Goal: Transaction & Acquisition: Purchase product/service

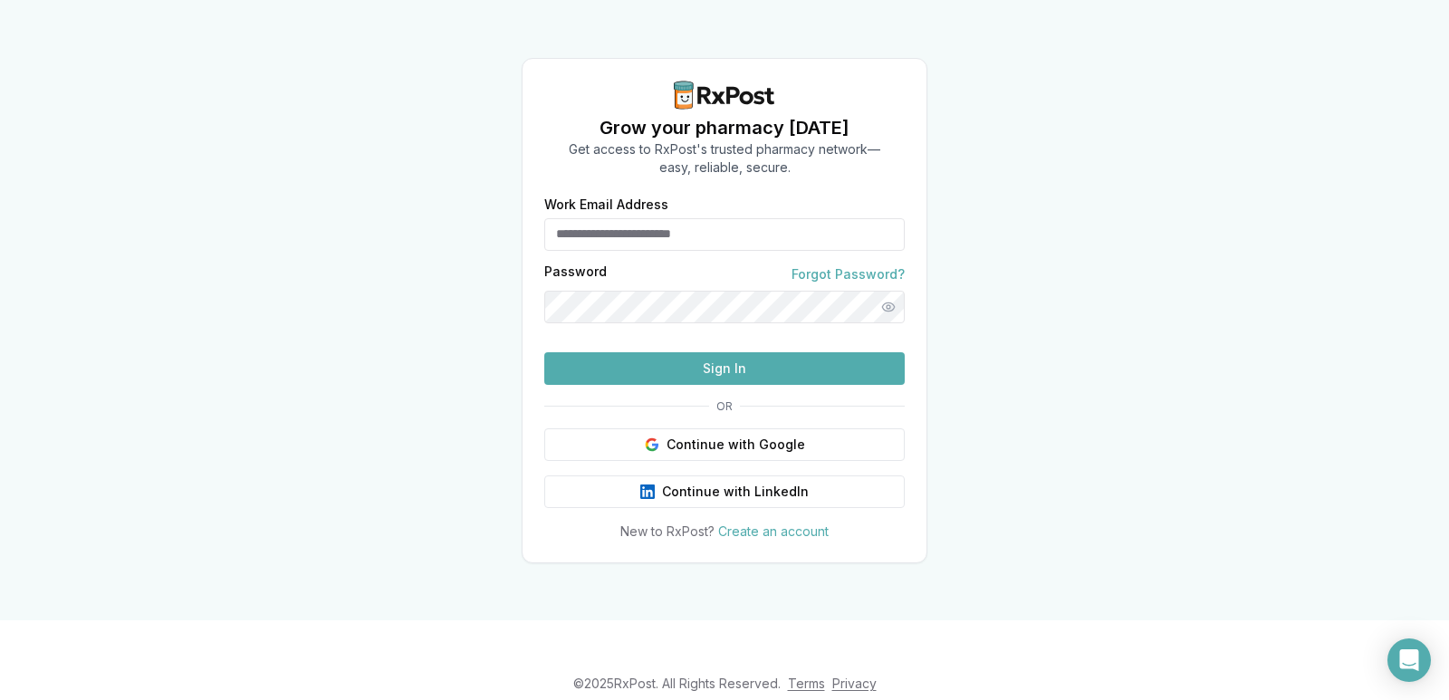
type input "**********"
click at [724, 385] on button "Sign In" at bounding box center [724, 368] width 360 height 33
click at [762, 385] on button "Sign In" at bounding box center [724, 368] width 360 height 33
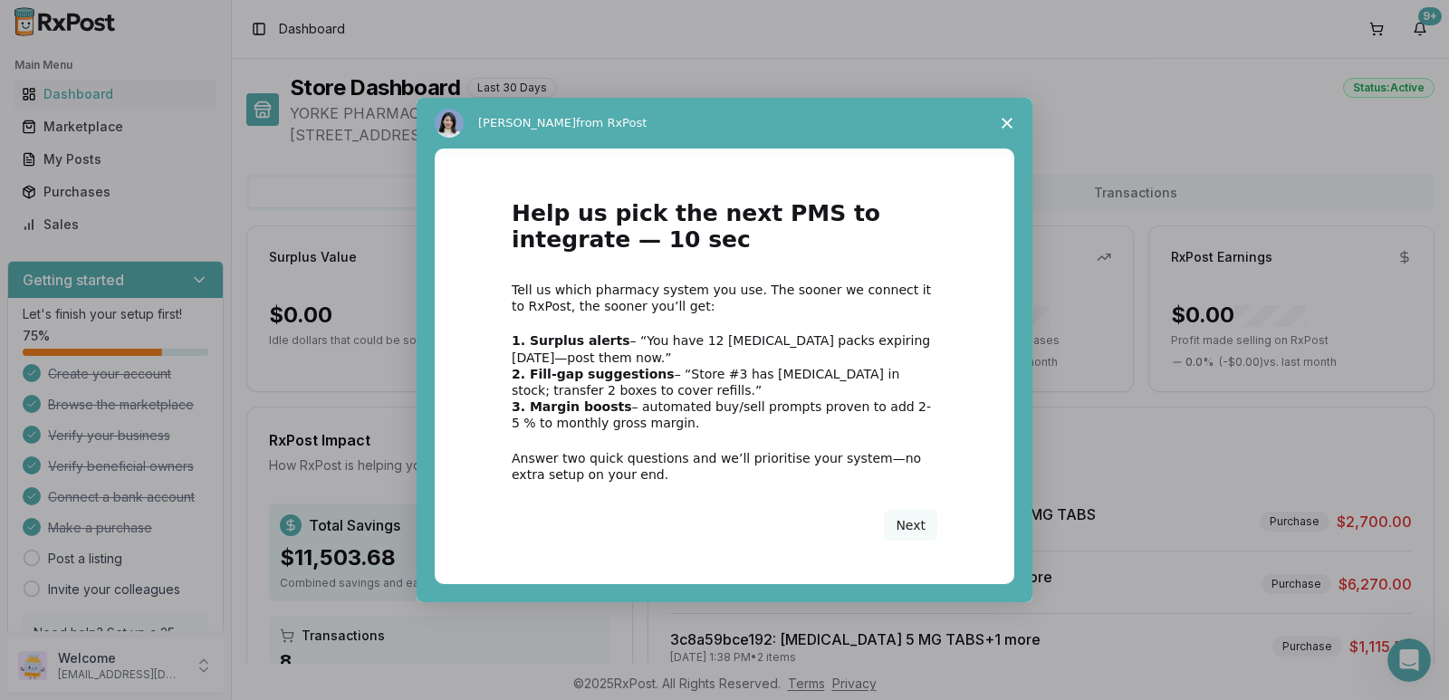
click at [1016, 132] on span "Close survey" at bounding box center [1007, 123] width 51 height 51
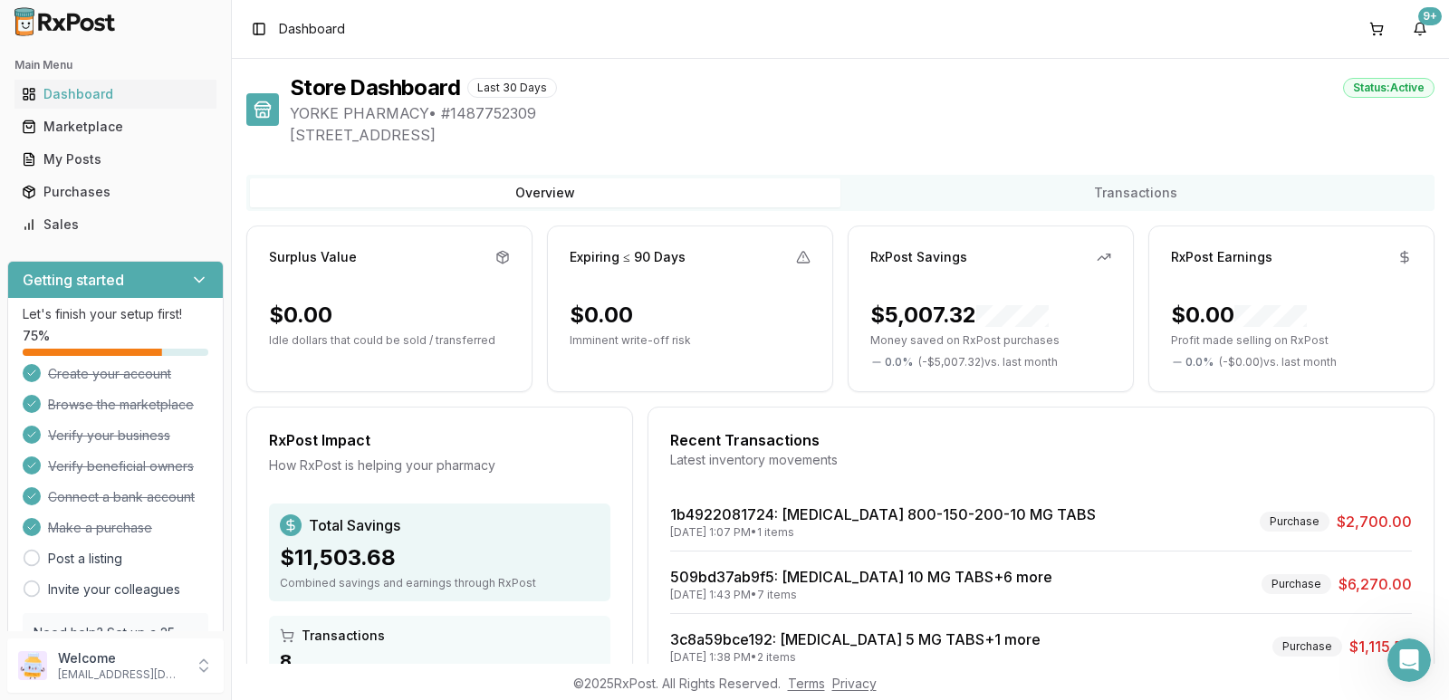
click at [315, 35] on span "Dashboard" at bounding box center [312, 29] width 66 height 18
click at [86, 100] on div "Dashboard" at bounding box center [115, 94] width 187 height 18
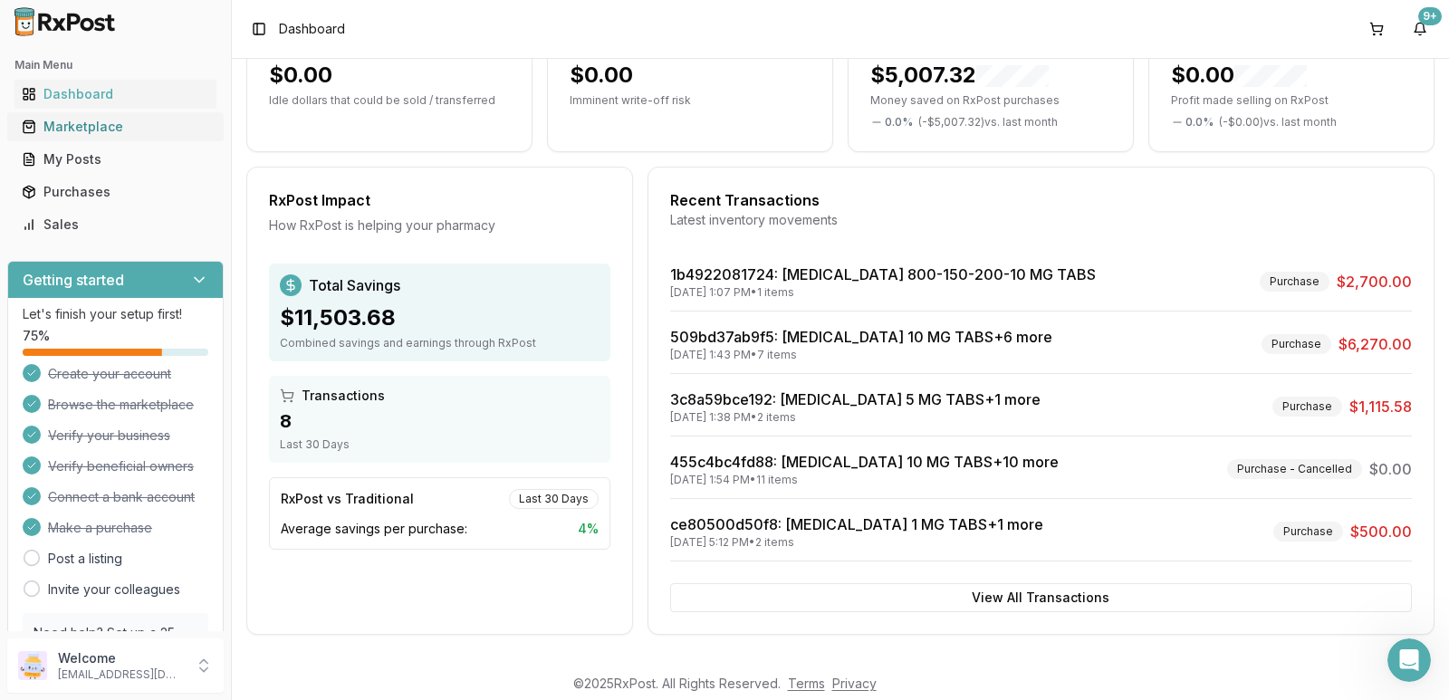
click at [87, 123] on div "Marketplace" at bounding box center [115, 127] width 187 height 18
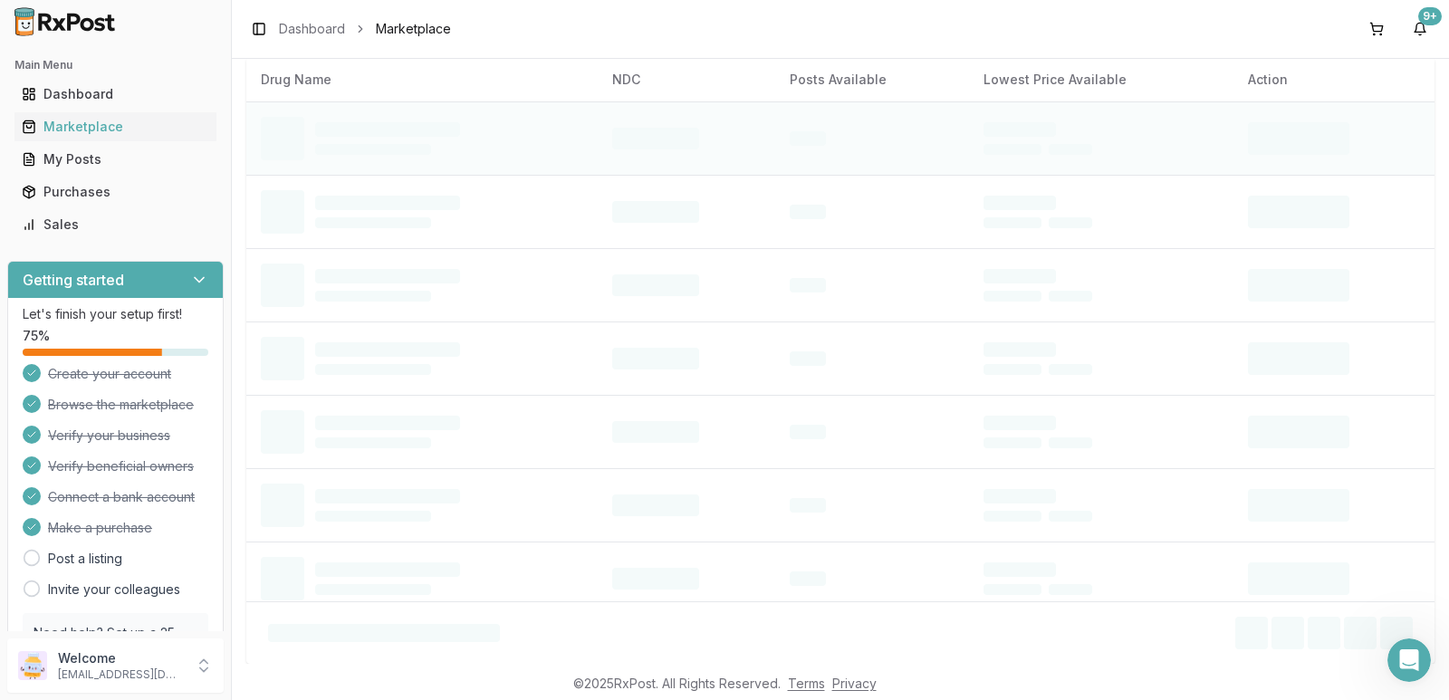
scroll to position [17, 0]
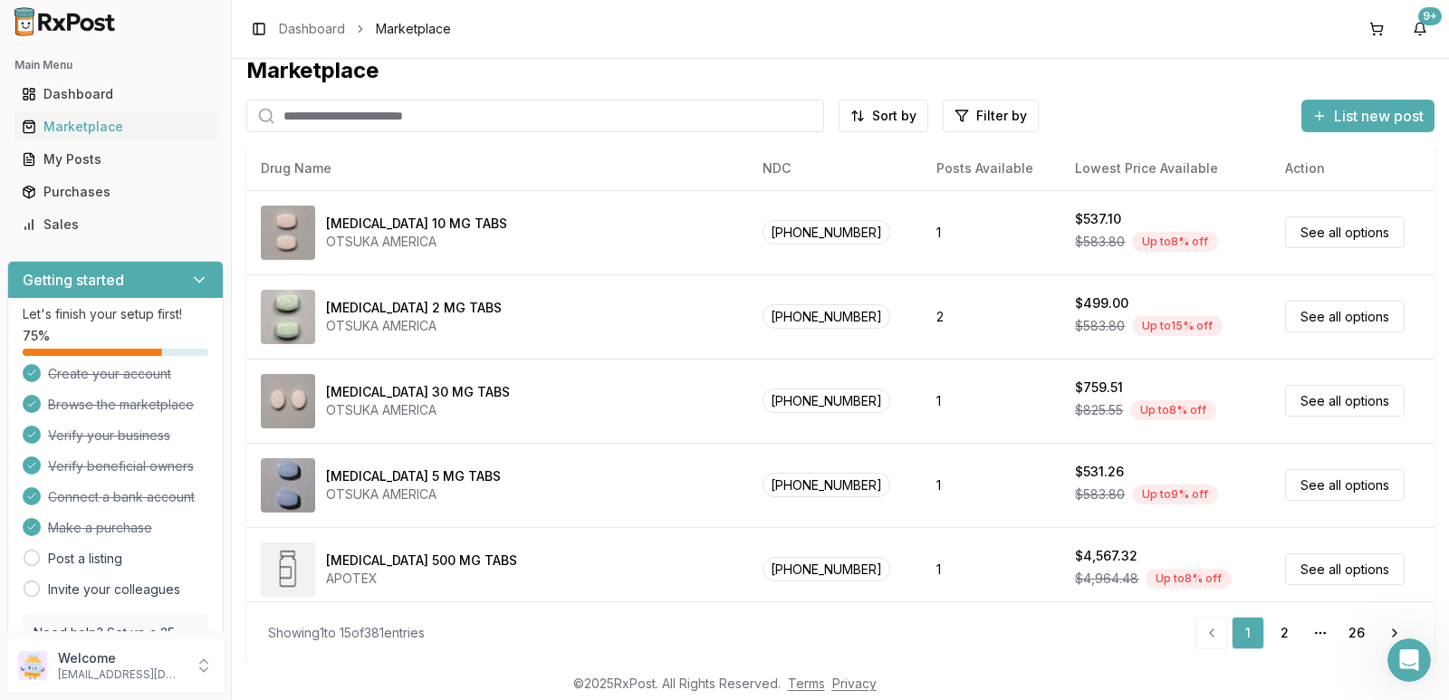
click at [326, 117] on input "search" at bounding box center [535, 116] width 578 height 33
paste input "**********"
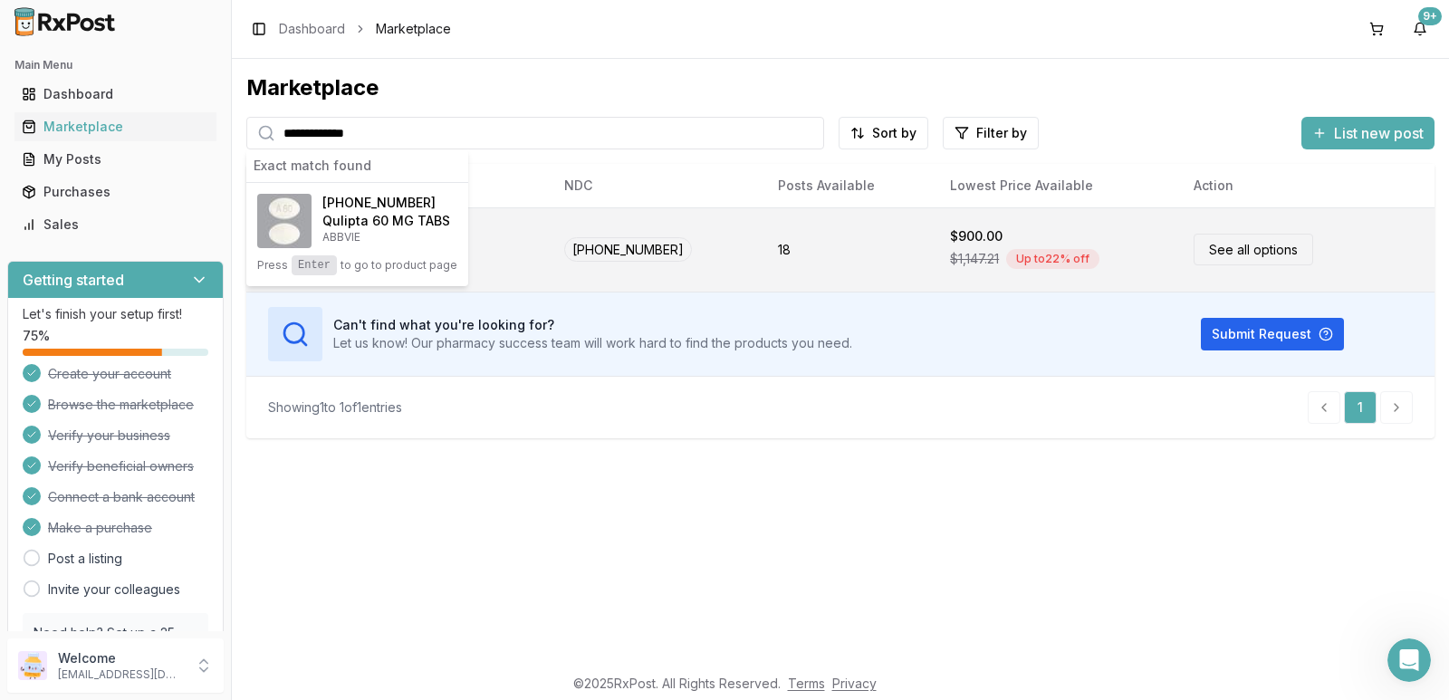
type input "**********"
click at [497, 254] on div "Qulipta 60 MG TABS ABBVIE" at bounding box center [398, 250] width 274 height 54
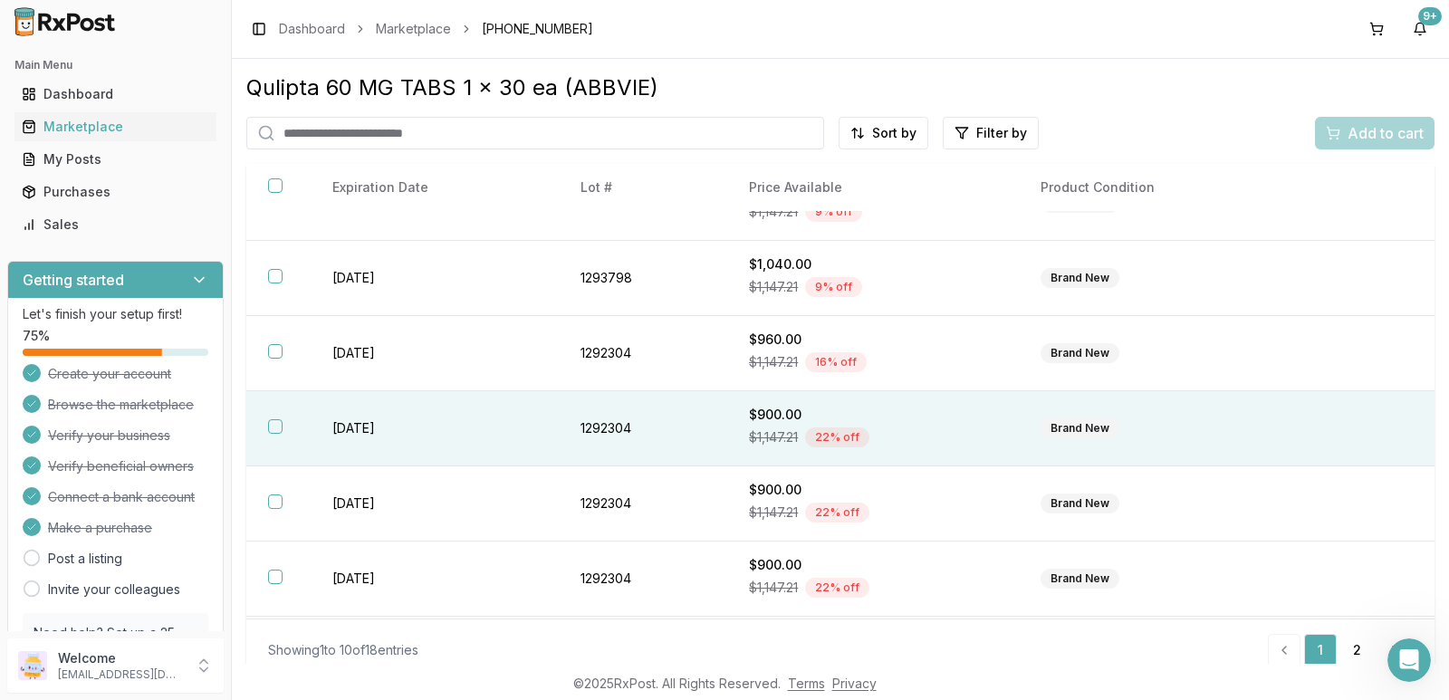
scroll to position [344, 0]
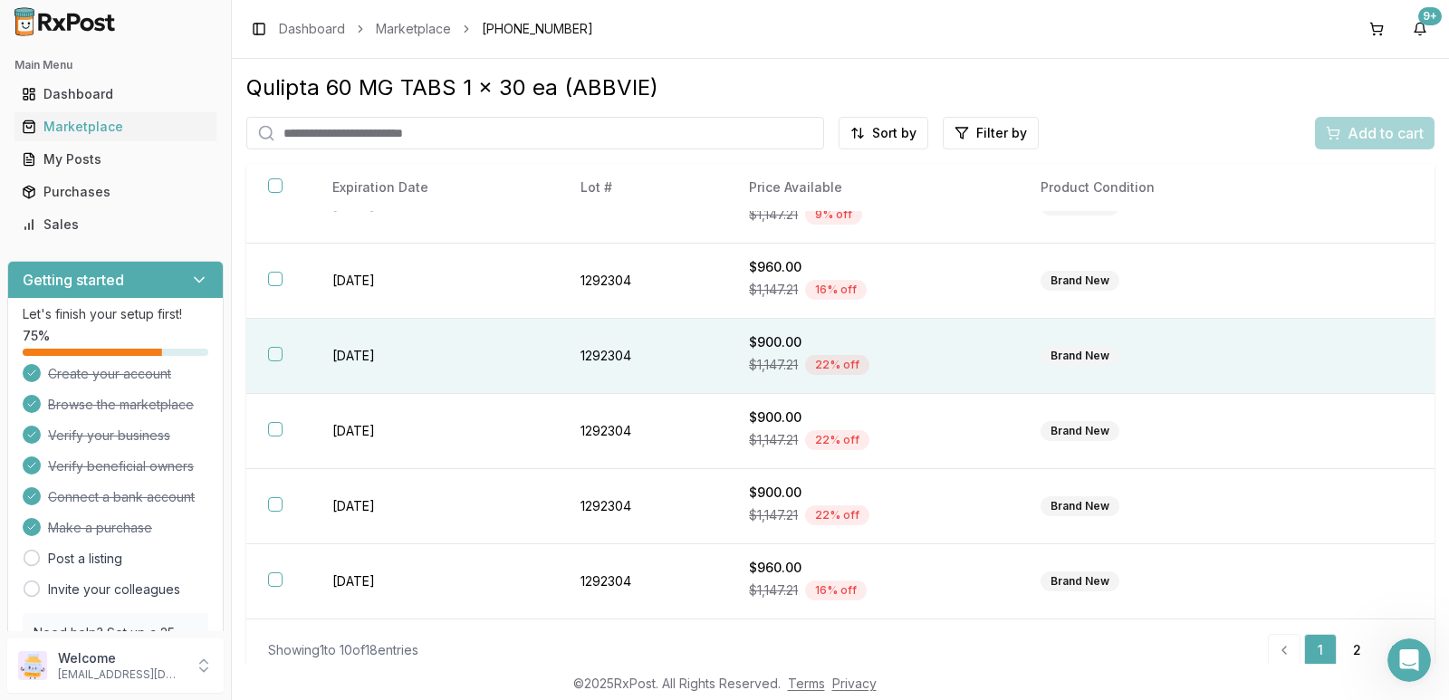
click at [787, 366] on span "$1,147.21" at bounding box center [773, 365] width 49 height 18
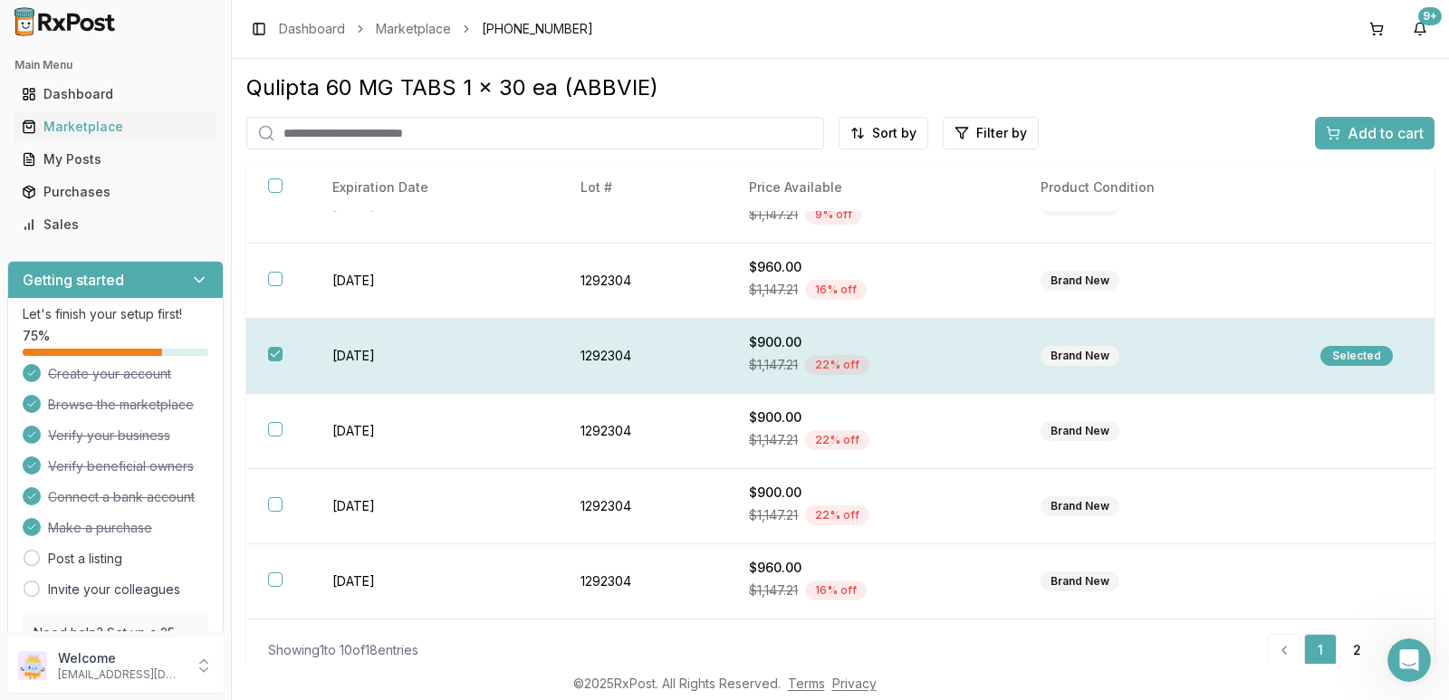
click at [1345, 359] on div "Selected" at bounding box center [1356, 356] width 72 height 20
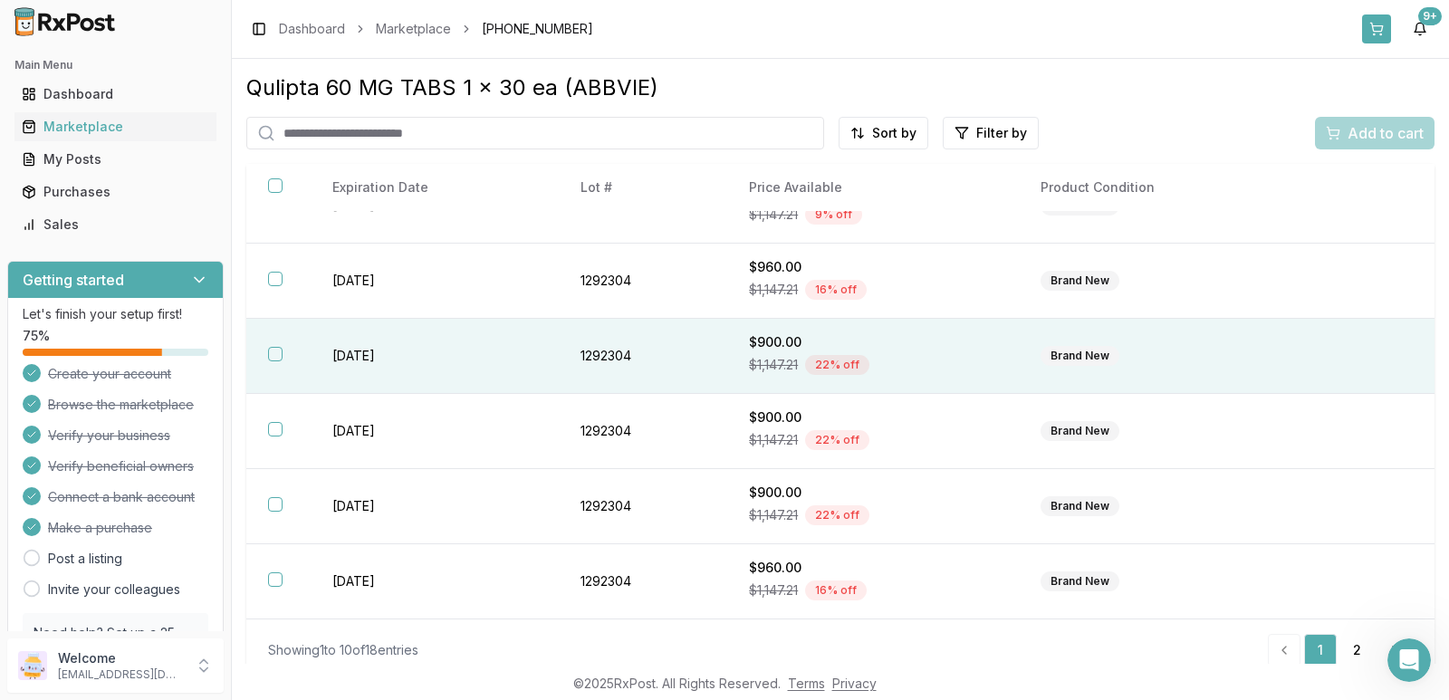
click at [1370, 31] on button at bounding box center [1376, 28] width 29 height 29
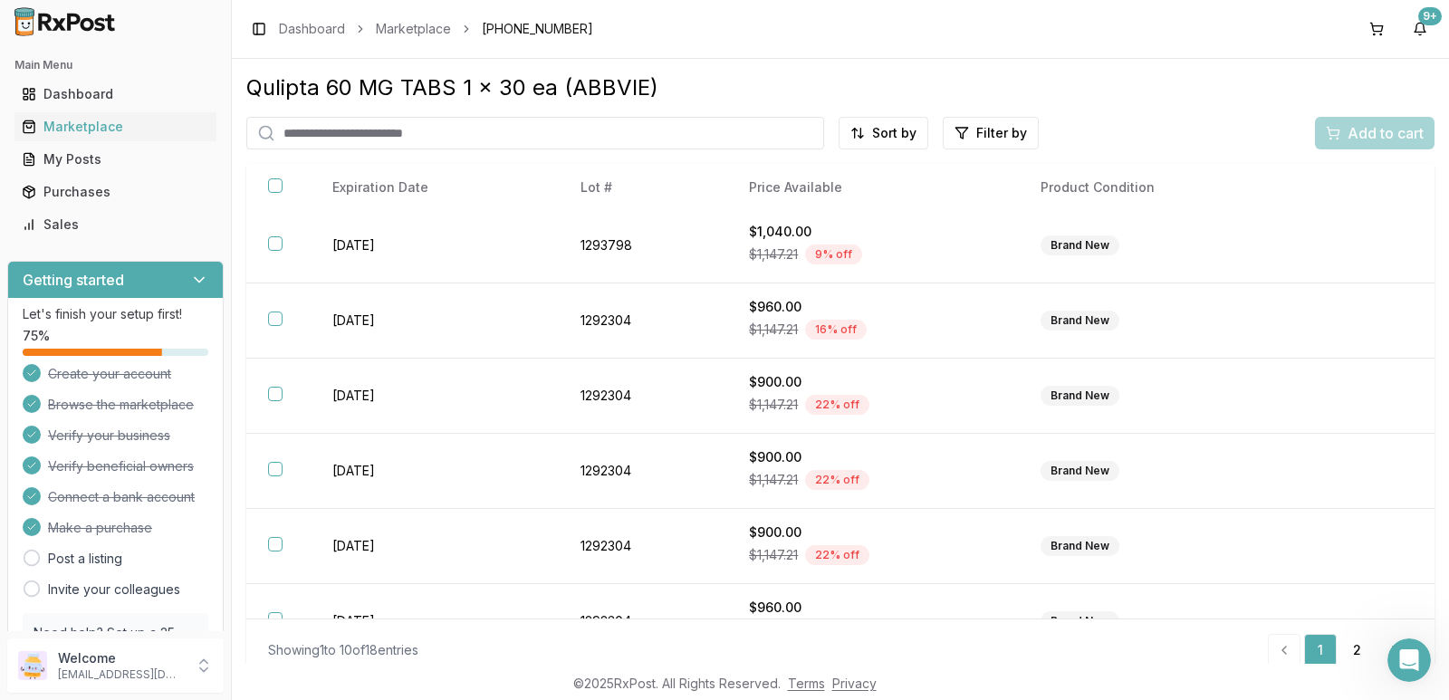
scroll to position [344, 0]
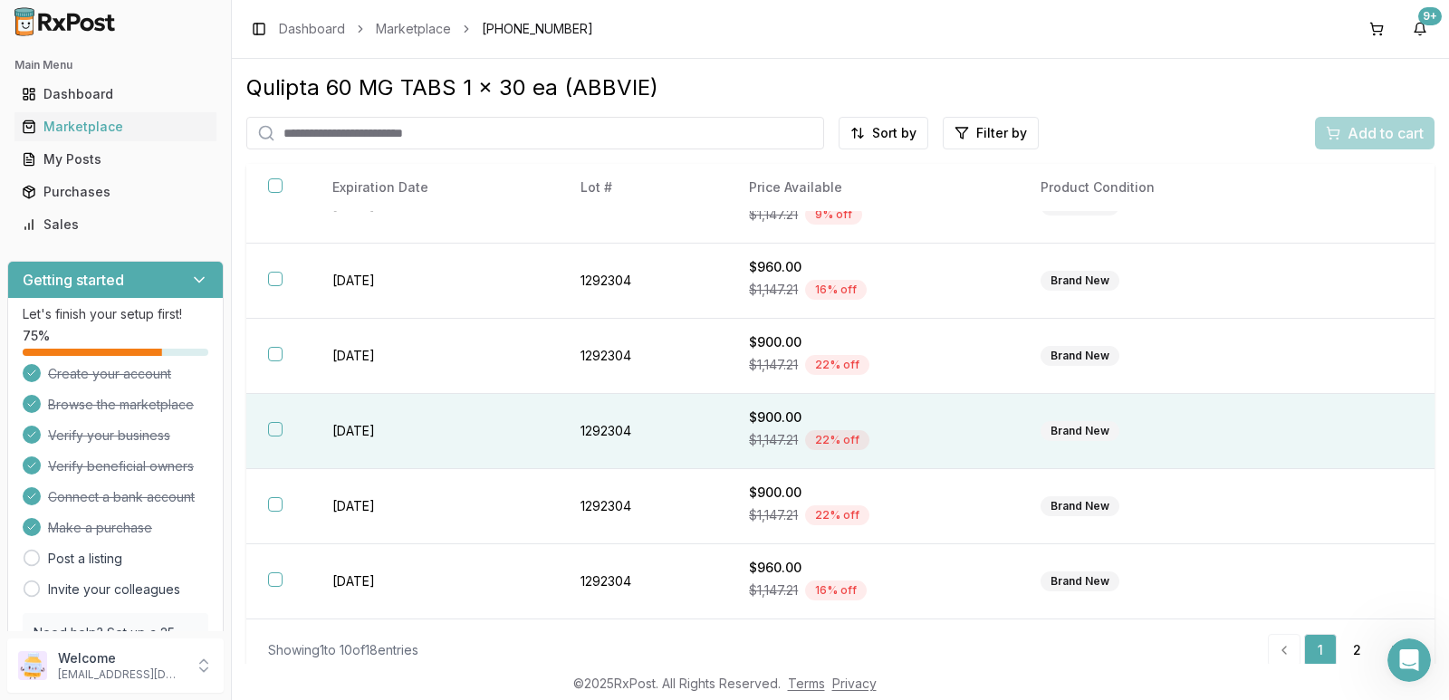
click at [274, 425] on button "button" at bounding box center [275, 429] width 14 height 14
click at [1348, 132] on span "Add to cart" at bounding box center [1385, 133] width 76 height 22
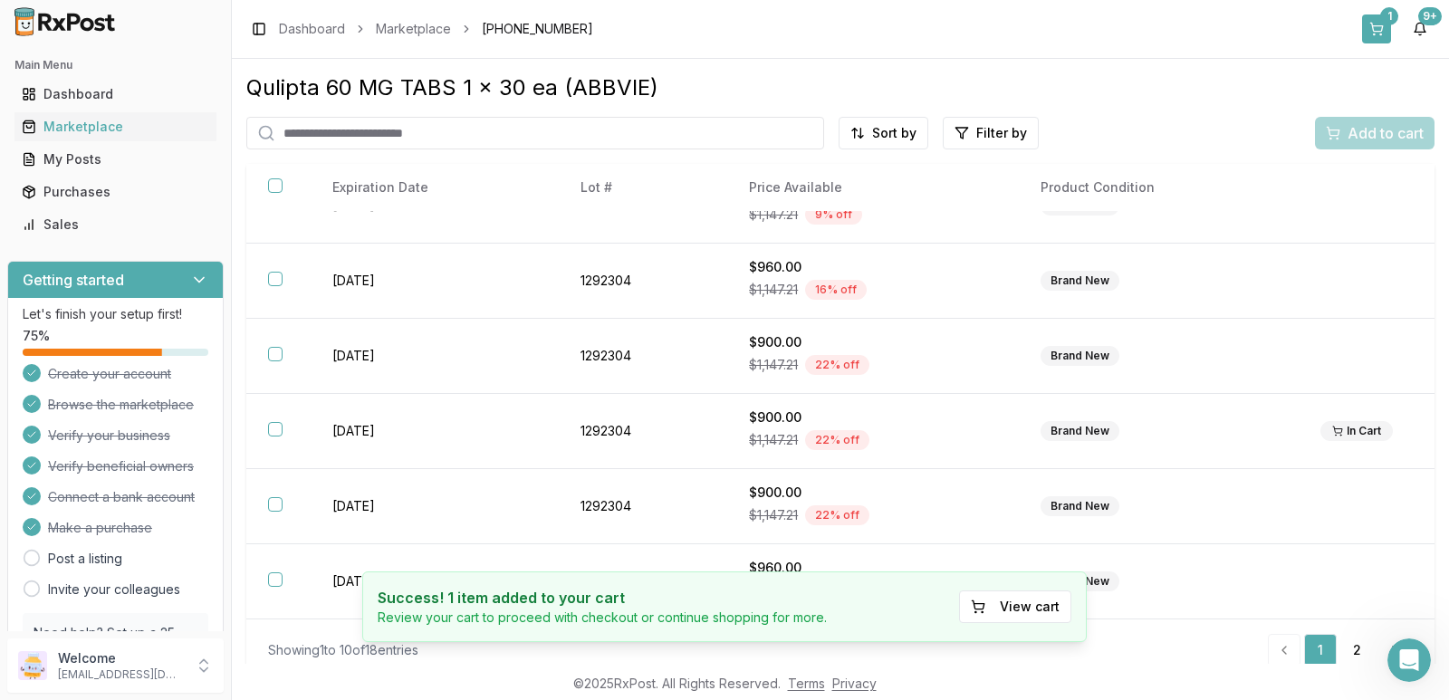
click at [1387, 21] on div "1" at bounding box center [1389, 16] width 18 height 18
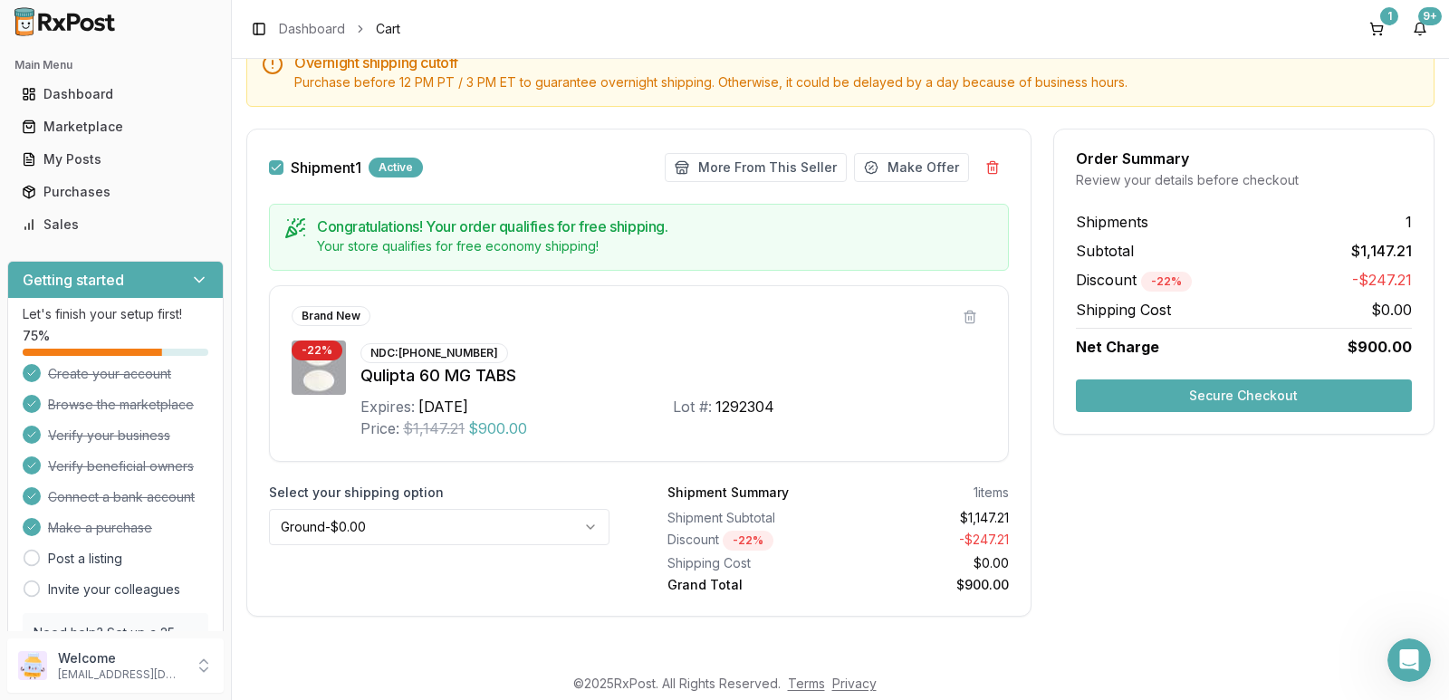
scroll to position [198, 0]
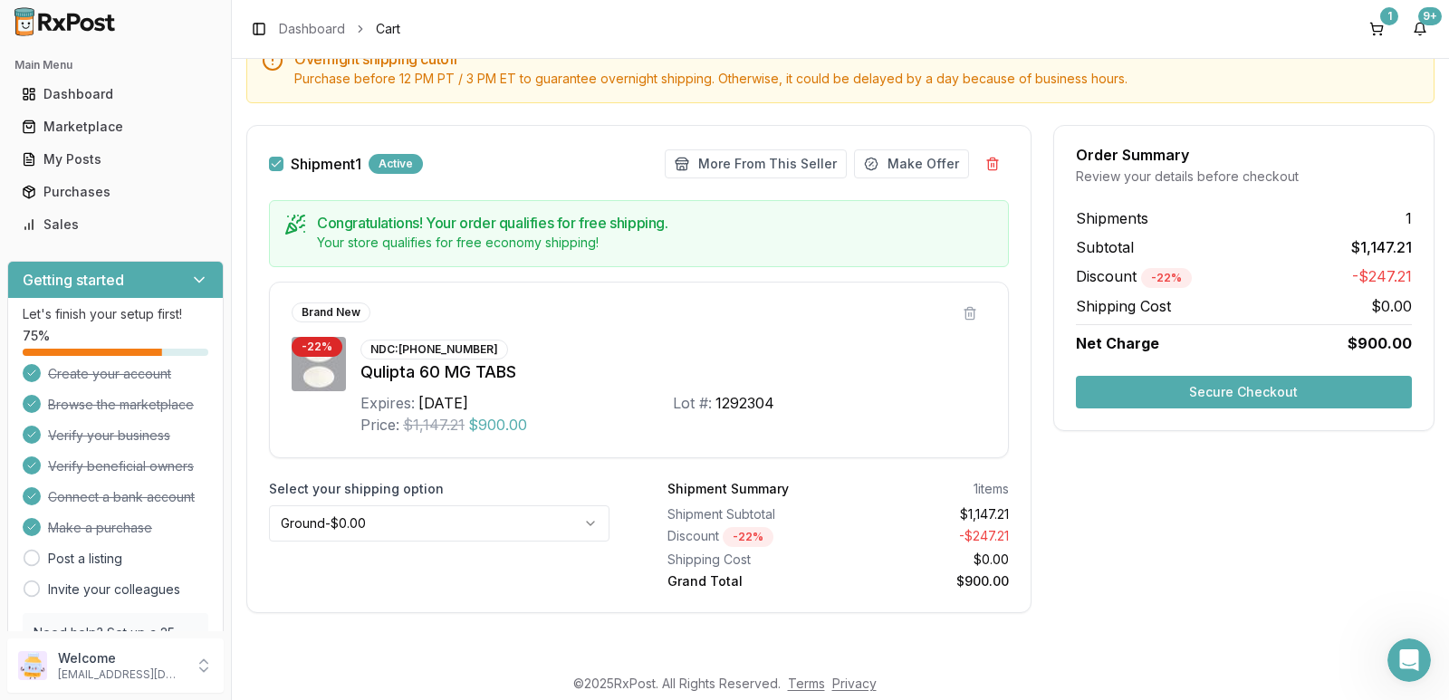
click at [592, 524] on html "Main Menu Dashboard Marketplace My Posts Purchases Sales Getting started Let's …" at bounding box center [724, 350] width 1449 height 700
click at [565, 533] on html "Main Menu Dashboard Marketplace My Posts Purchases Sales Getting started Let's …" at bounding box center [724, 350] width 1449 height 700
click at [1258, 389] on button "Secure Checkout" at bounding box center [1244, 392] width 336 height 33
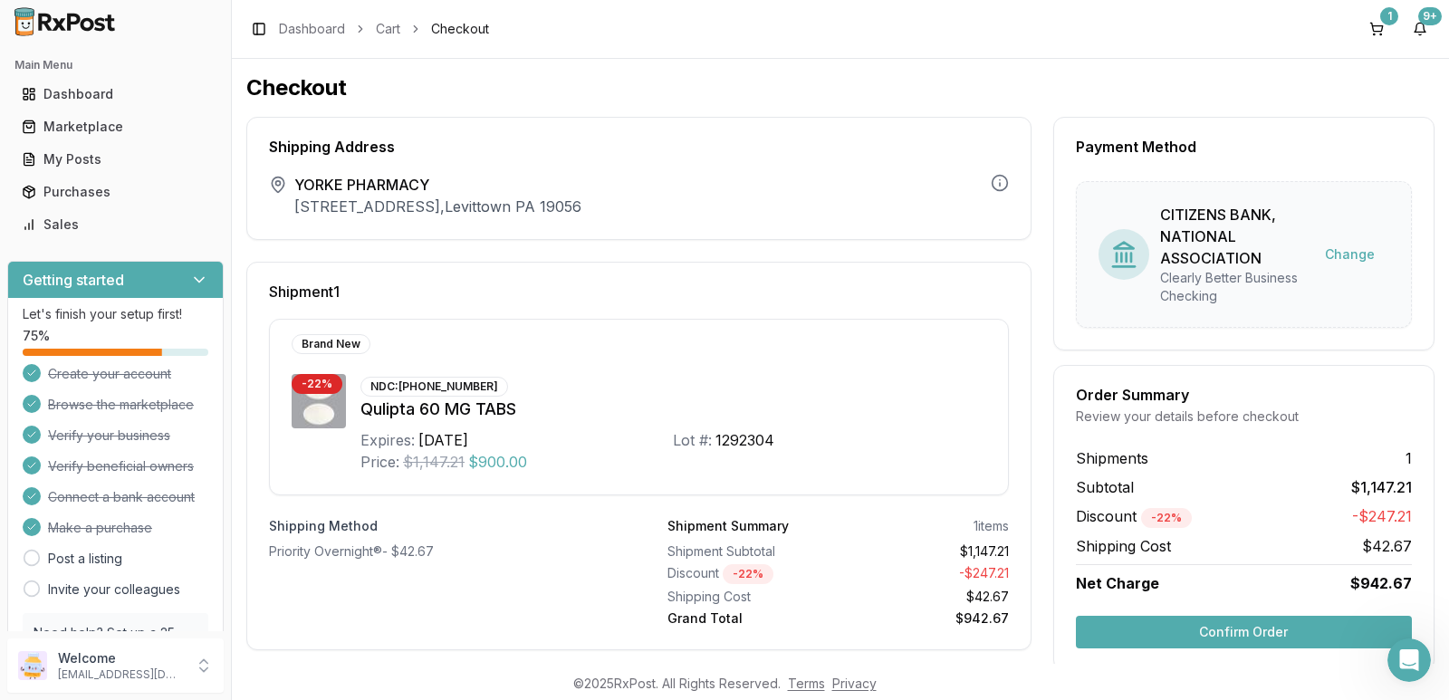
scroll to position [36, 0]
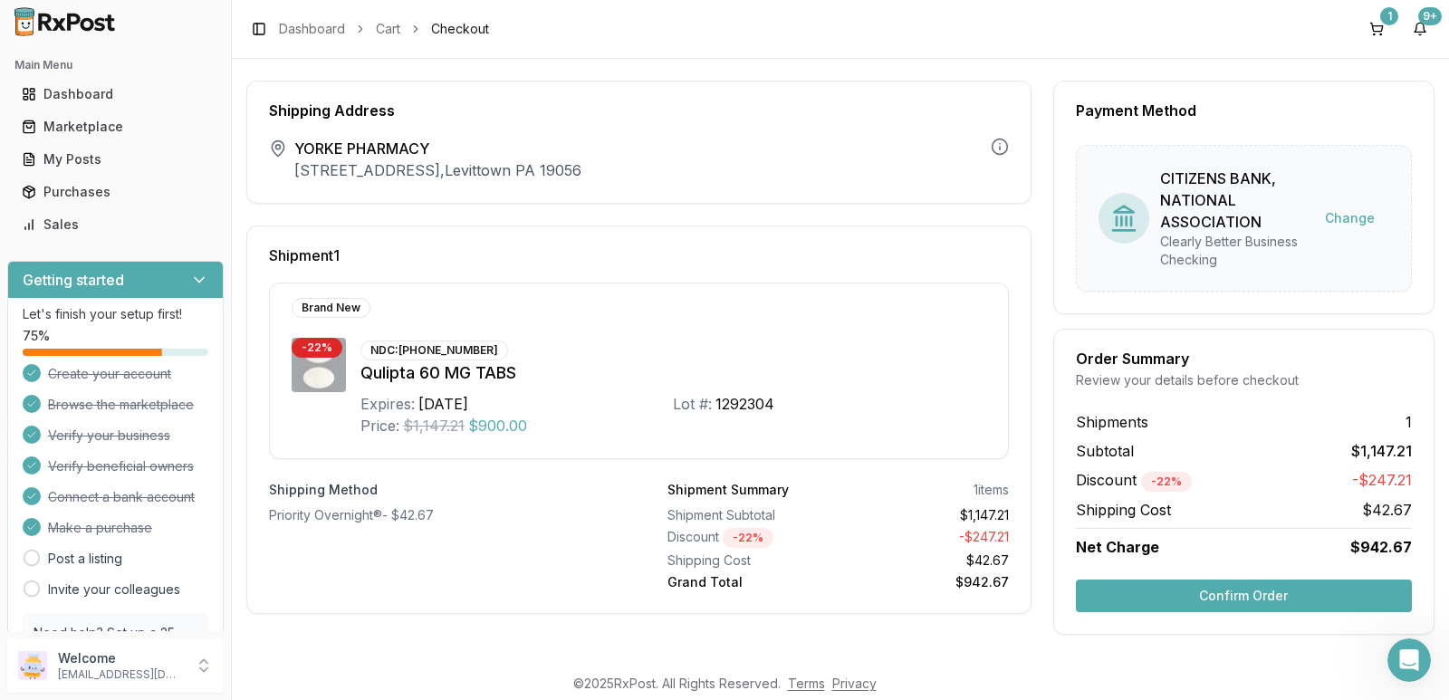
click at [1260, 593] on button "Confirm Order" at bounding box center [1244, 596] width 336 height 33
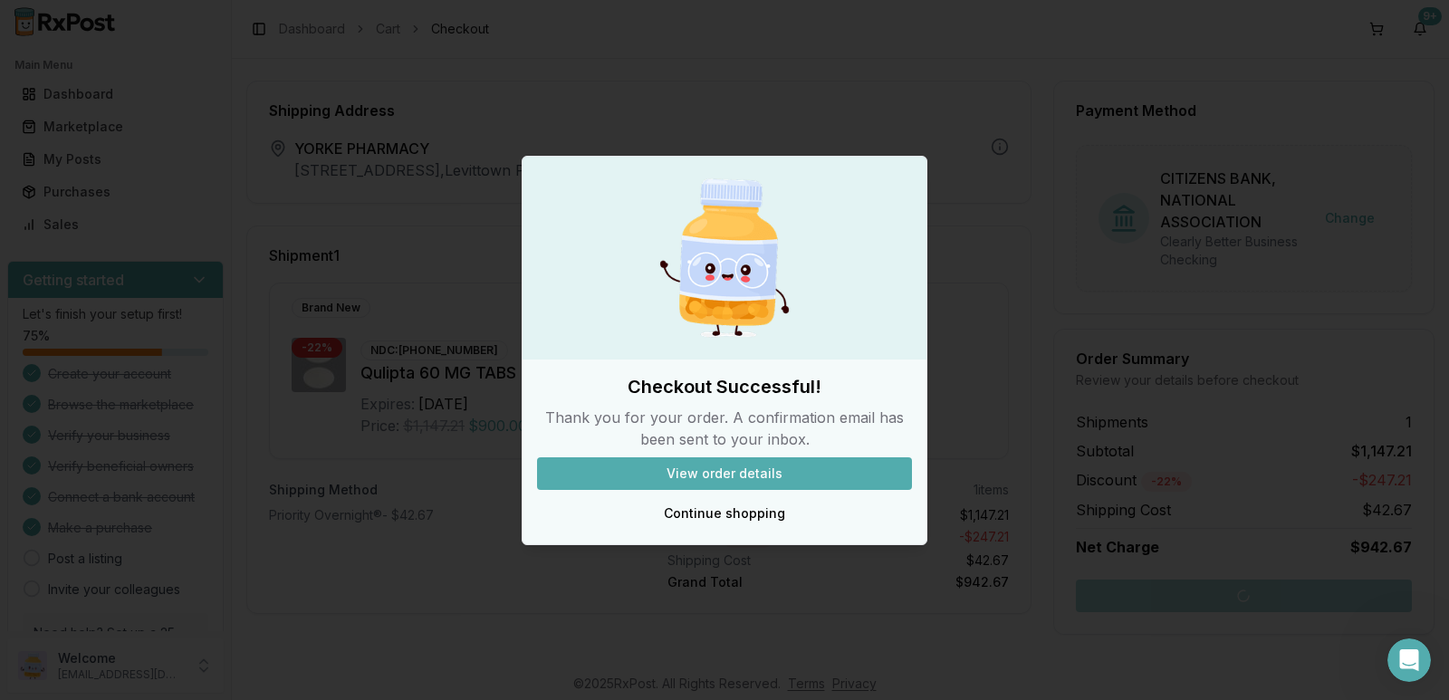
click at [755, 472] on button "View order details" at bounding box center [724, 473] width 375 height 33
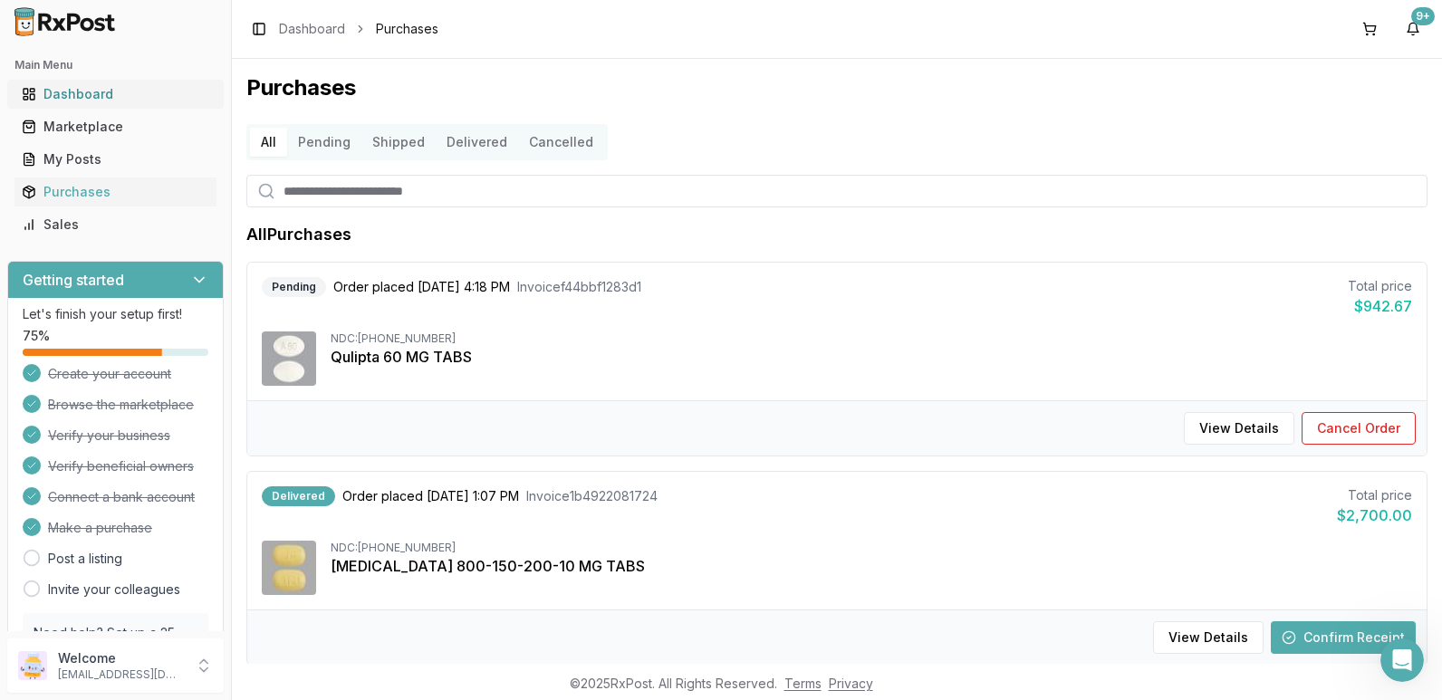
click at [79, 87] on div "Dashboard" at bounding box center [115, 94] width 187 height 18
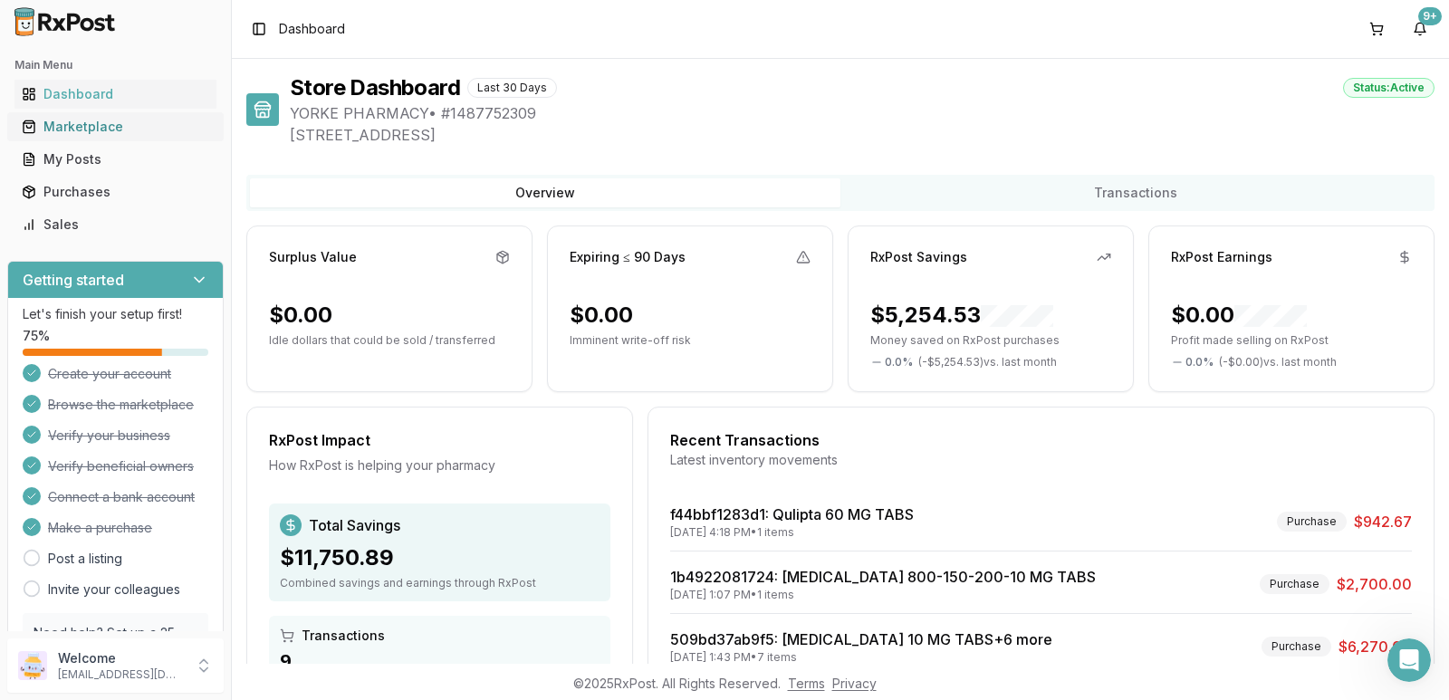
click at [90, 129] on div "Marketplace" at bounding box center [115, 127] width 187 height 18
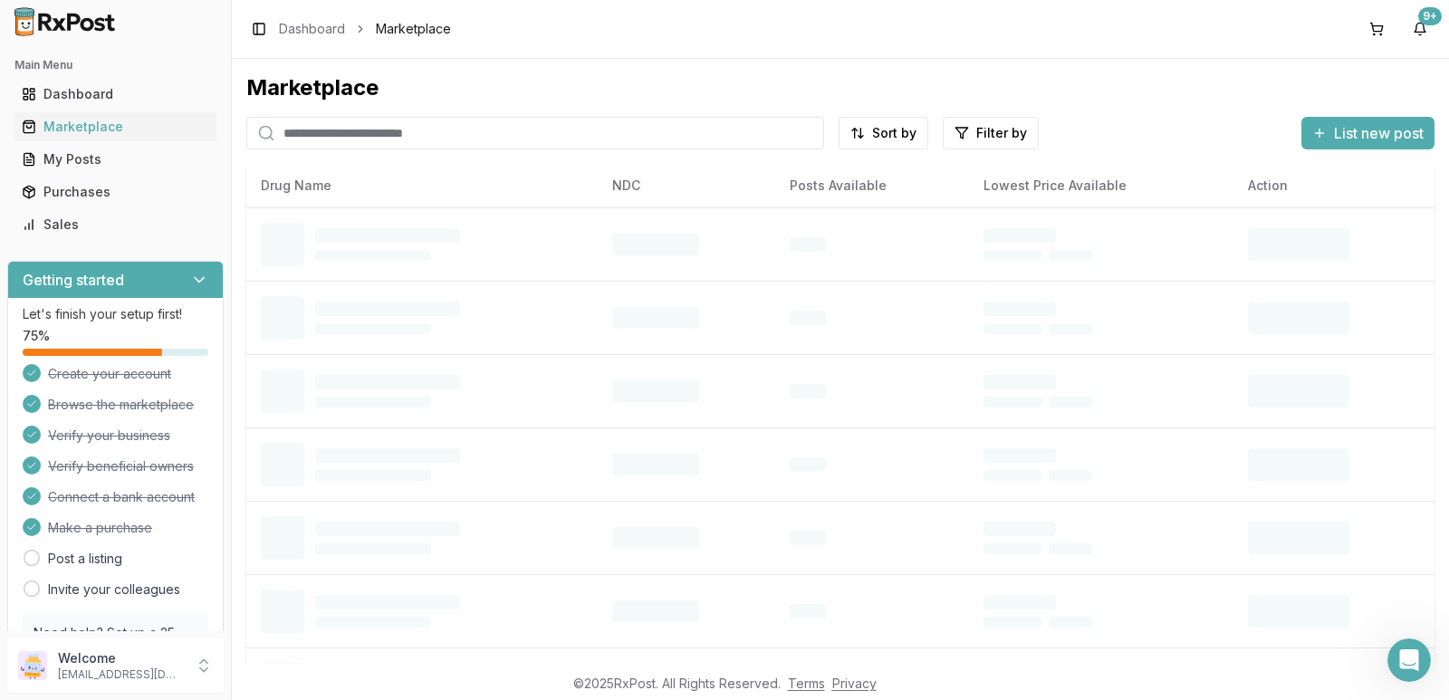
click at [439, 134] on input "search" at bounding box center [535, 133] width 578 height 33
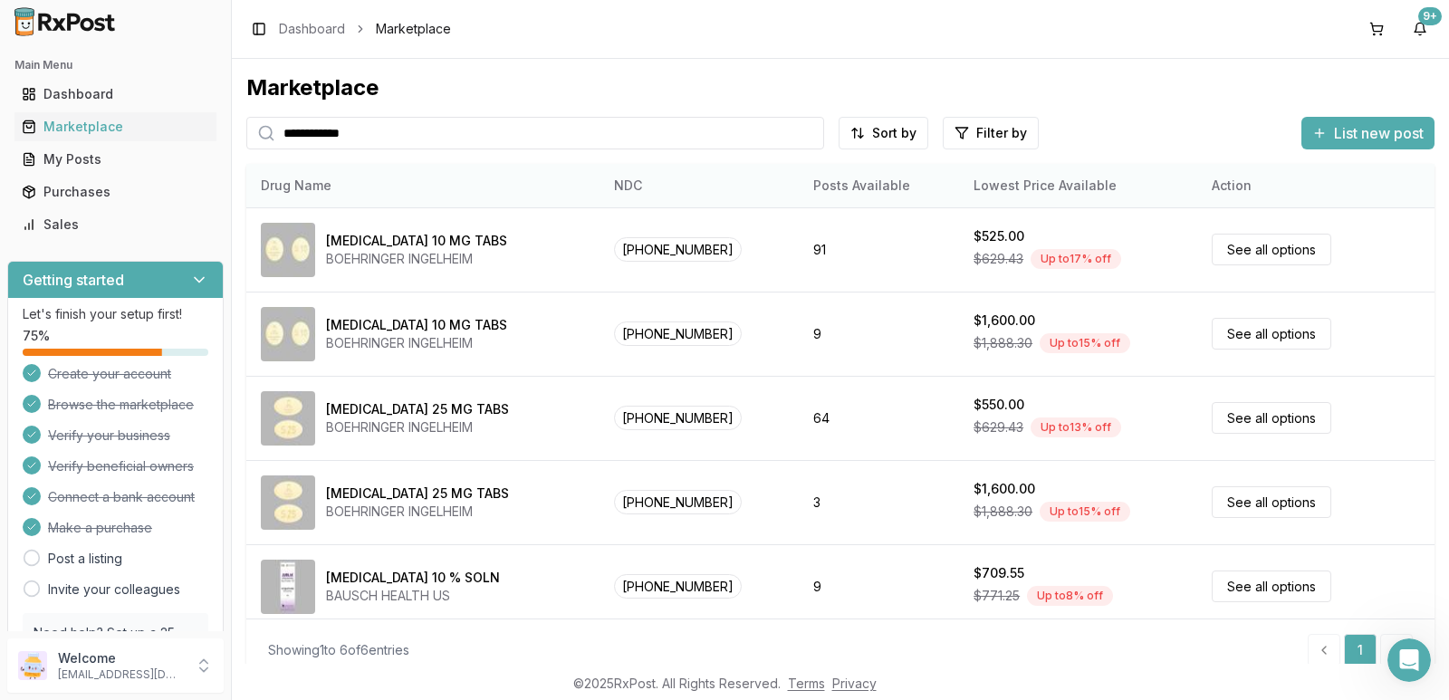
click at [986, 185] on th "Lowest Price Available" at bounding box center [1077, 185] width 237 height 43
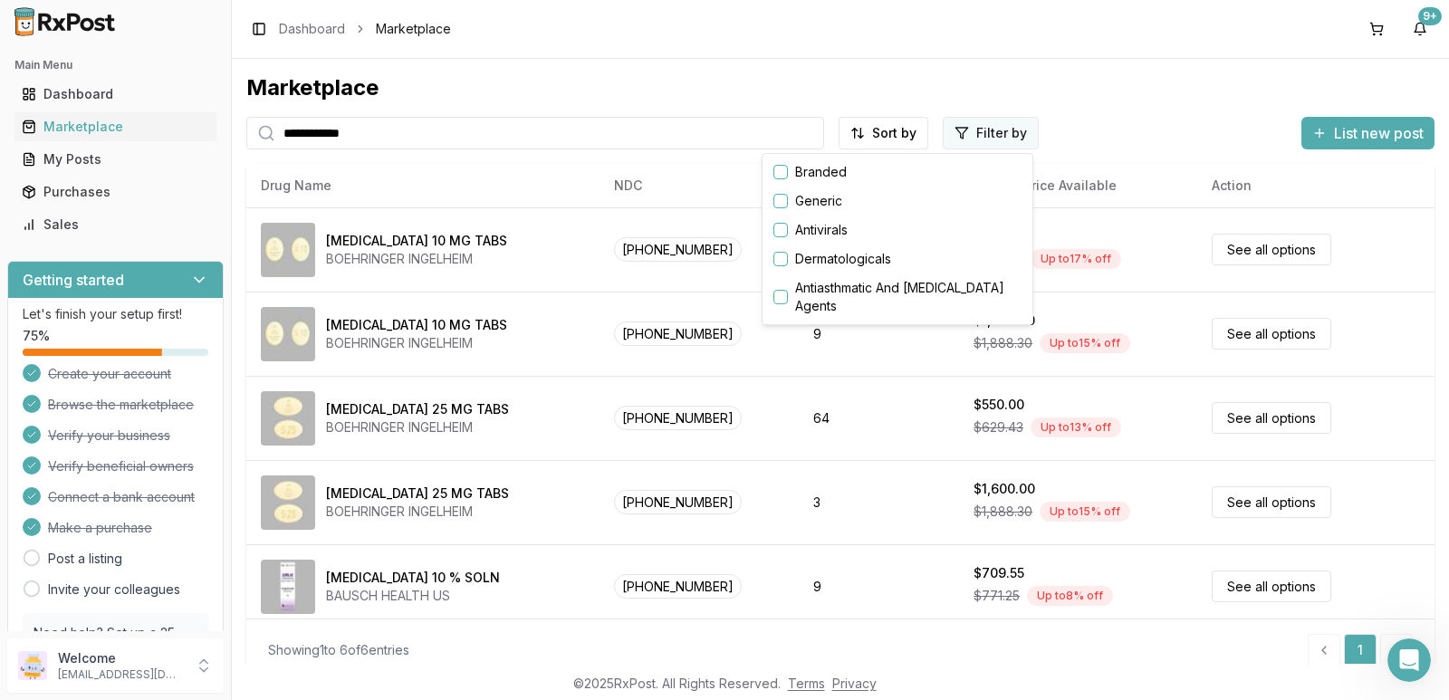
click at [989, 136] on html "**********" at bounding box center [724, 350] width 1449 height 700
click at [896, 136] on html "**********" at bounding box center [724, 350] width 1449 height 700
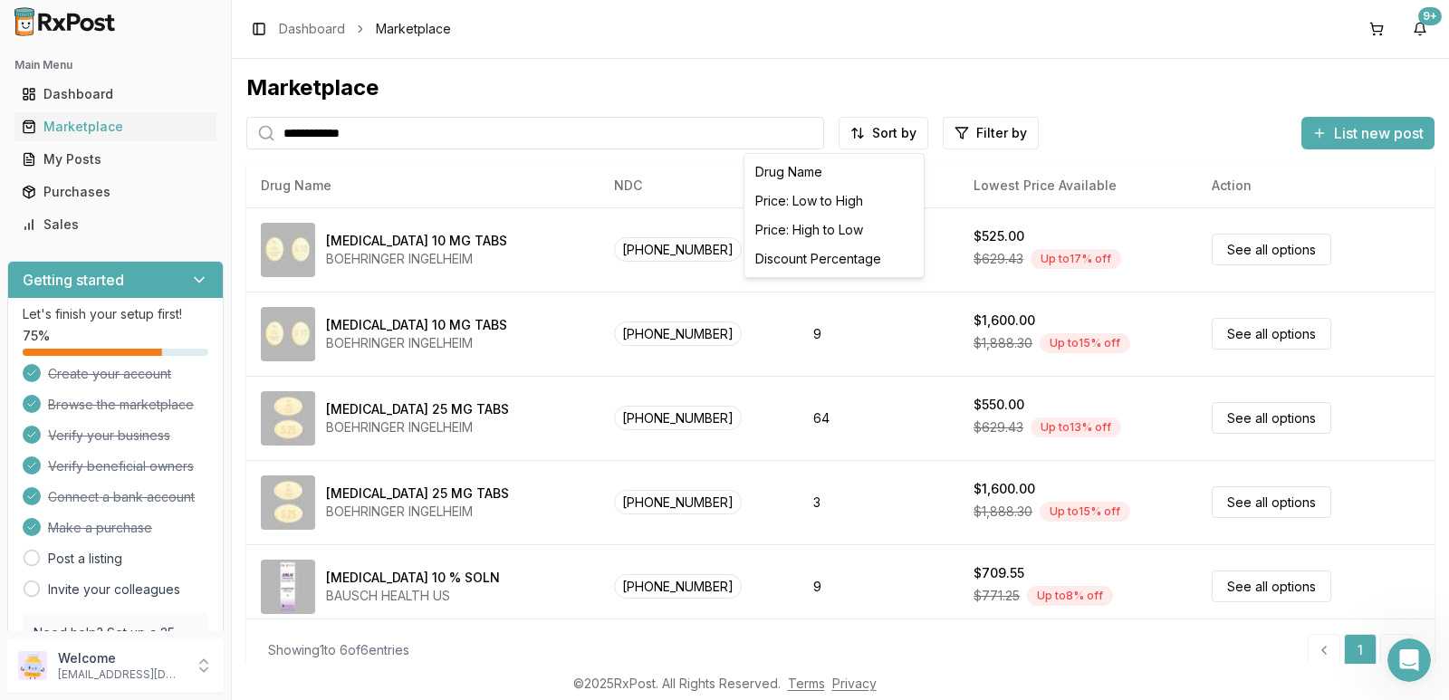
click at [896, 136] on html "**********" at bounding box center [724, 350] width 1449 height 700
click at [838, 204] on div "Price: Low to High" at bounding box center [834, 201] width 172 height 29
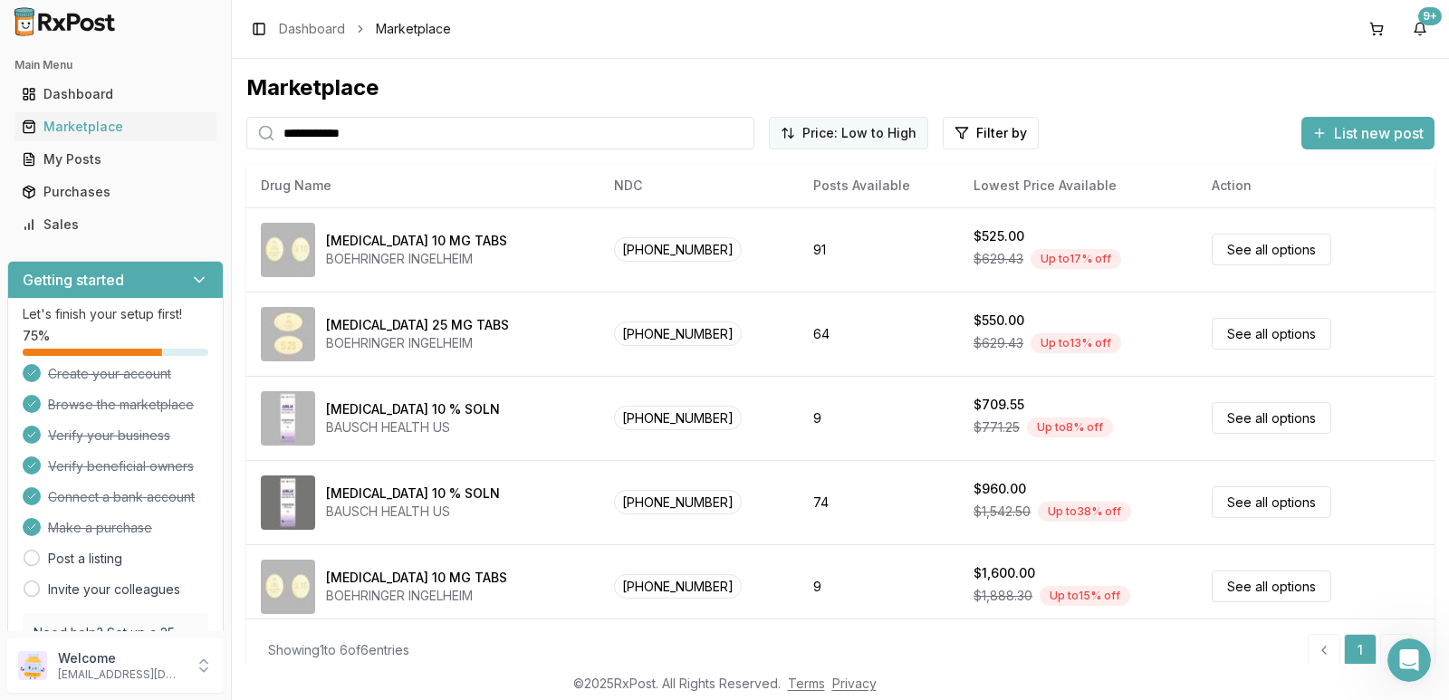
click at [865, 125] on html "**********" at bounding box center [724, 350] width 1449 height 700
click at [628, 292] on html "**********" at bounding box center [724, 350] width 1449 height 700
click at [357, 137] on input "**********" at bounding box center [500, 133] width 508 height 33
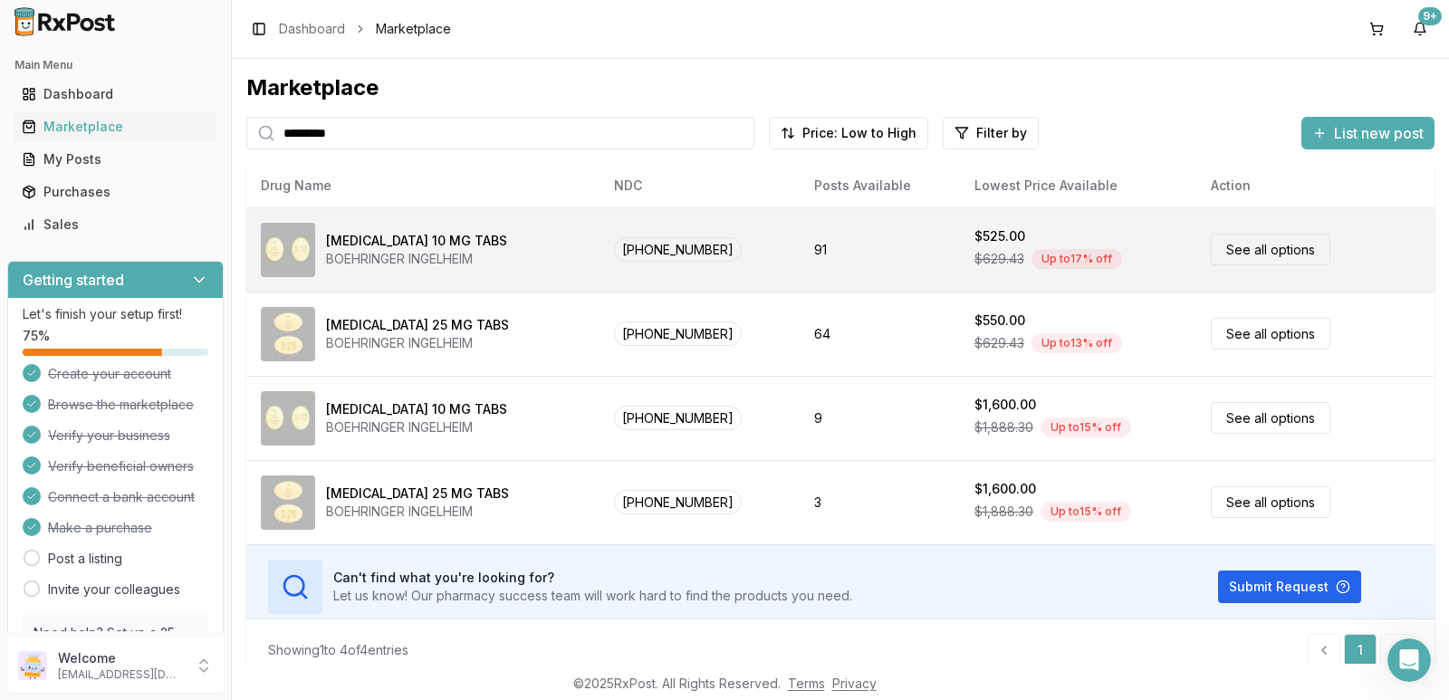
type input "*********"
click at [1232, 249] on link "See all options" at bounding box center [1271, 250] width 120 height 32
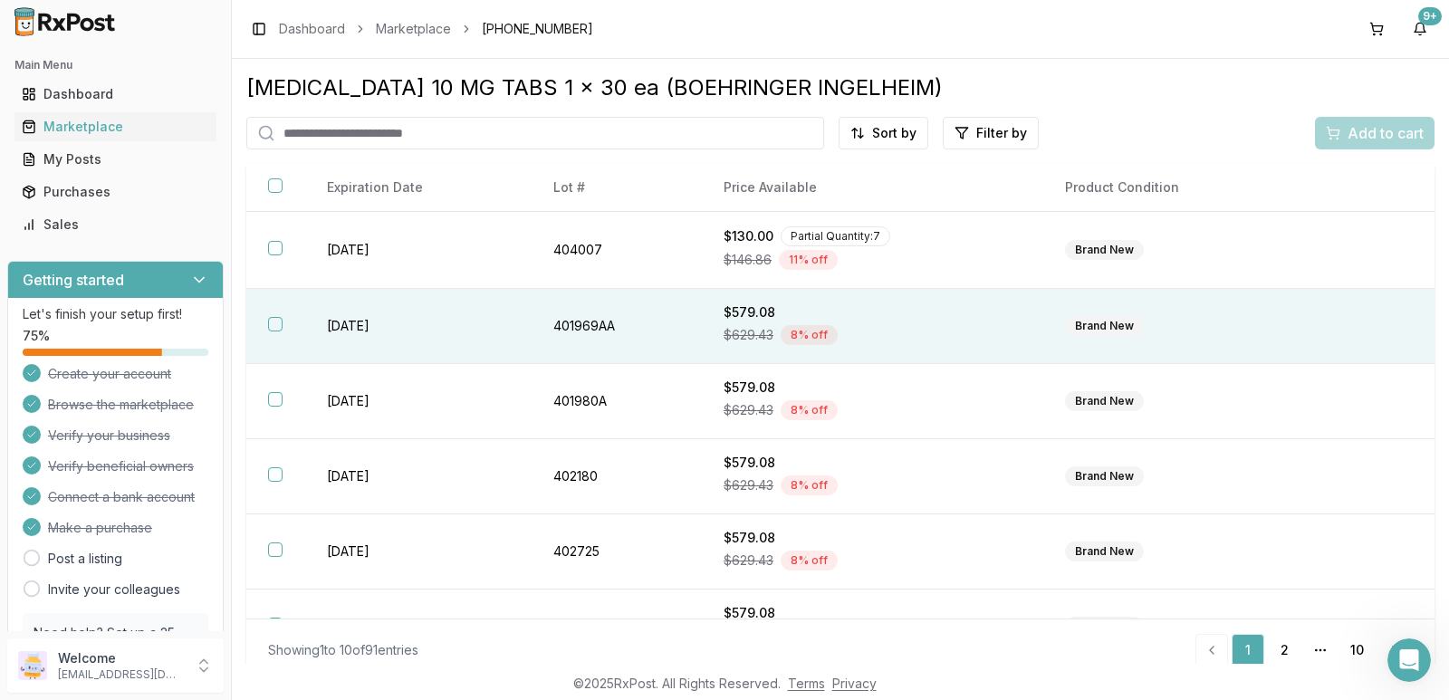
click at [273, 320] on button "button" at bounding box center [275, 324] width 14 height 14
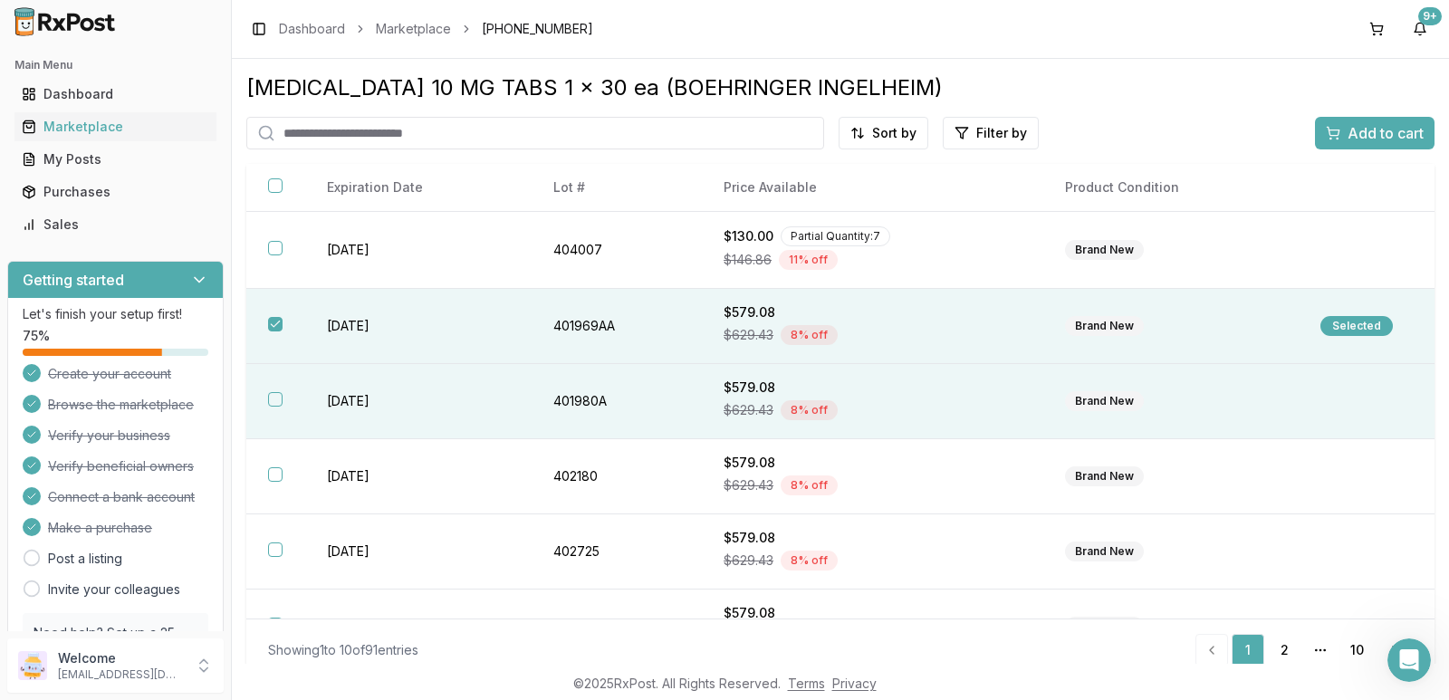
click at [287, 407] on th at bounding box center [275, 401] width 59 height 75
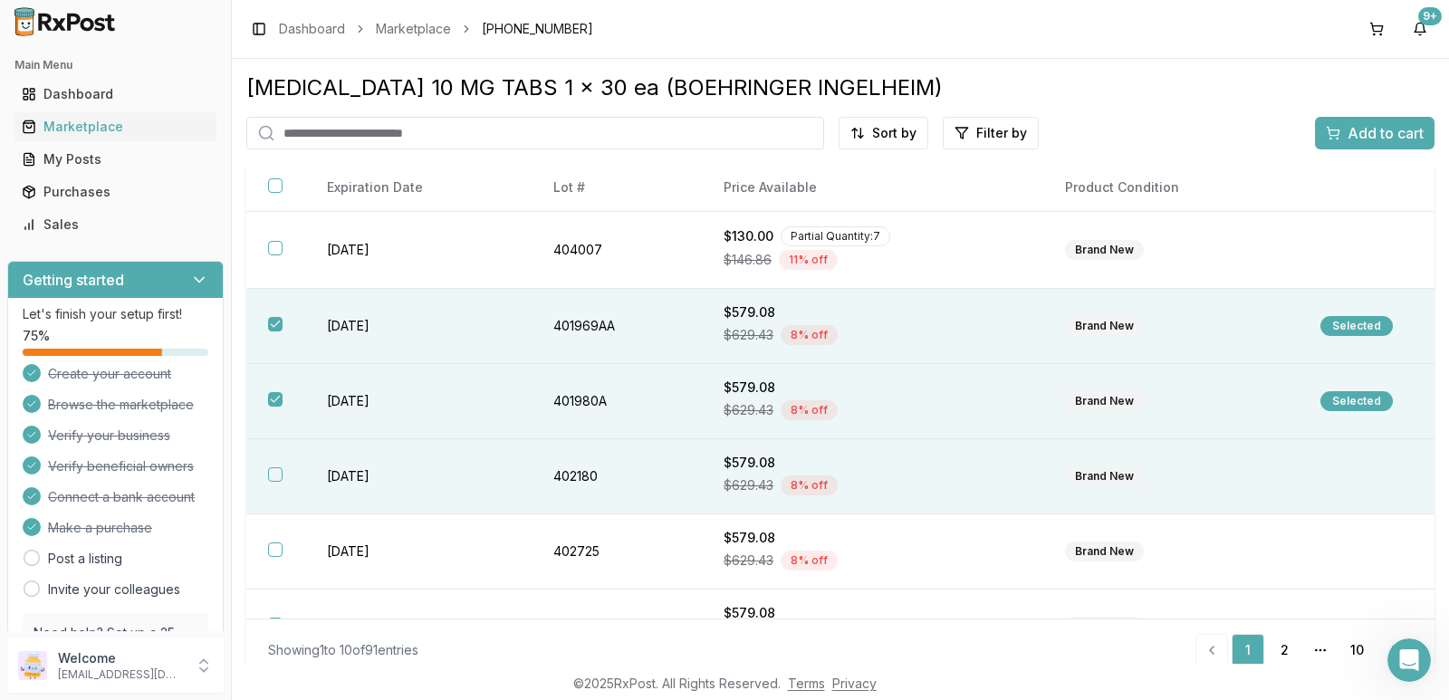
click at [276, 468] on button "button" at bounding box center [275, 474] width 14 height 14
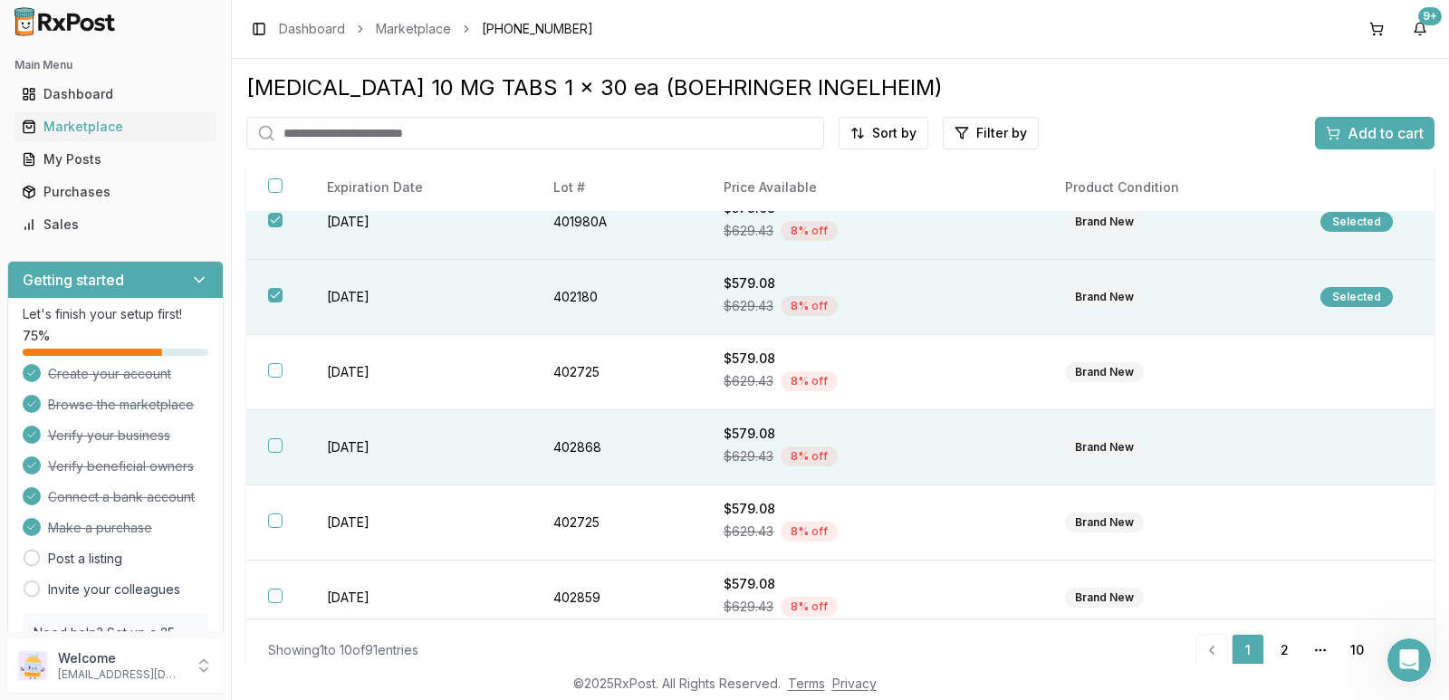
scroll to position [181, 0]
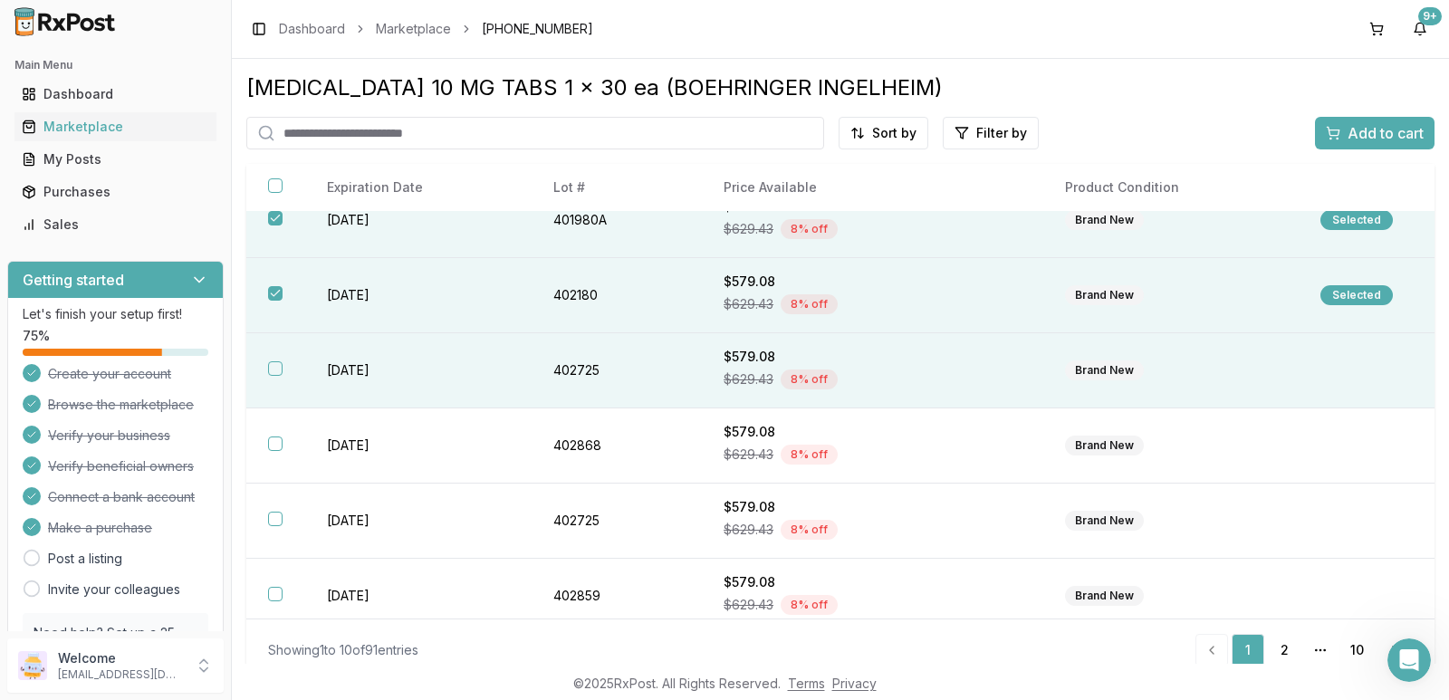
click at [275, 372] on button "button" at bounding box center [275, 368] width 14 height 14
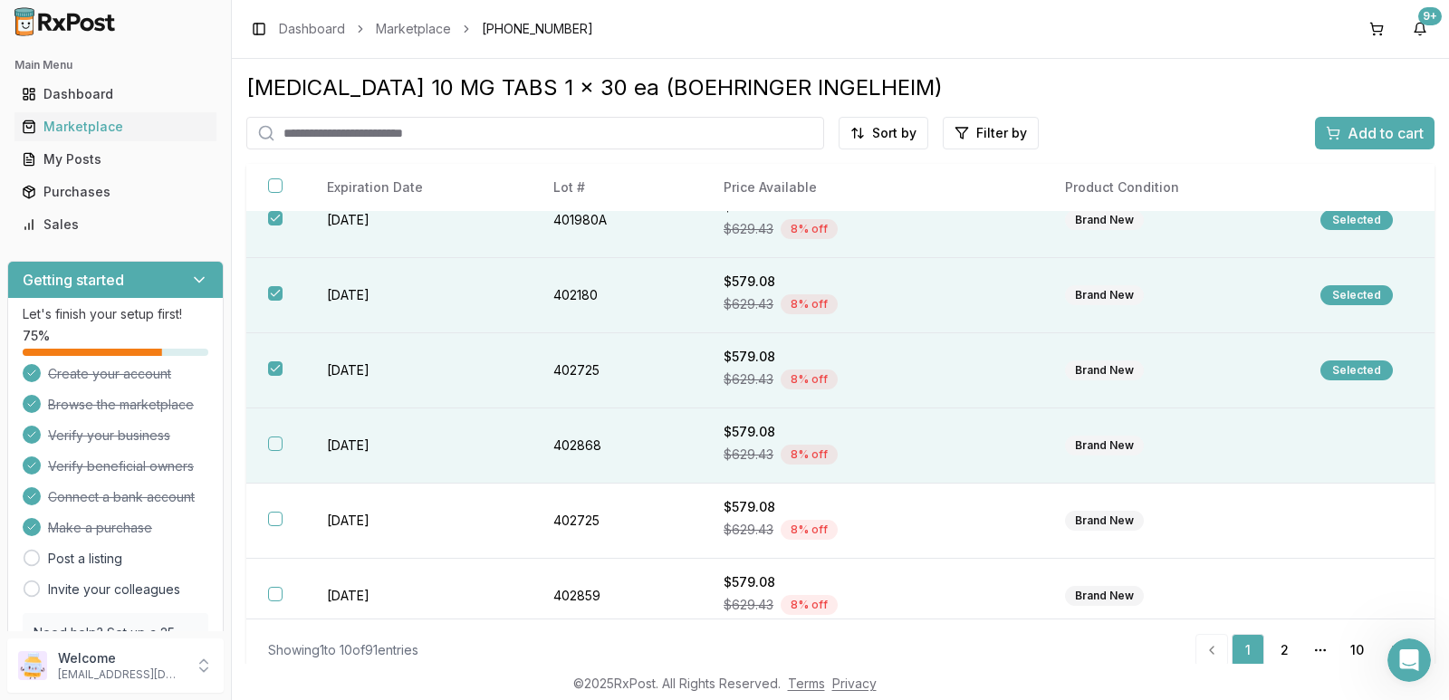
click at [269, 445] on button "button" at bounding box center [275, 443] width 14 height 14
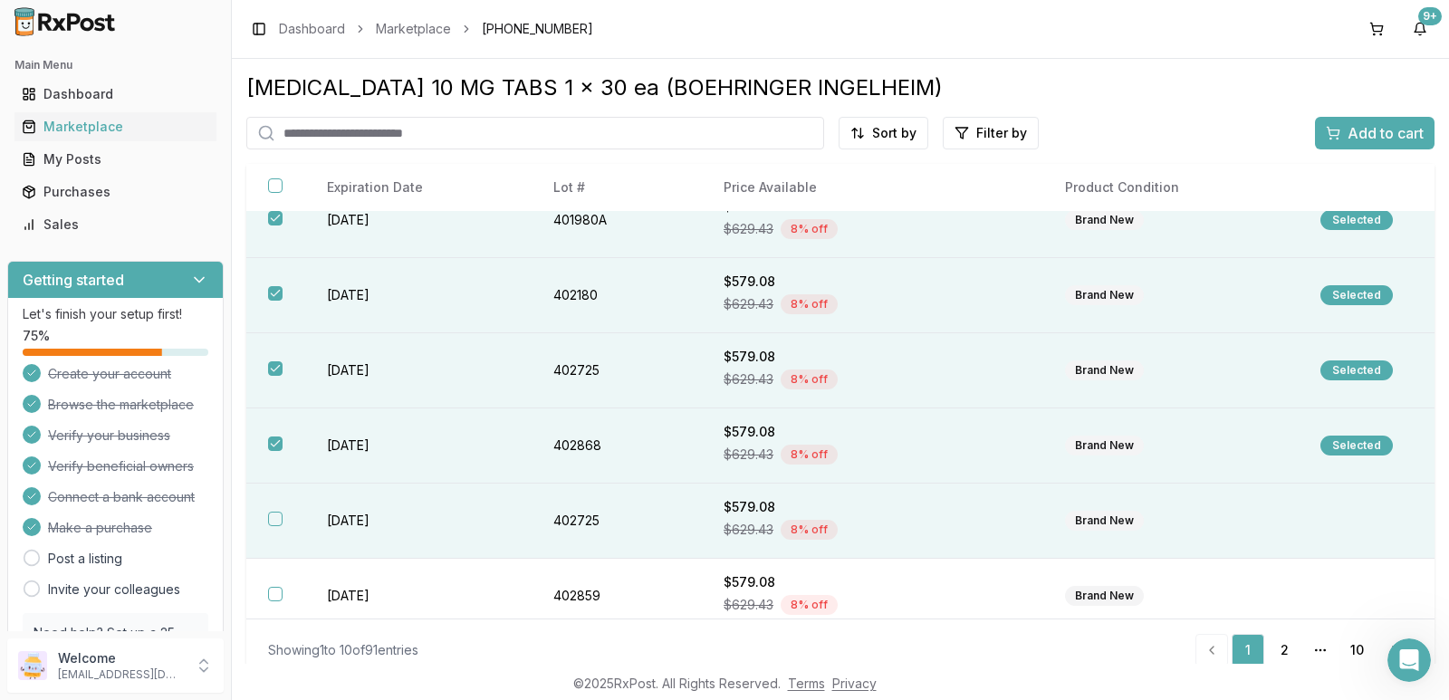
click at [277, 522] on button "button" at bounding box center [275, 519] width 14 height 14
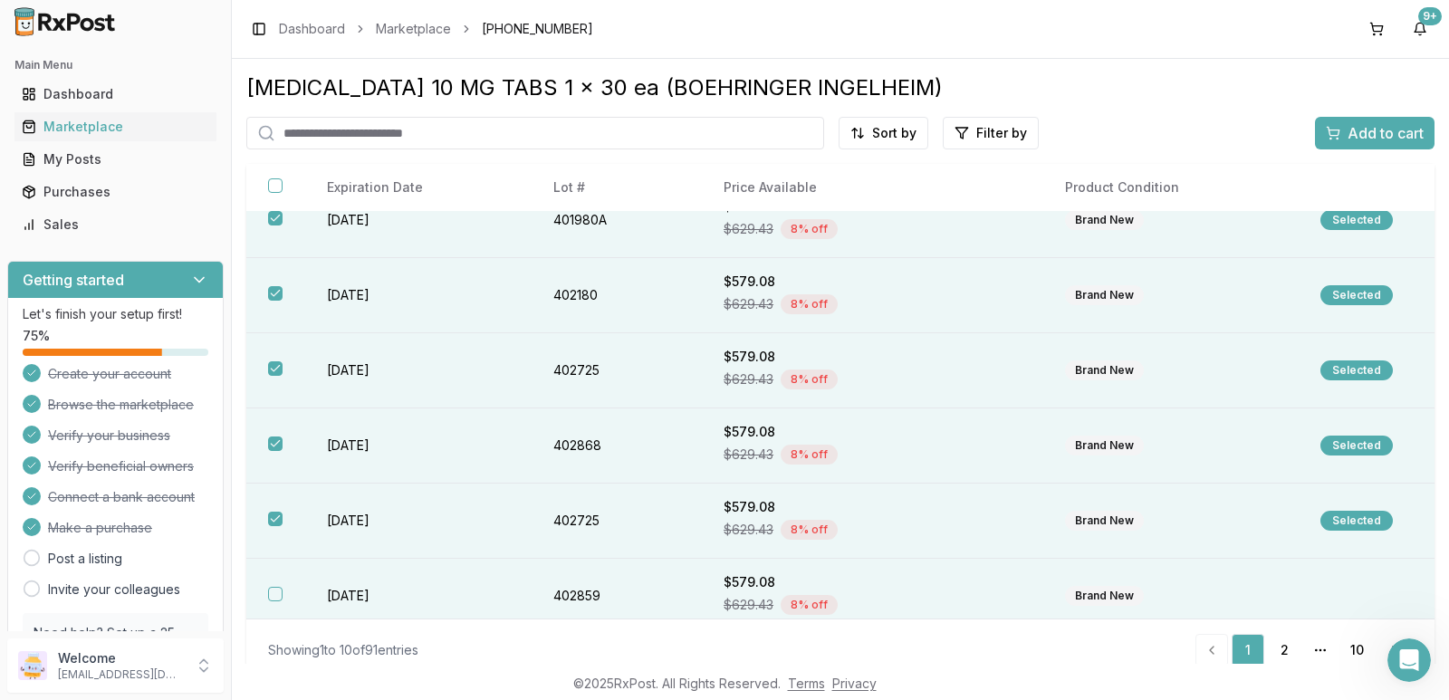
click at [273, 585] on th at bounding box center [275, 596] width 59 height 75
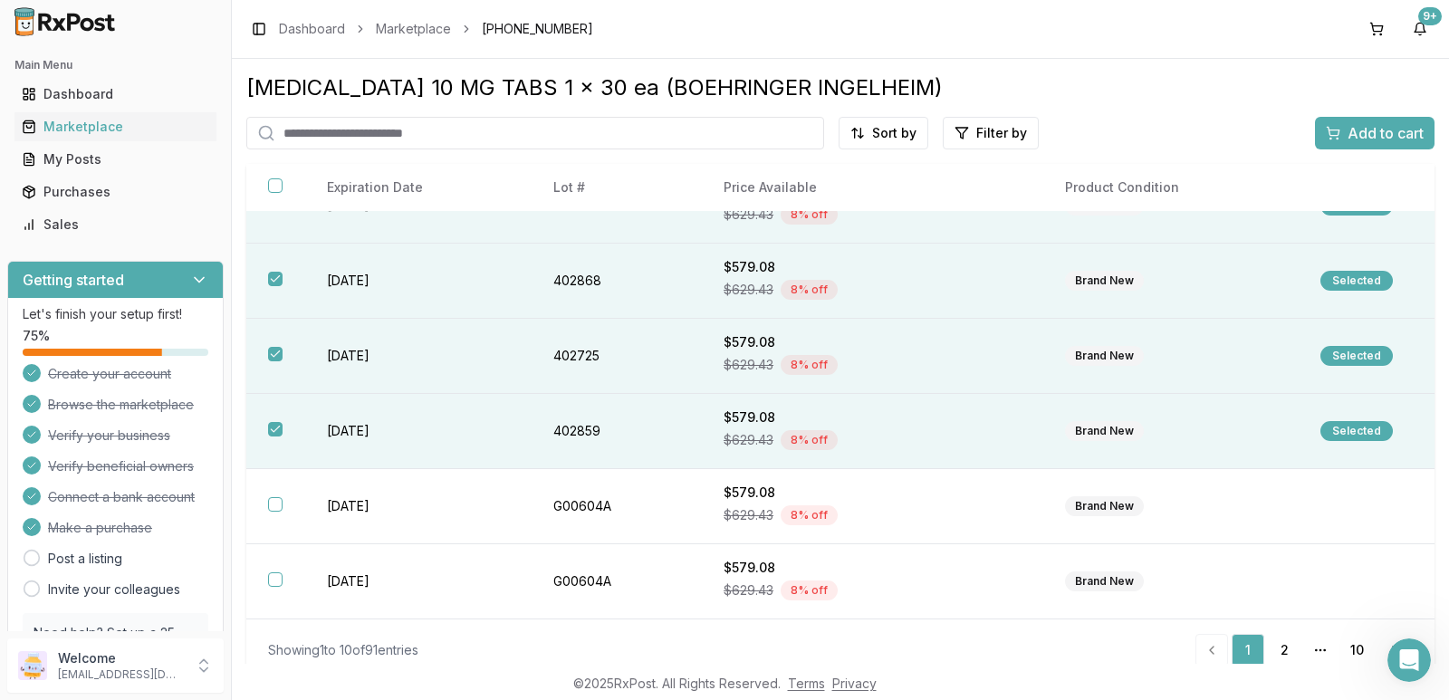
scroll to position [17, 0]
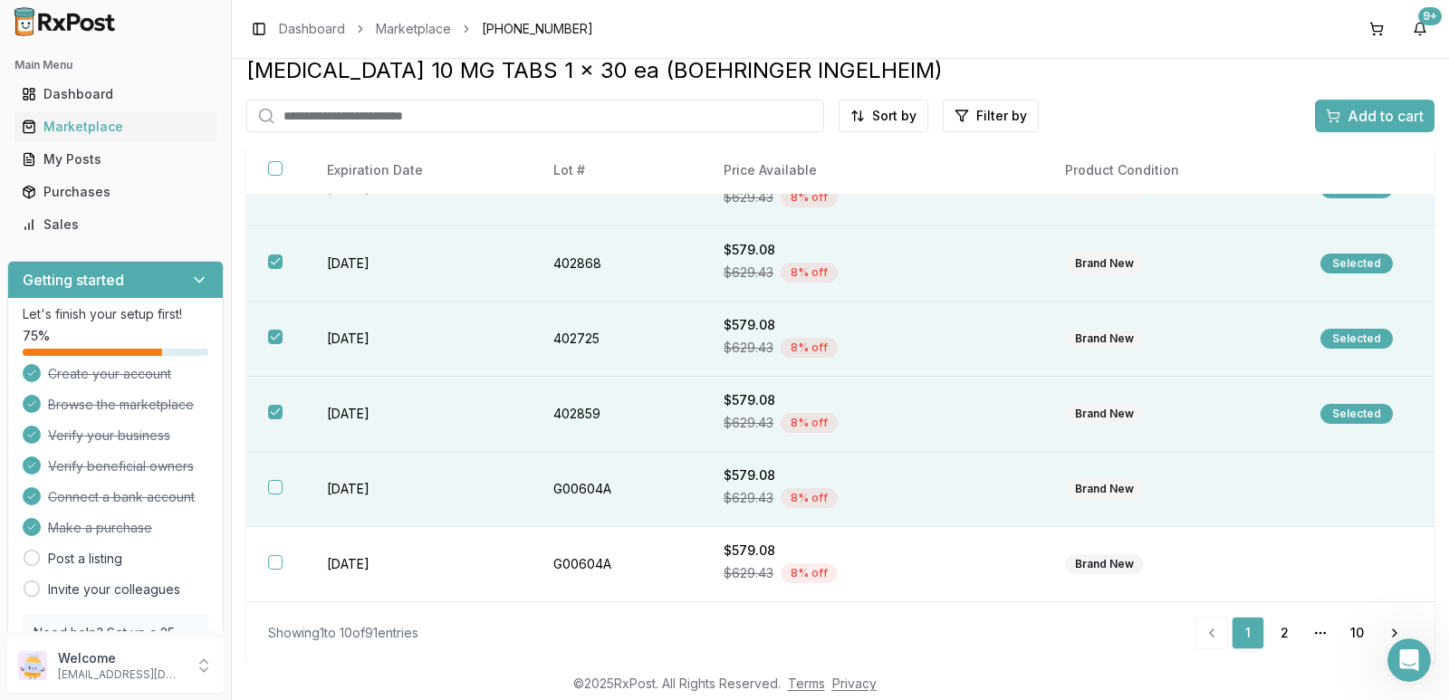
click at [283, 484] on th at bounding box center [275, 489] width 59 height 75
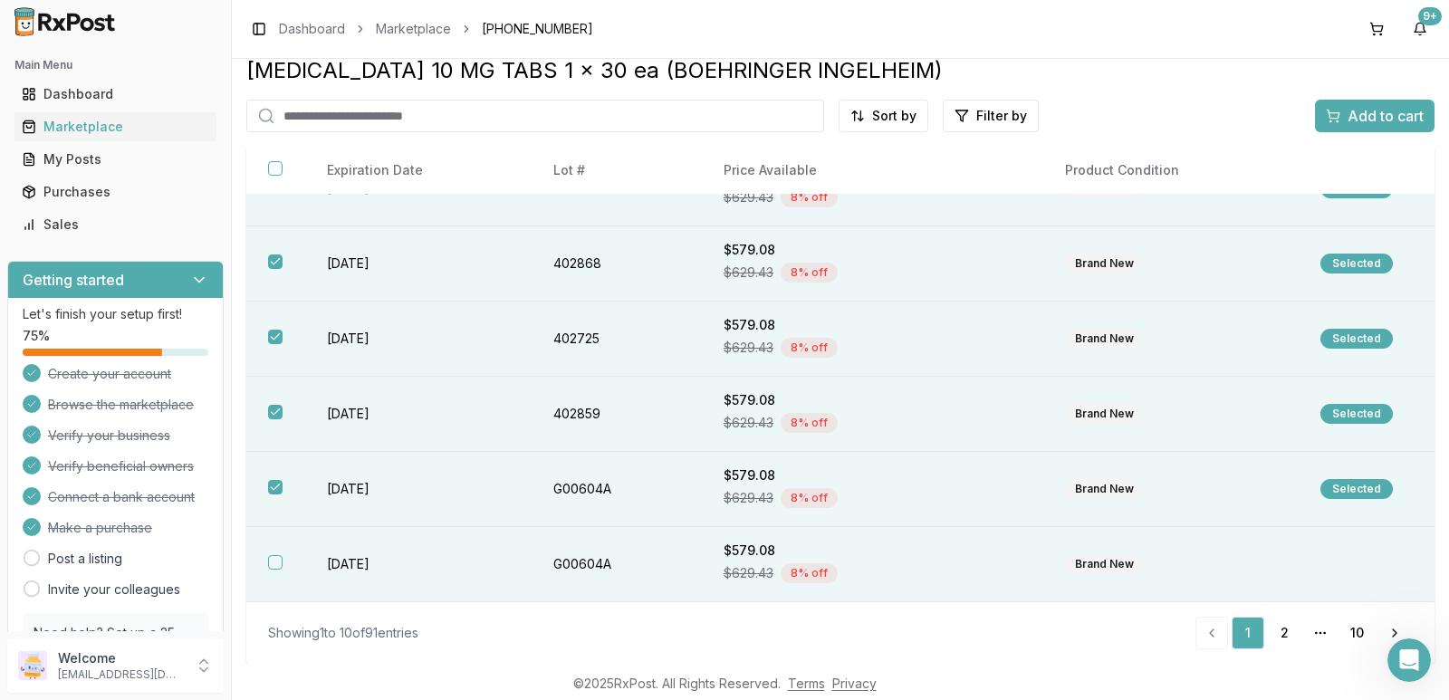
click at [275, 561] on button "button" at bounding box center [275, 562] width 14 height 14
click at [1278, 635] on link "2" at bounding box center [1284, 633] width 33 height 33
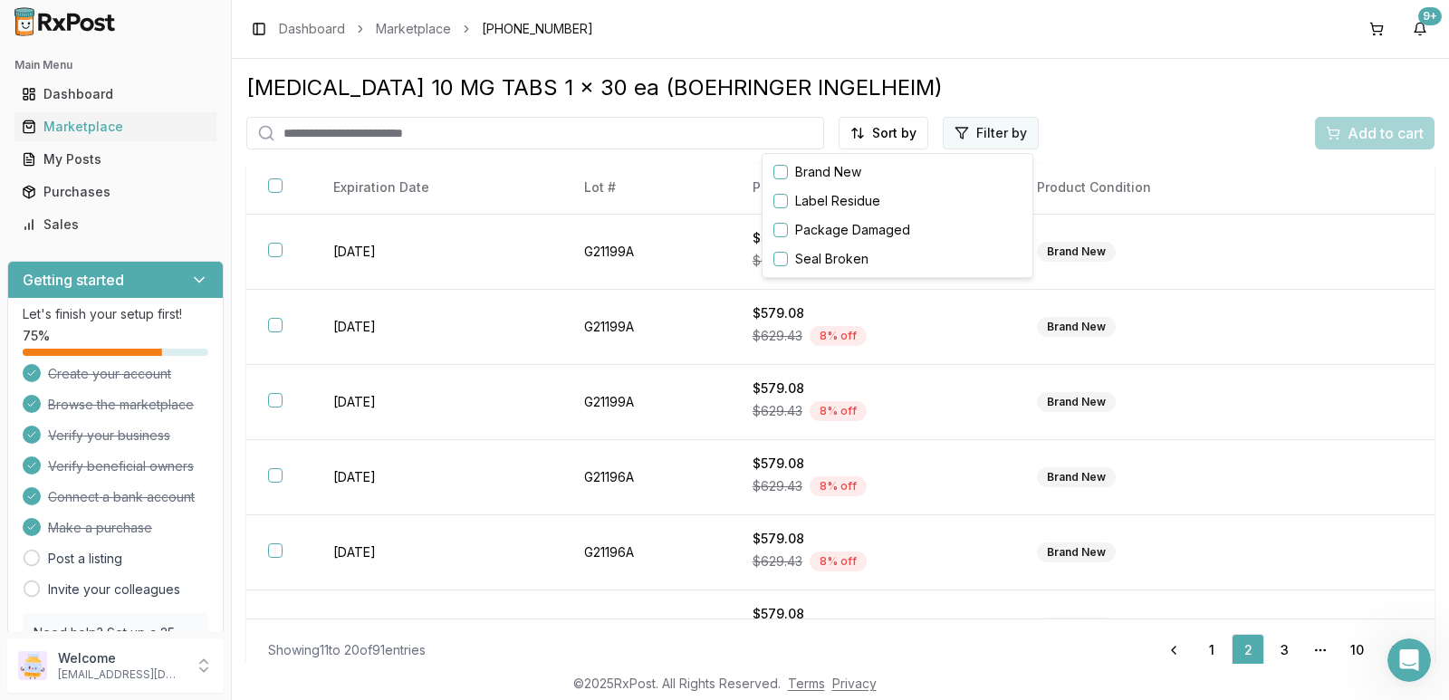
click at [987, 136] on html "Main Menu Dashboard Marketplace My Posts Purchases Sales Getting started Let's …" at bounding box center [724, 350] width 1449 height 700
click at [778, 256] on button "button" at bounding box center [780, 259] width 14 height 14
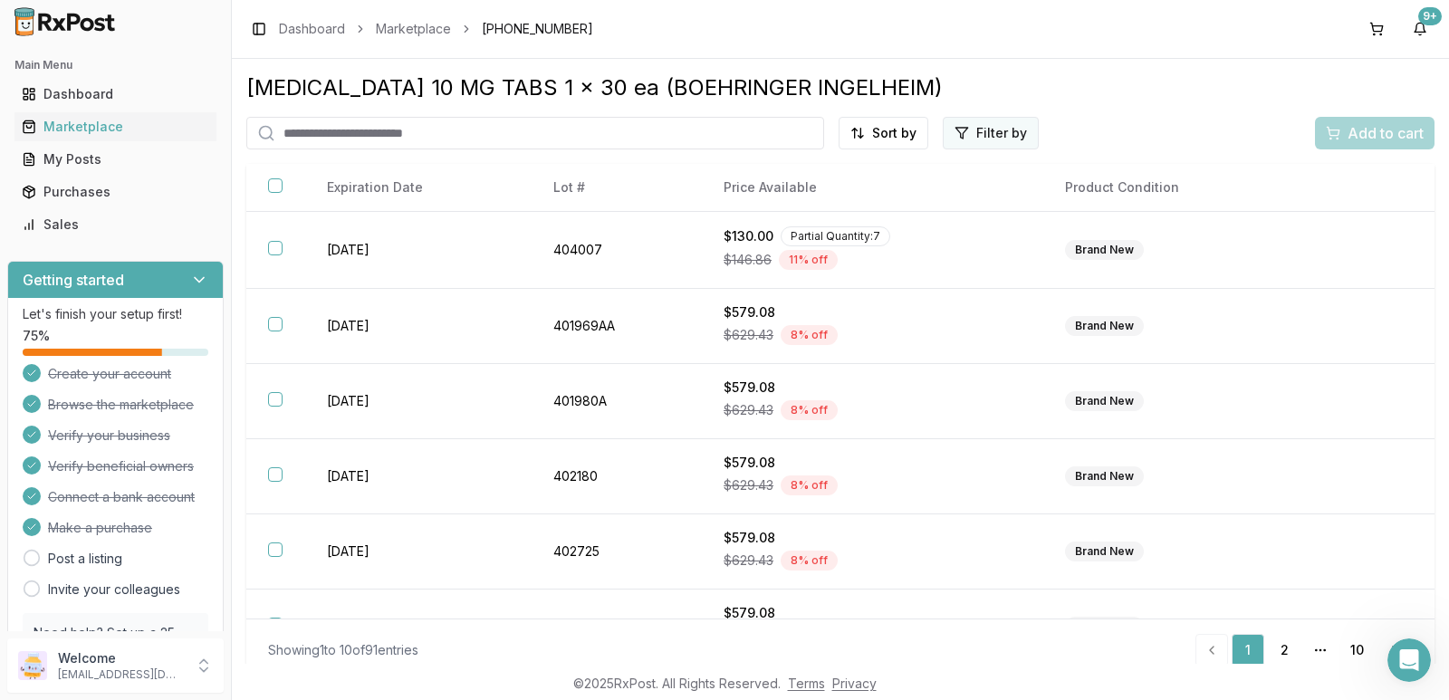
click at [1010, 135] on html "Main Menu Dashboard Marketplace My Posts Purchases Sales Getting started Let's …" at bounding box center [724, 350] width 1449 height 700
click at [781, 201] on button "button" at bounding box center [780, 201] width 14 height 14
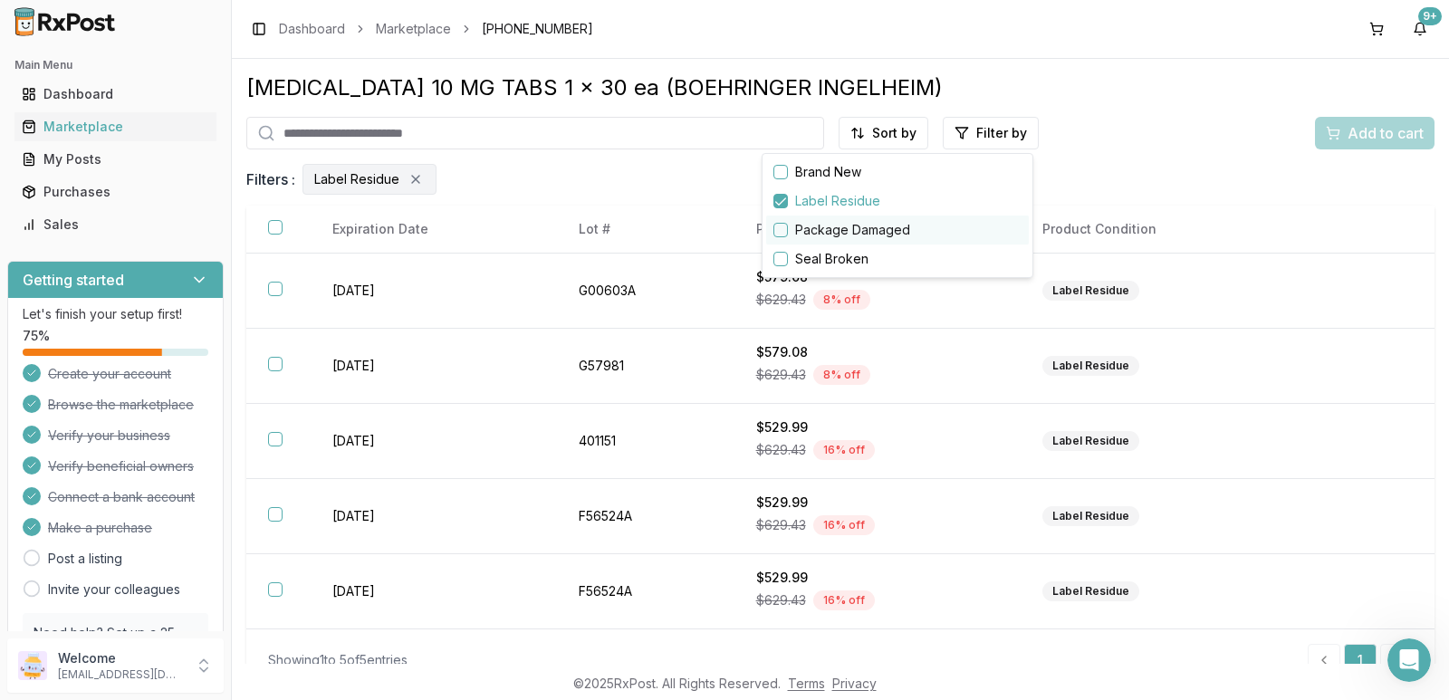
click at [781, 220] on div "Package Damaged" at bounding box center [897, 230] width 263 height 29
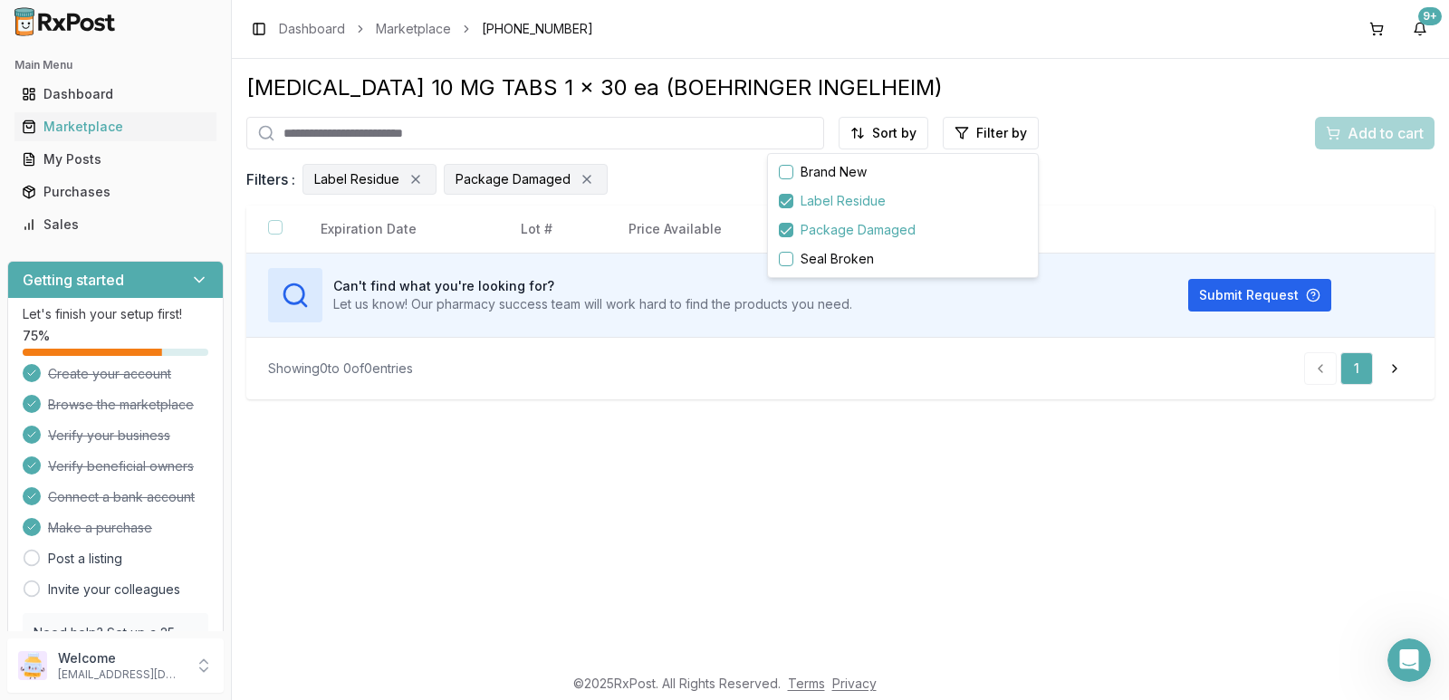
click at [787, 258] on button "button" at bounding box center [786, 259] width 14 height 14
click at [1241, 300] on html "Main Menu Dashboard Marketplace My Posts Purchases Sales Getting started Let's …" at bounding box center [724, 350] width 1449 height 700
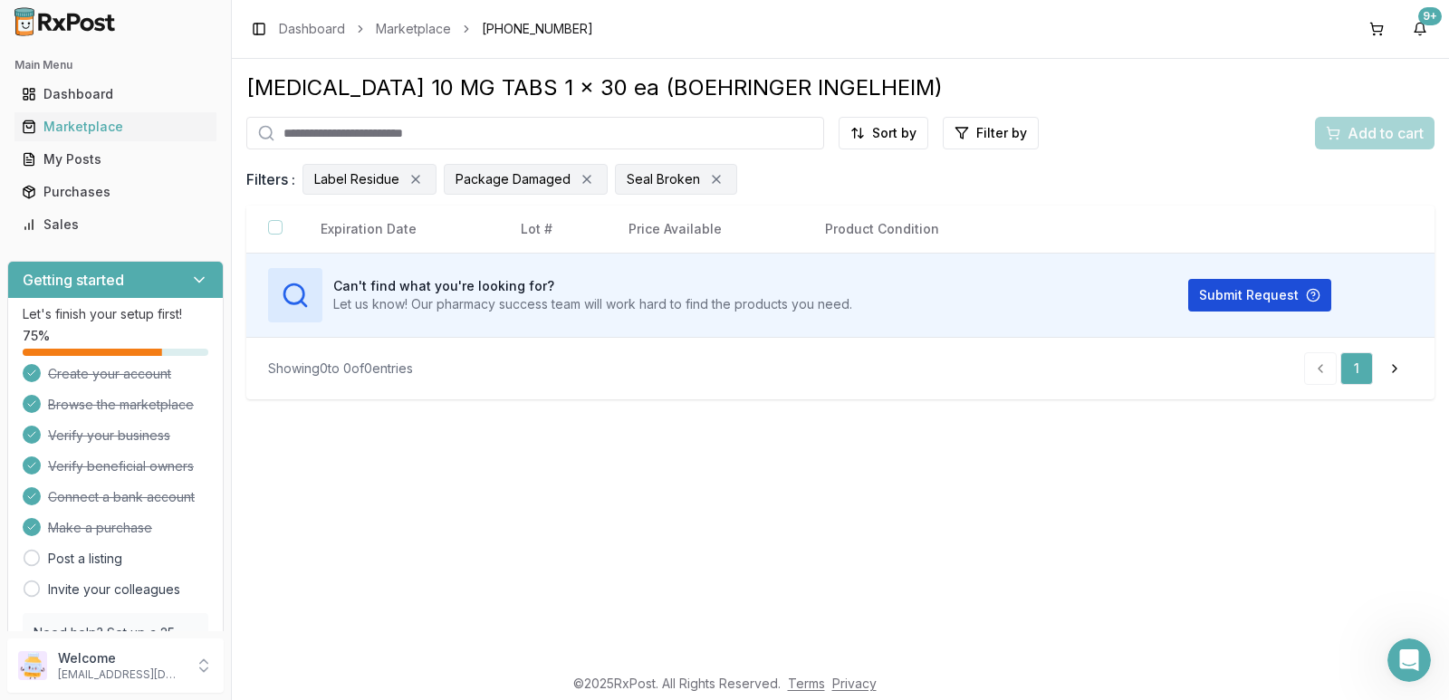
click at [1229, 291] on button "Submit Request" at bounding box center [1259, 295] width 143 height 33
click at [411, 181] on icon "Remove Label Residue filter" at bounding box center [415, 179] width 14 height 14
click at [443, 180] on icon "Remove Package Damaged filter" at bounding box center [445, 179] width 14 height 14
click at [403, 177] on icon "Remove Seal Broken filter" at bounding box center [403, 179] width 7 height 7
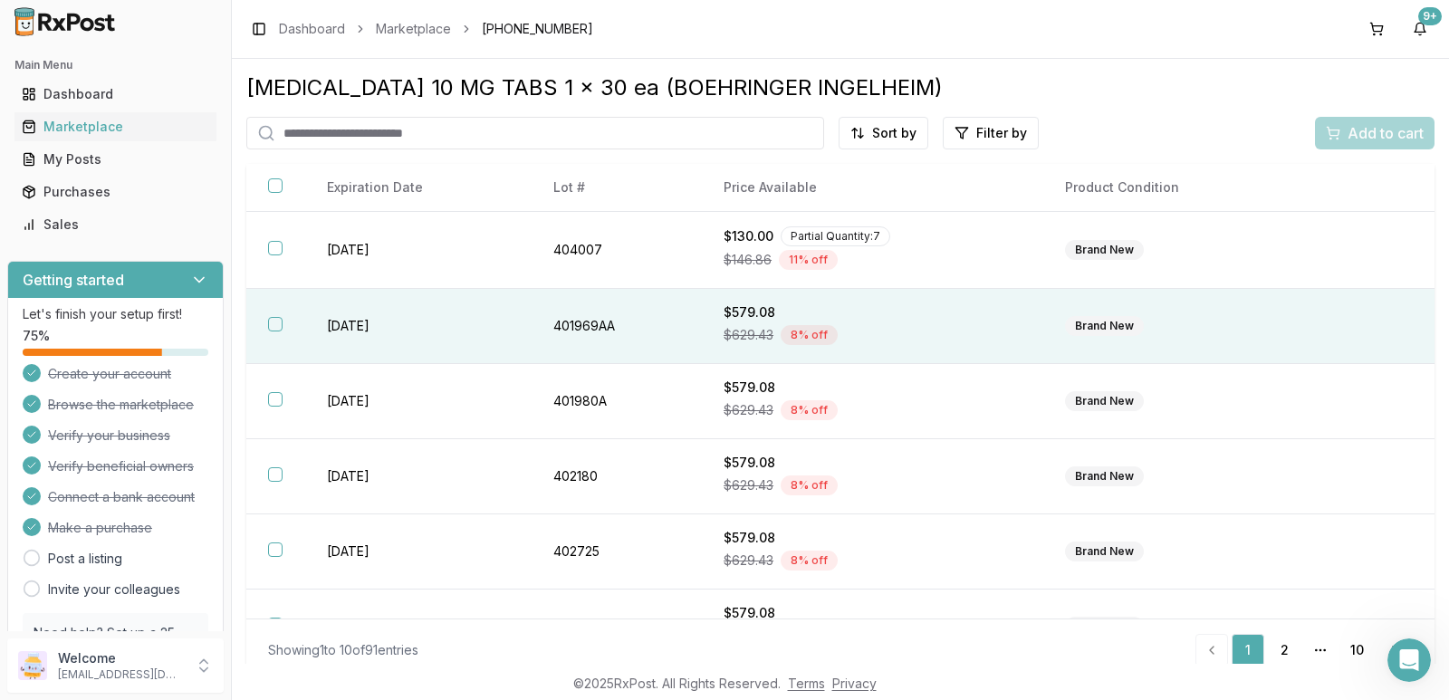
click at [278, 323] on button "button" at bounding box center [275, 324] width 14 height 14
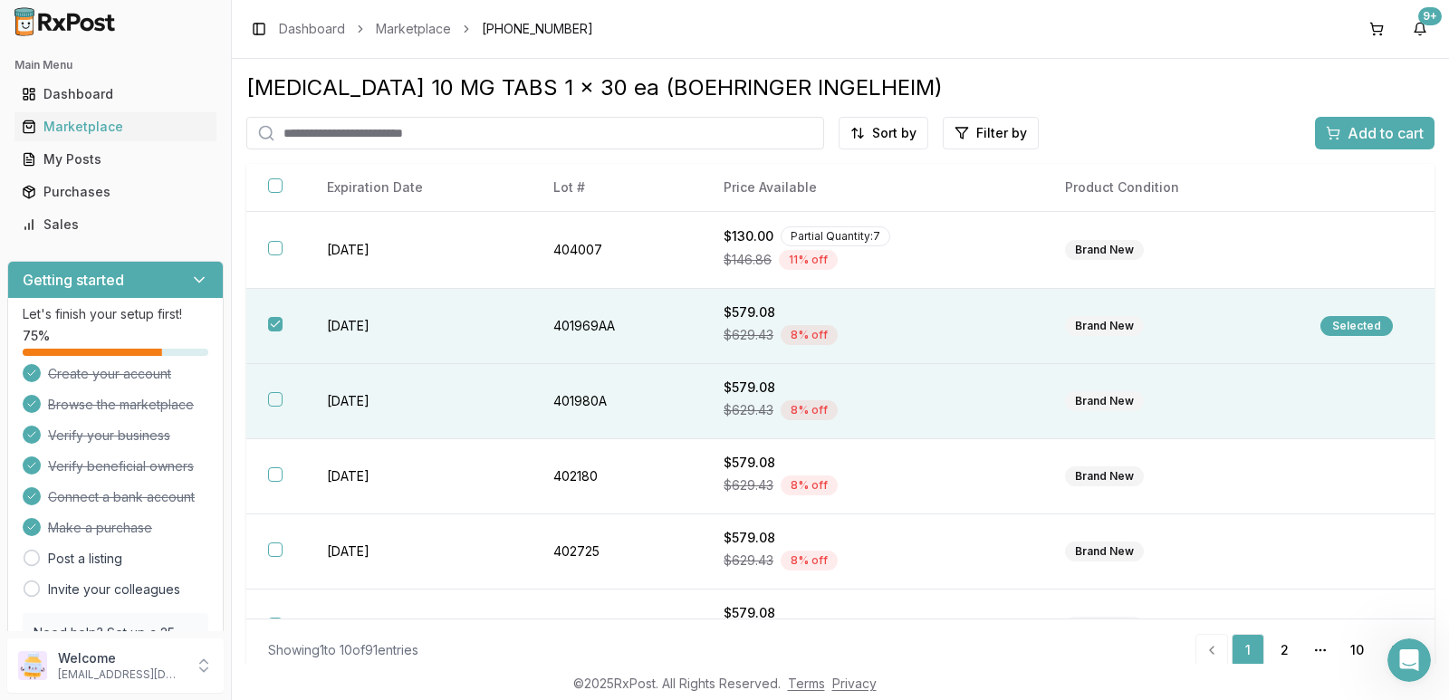
click at [278, 389] on th at bounding box center [275, 401] width 59 height 75
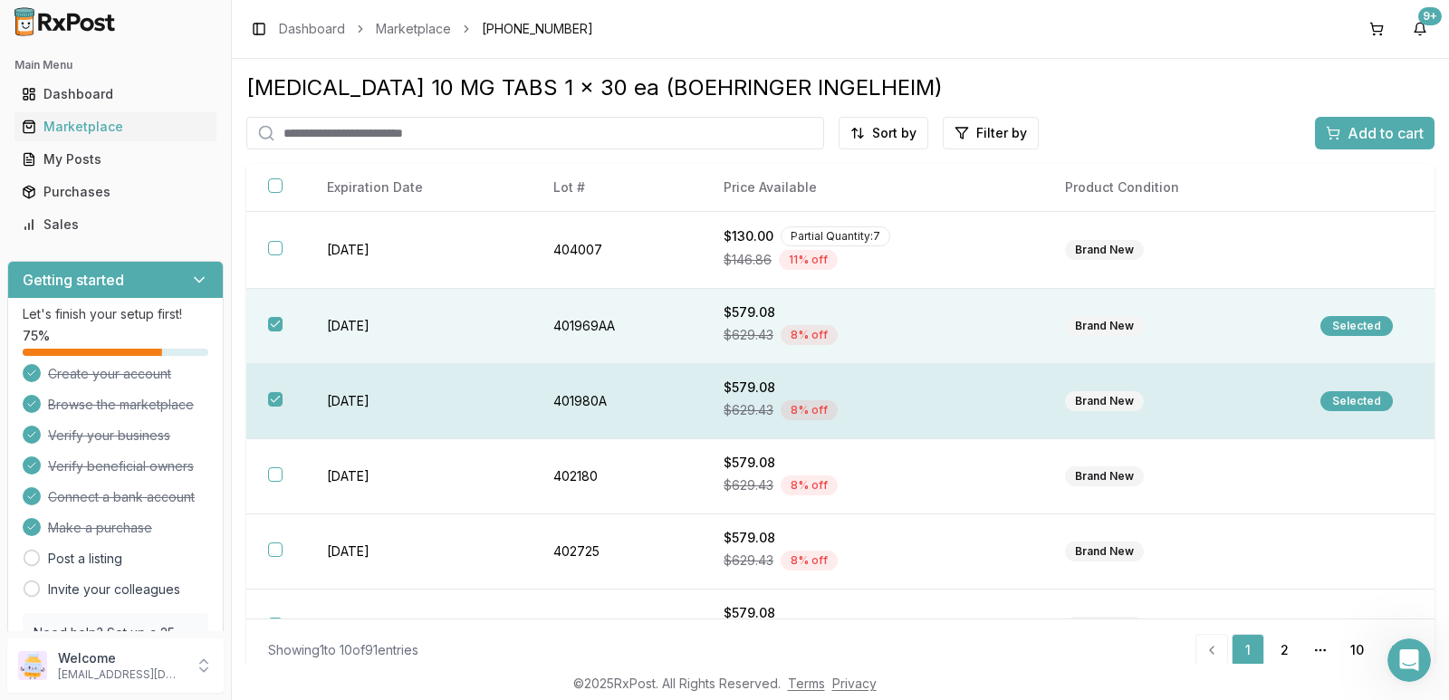
click at [280, 397] on button "button" at bounding box center [275, 399] width 14 height 14
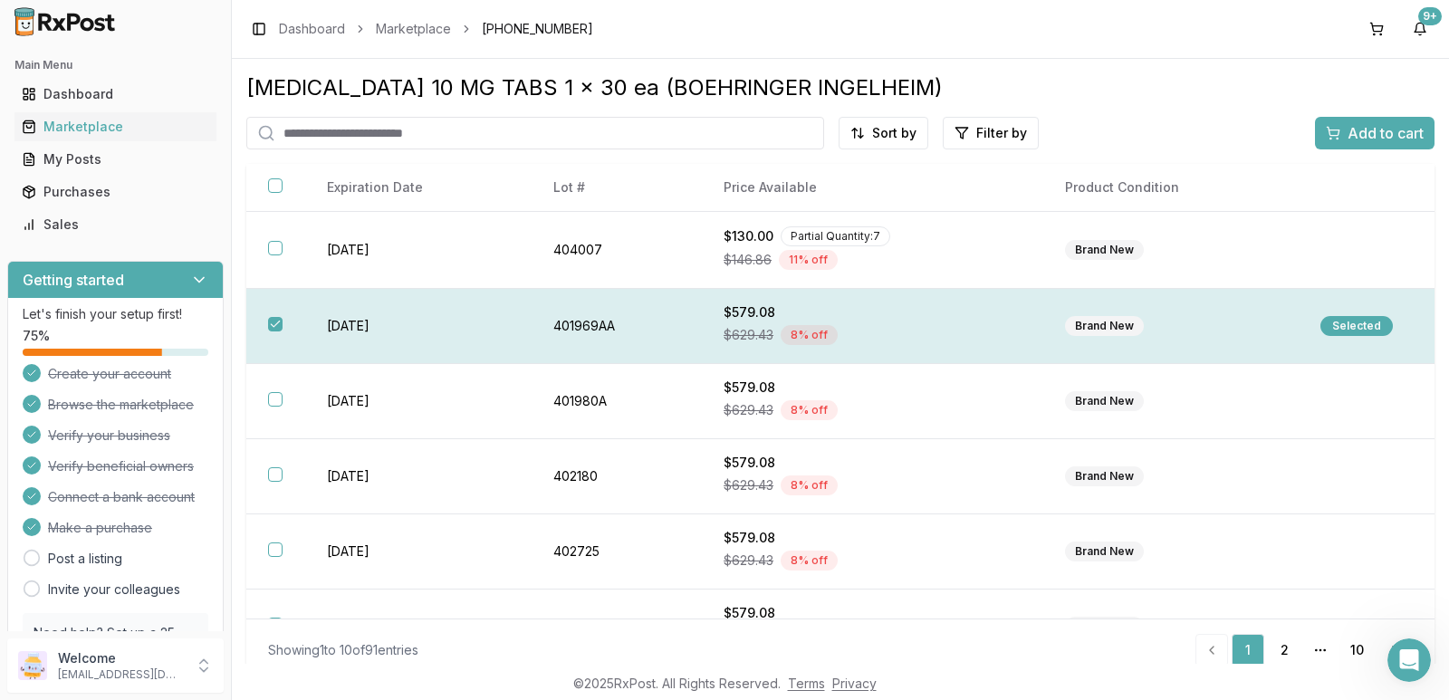
click at [1340, 328] on div "Selected" at bounding box center [1356, 326] width 72 height 20
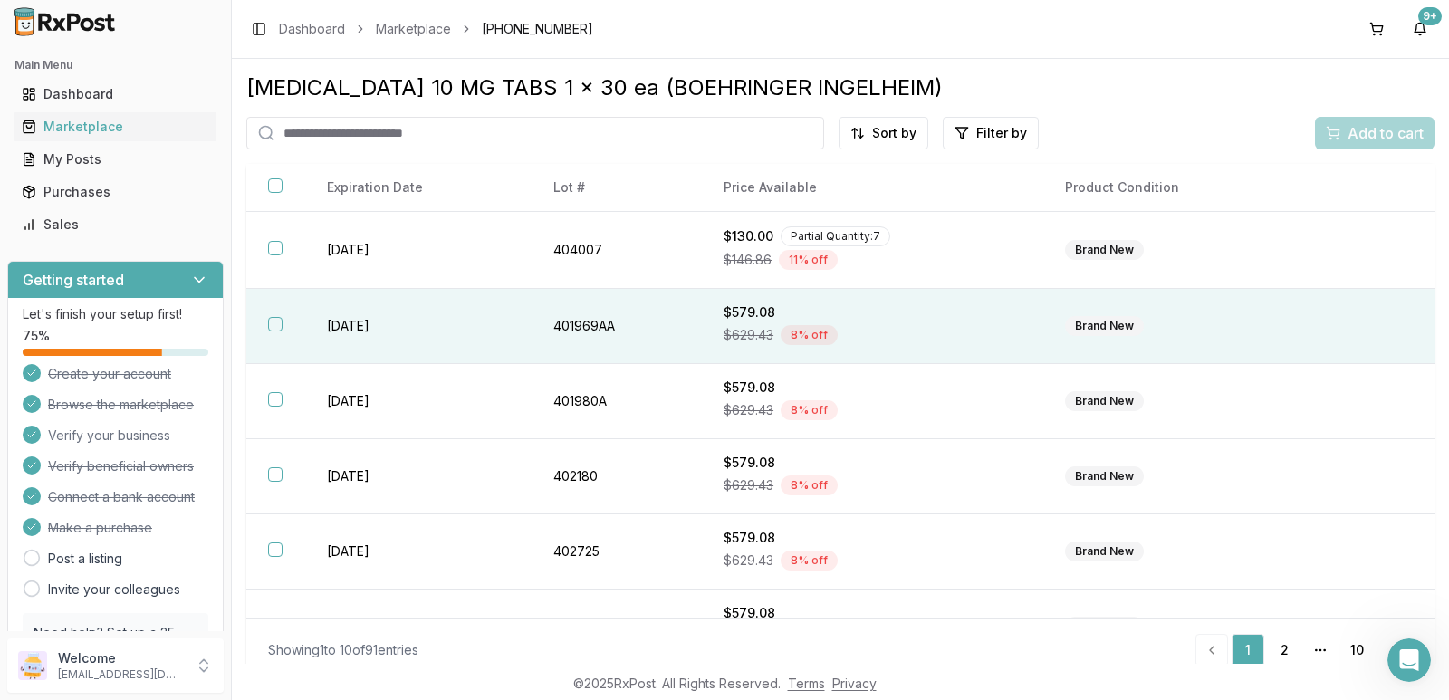
click at [273, 341] on th at bounding box center [275, 326] width 59 height 75
click at [1344, 318] on div "Selected" at bounding box center [1356, 326] width 72 height 20
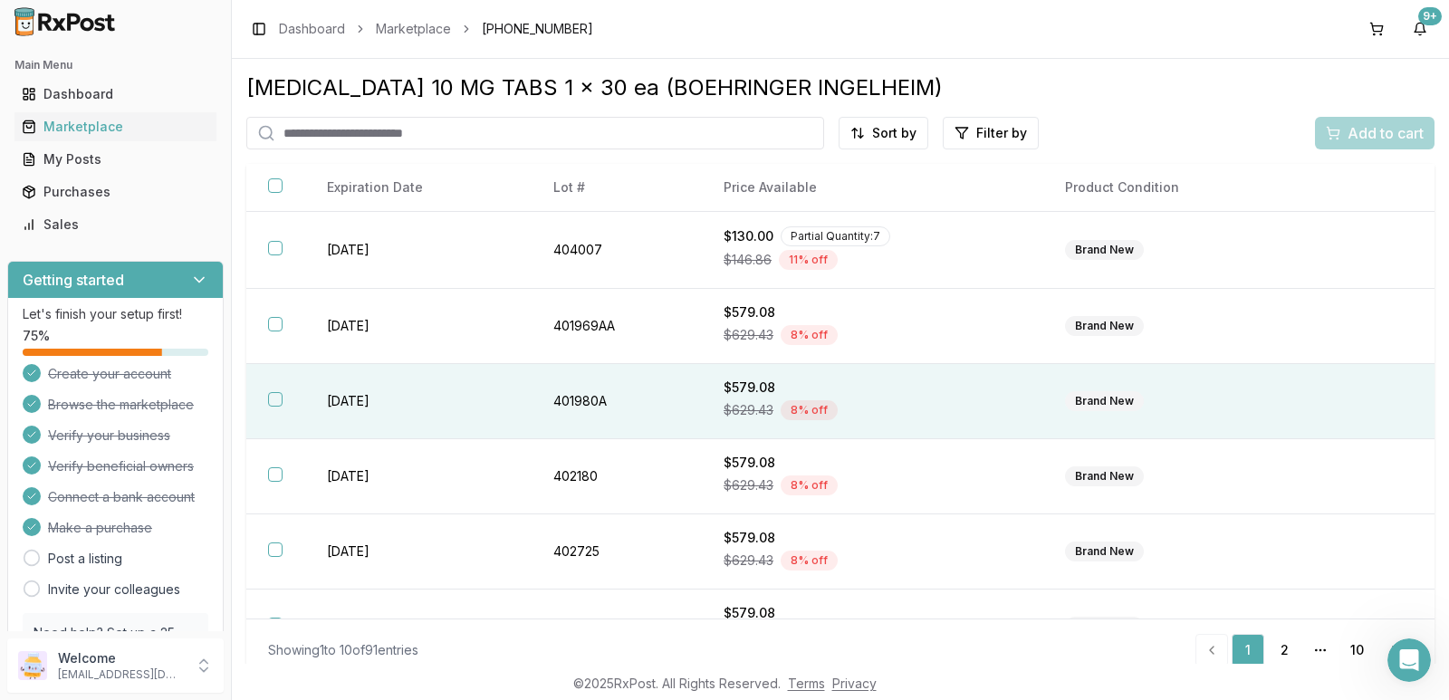
click at [278, 388] on th at bounding box center [275, 401] width 59 height 75
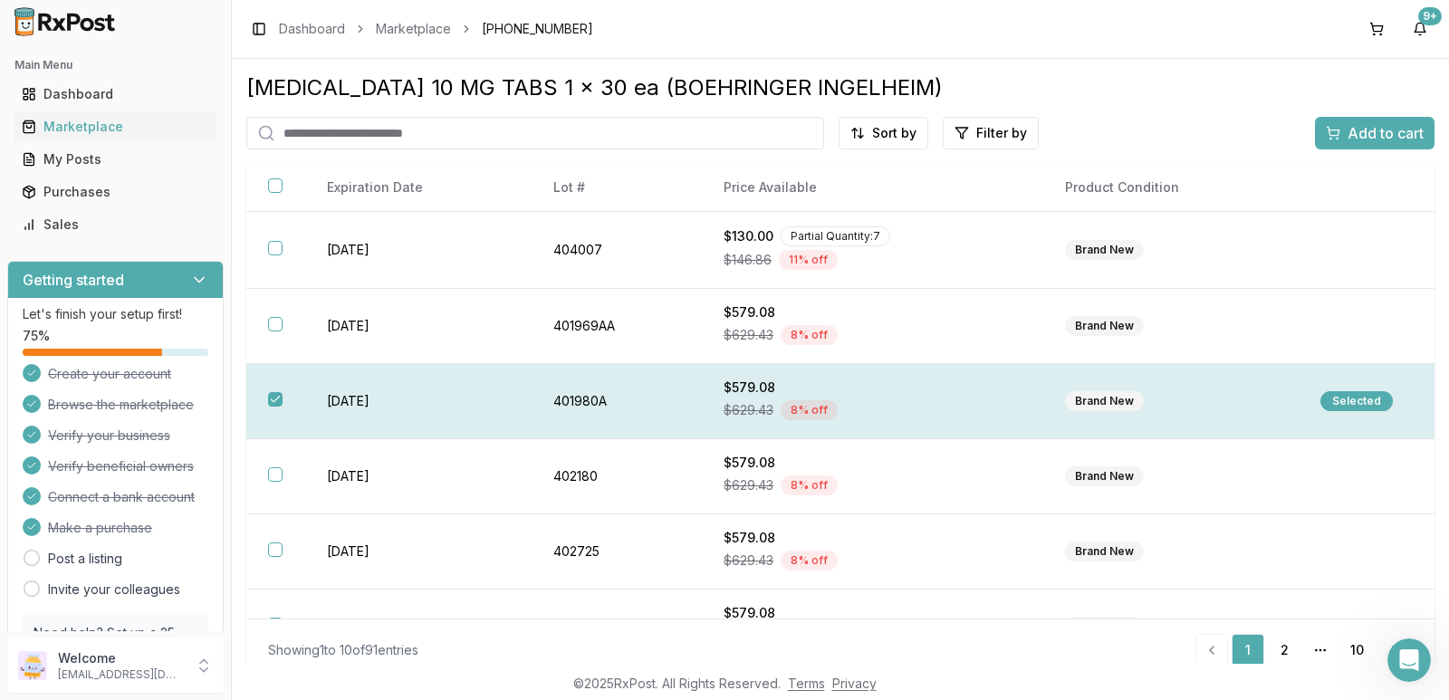
click at [1362, 393] on div "Selected" at bounding box center [1356, 401] width 72 height 20
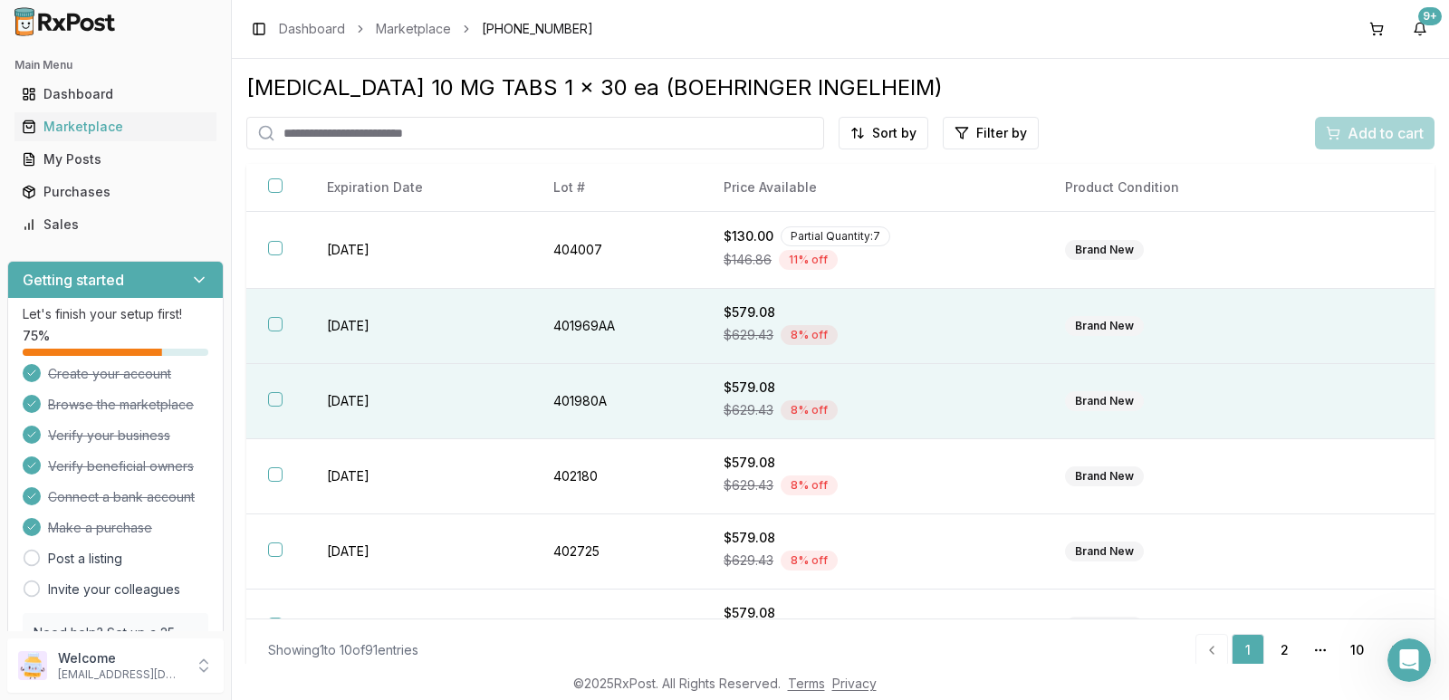
click at [276, 327] on button "button" at bounding box center [275, 324] width 14 height 14
click at [1337, 323] on div "Selected" at bounding box center [1356, 326] width 72 height 20
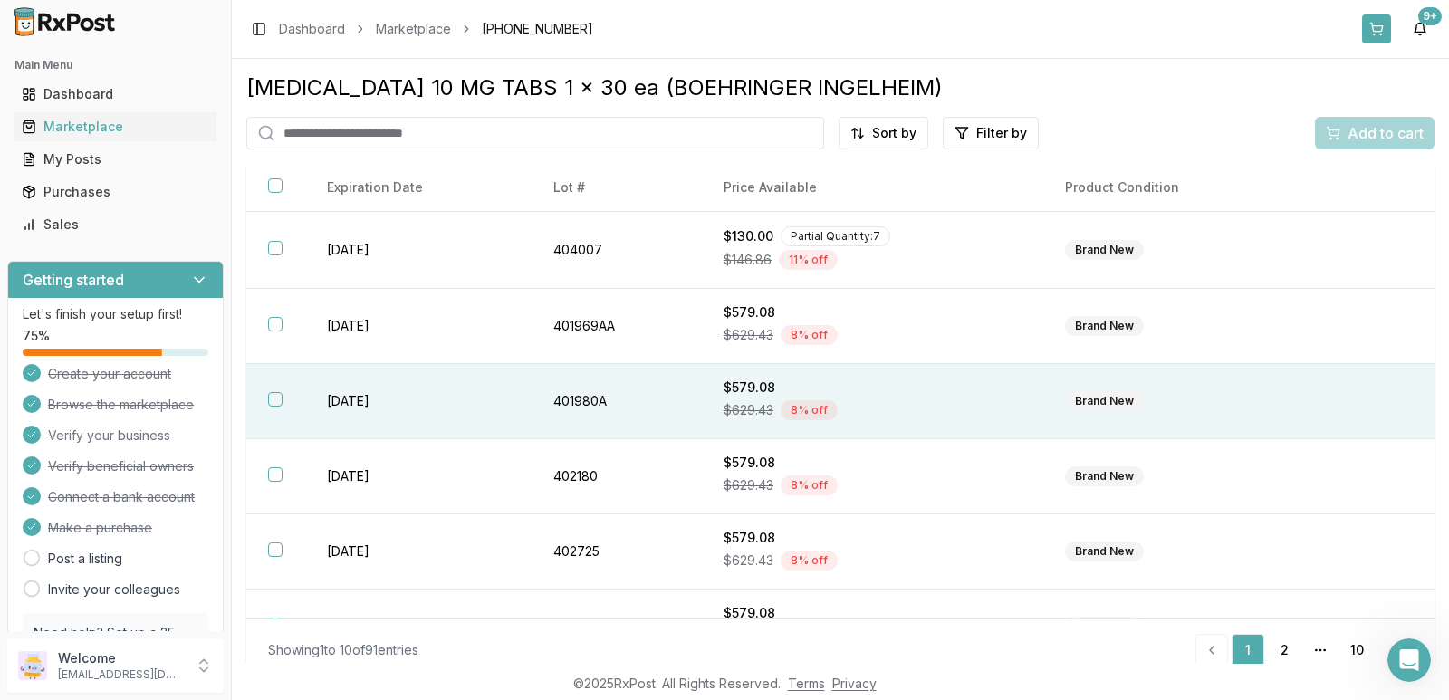
click at [1375, 28] on button at bounding box center [1376, 28] width 29 height 29
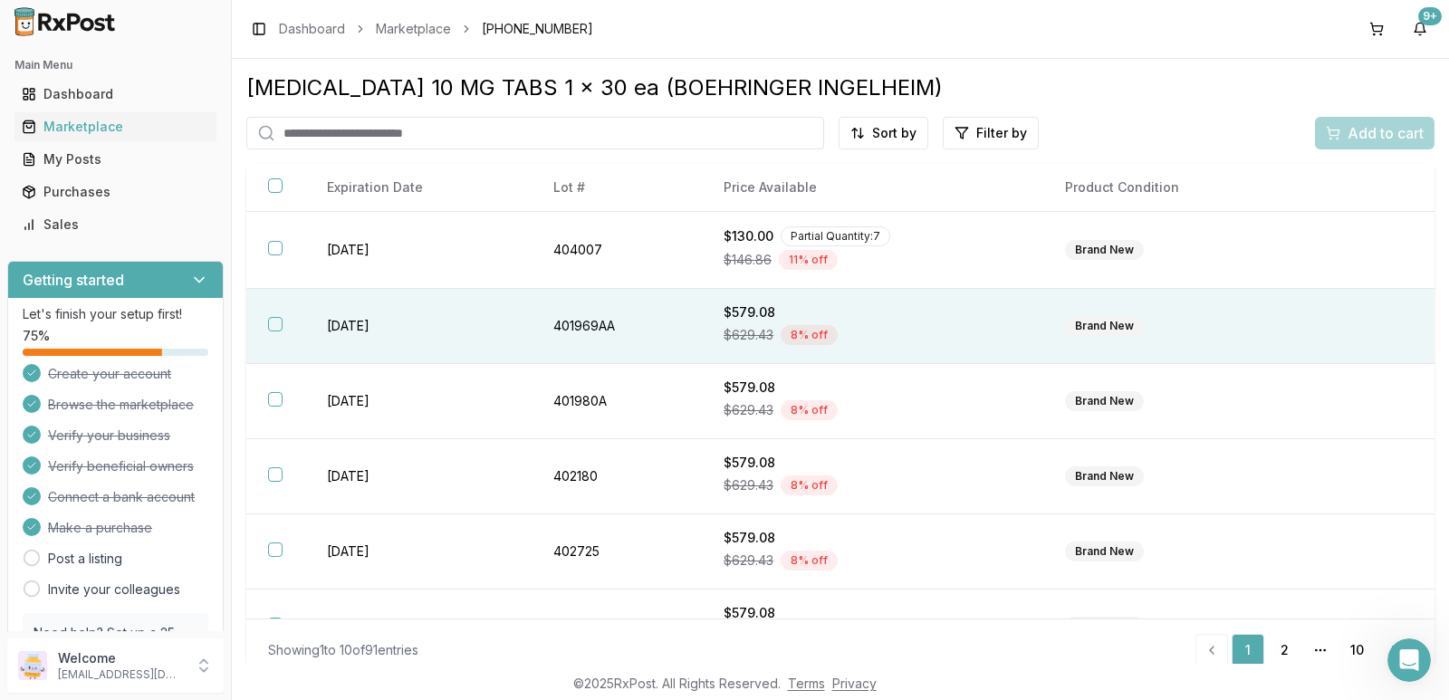
click at [277, 326] on button "button" at bounding box center [275, 324] width 14 height 14
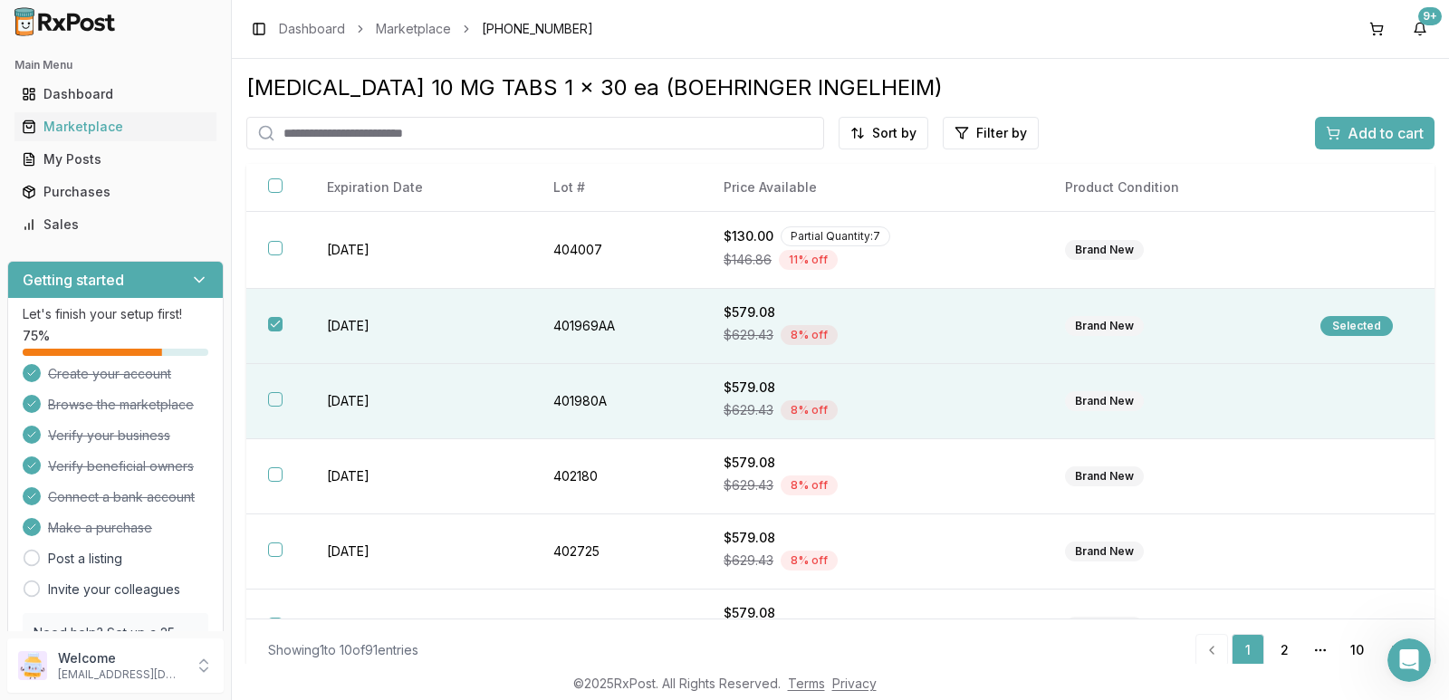
click at [280, 397] on button "button" at bounding box center [275, 399] width 14 height 14
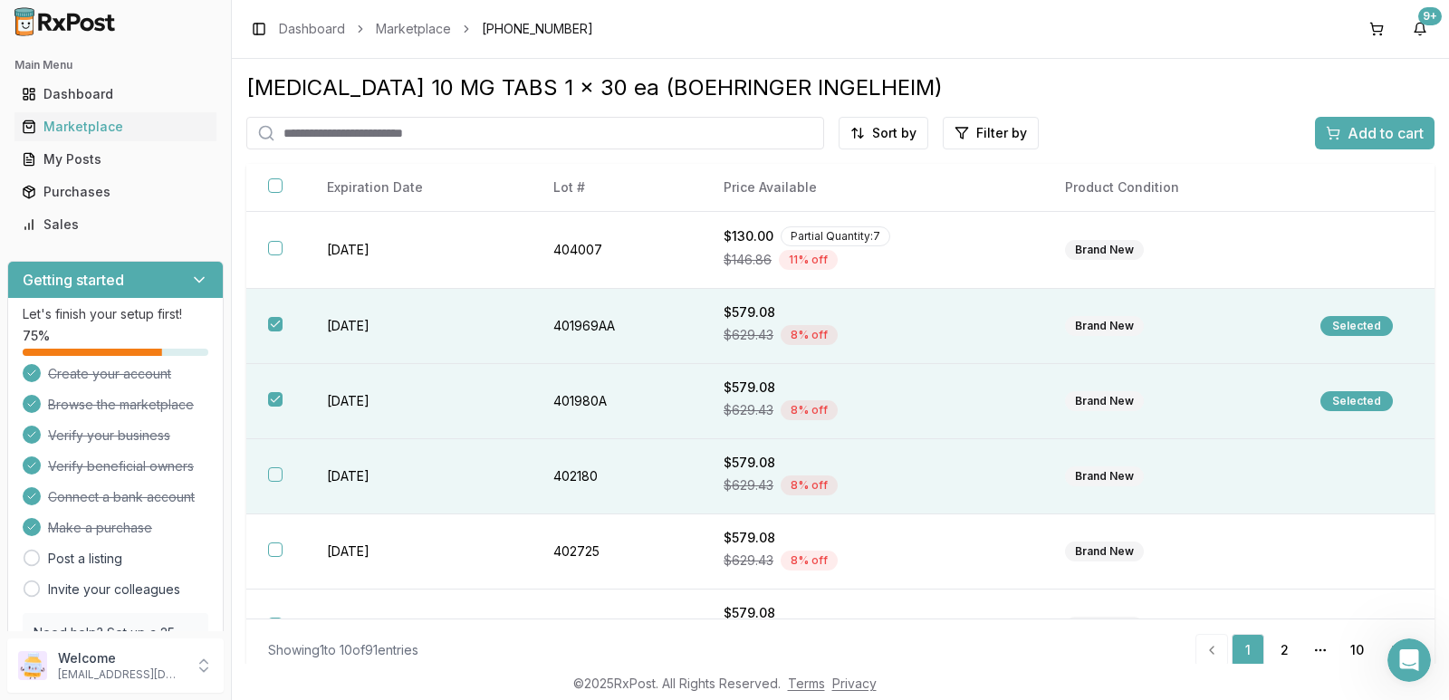
drag, startPoint x: 289, startPoint y: 474, endPoint x: 283, endPoint y: 502, distance: 28.8
click at [289, 474] on th at bounding box center [275, 476] width 59 height 75
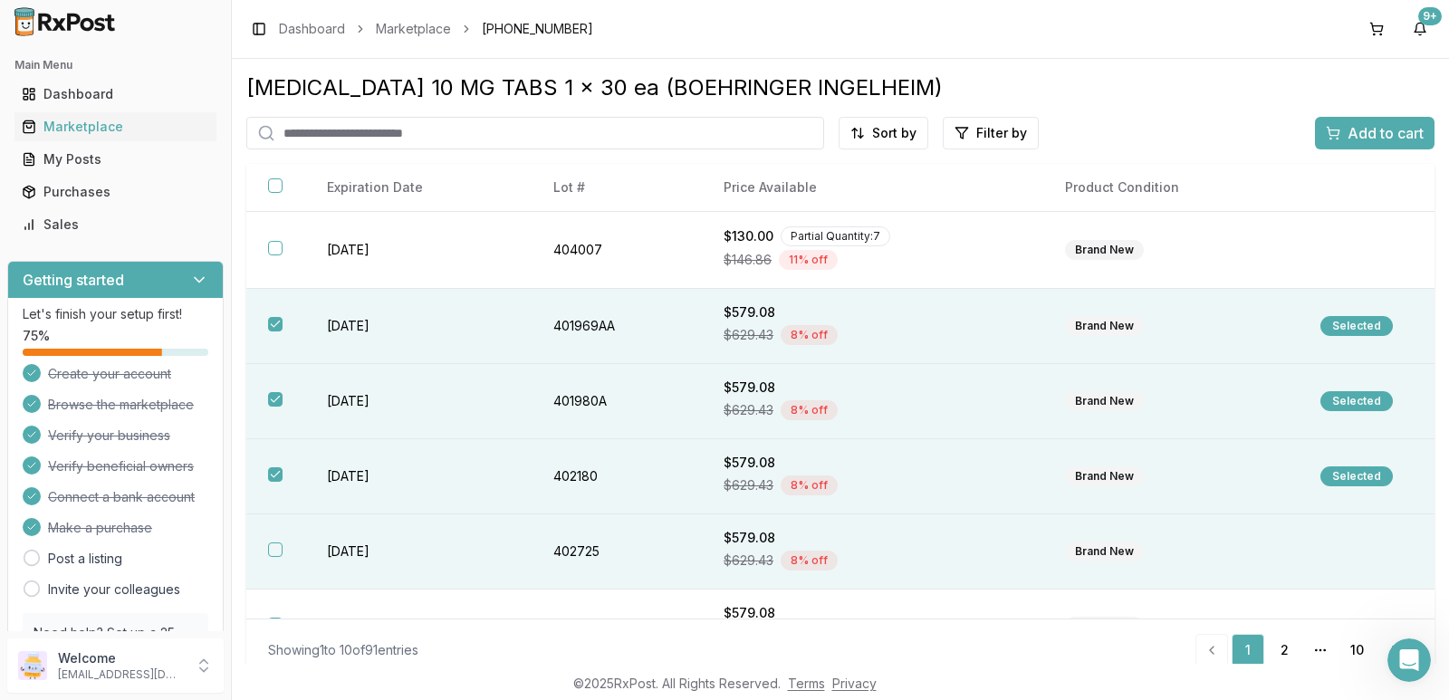
click at [279, 545] on button "button" at bounding box center [275, 549] width 14 height 14
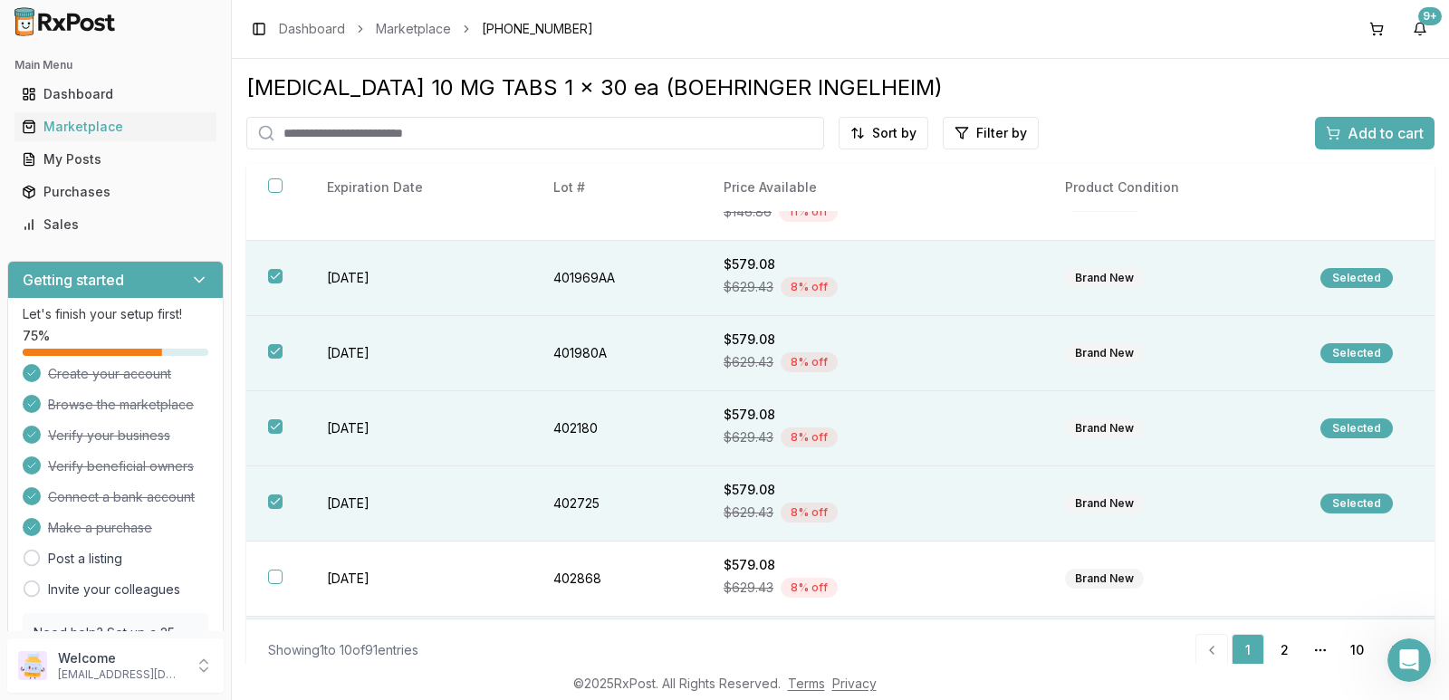
scroll to position [91, 0]
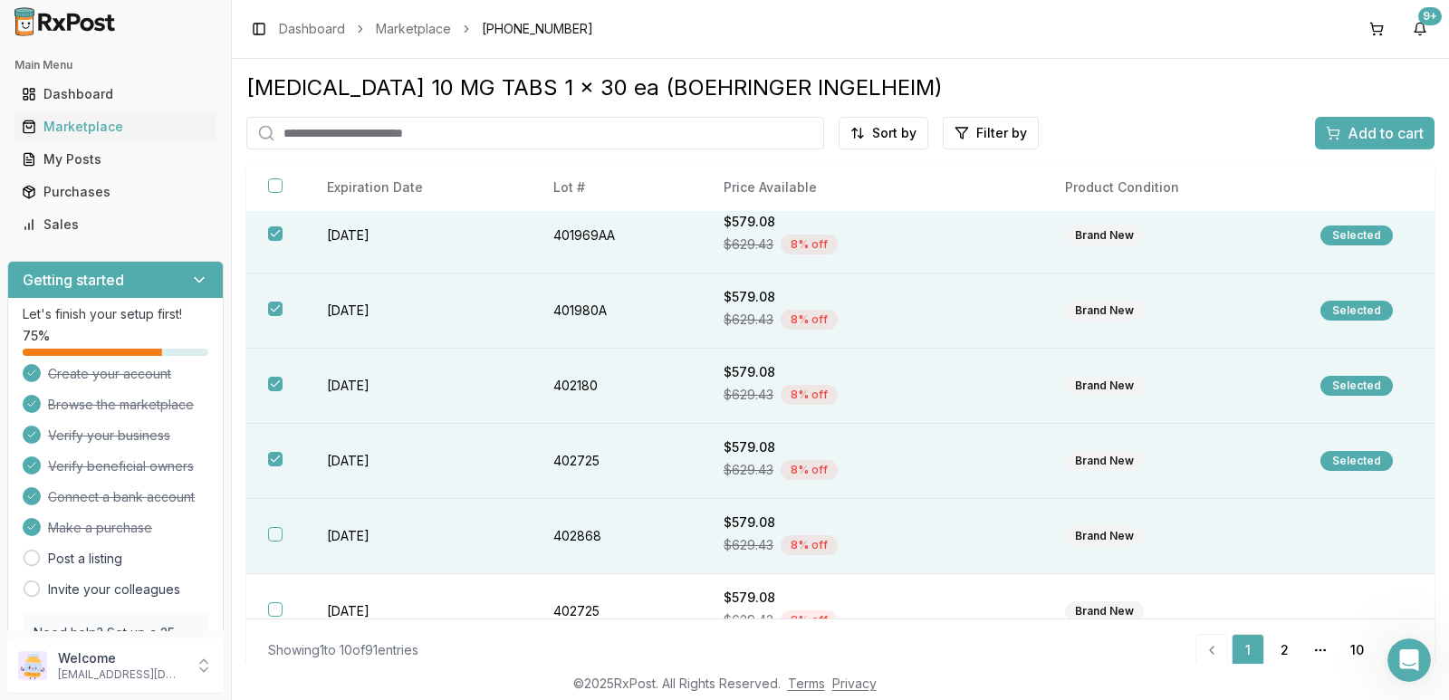
click at [291, 532] on th at bounding box center [275, 536] width 59 height 75
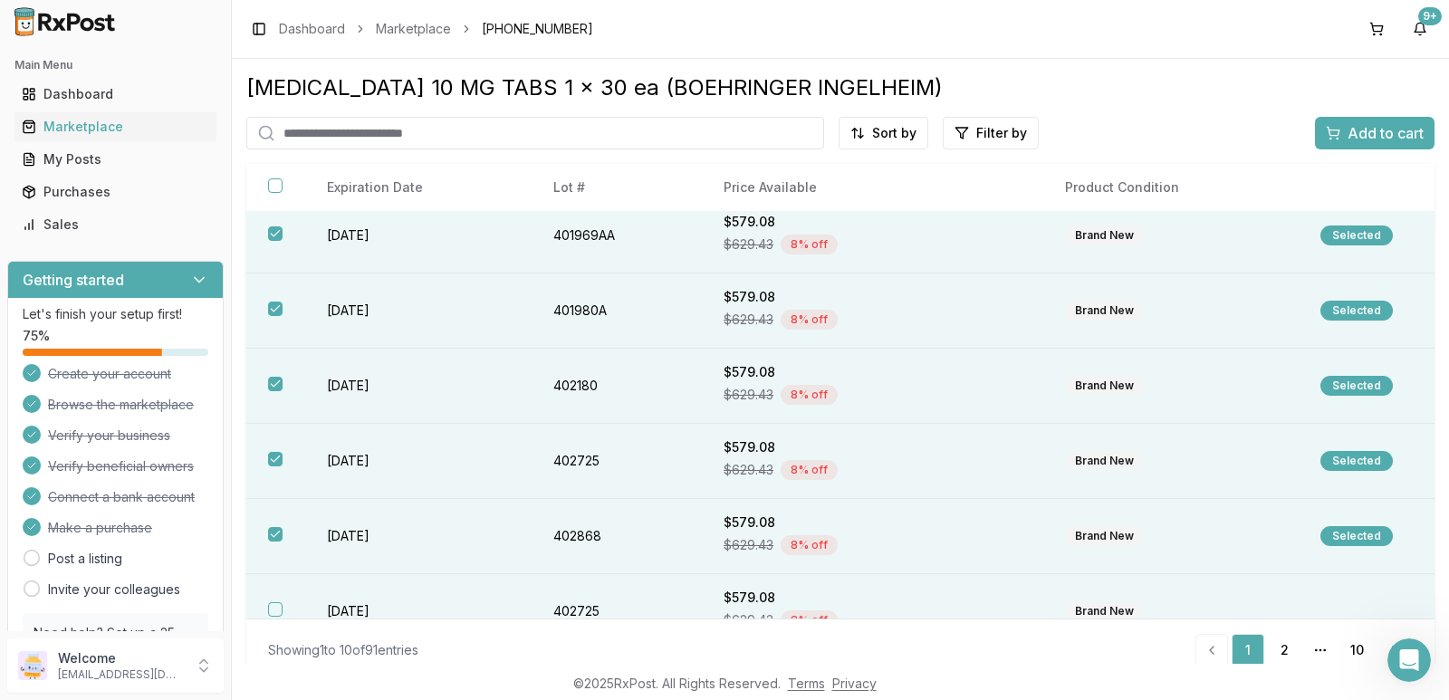
click at [283, 596] on th at bounding box center [275, 611] width 59 height 75
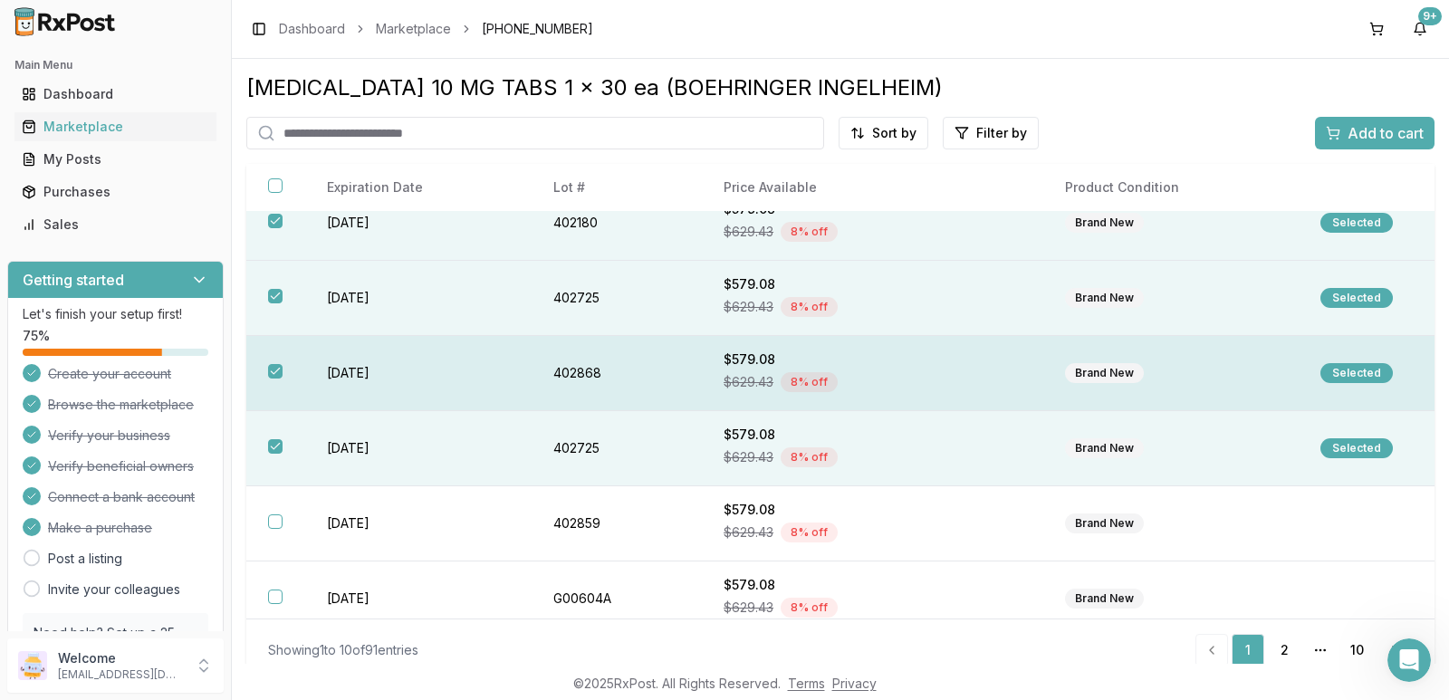
scroll to position [272, 0]
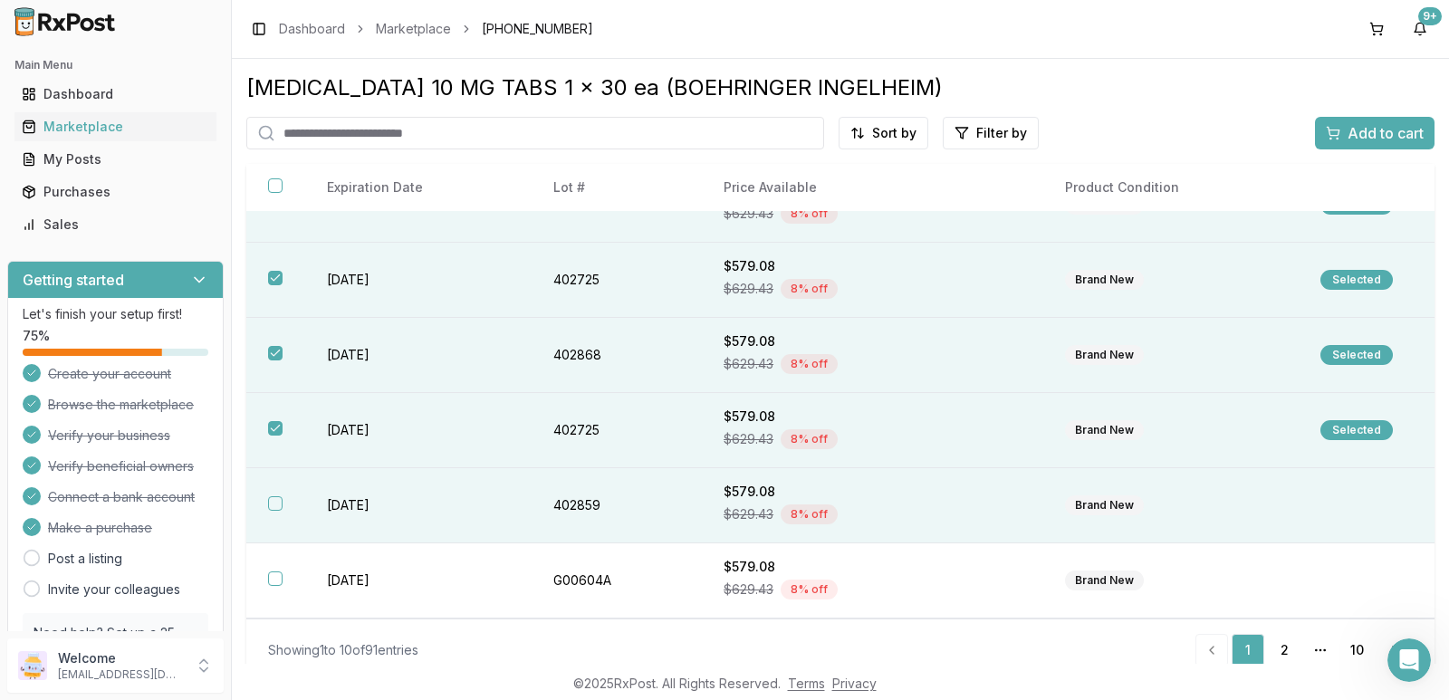
click at [281, 513] on th at bounding box center [275, 505] width 59 height 75
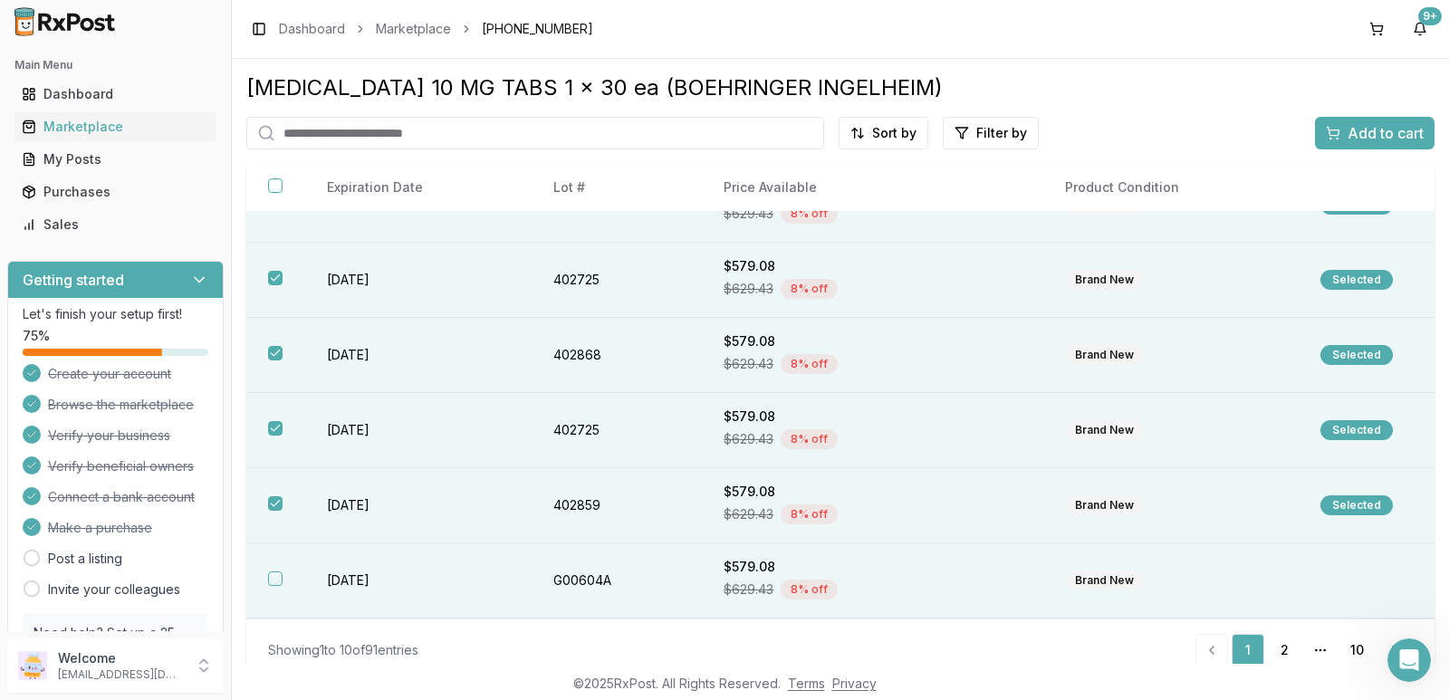
click at [273, 572] on button "button" at bounding box center [275, 578] width 14 height 14
click at [1358, 141] on span "Add to cart" at bounding box center [1385, 133] width 76 height 22
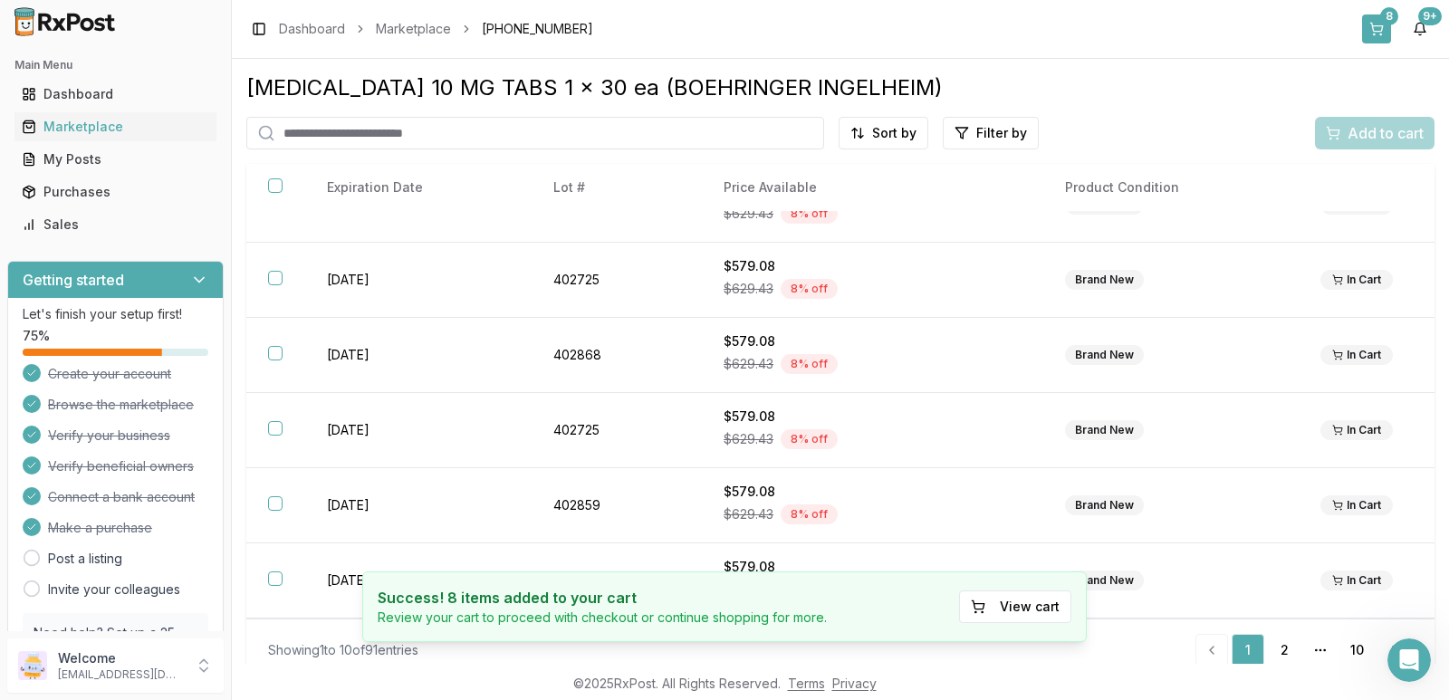
click at [1385, 18] on div "8" at bounding box center [1389, 16] width 18 height 18
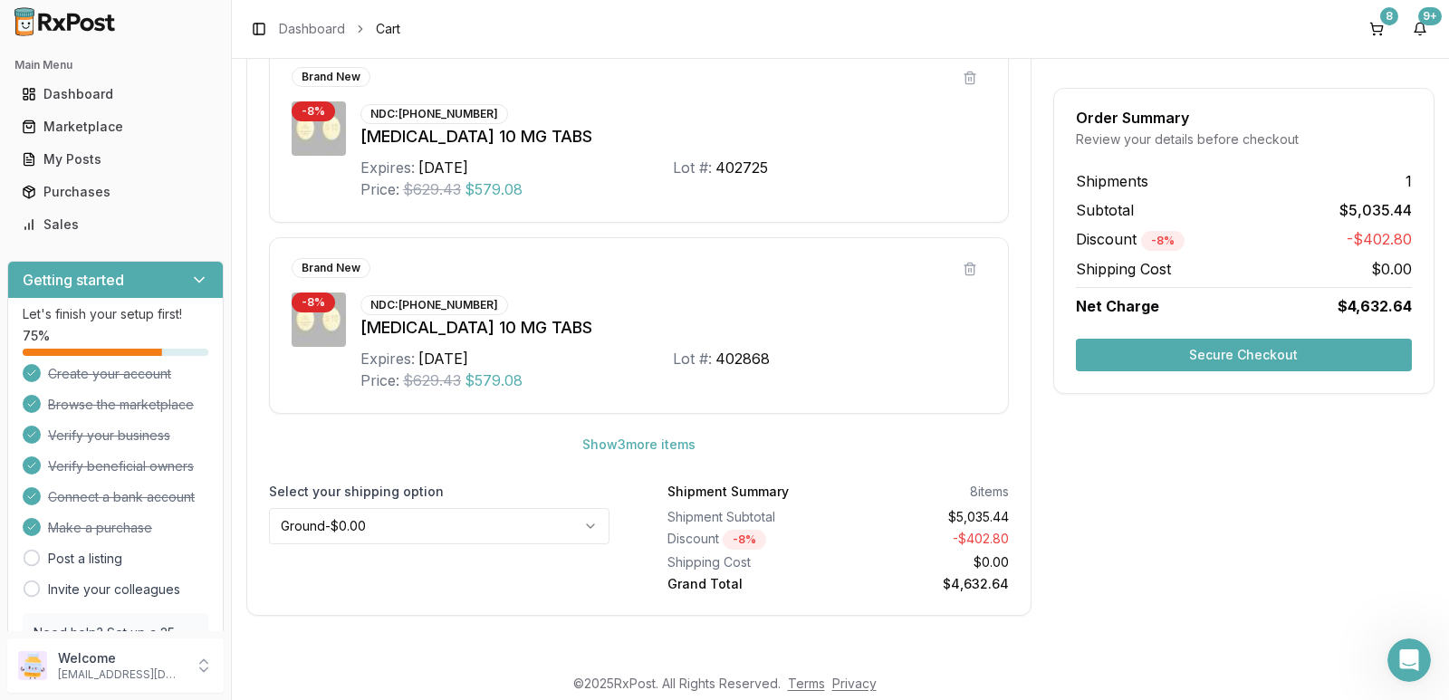
scroll to position [1010, 0]
click at [589, 525] on html "Main Menu Dashboard Marketplace My Posts Purchases Sales Getting started Let's …" at bounding box center [724, 350] width 1449 height 700
click at [1189, 355] on button "Secure Checkout" at bounding box center [1244, 355] width 336 height 33
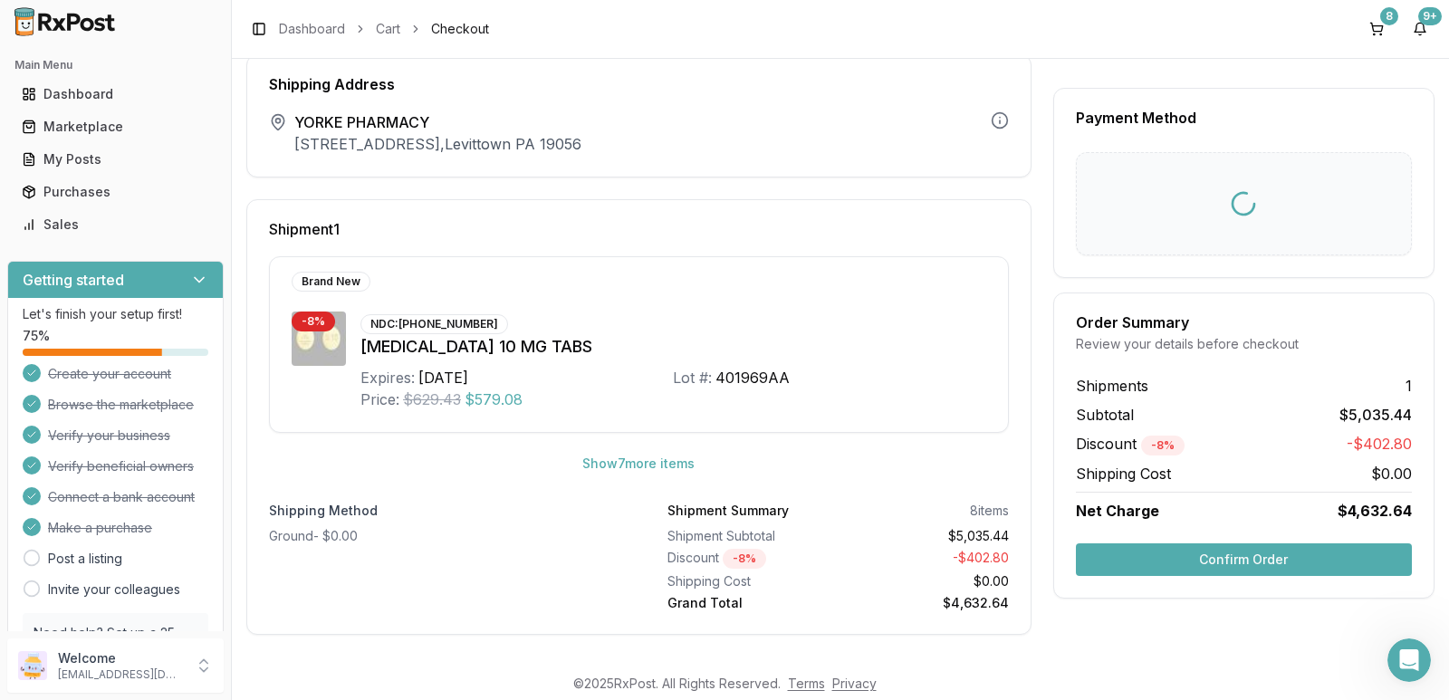
scroll to position [62, 0]
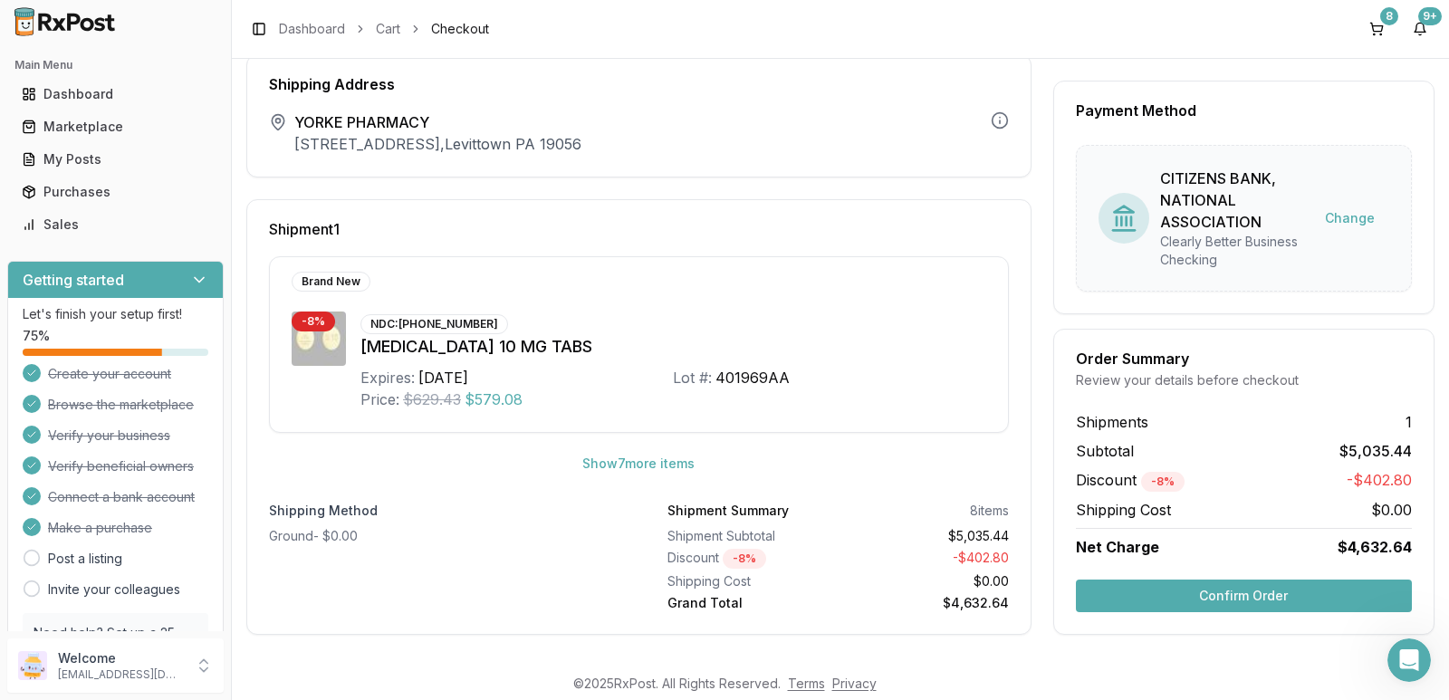
click at [1197, 594] on button "Confirm Order" at bounding box center [1244, 596] width 336 height 33
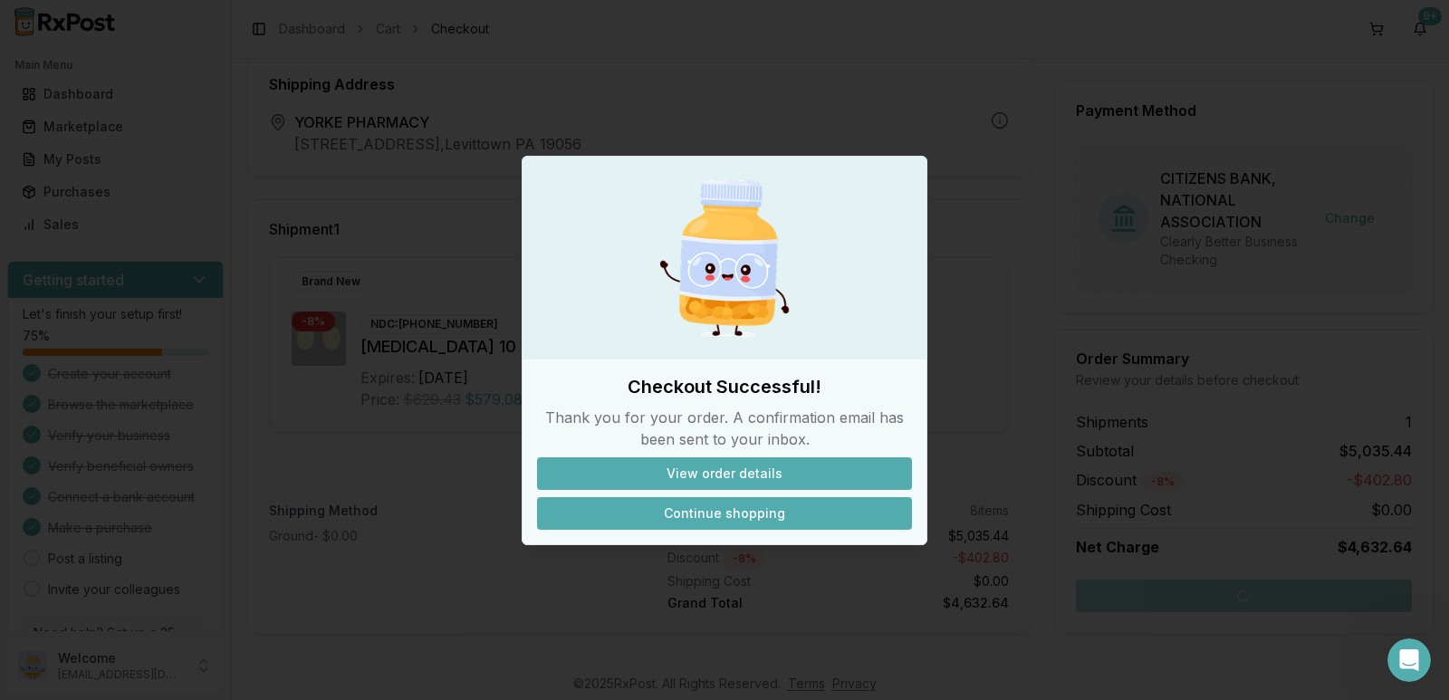
click at [763, 514] on button "Continue shopping" at bounding box center [724, 513] width 375 height 33
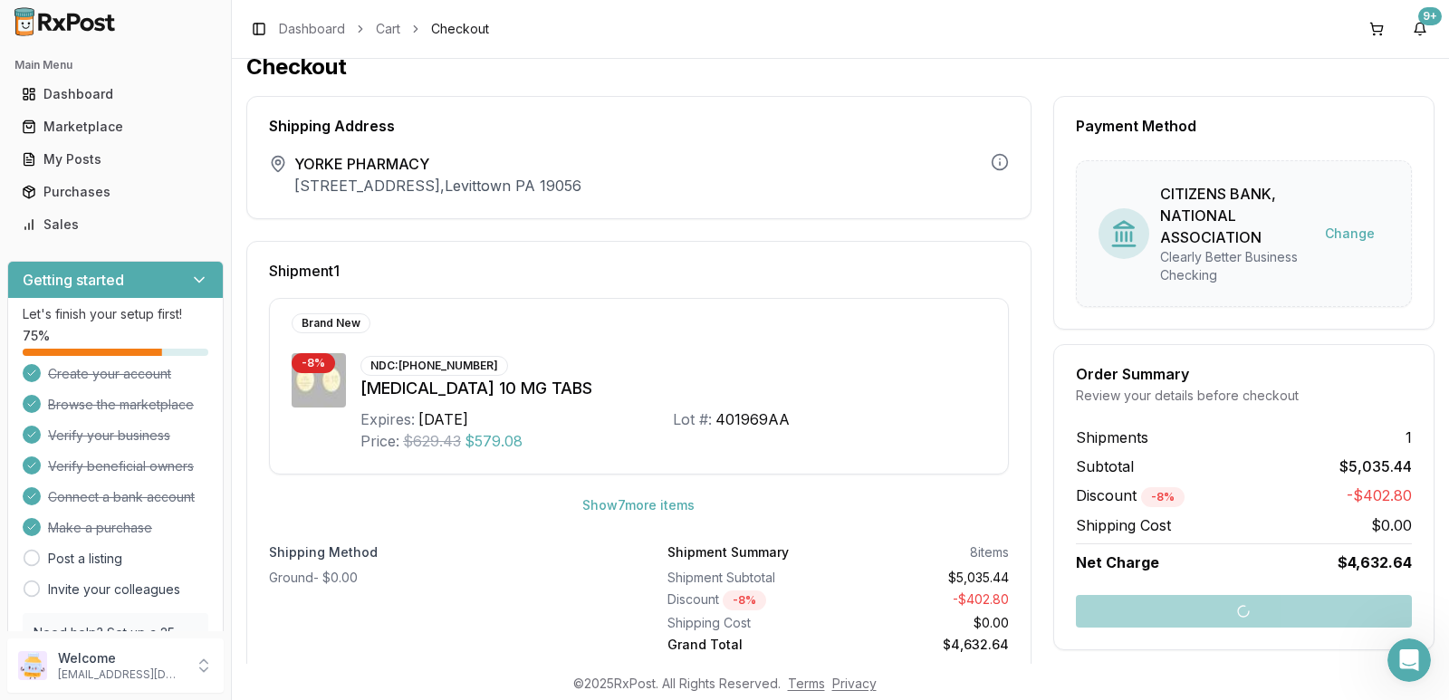
scroll to position [0, 0]
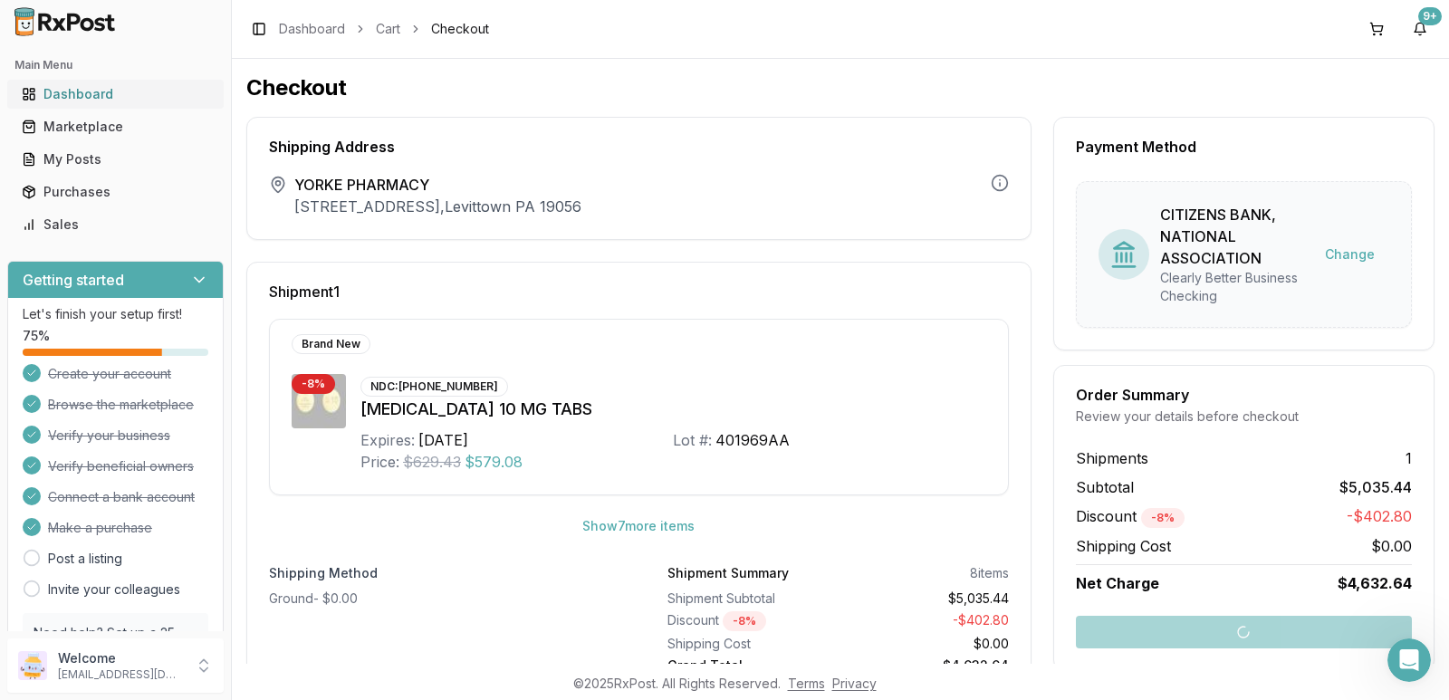
click at [54, 91] on div "Dashboard" at bounding box center [115, 94] width 187 height 18
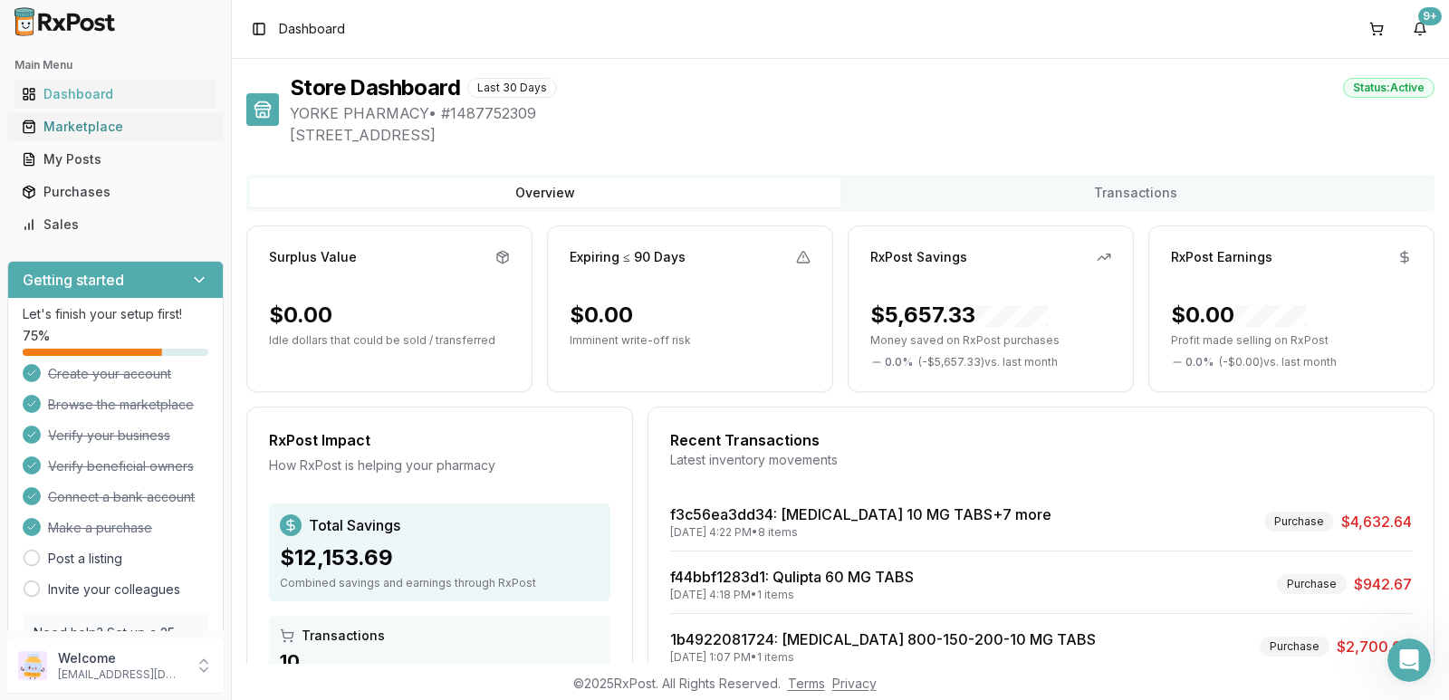
click at [101, 128] on div "Marketplace" at bounding box center [115, 127] width 187 height 18
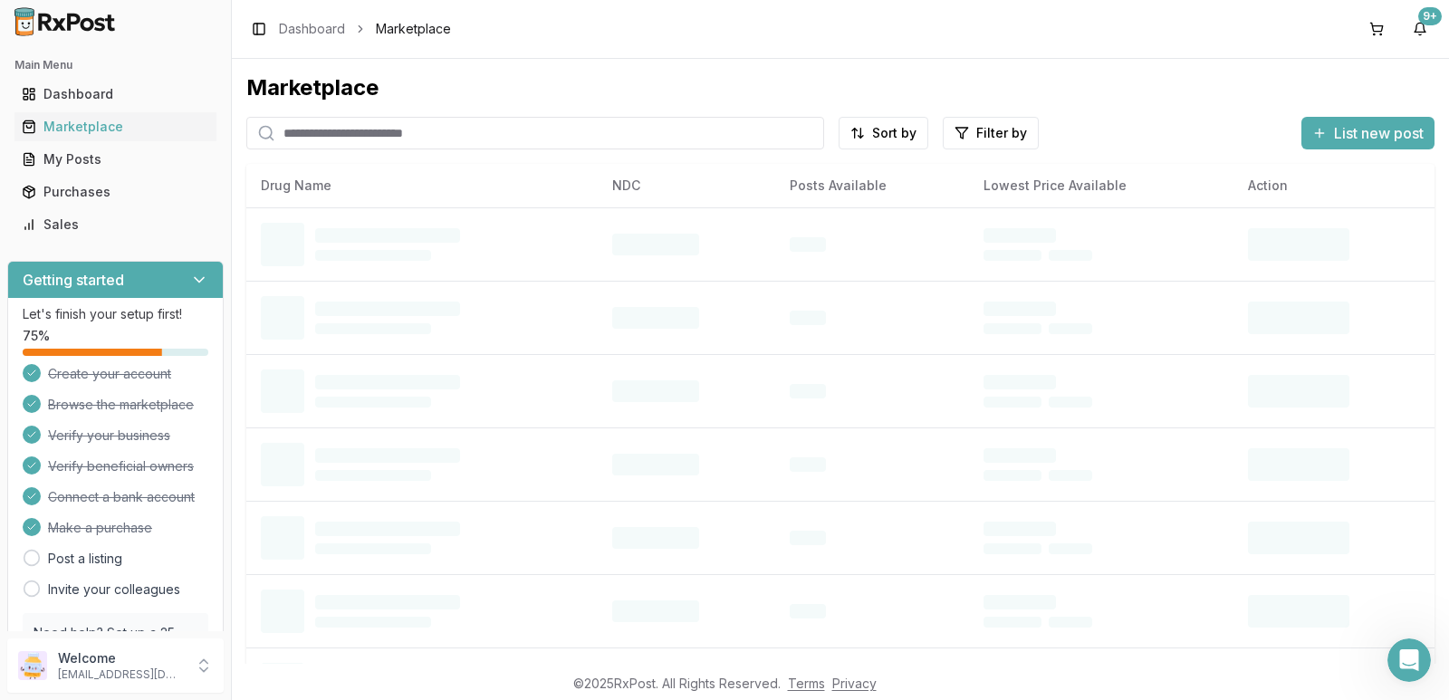
click at [434, 134] on input "search" at bounding box center [535, 133] width 578 height 33
paste input "**********"
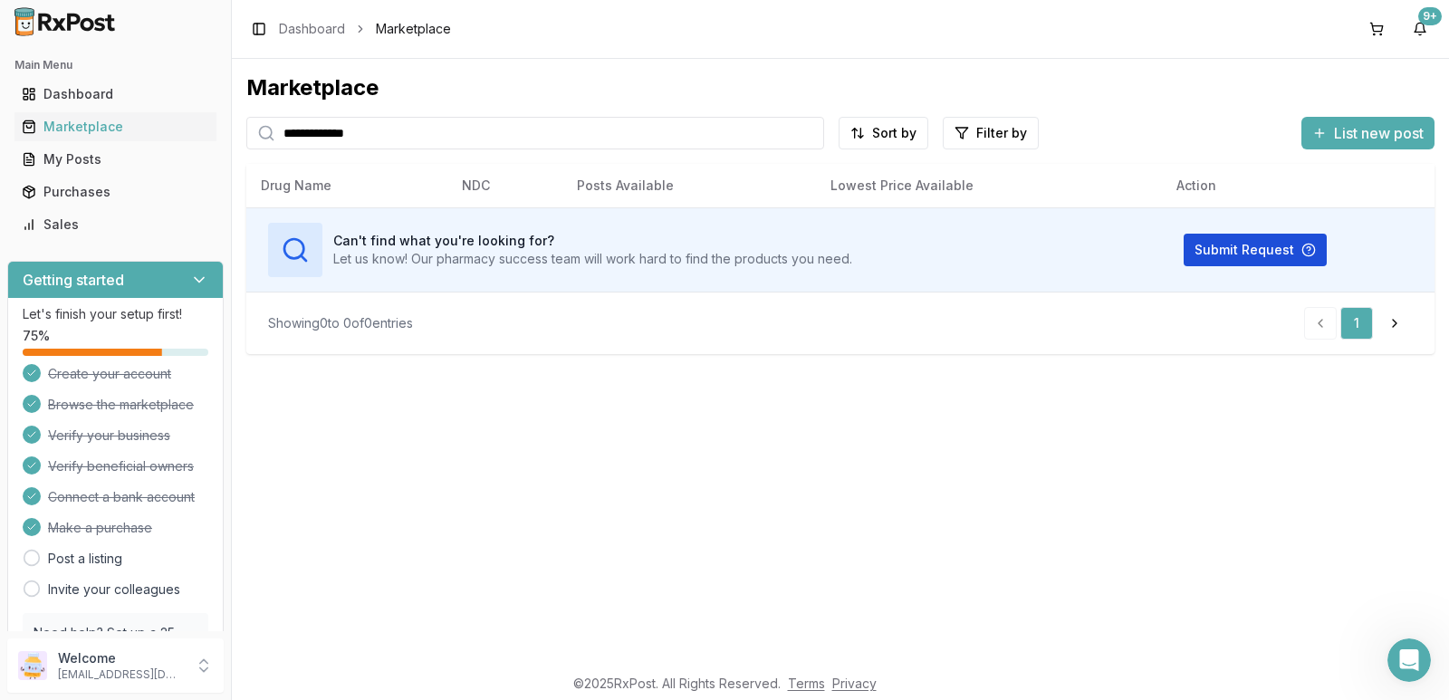
click at [1231, 252] on button "Submit Request" at bounding box center [1255, 250] width 143 height 33
click at [445, 134] on input "**********" at bounding box center [535, 133] width 578 height 33
drag, startPoint x: 400, startPoint y: 131, endPoint x: 207, endPoint y: 113, distance: 193.7
click at [199, 119] on div "**********" at bounding box center [724, 350] width 1449 height 700
paste input "search"
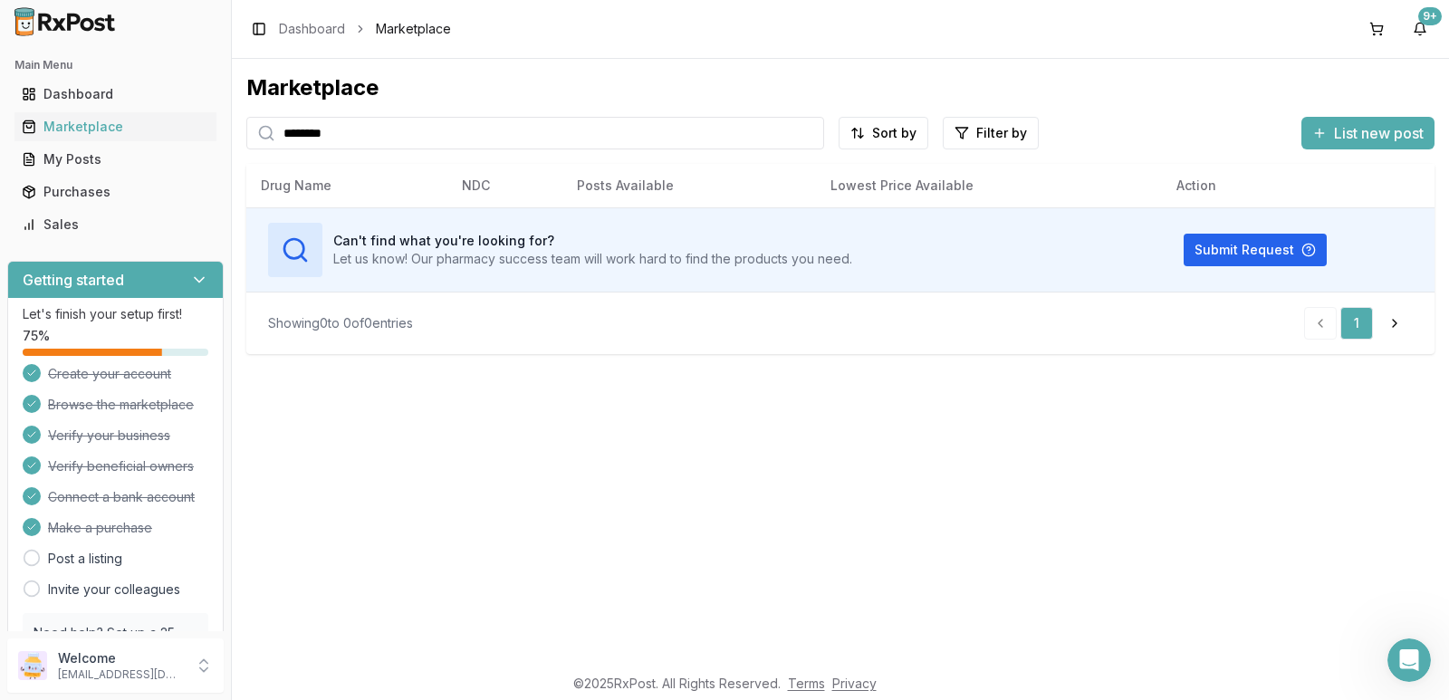
drag, startPoint x: 367, startPoint y: 135, endPoint x: 47, endPoint y: 141, distance: 319.7
click at [51, 140] on div "Main Menu Dashboard Marketplace My Posts Purchases Sales Getting started Let's …" at bounding box center [724, 350] width 1449 height 700
type input "********"
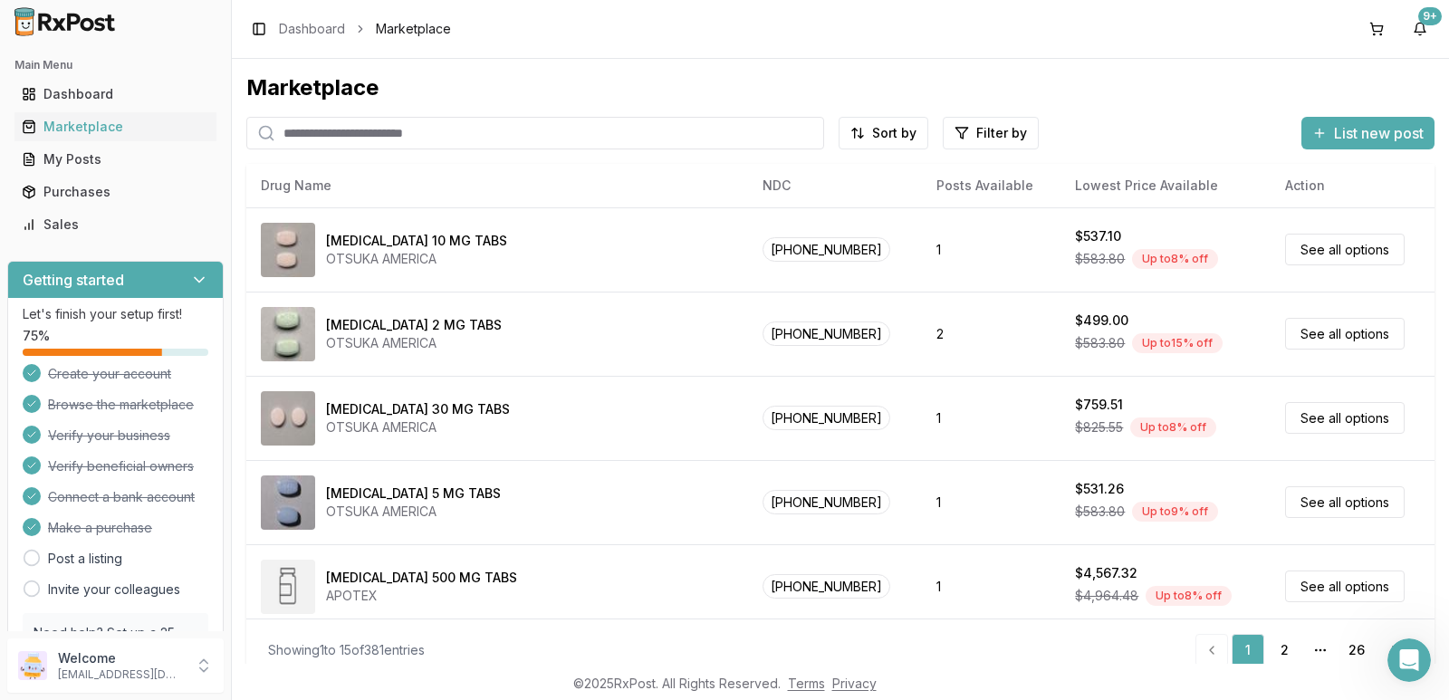
paste input "**********"
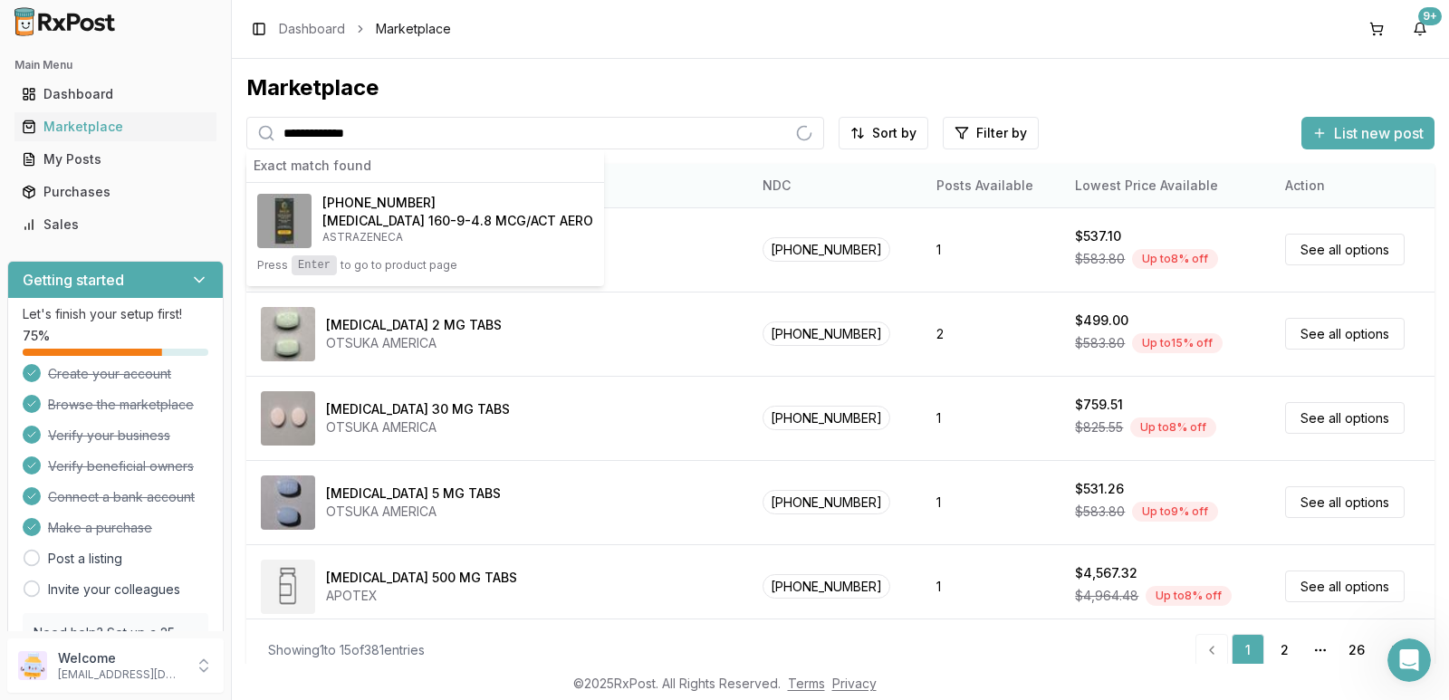
type input "**********"
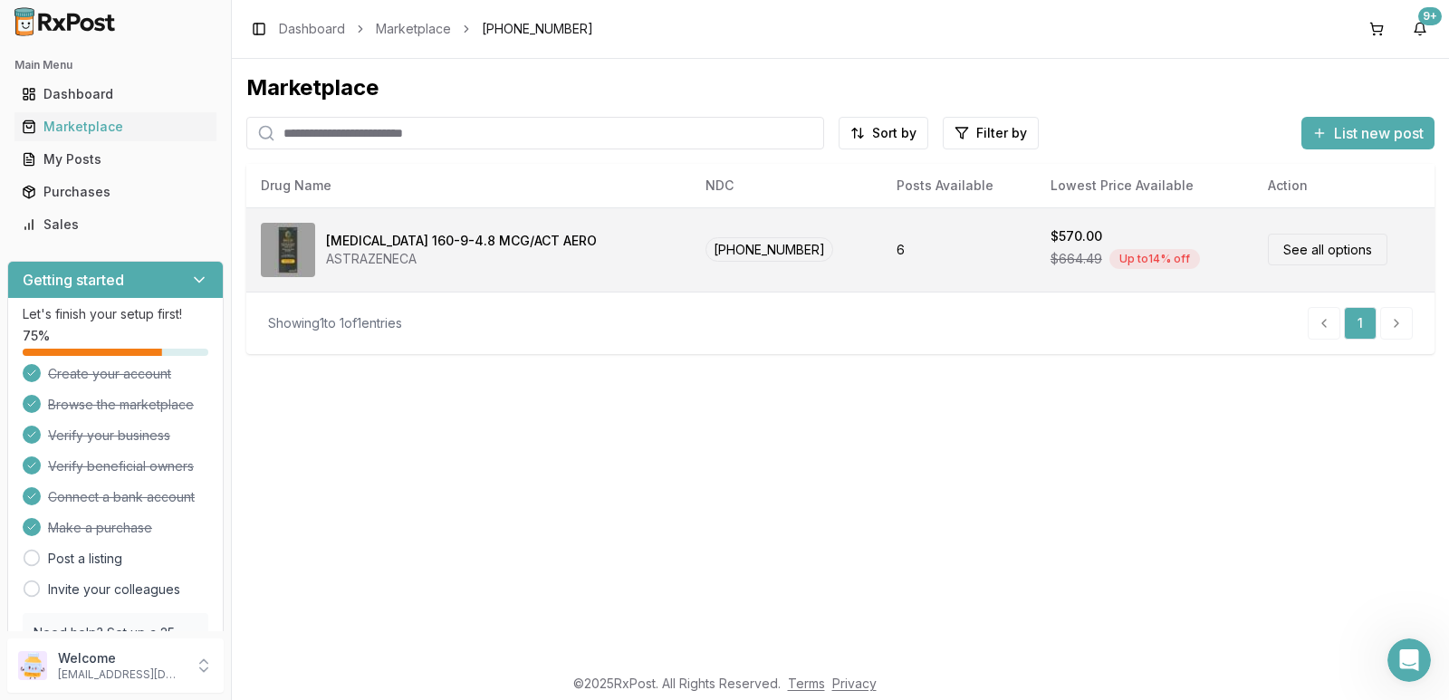
click at [388, 240] on div "[MEDICAL_DATA] 160-9-4.8 MCG/ACT AERO" at bounding box center [461, 241] width 271 height 18
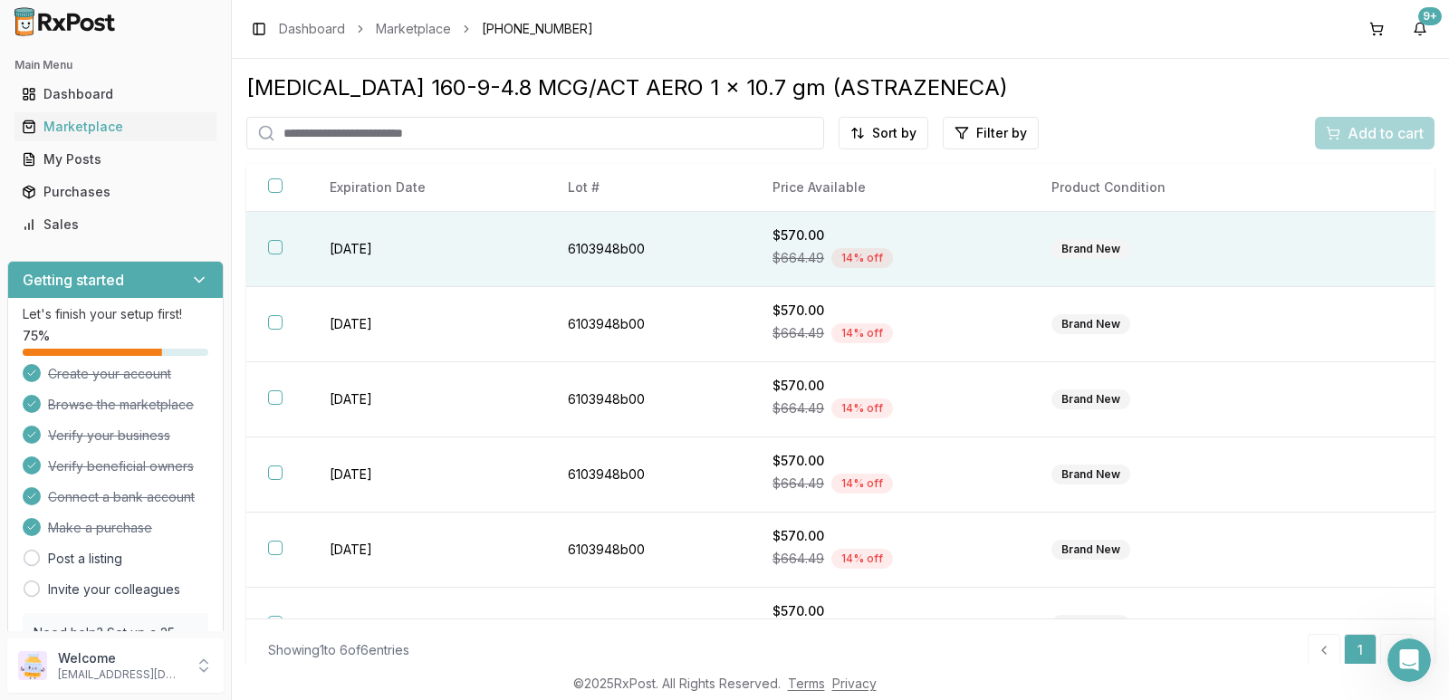
click at [268, 244] on button "button" at bounding box center [275, 247] width 14 height 14
click at [1354, 131] on span "Add to cart" at bounding box center [1385, 133] width 76 height 22
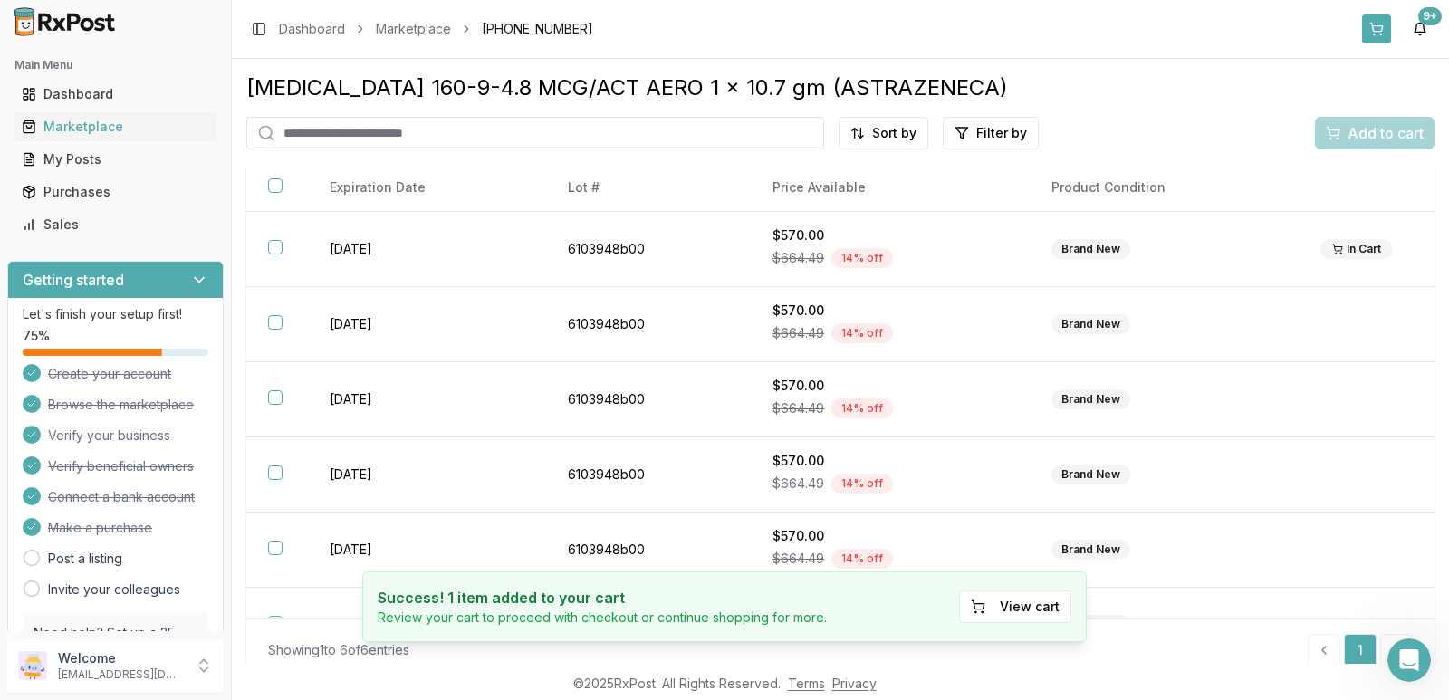
click at [1374, 24] on button at bounding box center [1376, 28] width 29 height 29
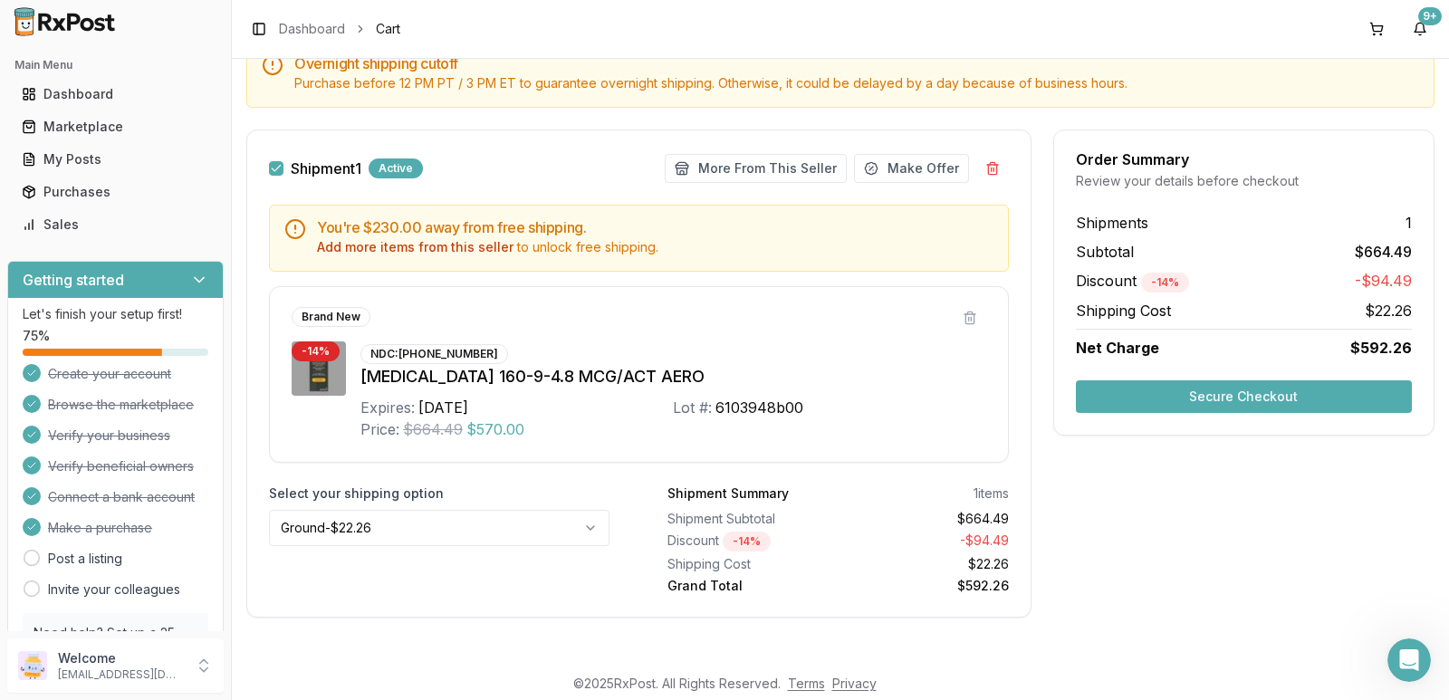
scroll to position [198, 0]
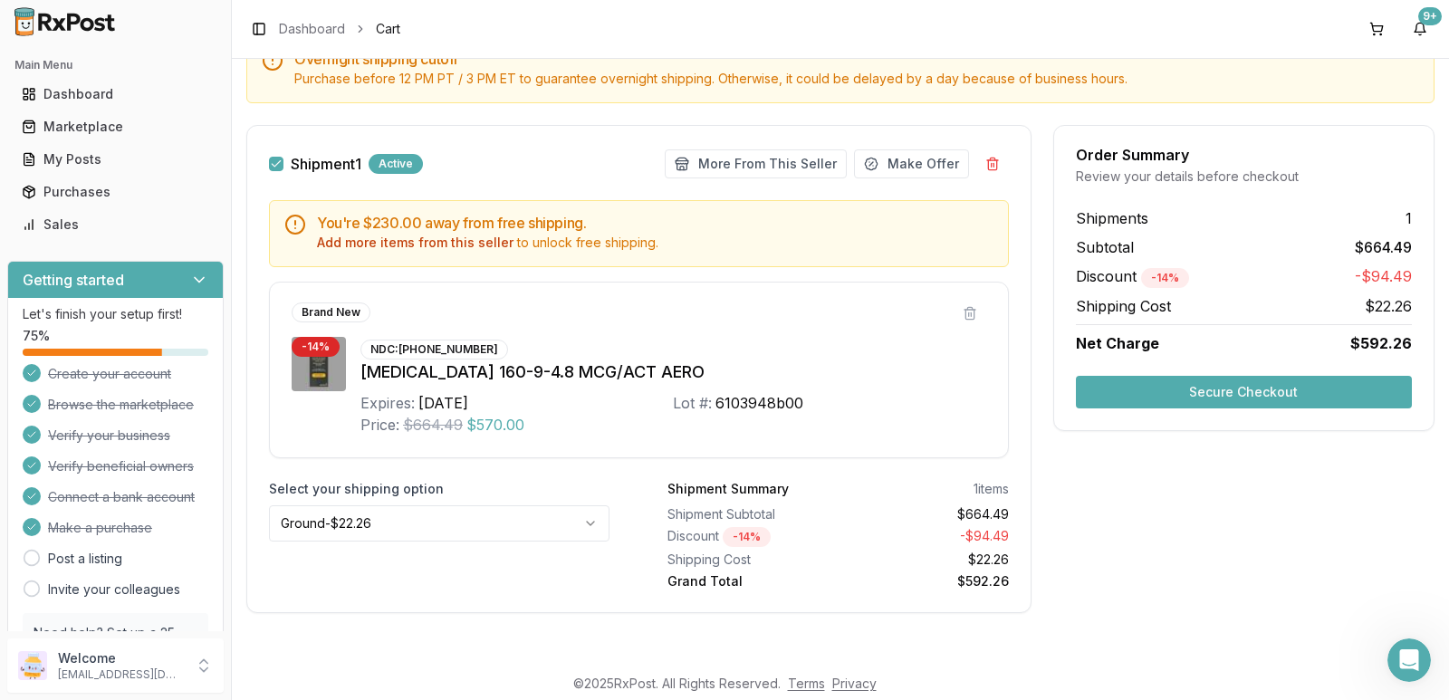
click at [538, 514] on html "Main Menu Dashboard Marketplace My Posts Purchases Sales Getting started Let's …" at bounding box center [724, 350] width 1449 height 700
click at [808, 151] on button "More From This Seller" at bounding box center [756, 163] width 182 height 29
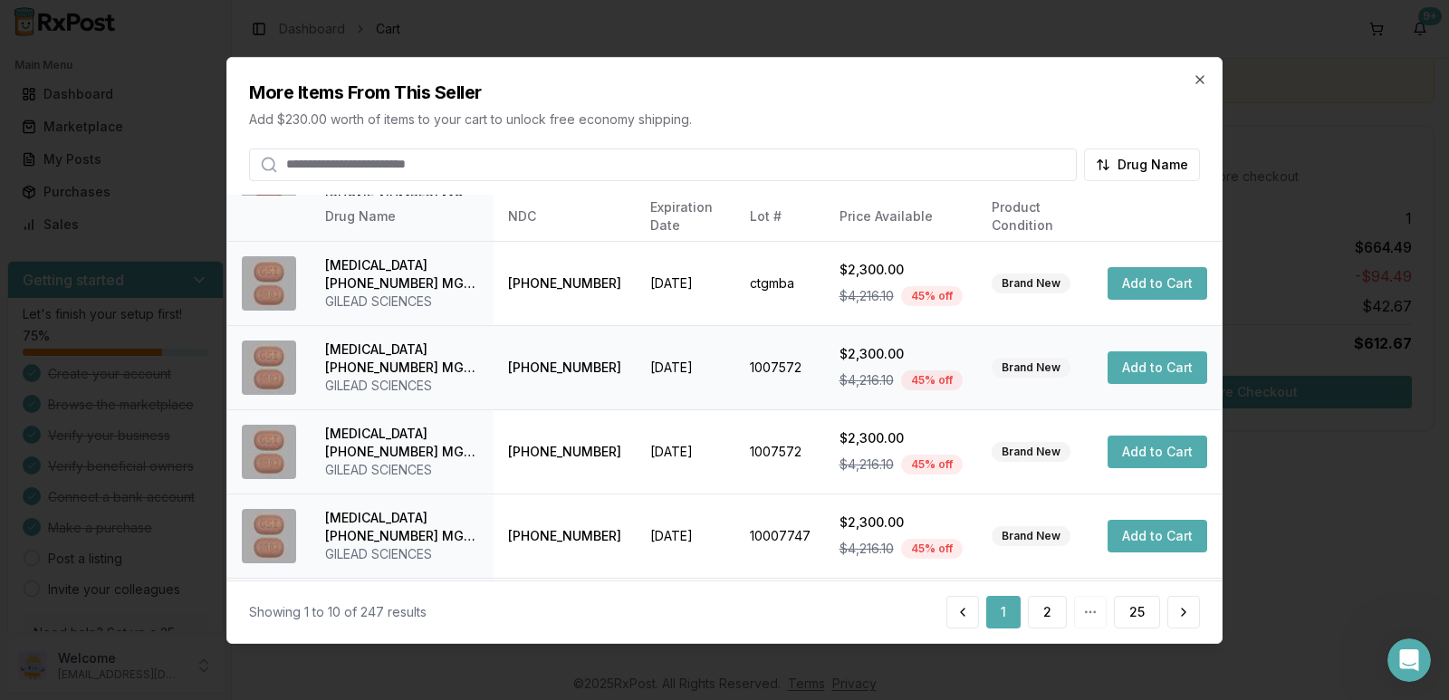
scroll to position [0, 0]
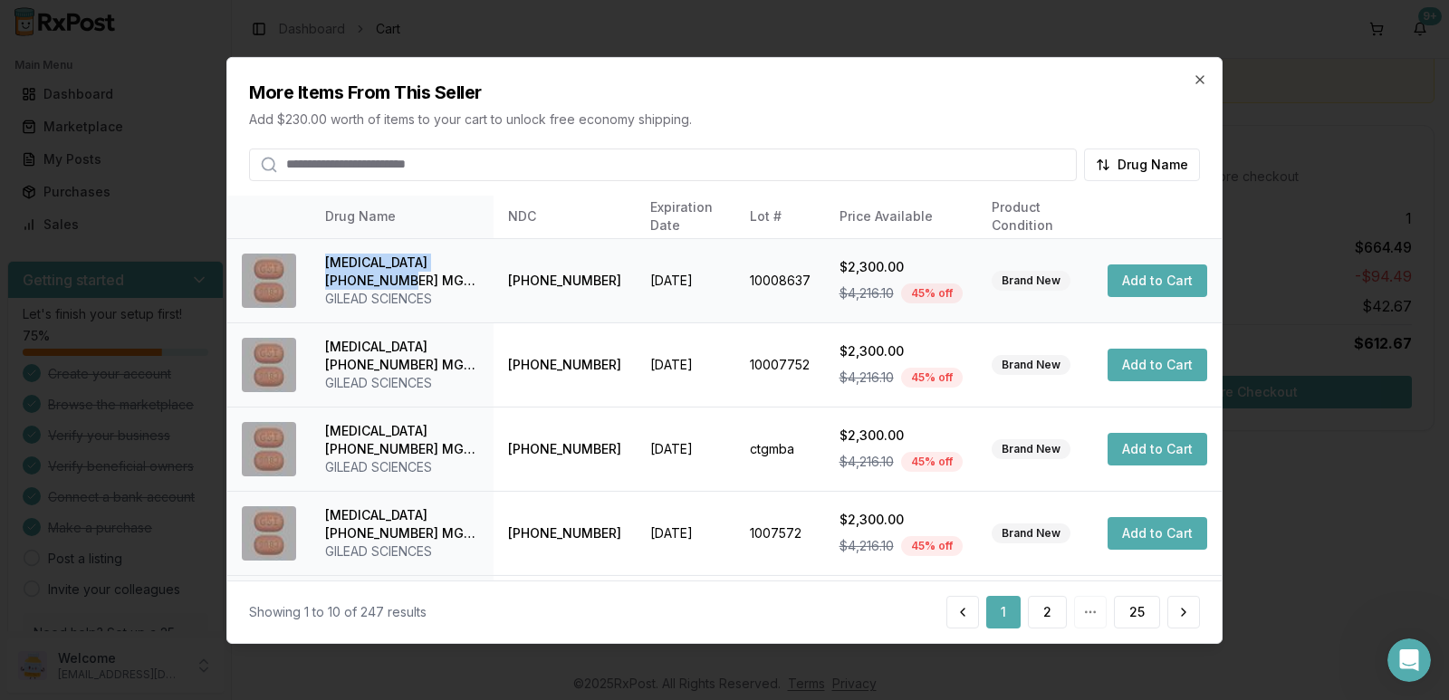
drag, startPoint x: 326, startPoint y: 259, endPoint x: 364, endPoint y: 283, distance: 45.2
click at [364, 283] on div "[MEDICAL_DATA] [PHONE_NUMBER] MG TABS" at bounding box center [402, 272] width 154 height 36
drag, startPoint x: 596, startPoint y: 280, endPoint x: 498, endPoint y: 283, distance: 97.9
click at [498, 283] on td "[PHONE_NUMBER]" at bounding box center [565, 280] width 142 height 84
copy td "[PHONE_NUMBER]"
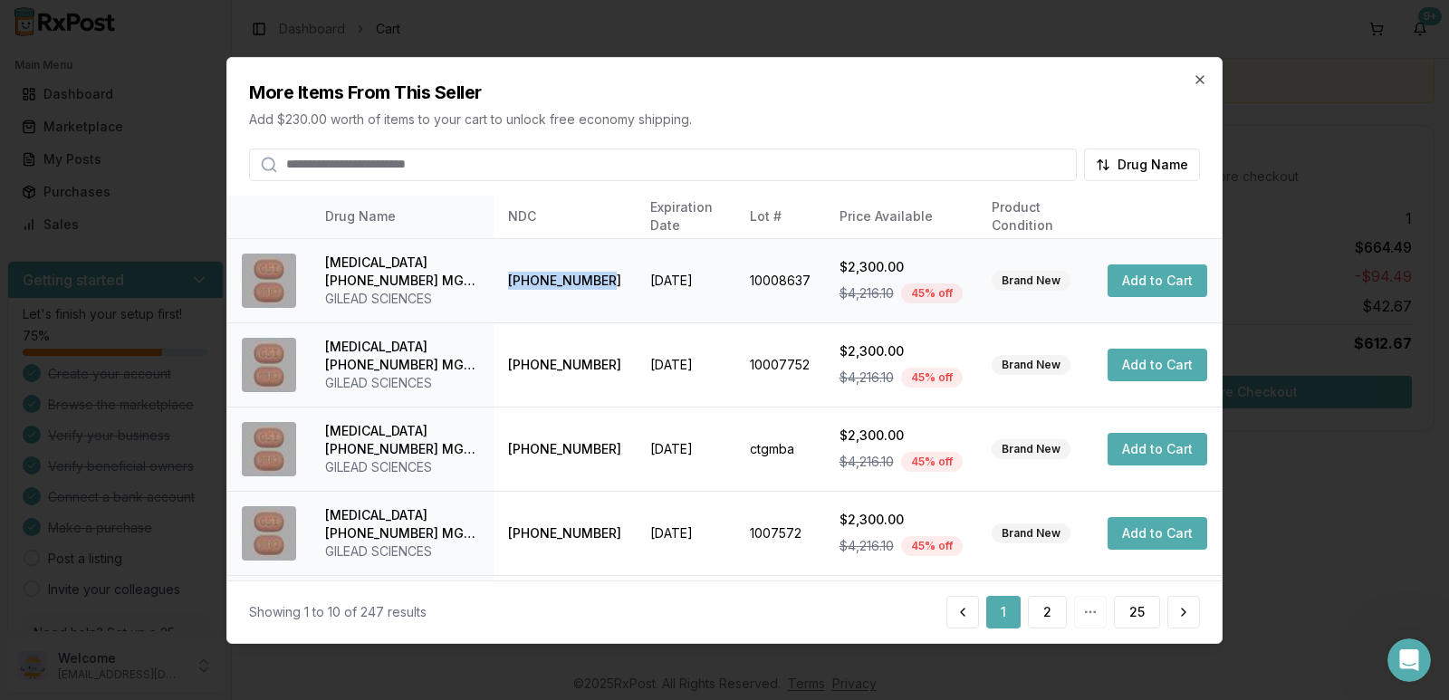
click at [1170, 274] on button "Add to Cart" at bounding box center [1157, 280] width 100 height 33
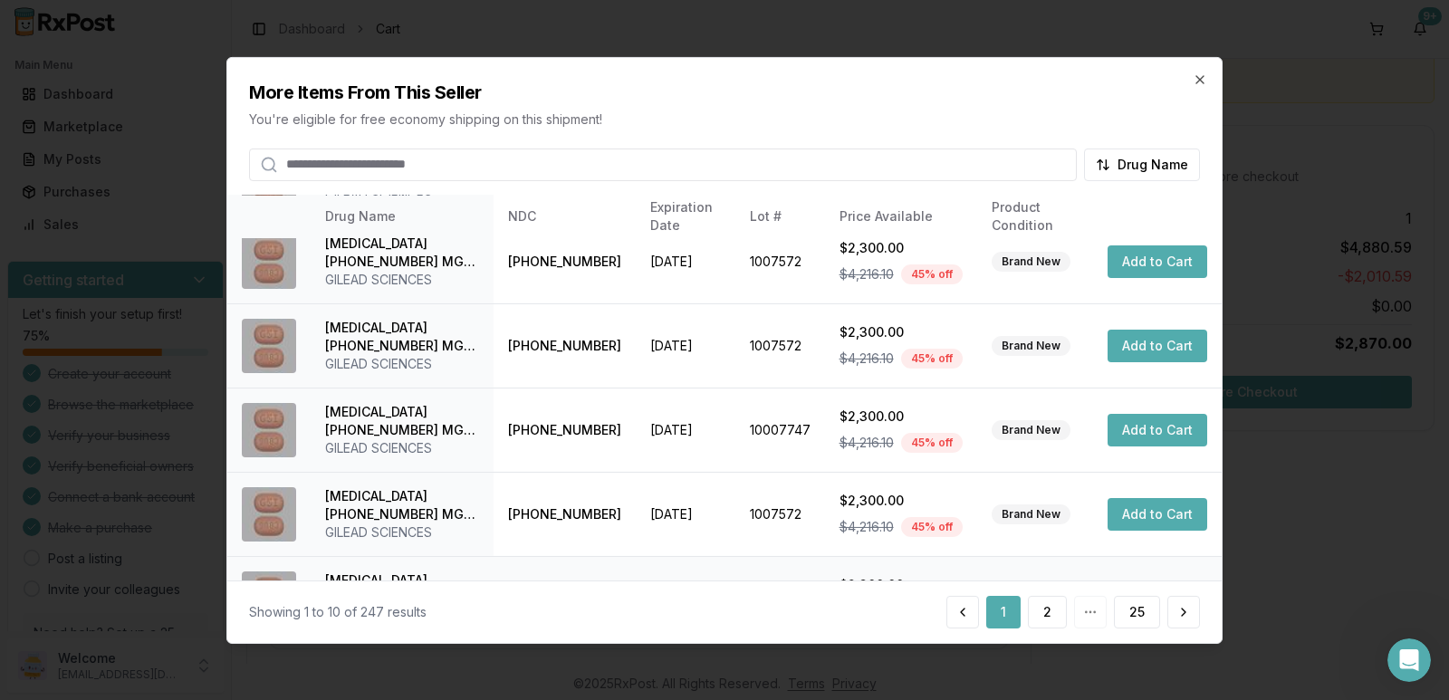
scroll to position [500, 0]
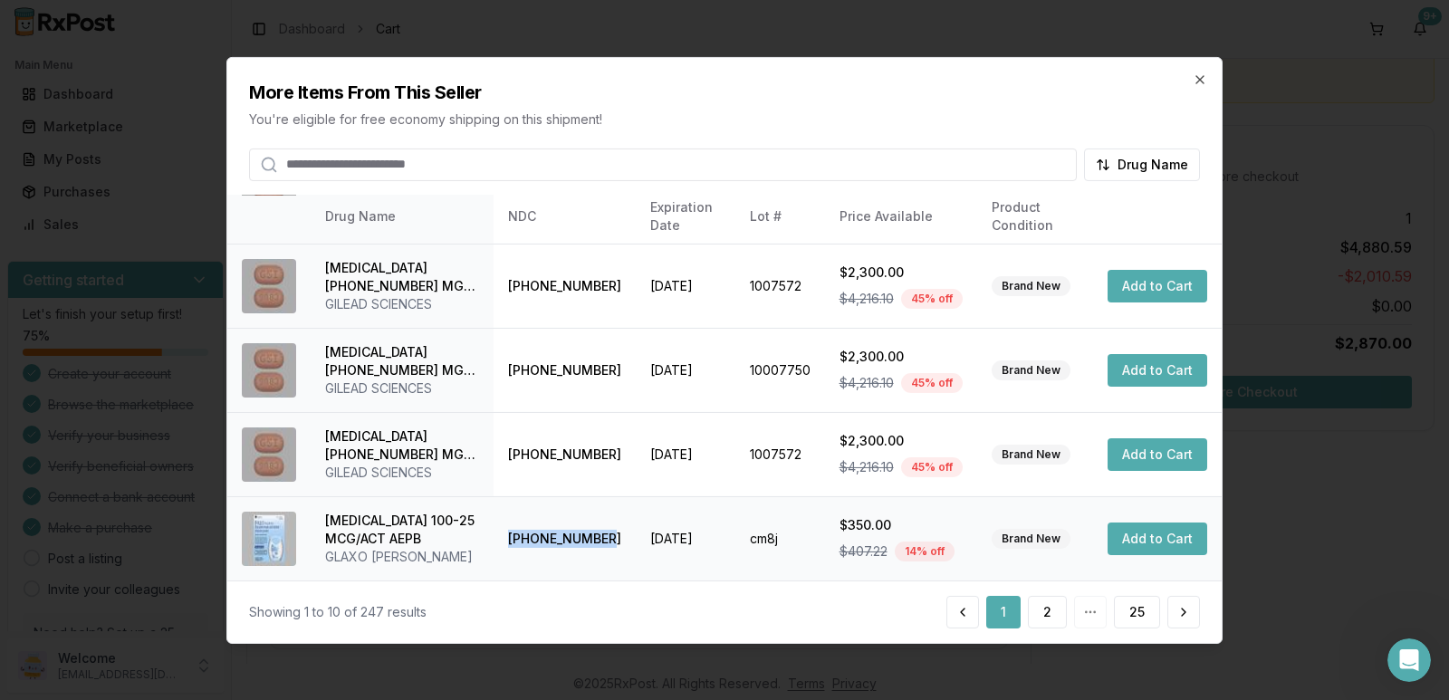
drag, startPoint x: 596, startPoint y: 538, endPoint x: 491, endPoint y: 533, distance: 105.1
click at [494, 533] on td "[PHONE_NUMBER]" at bounding box center [565, 538] width 142 height 84
copy td "[PHONE_NUMBER]"
click at [1204, 81] on icon "button" at bounding box center [1200, 79] width 14 height 14
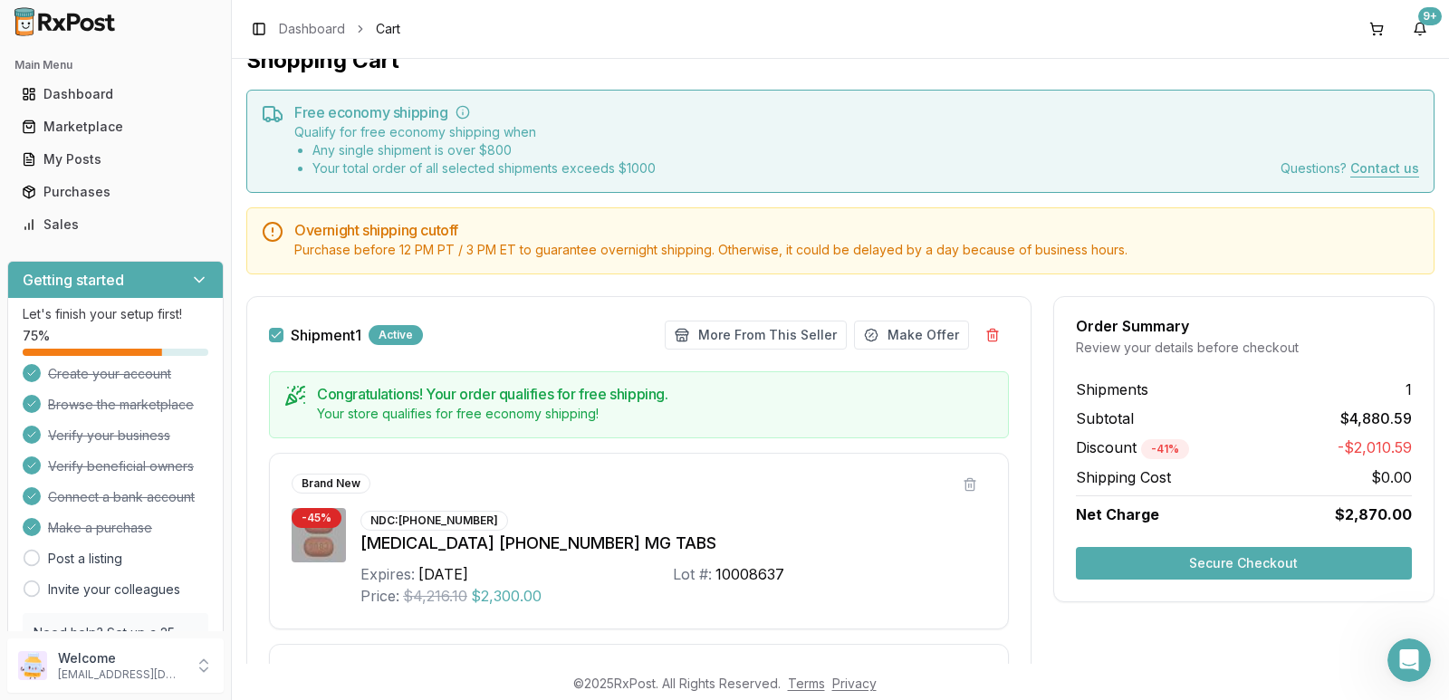
scroll to position [0, 0]
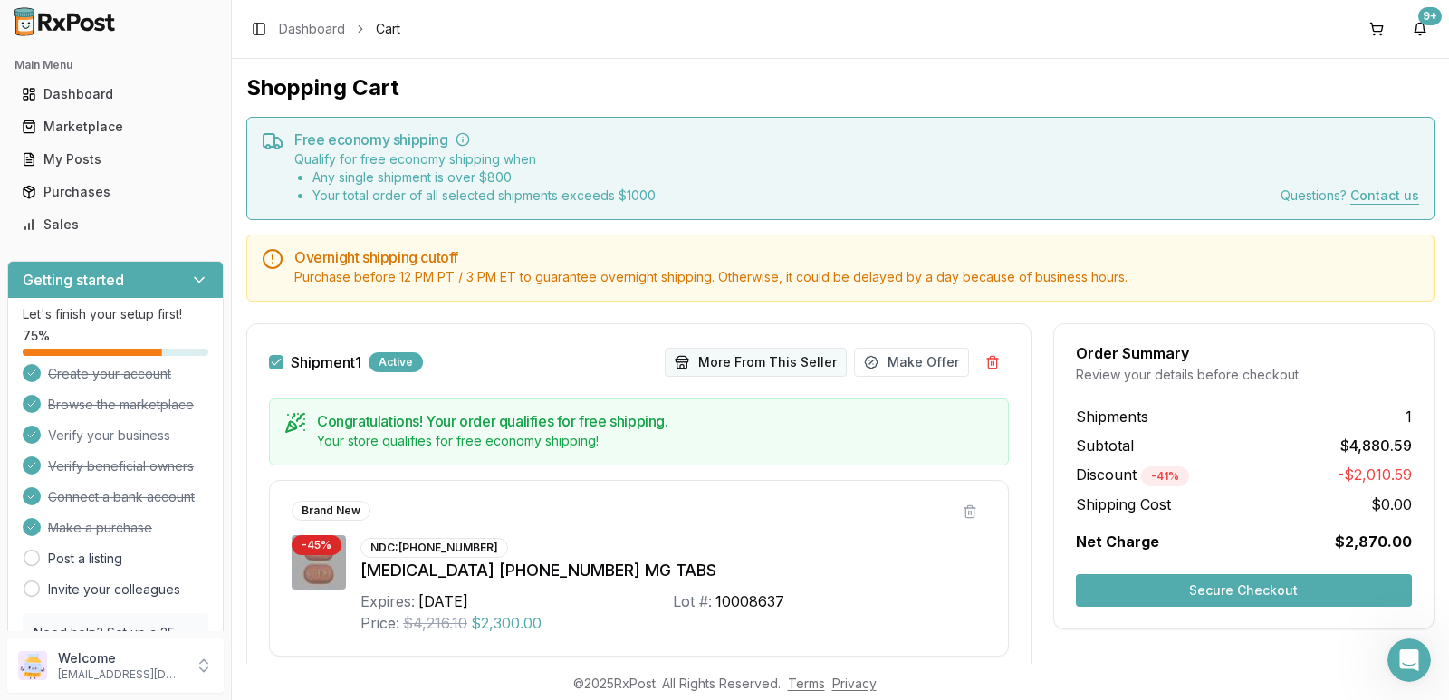
click at [764, 361] on button "More From This Seller" at bounding box center [756, 362] width 182 height 29
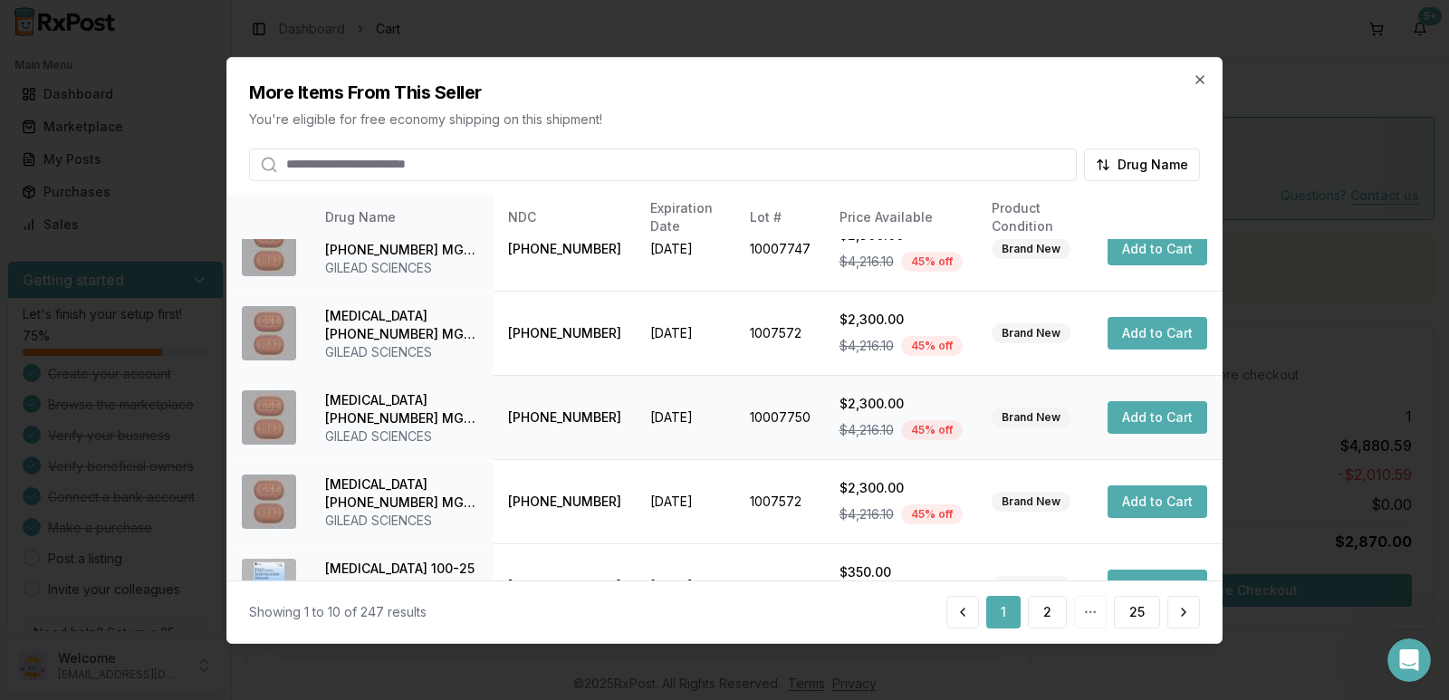
scroll to position [500, 0]
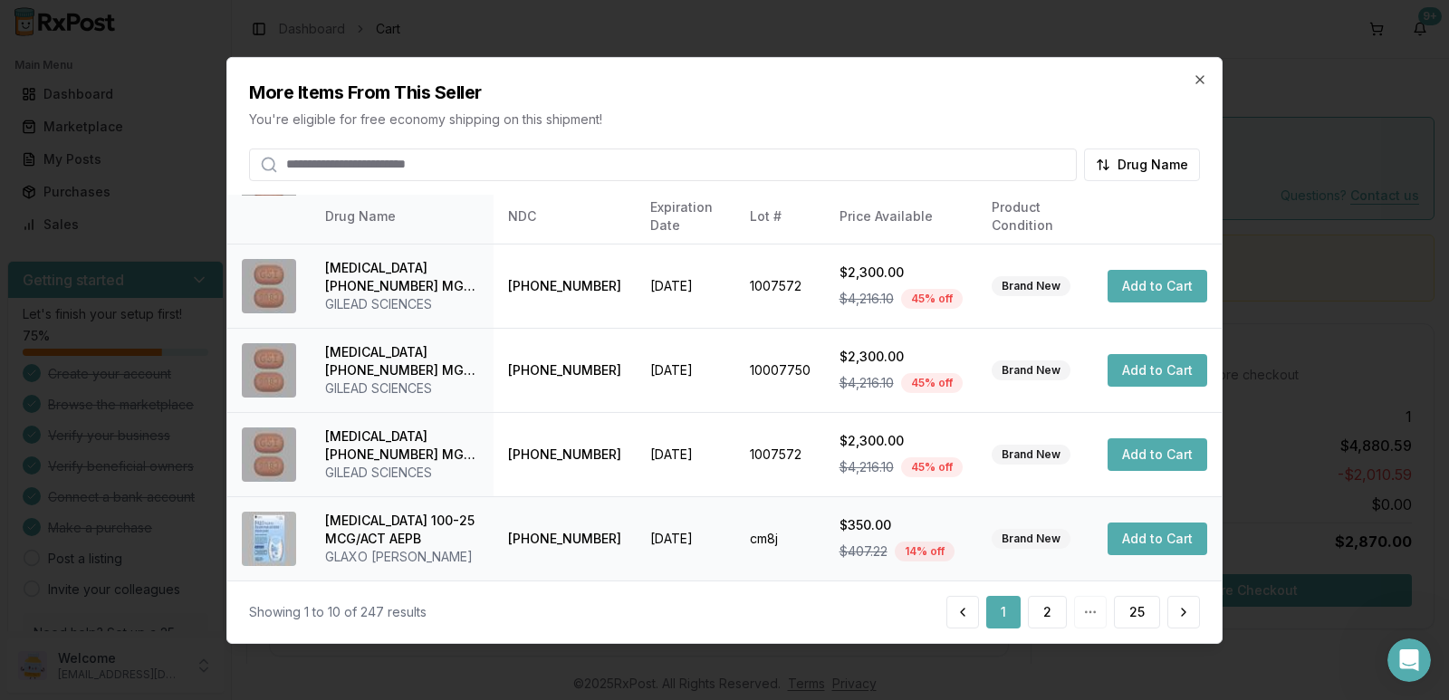
click at [1142, 536] on button "Add to Cart" at bounding box center [1157, 538] width 100 height 33
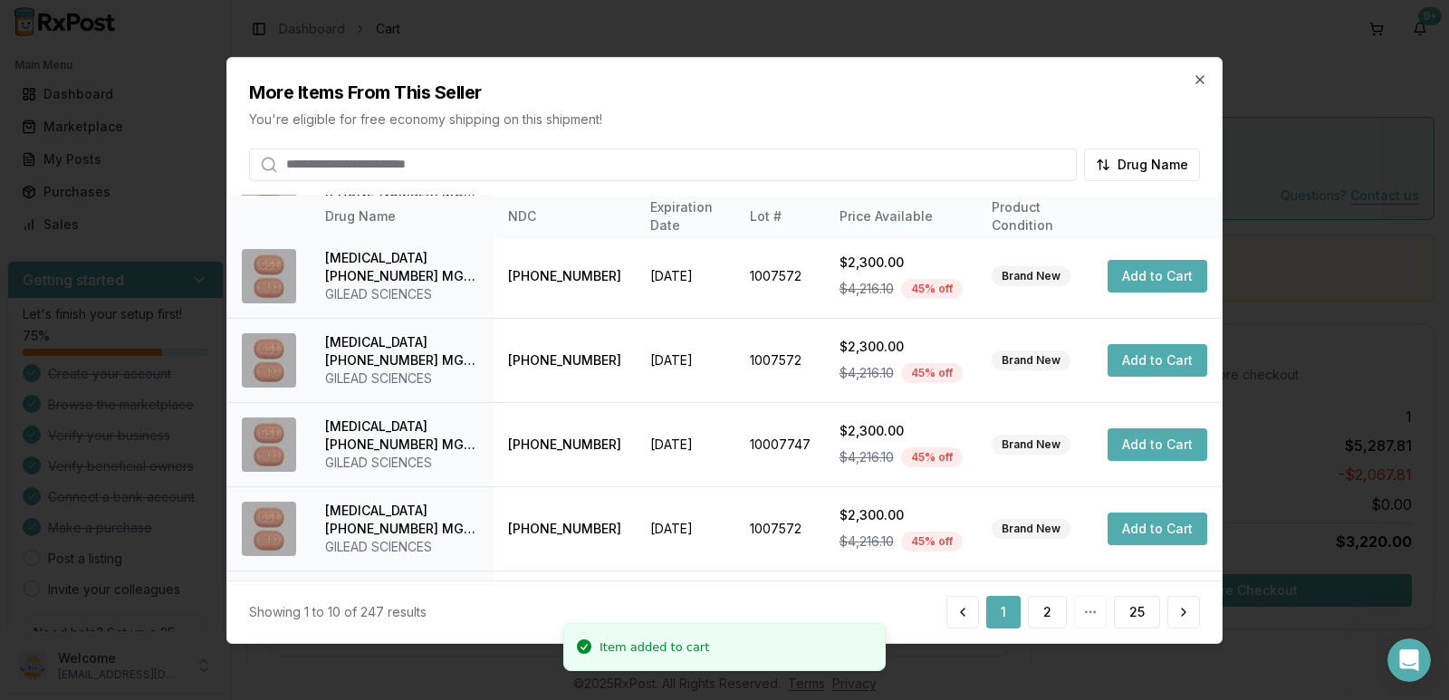
scroll to position [47, 0]
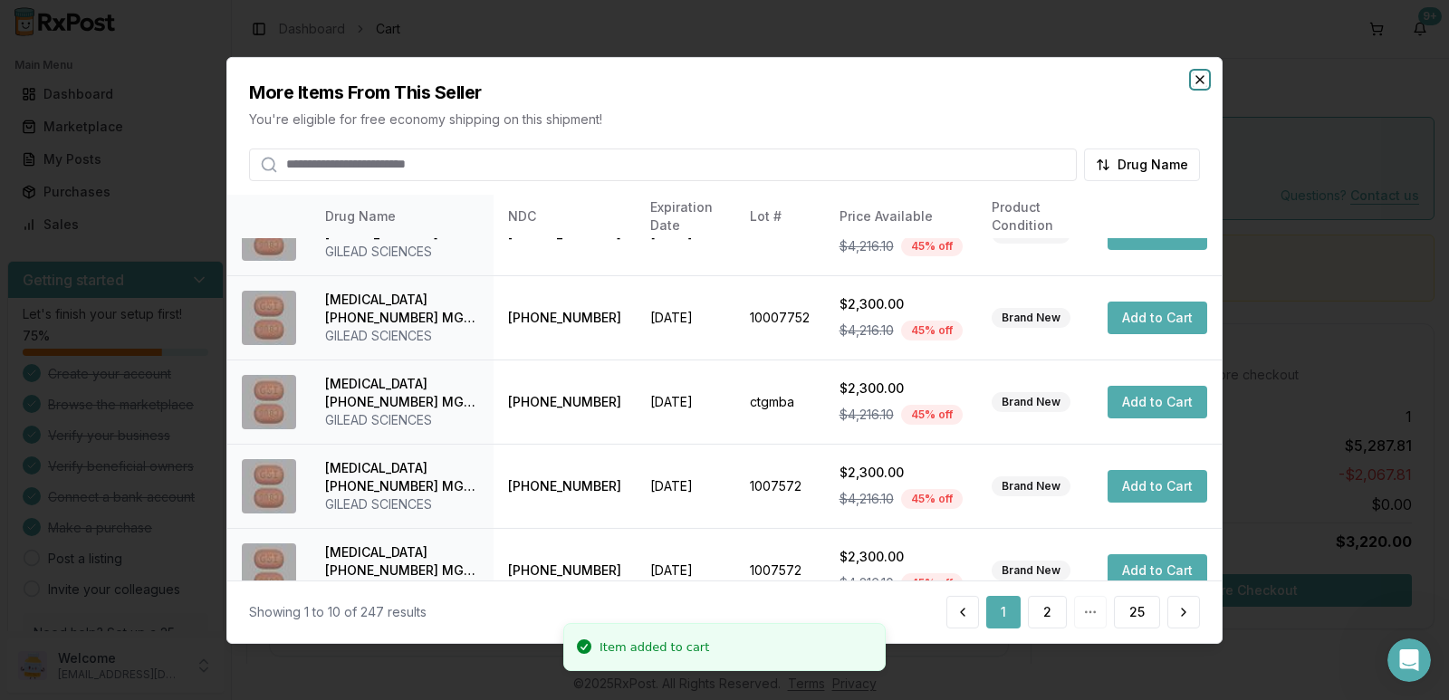
click at [1199, 78] on icon "button" at bounding box center [1199, 78] width 7 height 7
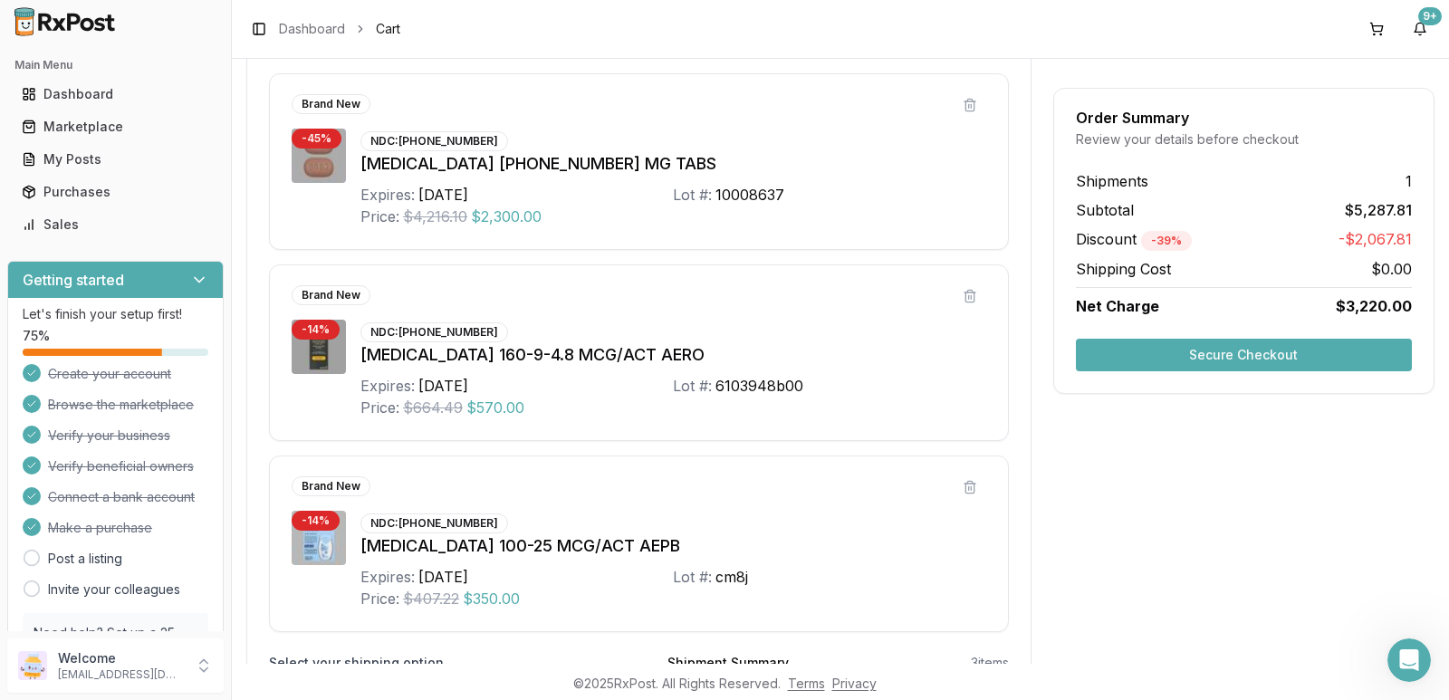
scroll to position [399, 0]
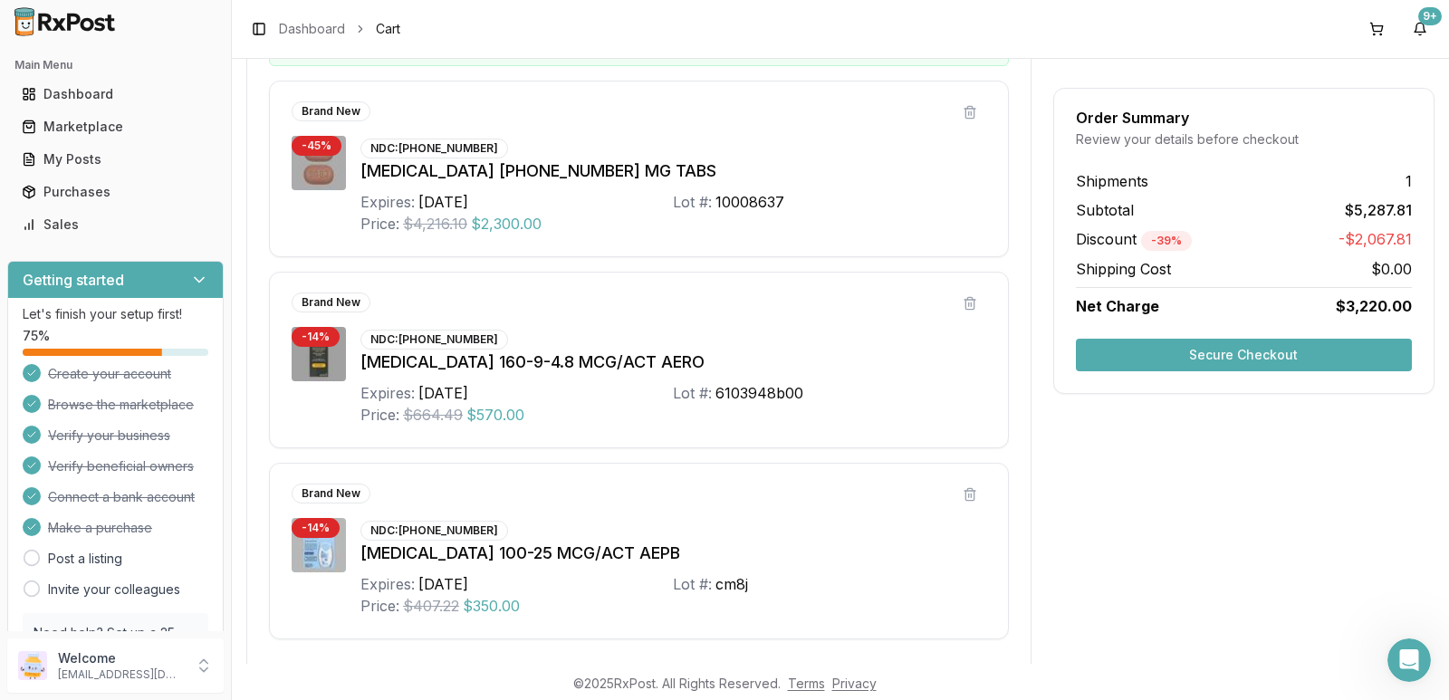
click at [1203, 357] on button "Secure Checkout" at bounding box center [1244, 355] width 336 height 33
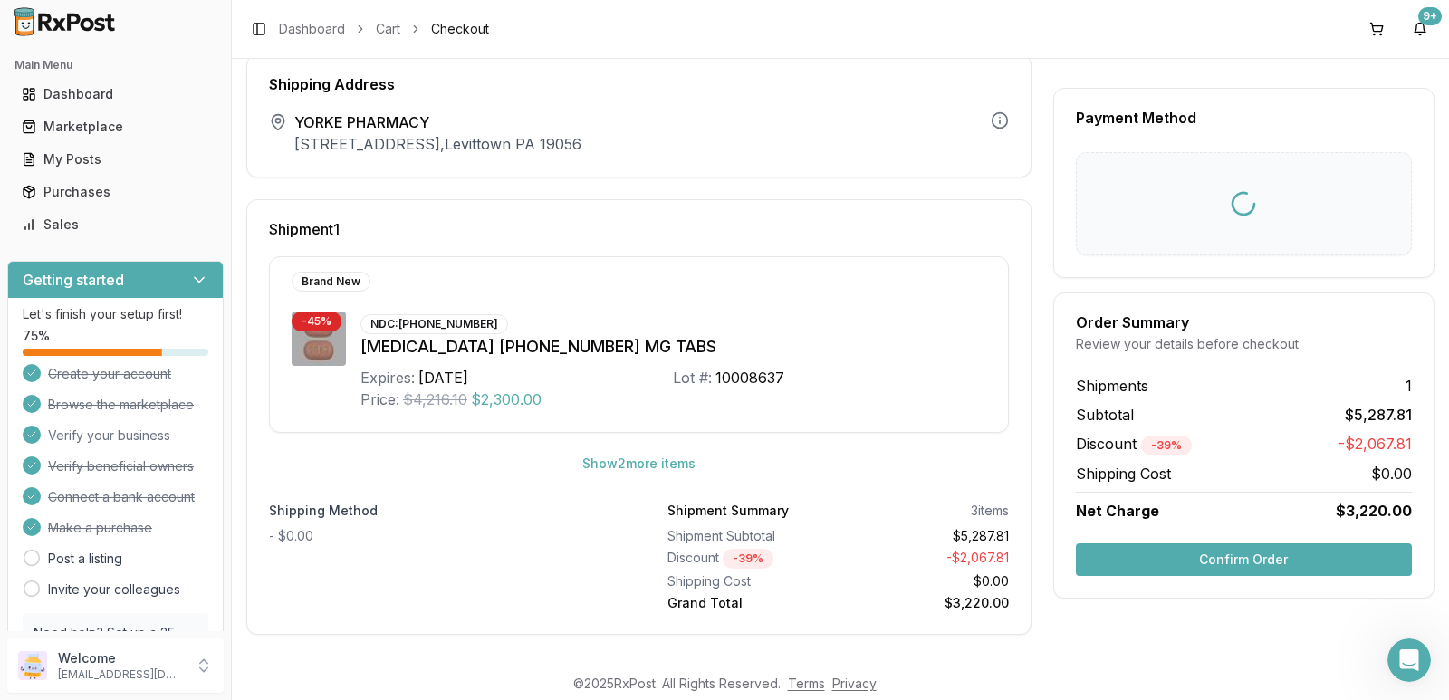
scroll to position [62, 0]
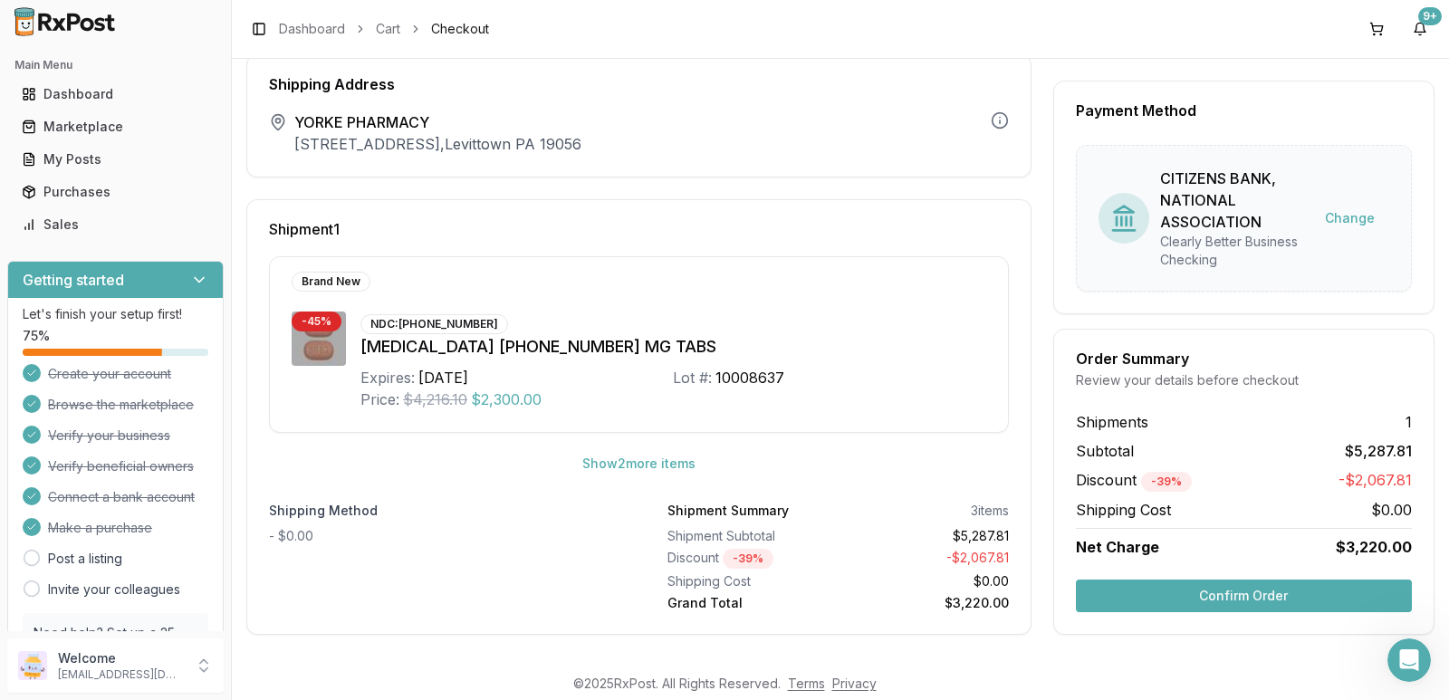
click at [1248, 592] on button "Confirm Order" at bounding box center [1244, 596] width 336 height 33
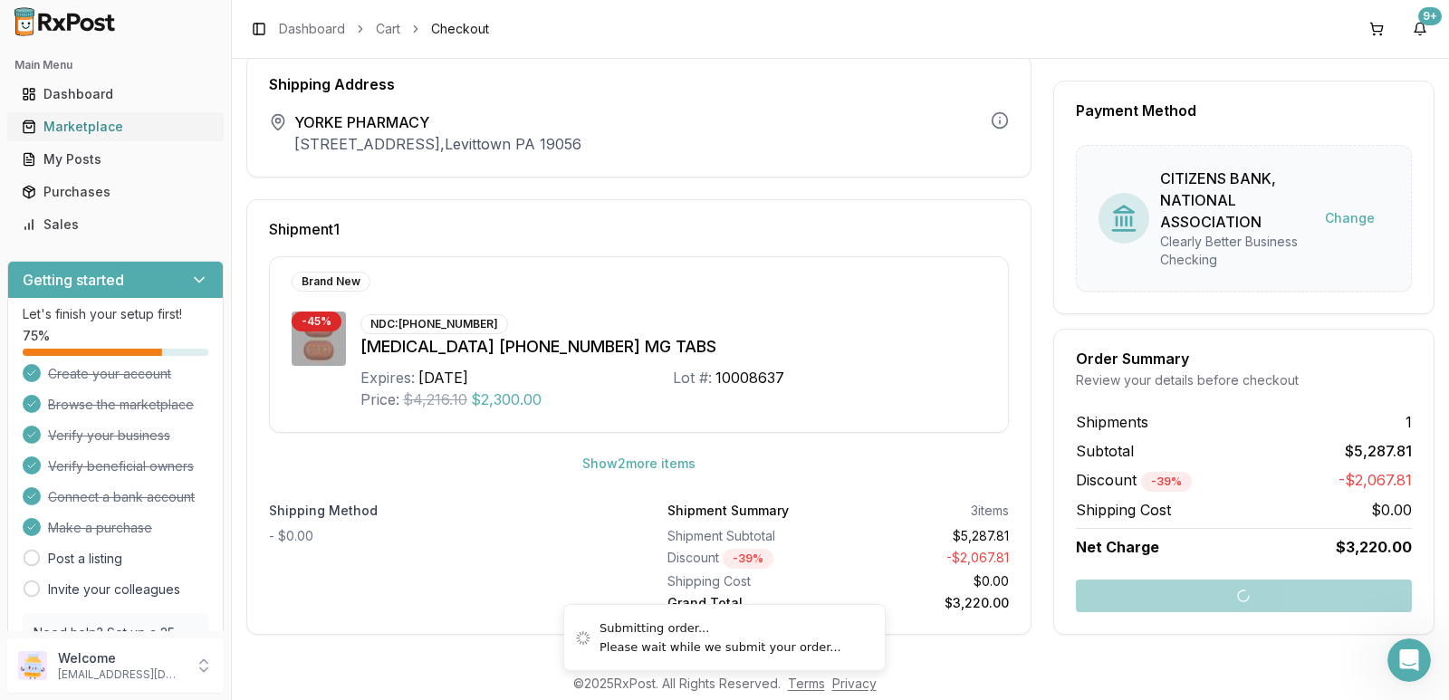
click at [65, 129] on div "Marketplace" at bounding box center [115, 127] width 187 height 18
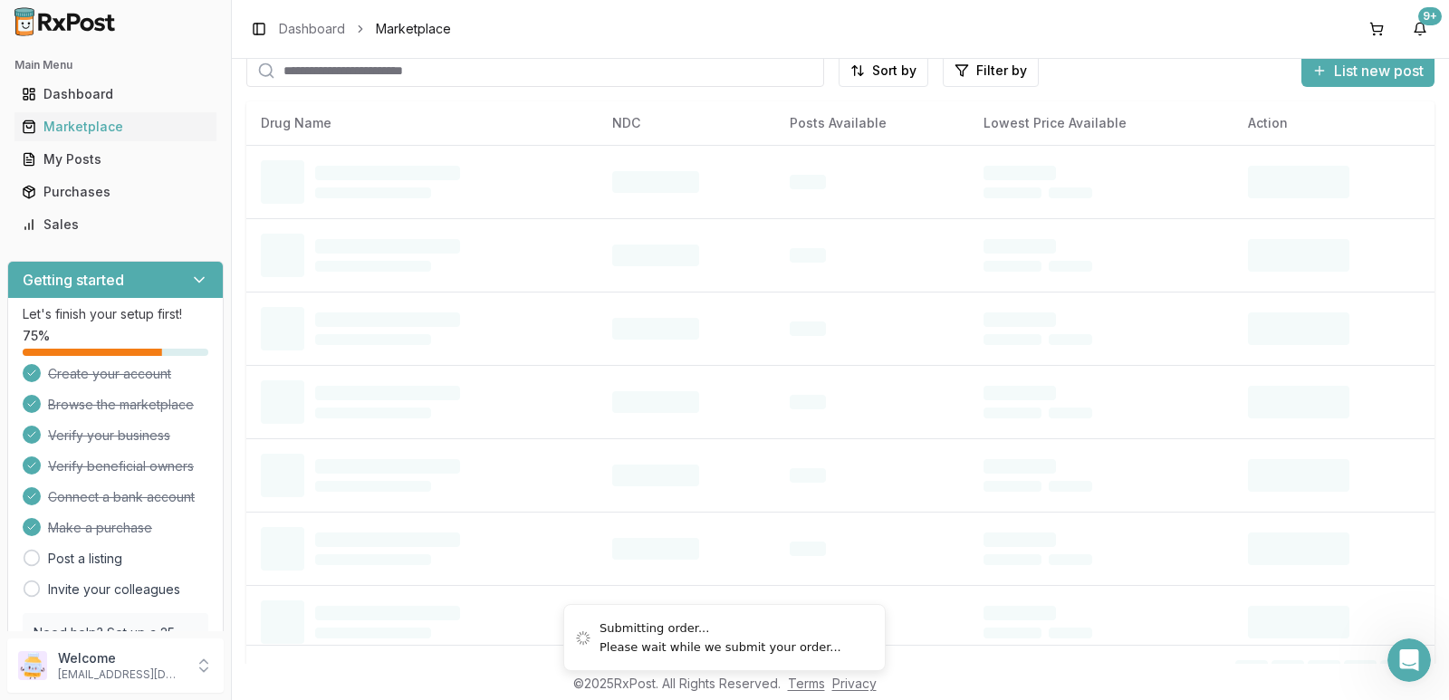
click at [380, 70] on input "search" at bounding box center [535, 70] width 578 height 33
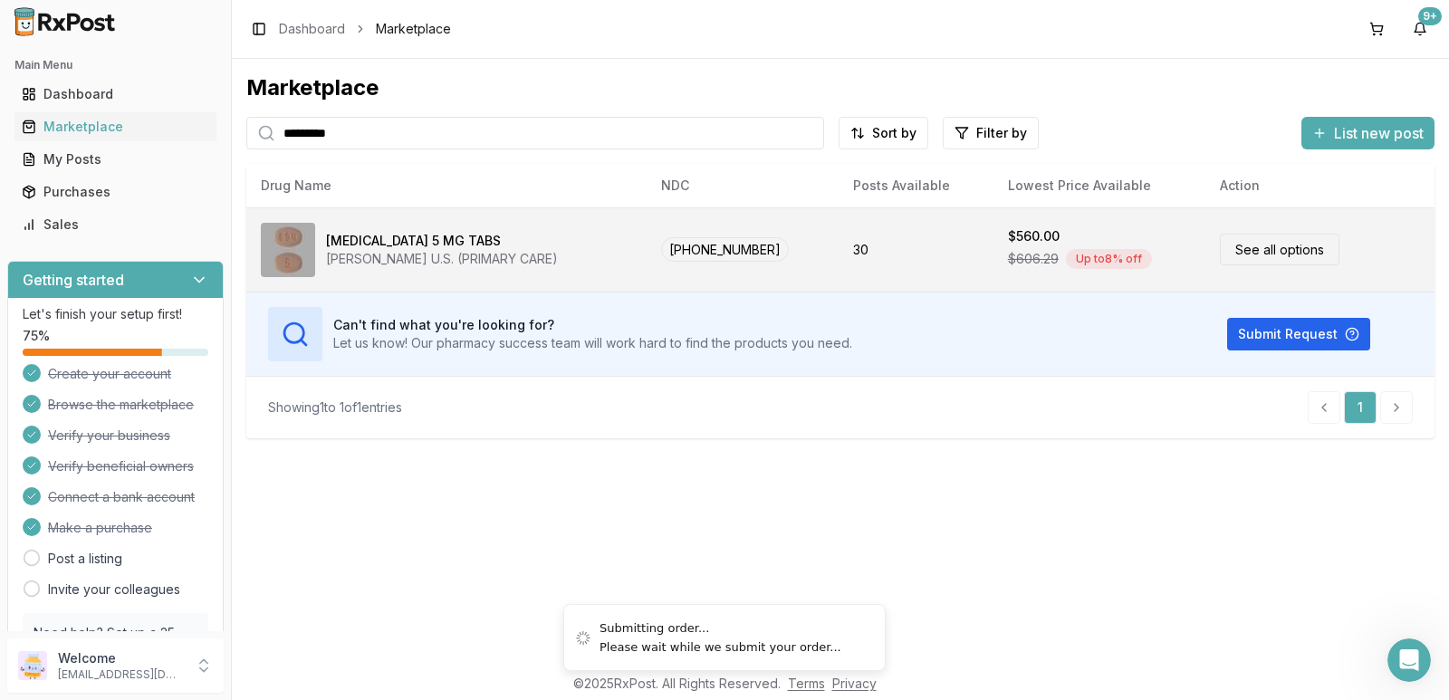
type input "*********"
click at [704, 249] on span "[PHONE_NUMBER]" at bounding box center [725, 249] width 128 height 24
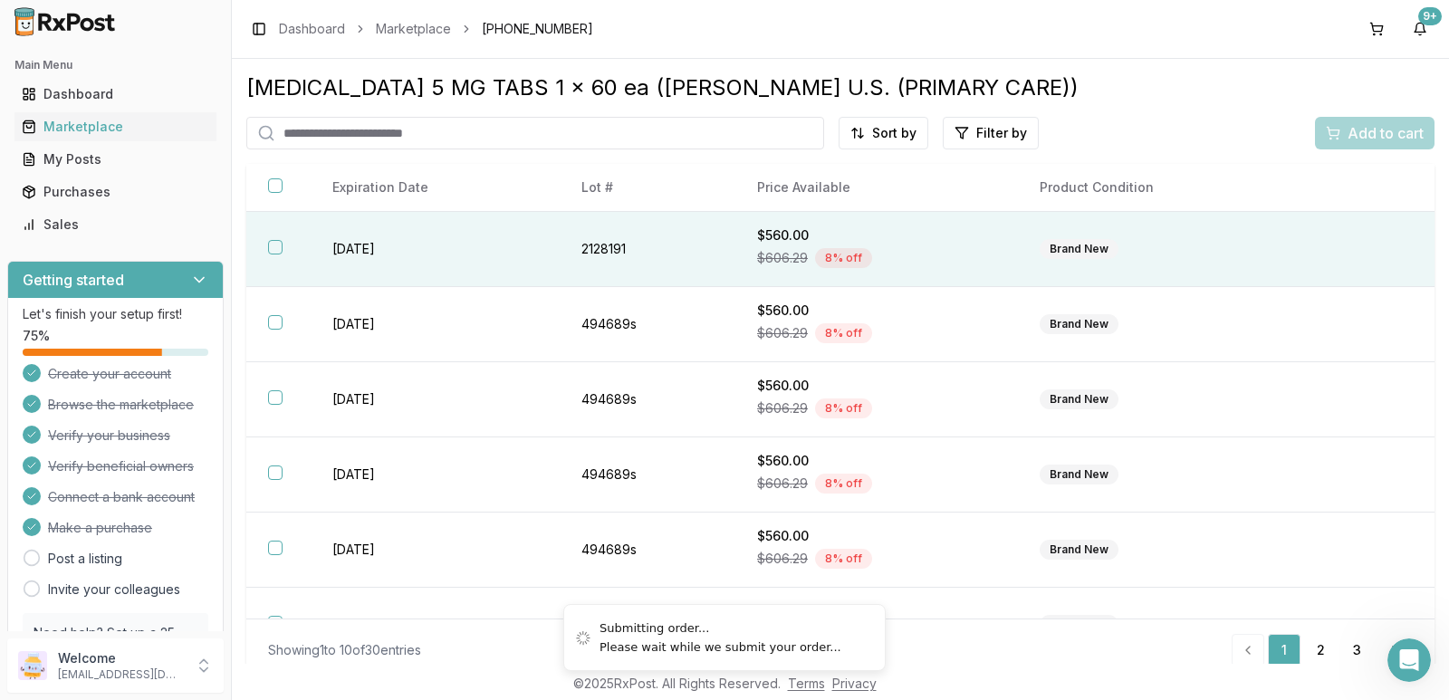
click at [267, 244] on th at bounding box center [278, 249] width 64 height 75
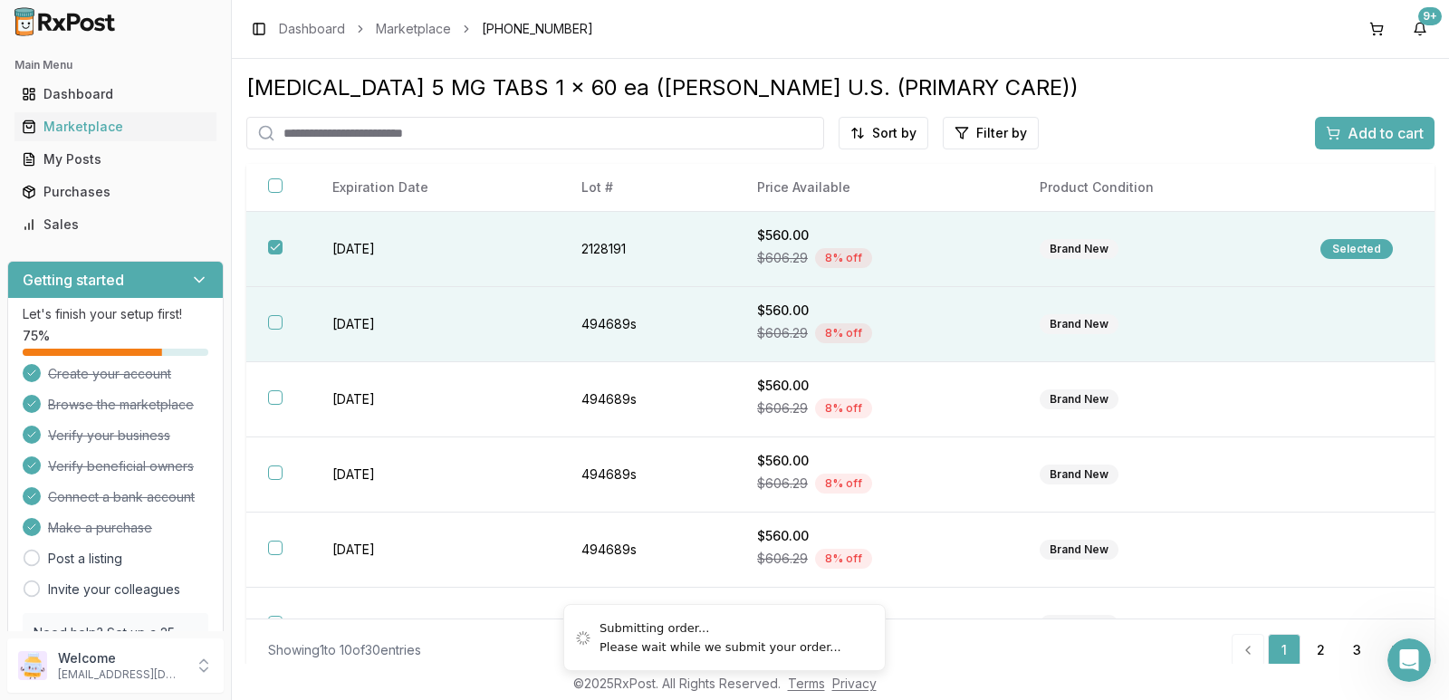
click at [272, 303] on th at bounding box center [278, 324] width 64 height 75
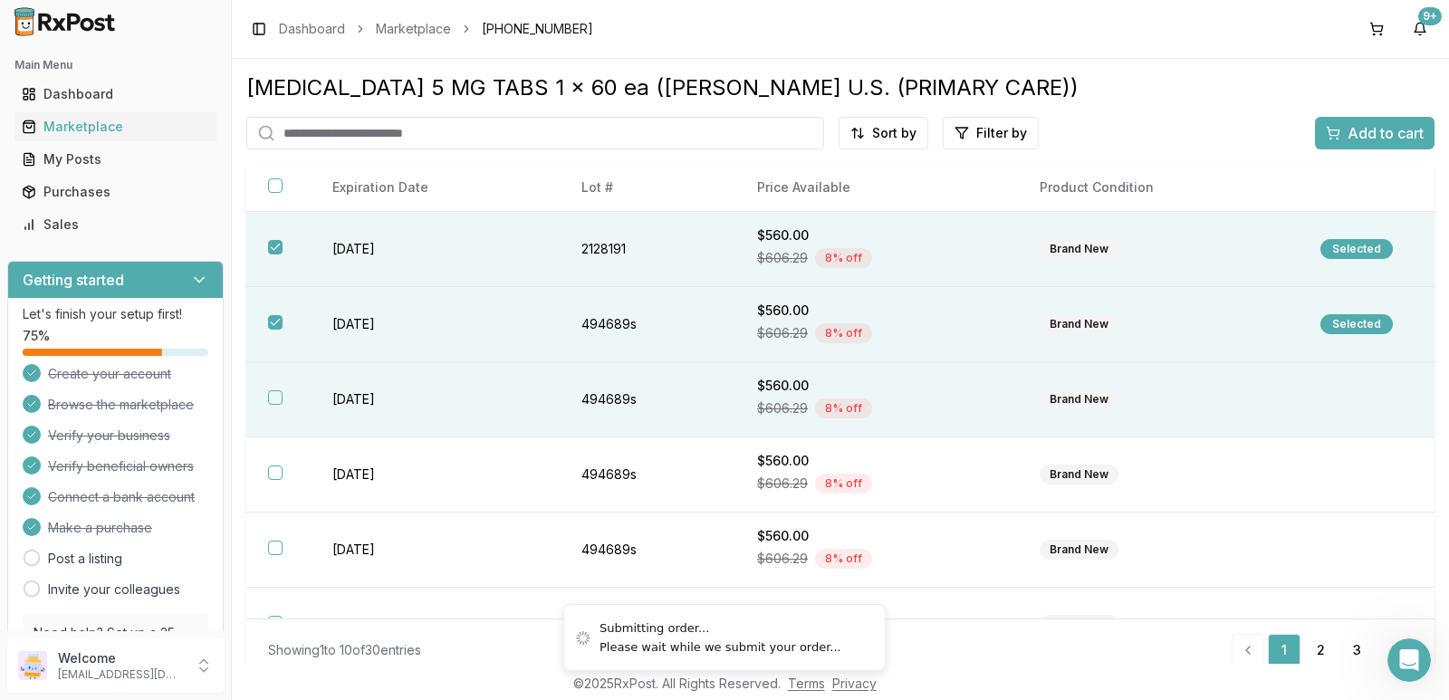
click at [277, 370] on th at bounding box center [278, 399] width 64 height 75
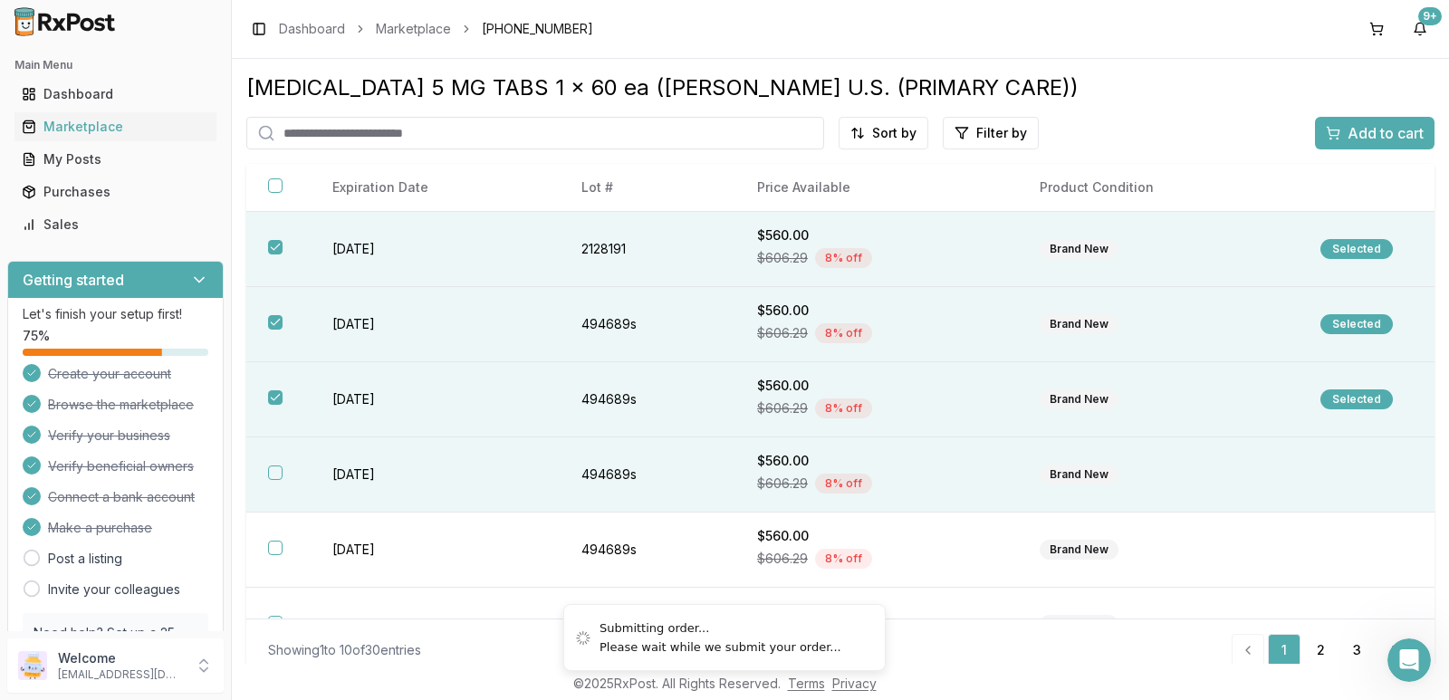
click at [269, 473] on button "button" at bounding box center [275, 472] width 14 height 14
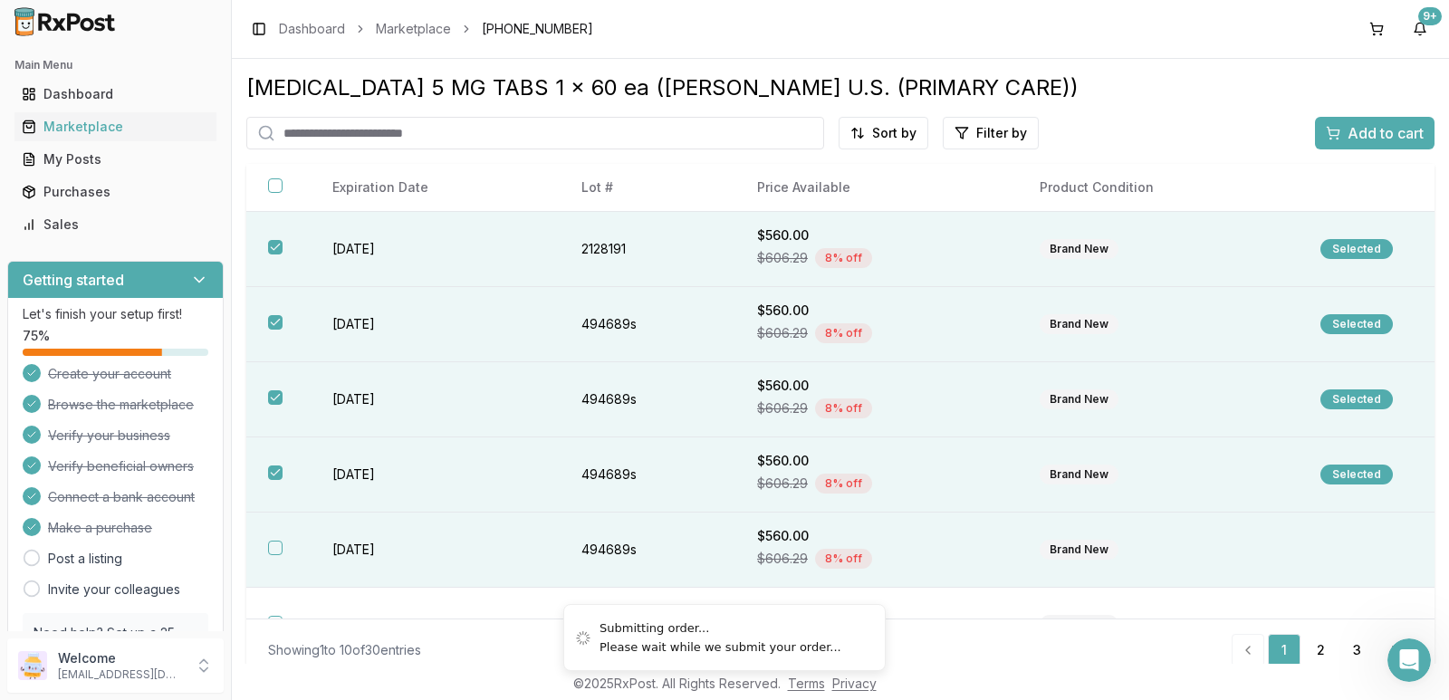
click at [278, 537] on th at bounding box center [278, 550] width 64 height 75
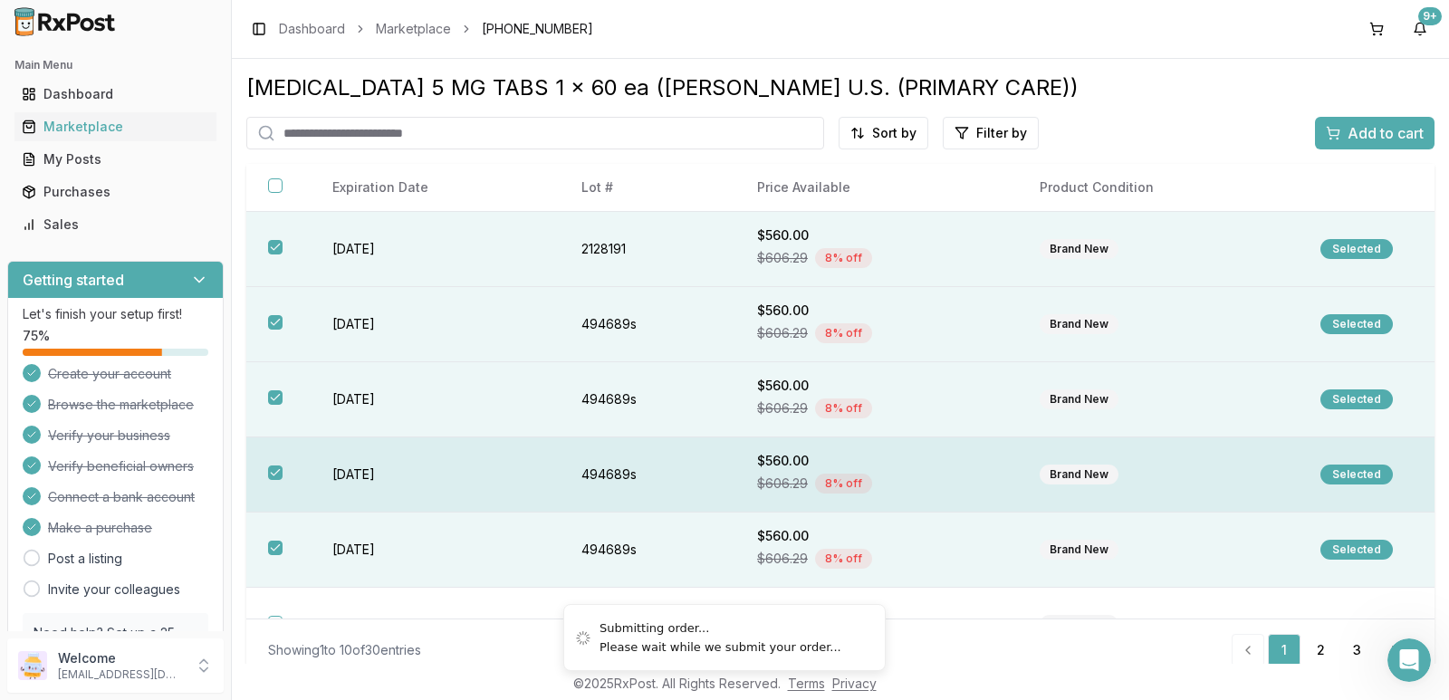
scroll to position [272, 0]
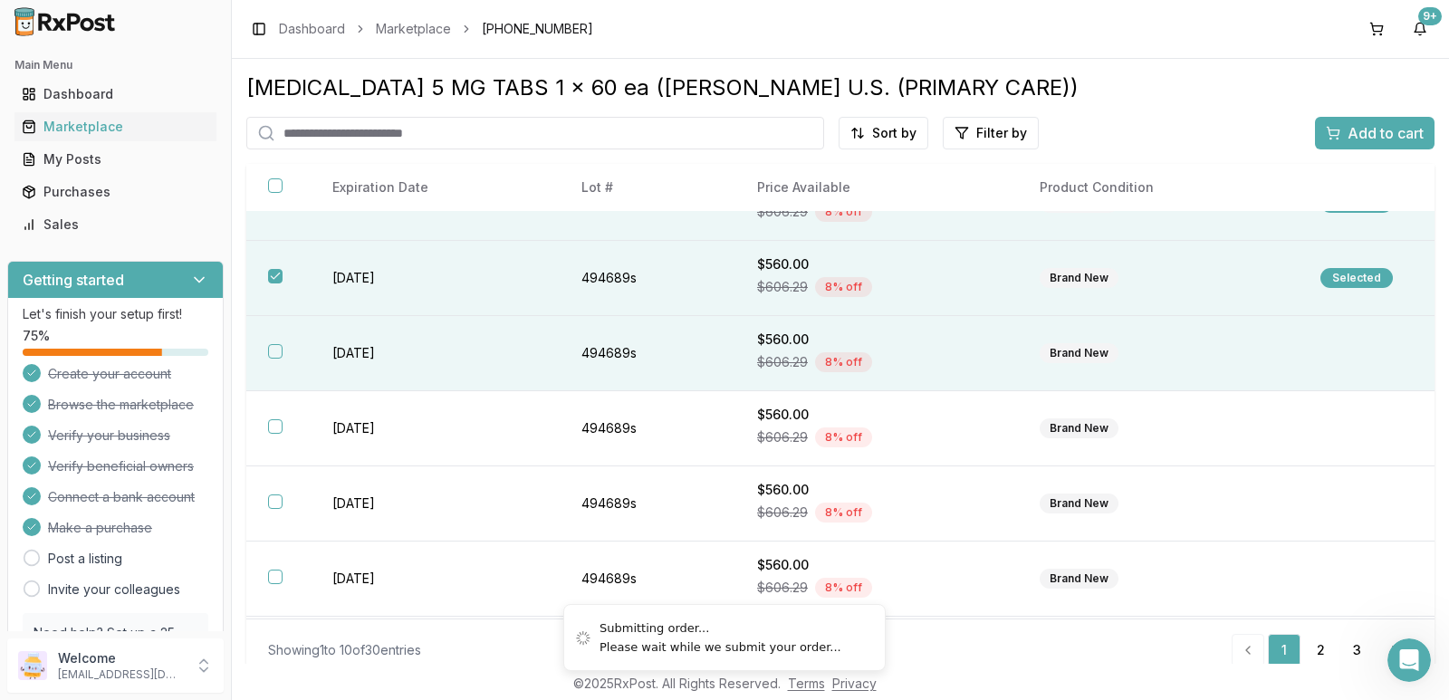
drag, startPoint x: 273, startPoint y: 349, endPoint x: 283, endPoint y: 349, distance: 10.0
click at [283, 349] on th at bounding box center [278, 353] width 64 height 75
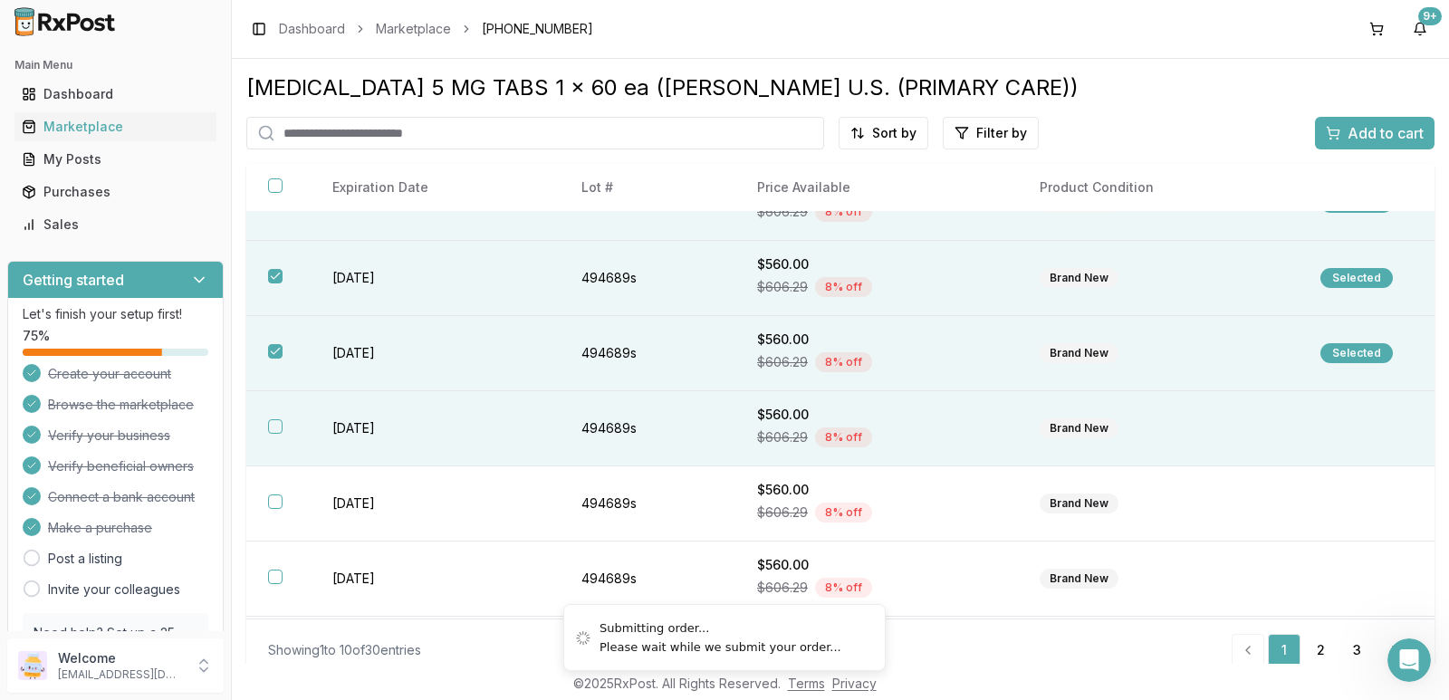
click at [281, 439] on th at bounding box center [278, 428] width 64 height 75
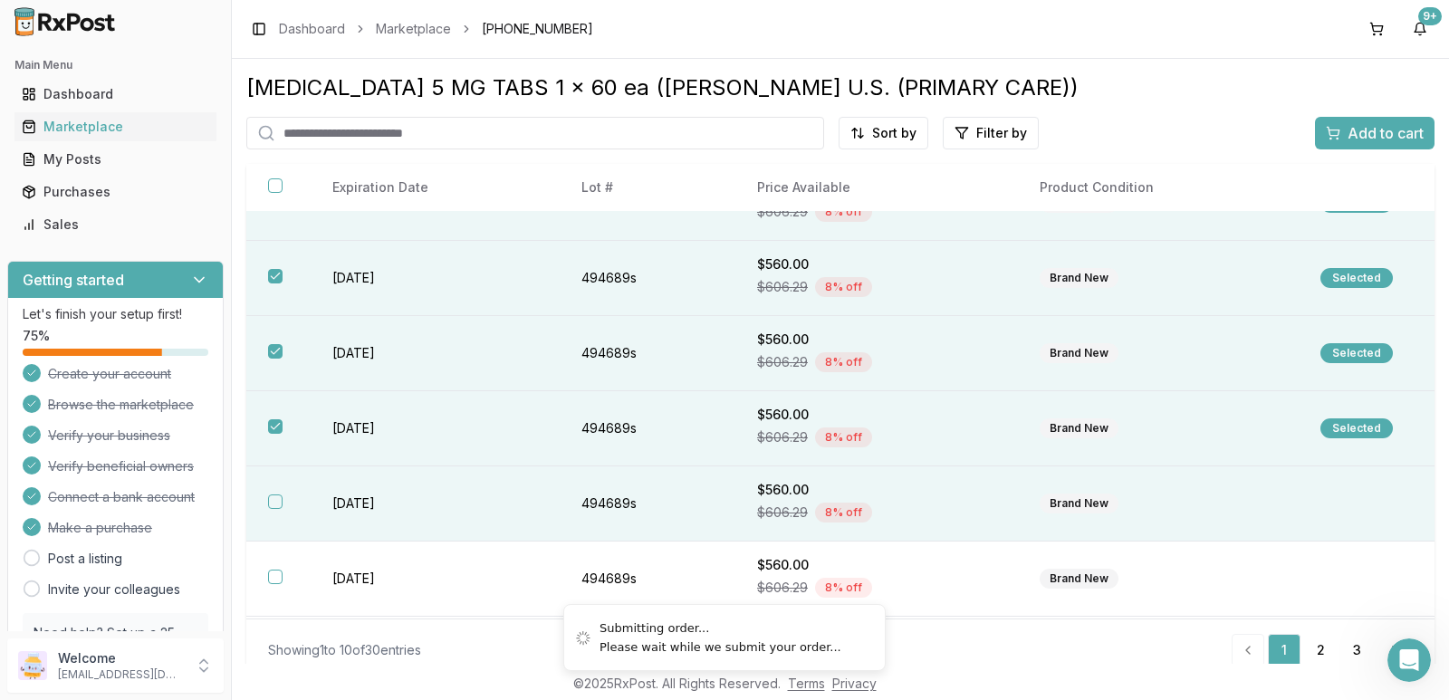
click at [274, 510] on th at bounding box center [278, 503] width 64 height 75
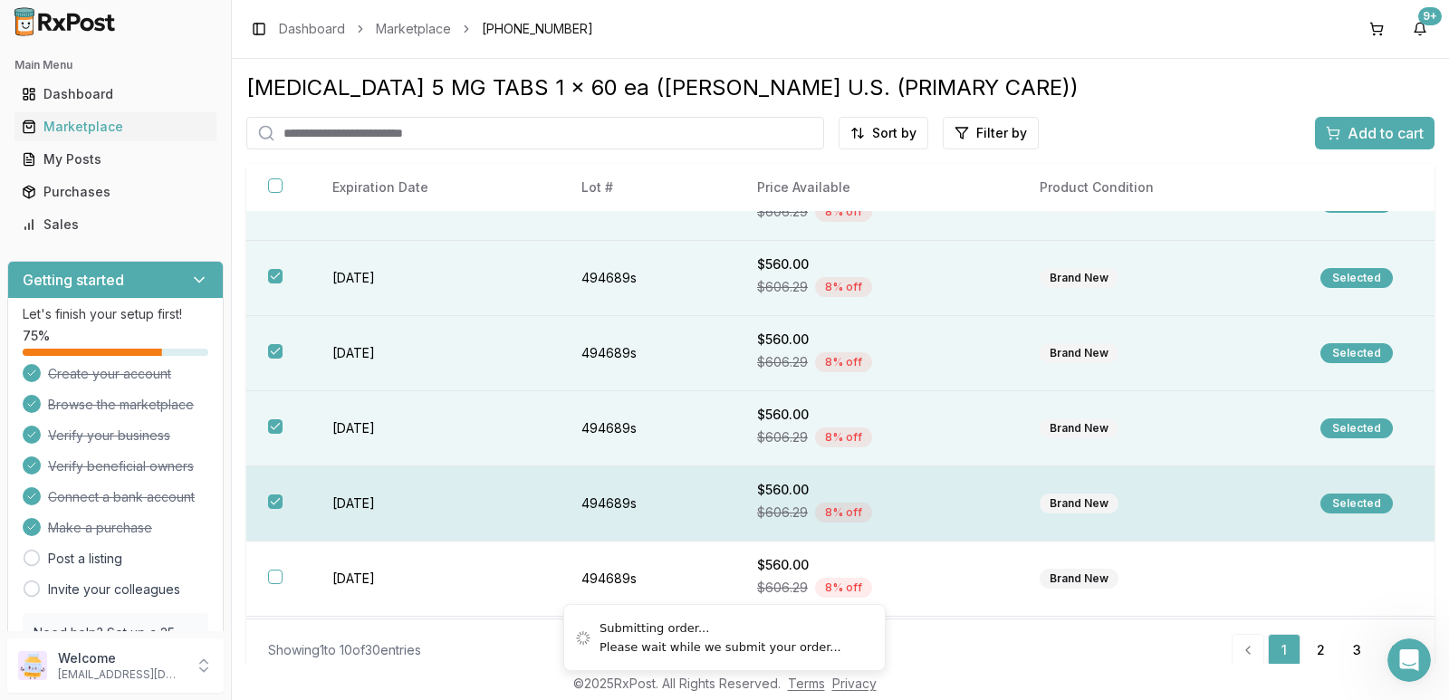
scroll to position [344, 0]
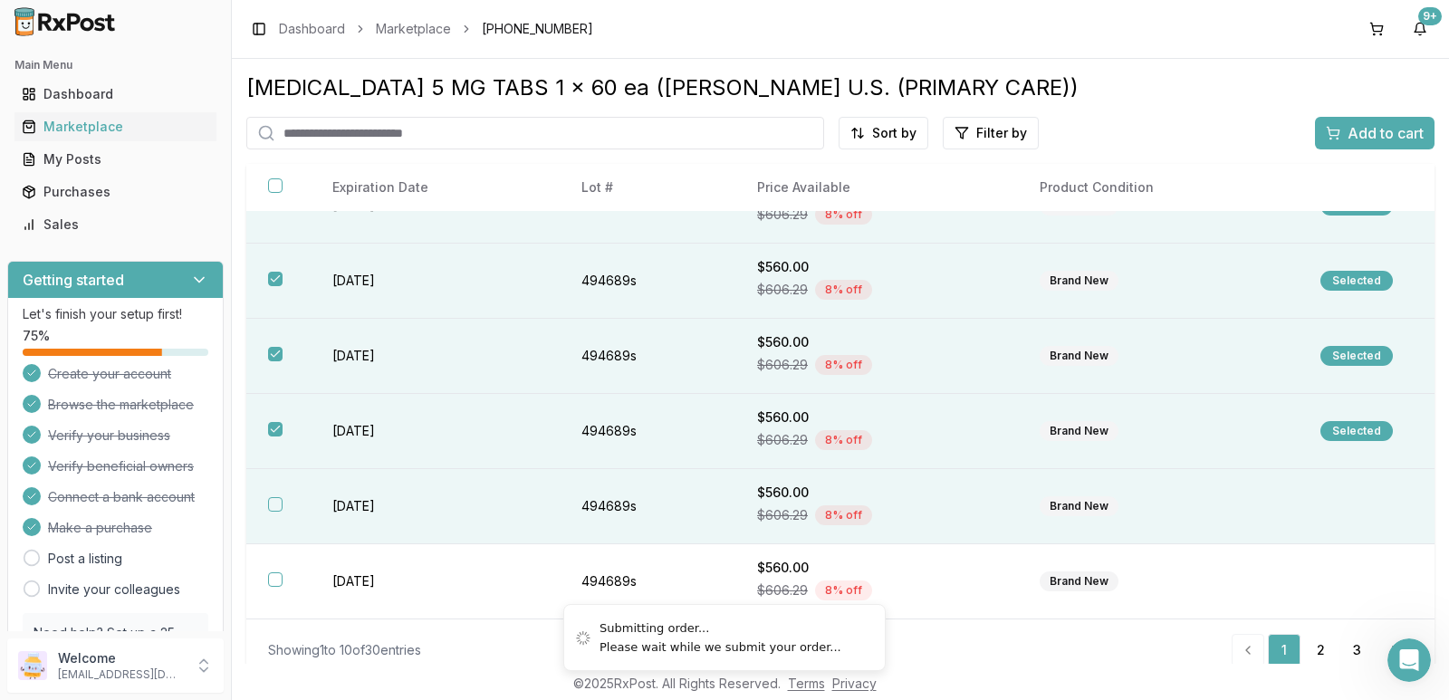
click at [283, 502] on th at bounding box center [278, 506] width 64 height 75
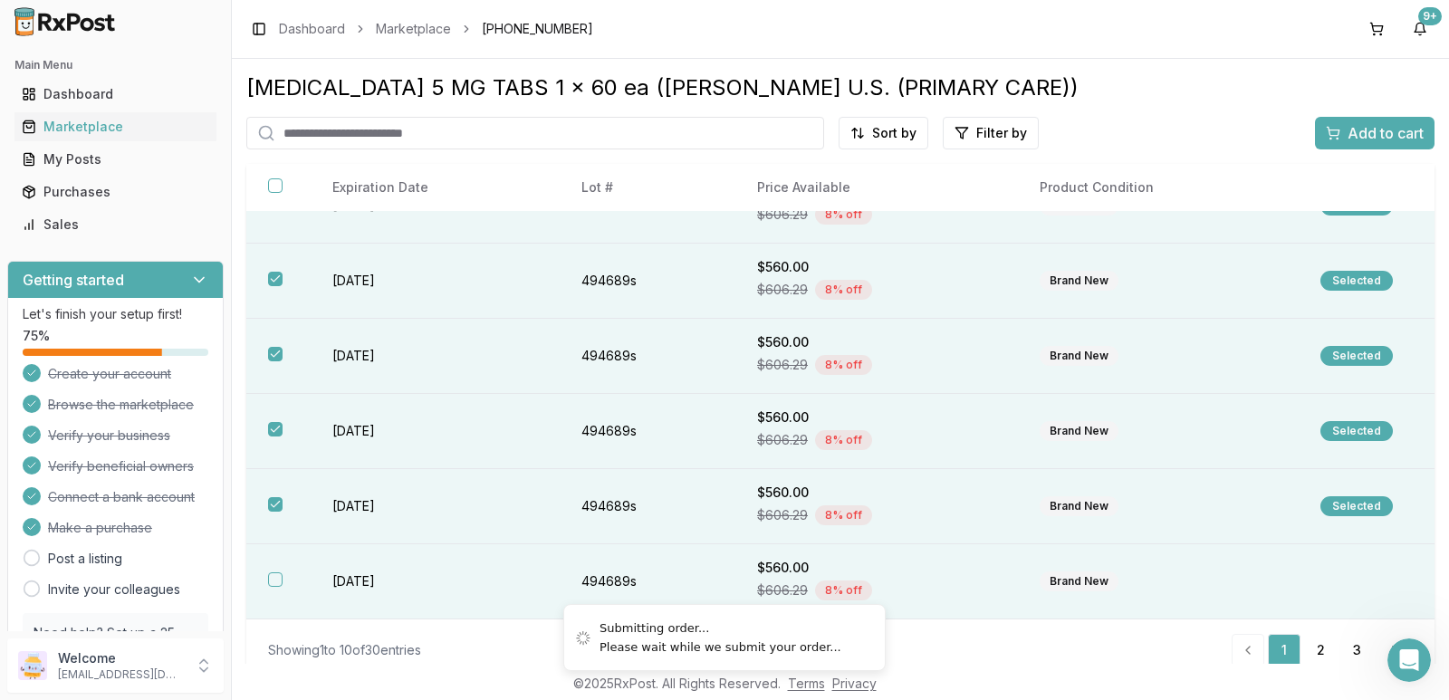
click at [276, 587] on th at bounding box center [278, 581] width 64 height 75
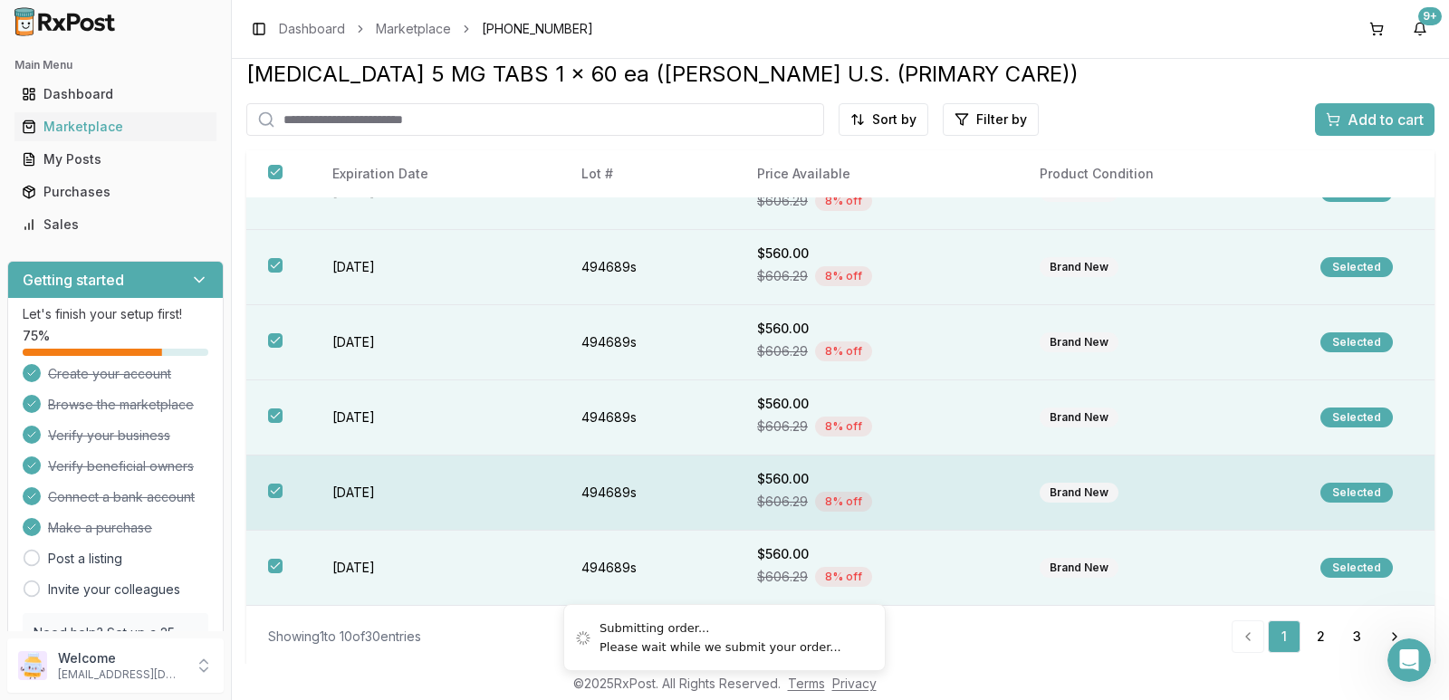
scroll to position [17, 0]
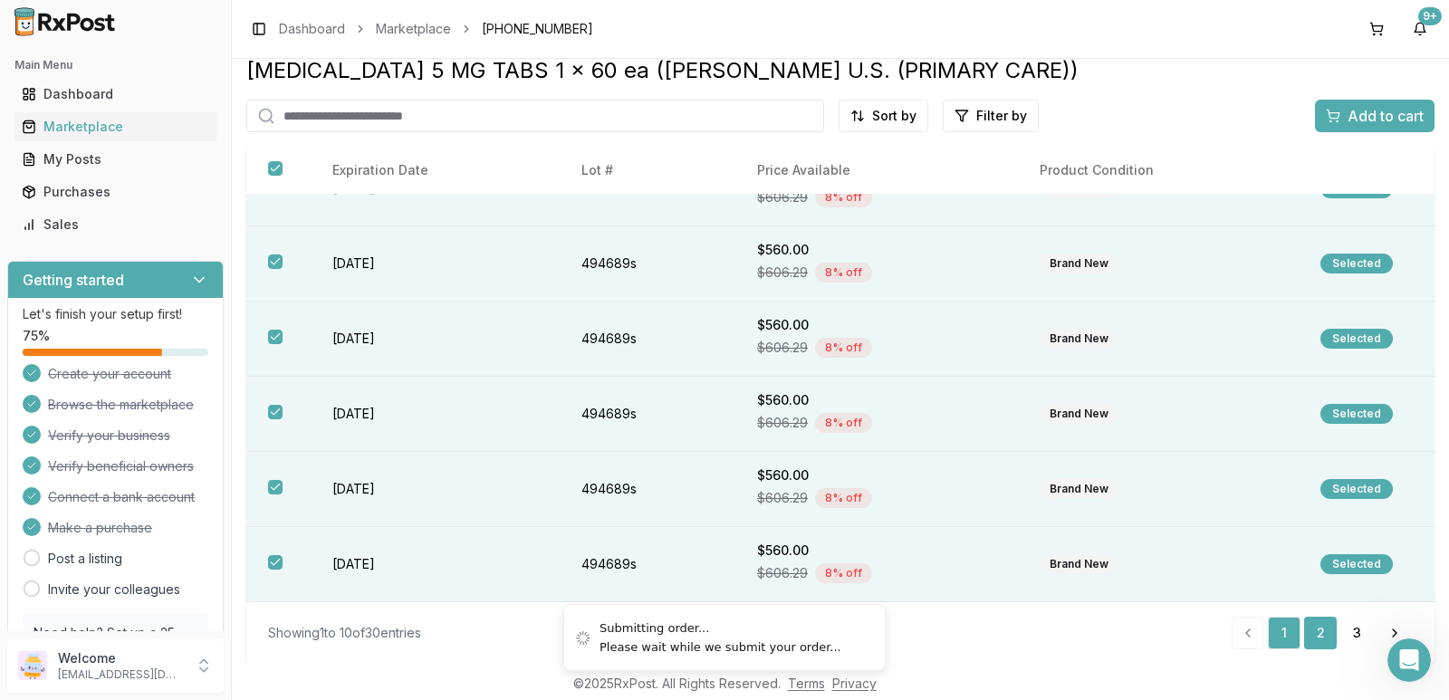
click at [1318, 628] on link "2" at bounding box center [1320, 633] width 33 height 33
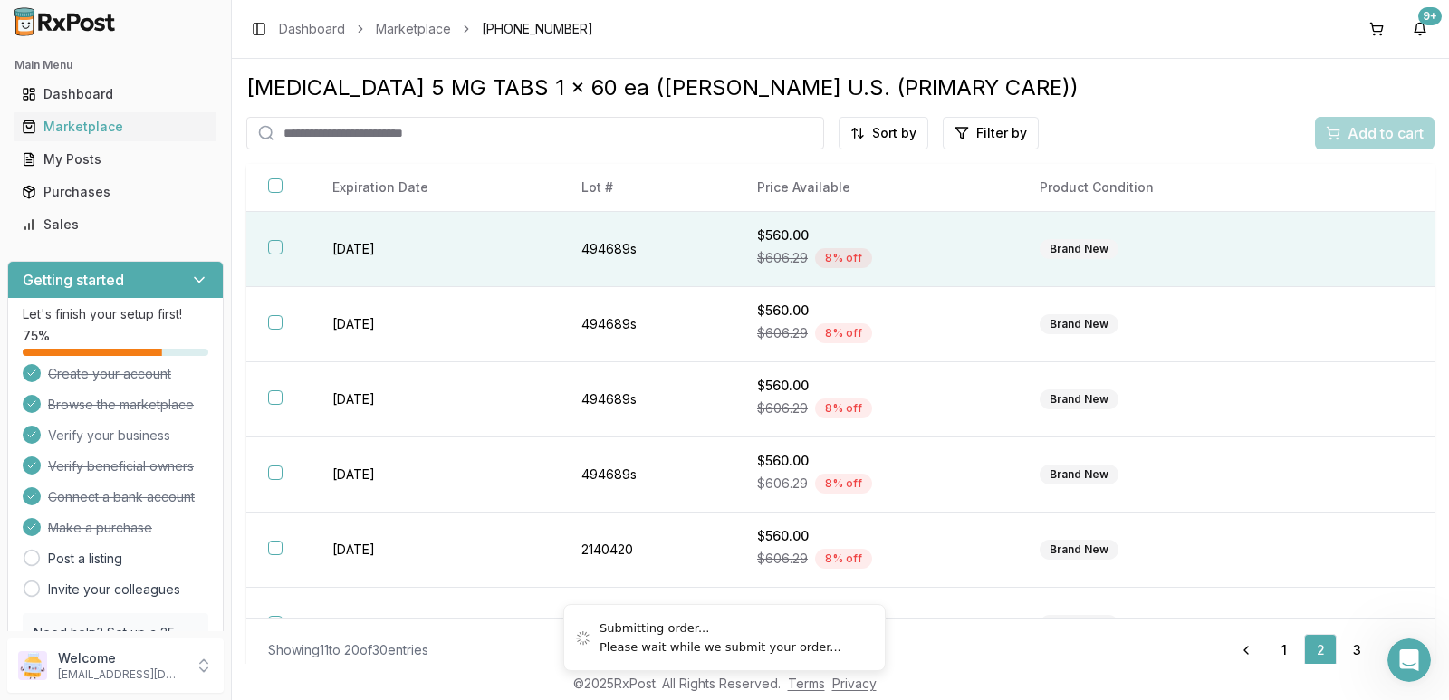
click at [281, 251] on button "button" at bounding box center [275, 247] width 14 height 14
click at [1357, 122] on span "Add to cart" at bounding box center [1385, 133] width 76 height 22
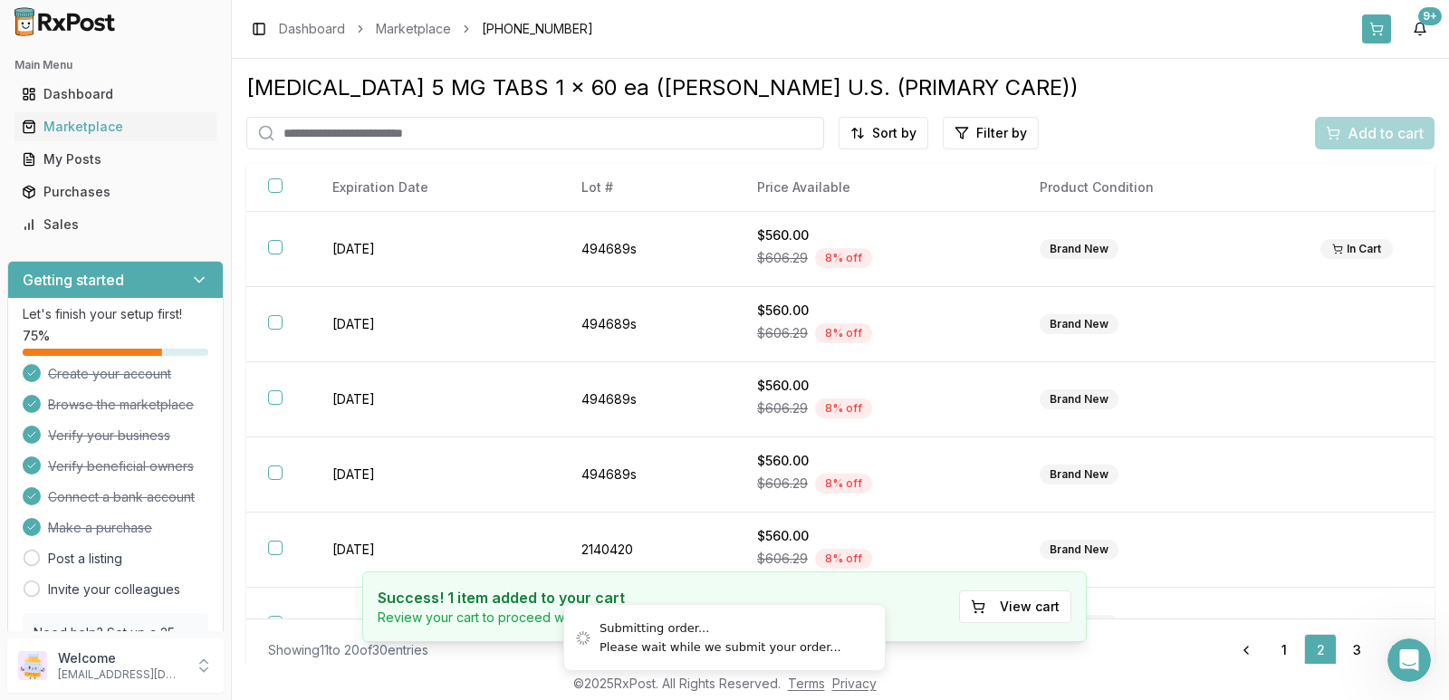
click at [1375, 24] on button at bounding box center [1376, 28] width 29 height 29
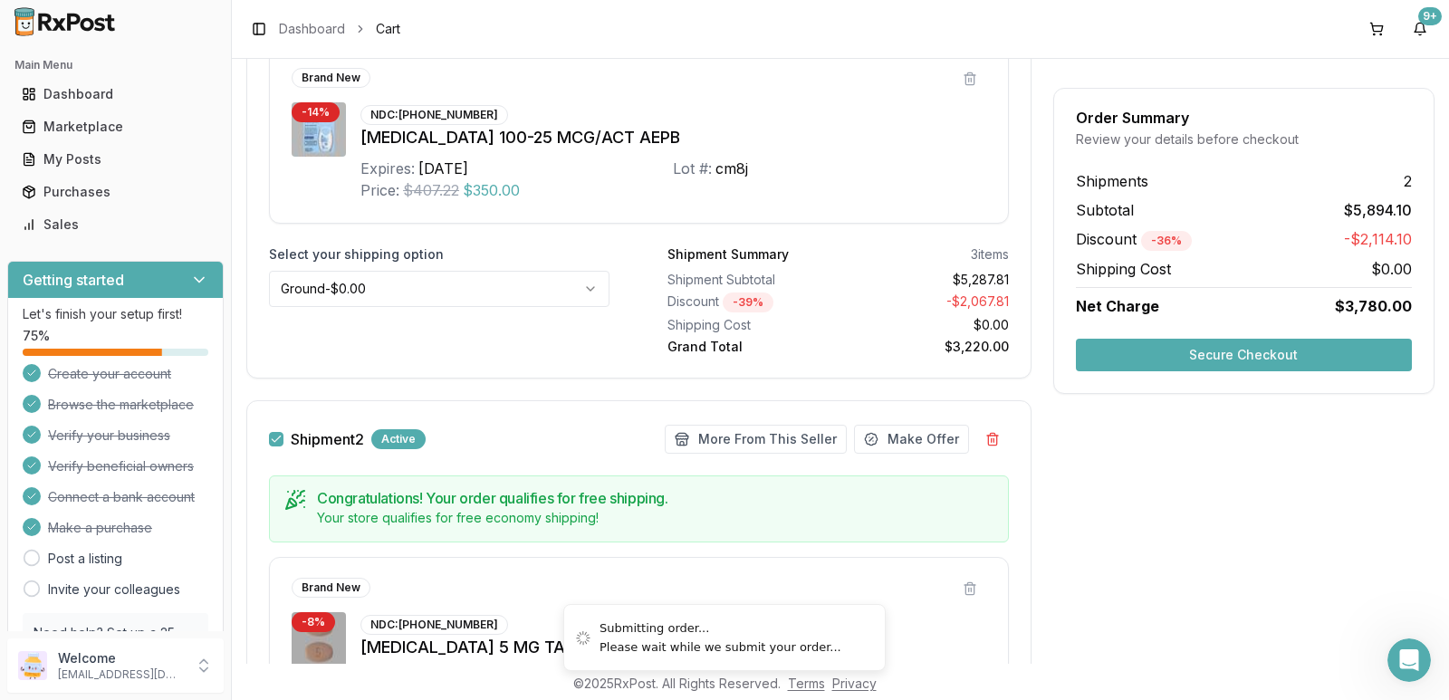
scroll to position [1090, 0]
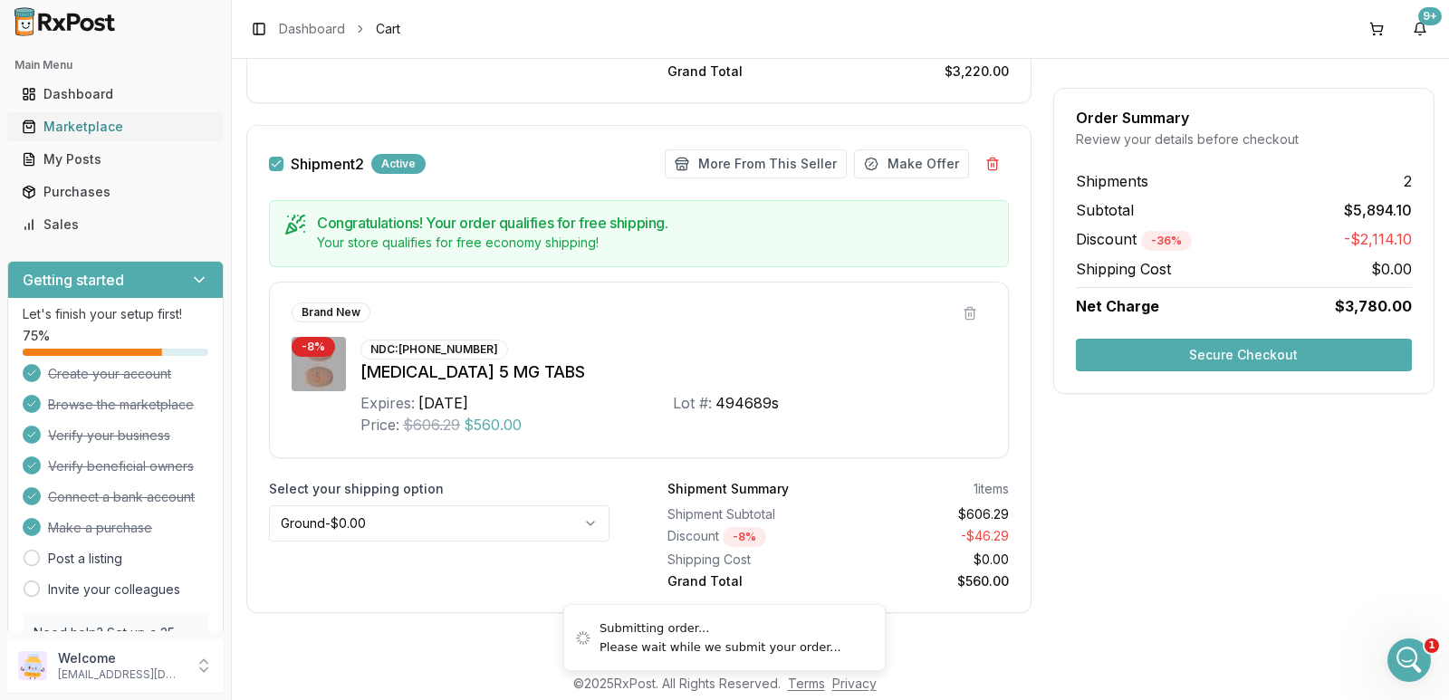
click at [67, 123] on div "Marketplace" at bounding box center [115, 127] width 187 height 18
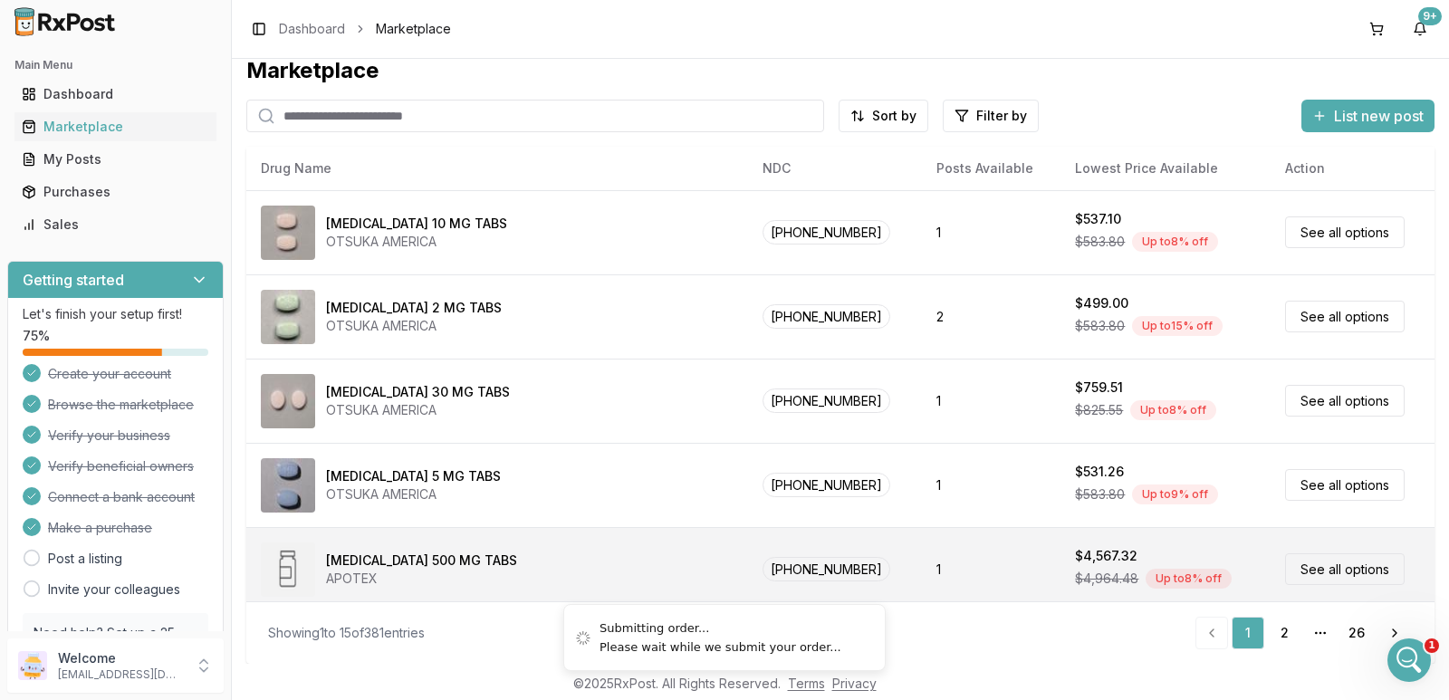
scroll to position [17, 0]
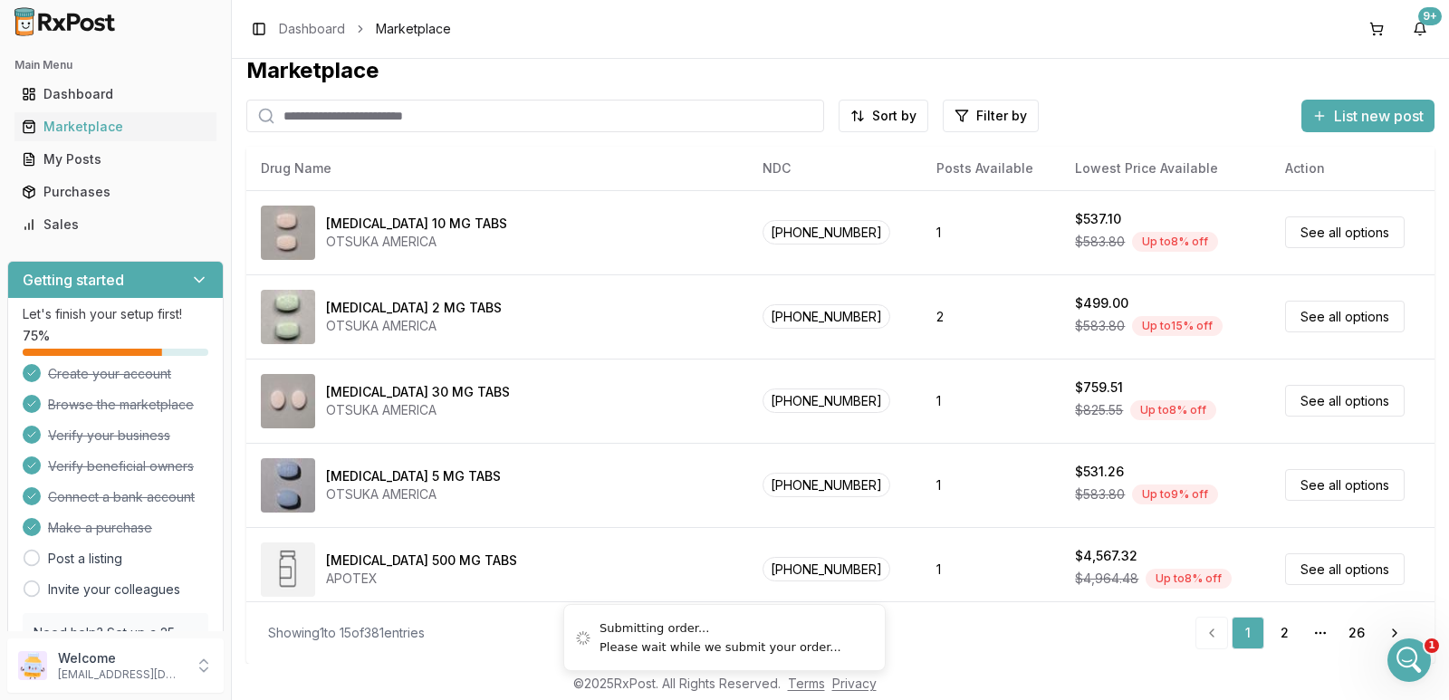
click at [404, 119] on input "search" at bounding box center [535, 116] width 578 height 33
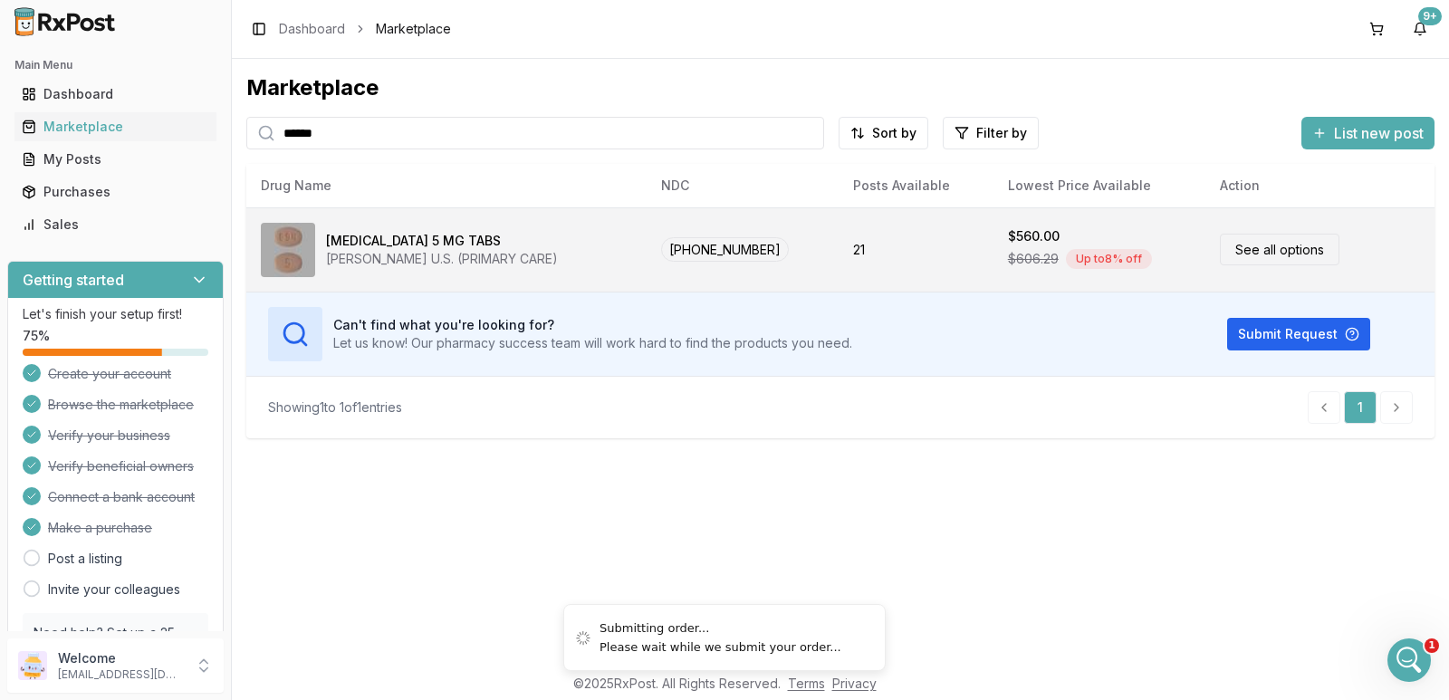
type input "******"
click at [1260, 249] on link "See all options" at bounding box center [1280, 250] width 120 height 32
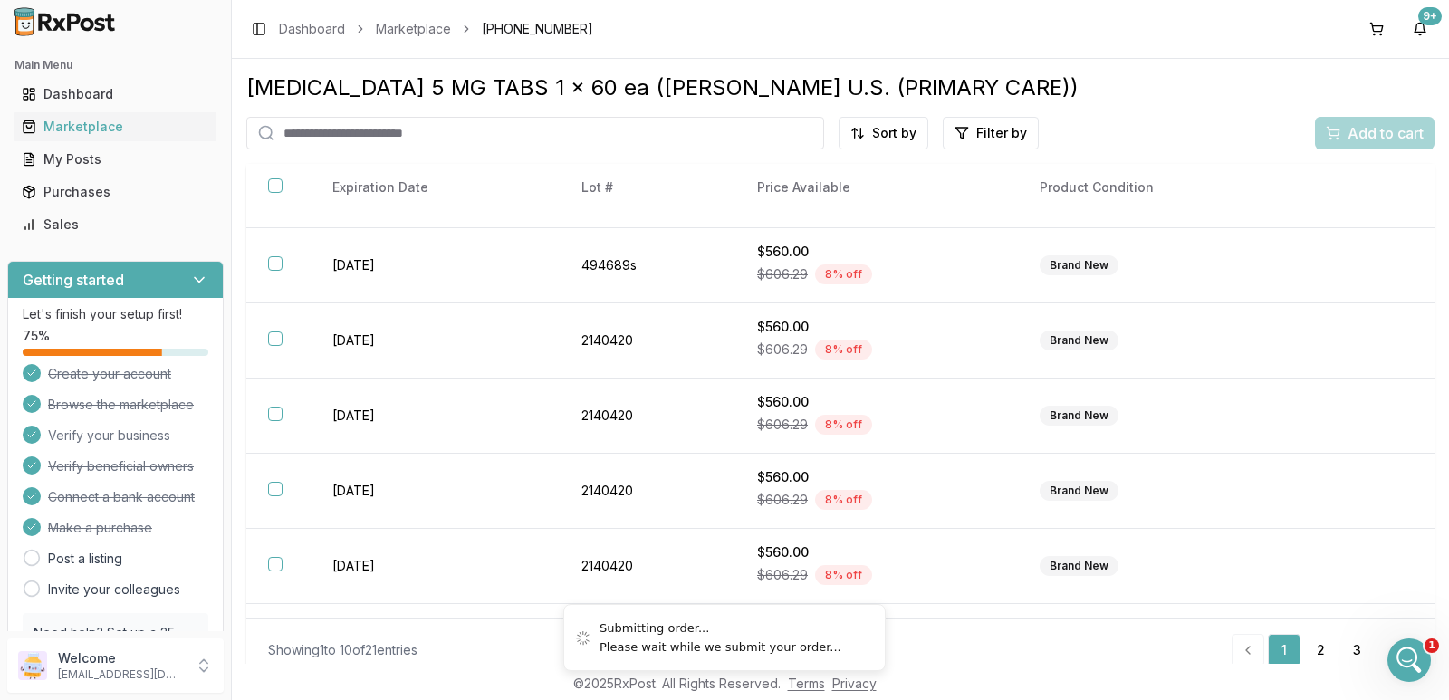
scroll to position [344, 0]
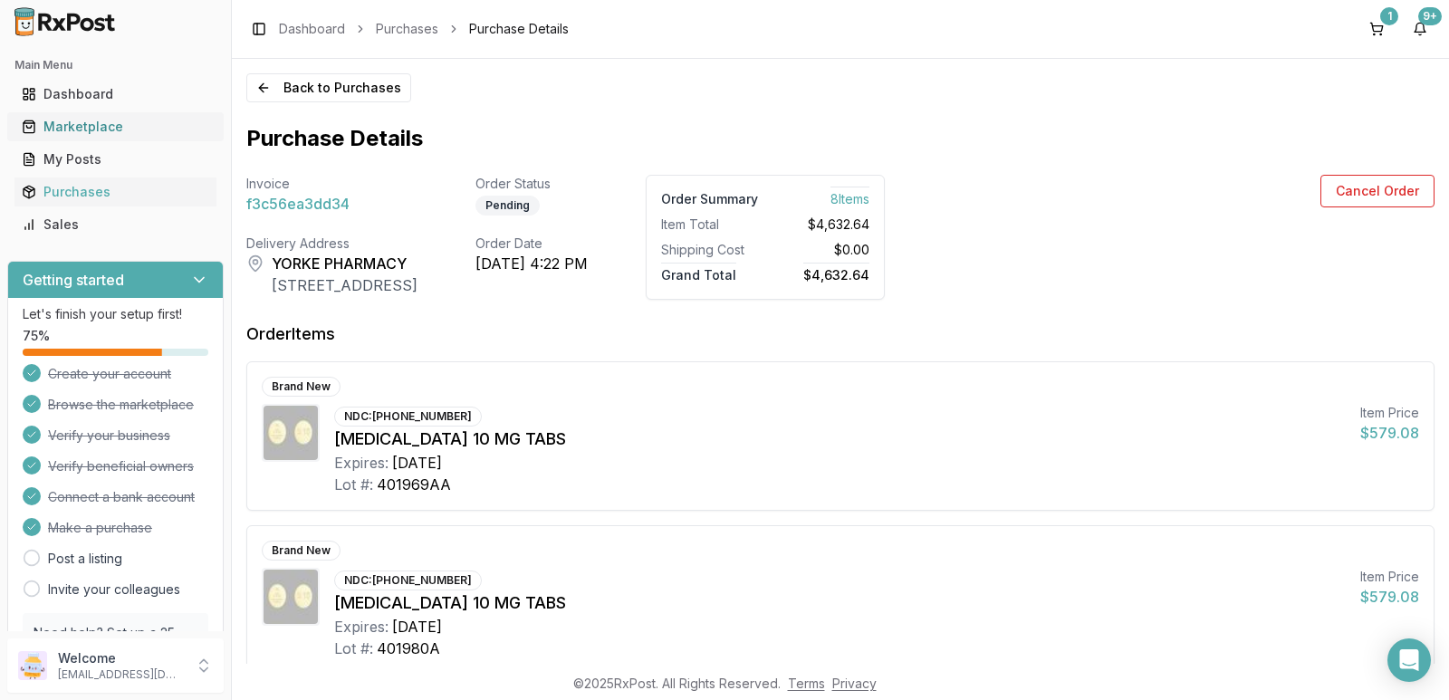
click at [75, 119] on div "Marketplace" at bounding box center [115, 127] width 187 height 18
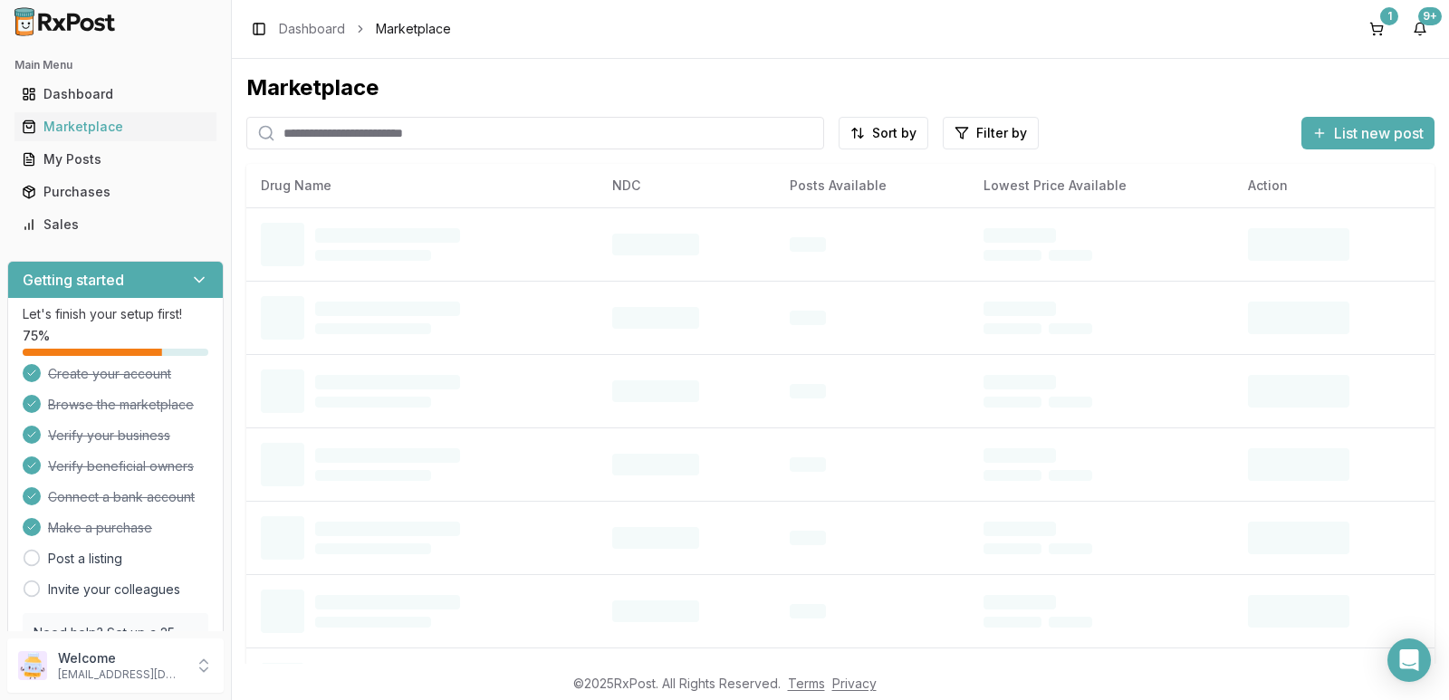
click at [353, 126] on input "search" at bounding box center [535, 133] width 578 height 33
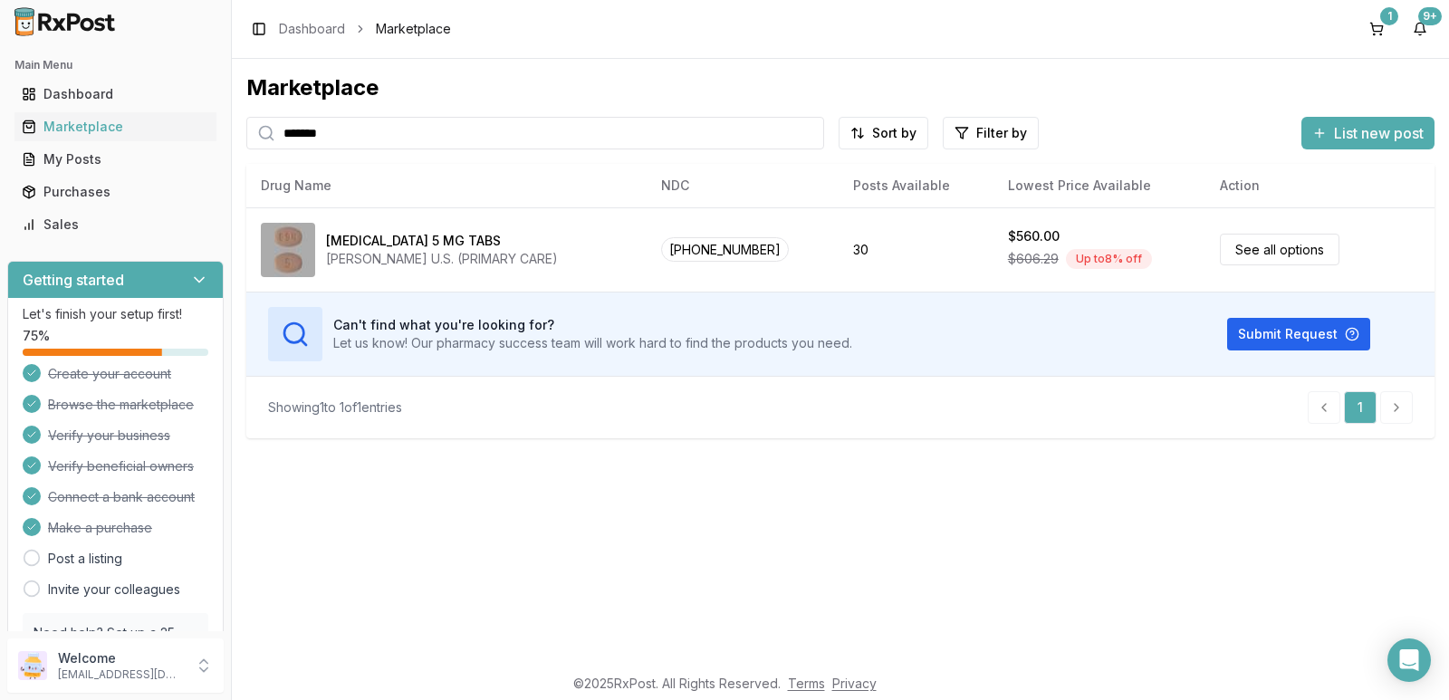
type input "*******"
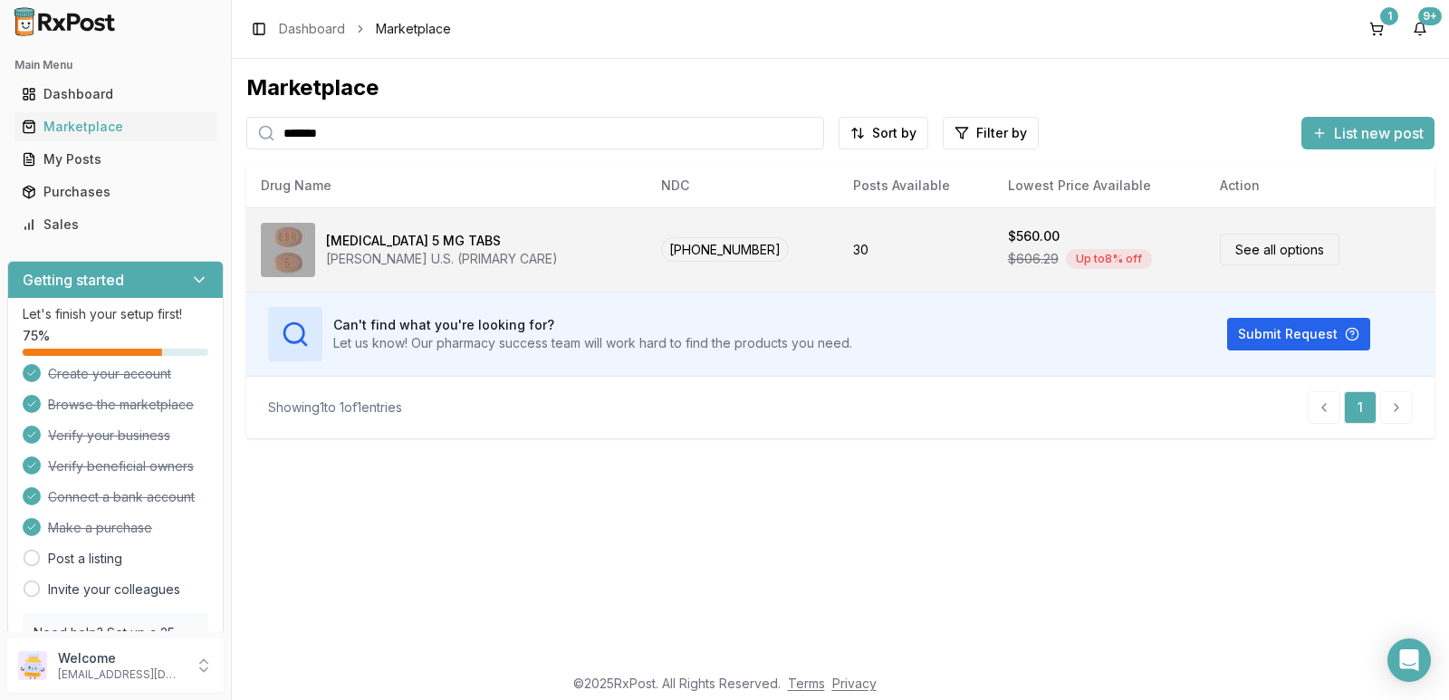
click at [1235, 248] on link "See all options" at bounding box center [1280, 250] width 120 height 32
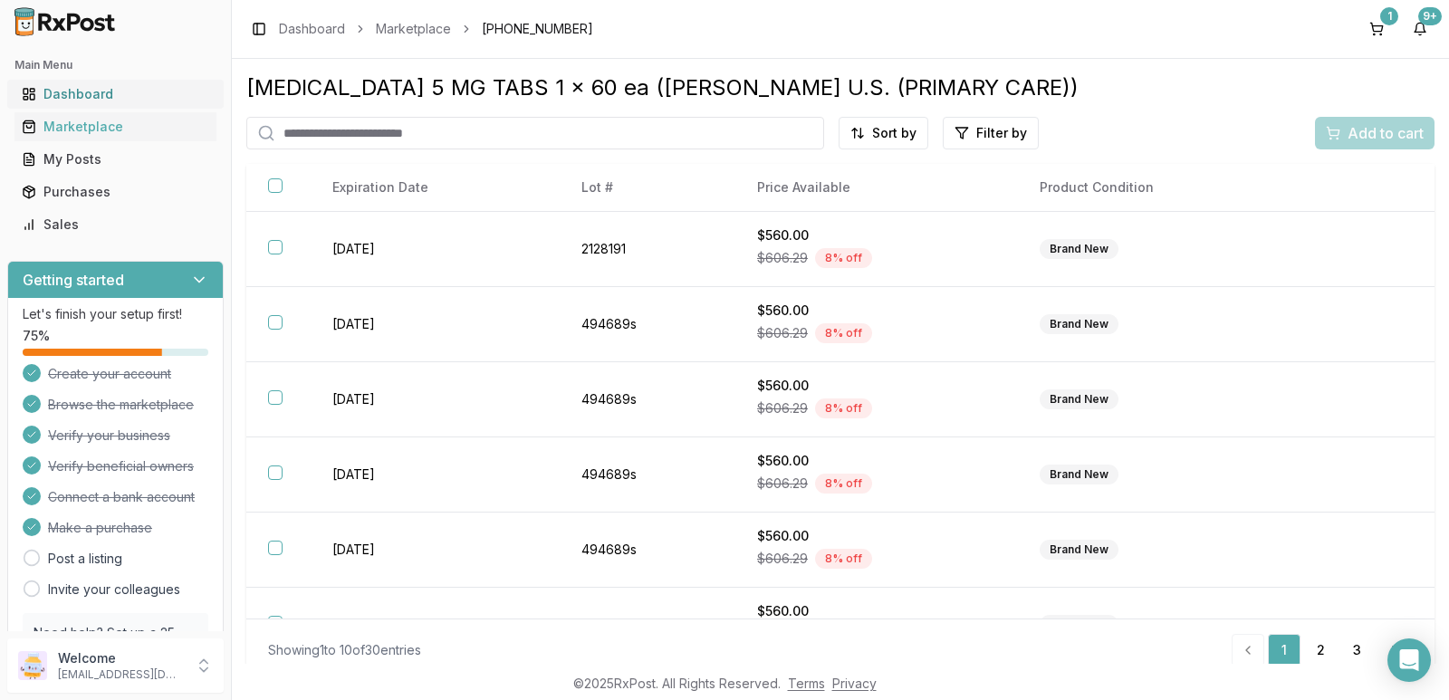
click at [69, 89] on div "Dashboard" at bounding box center [115, 94] width 187 height 18
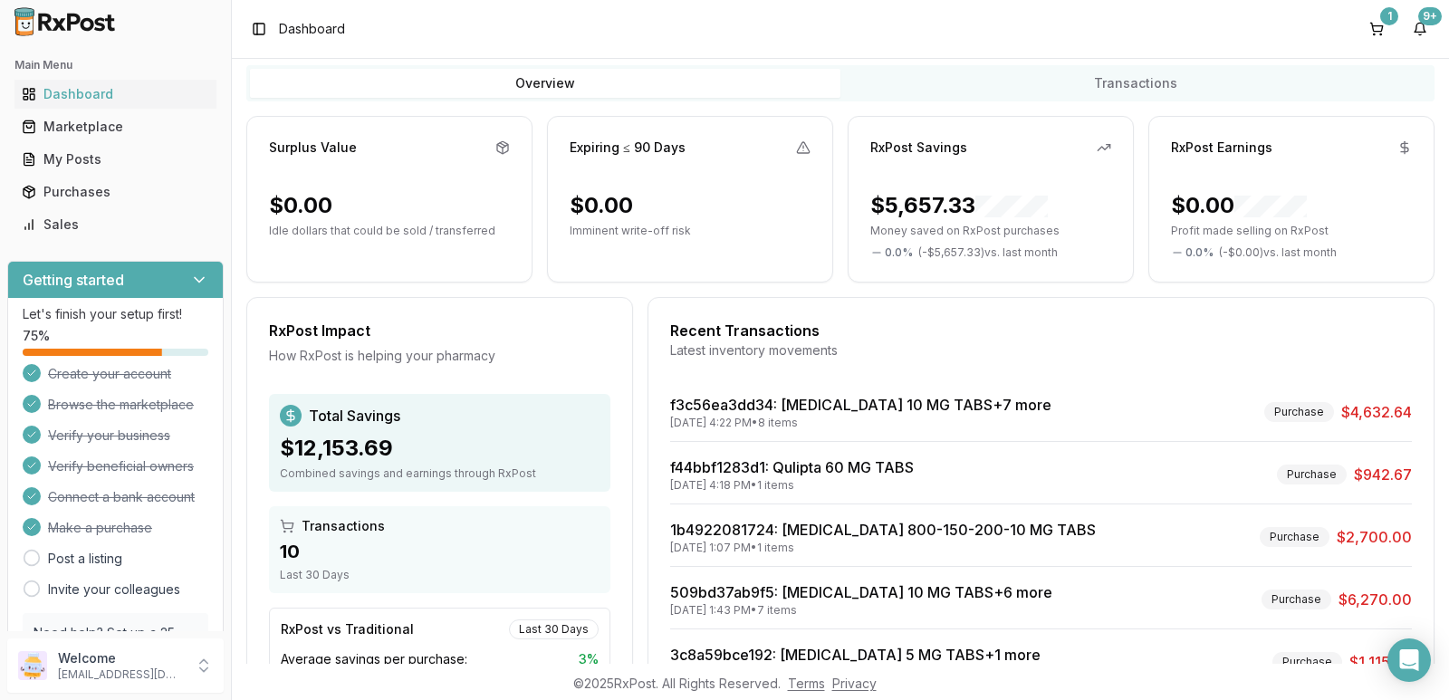
scroll to position [240, 0]
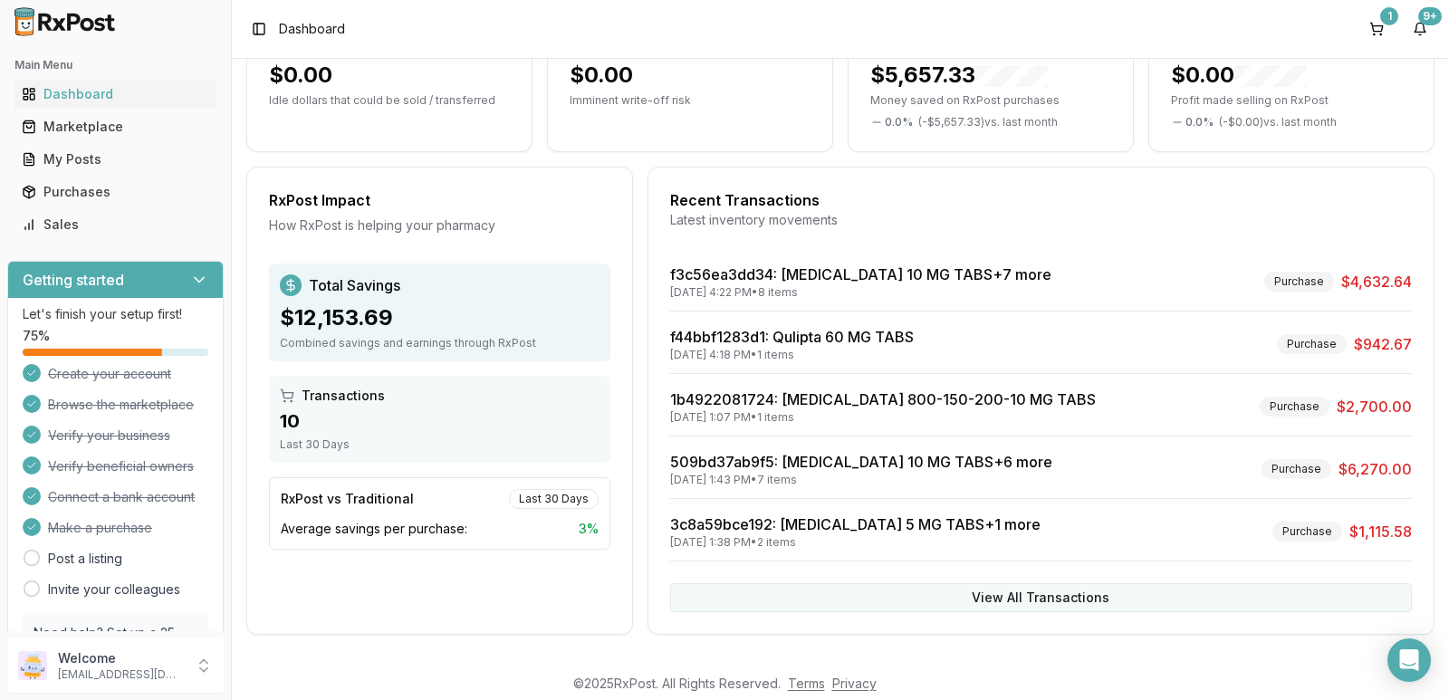
click at [1024, 588] on button "View All Transactions" at bounding box center [1041, 597] width 742 height 29
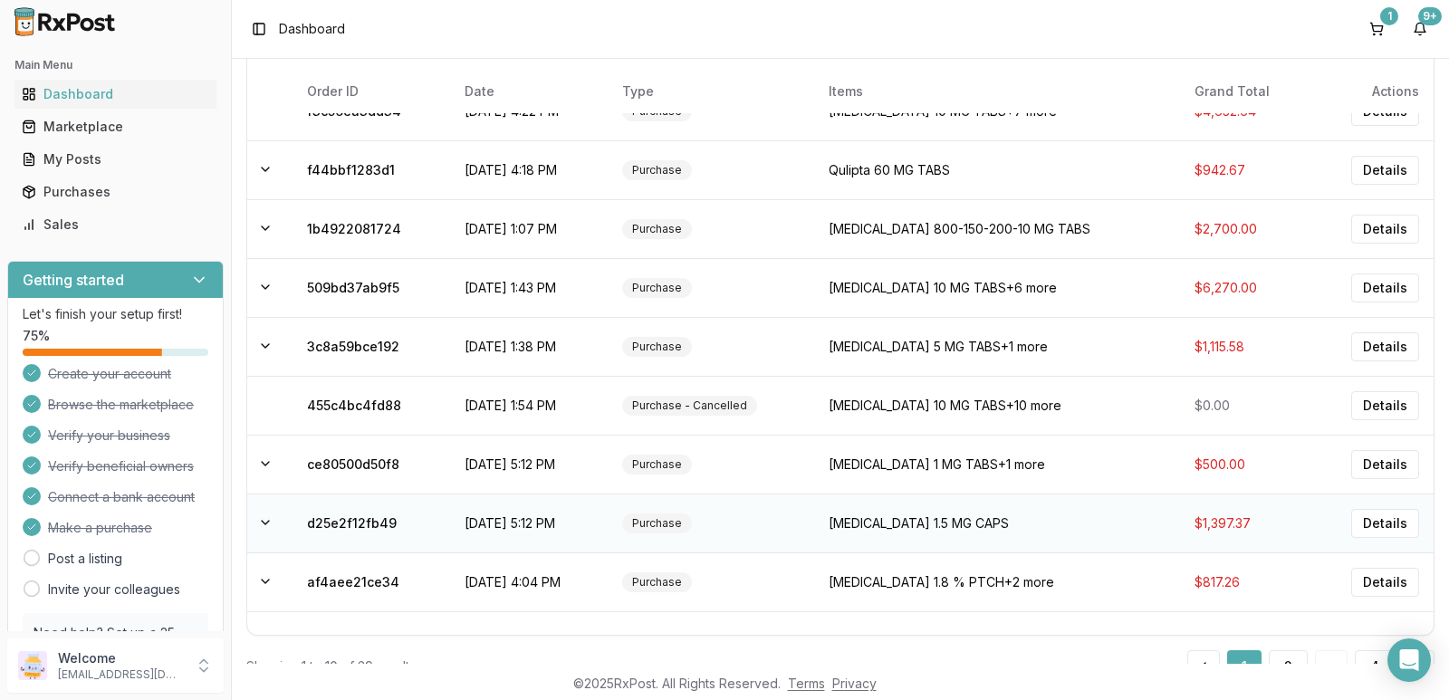
scroll to position [0, 0]
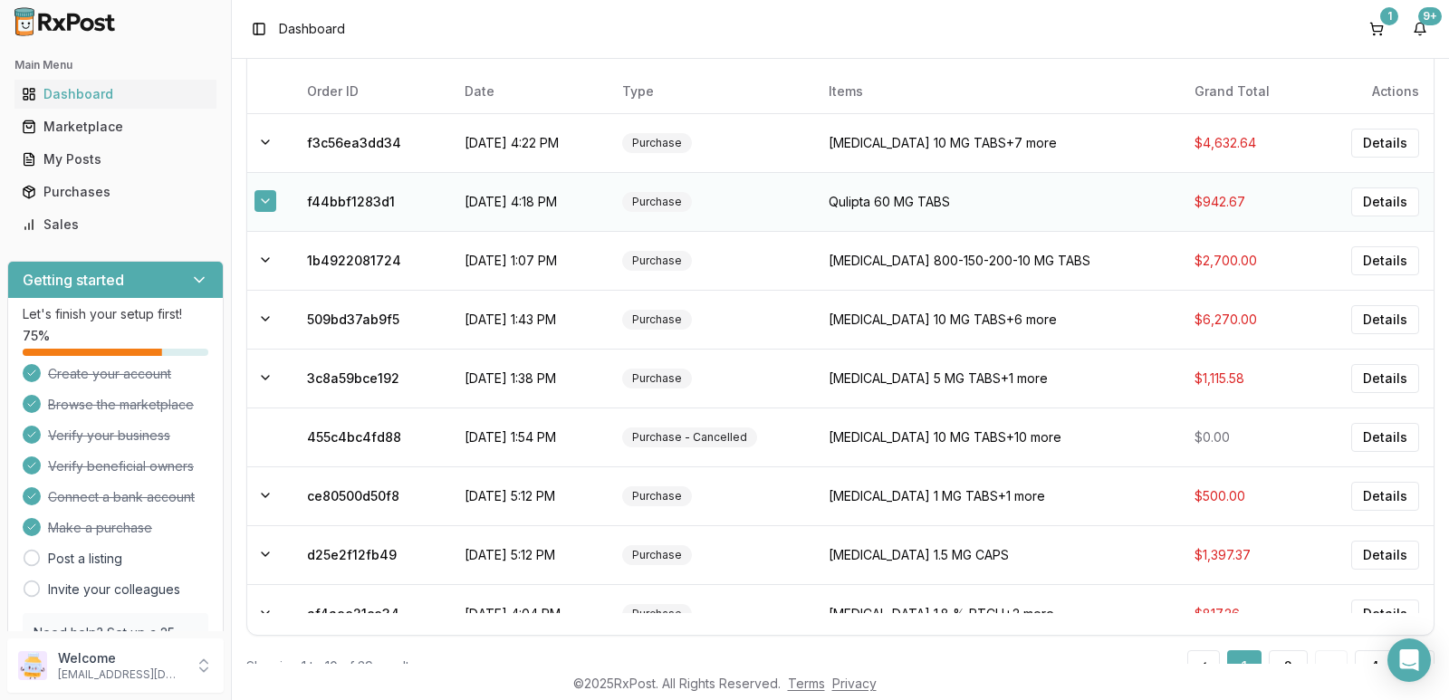
click at [263, 202] on button at bounding box center [265, 201] width 22 height 22
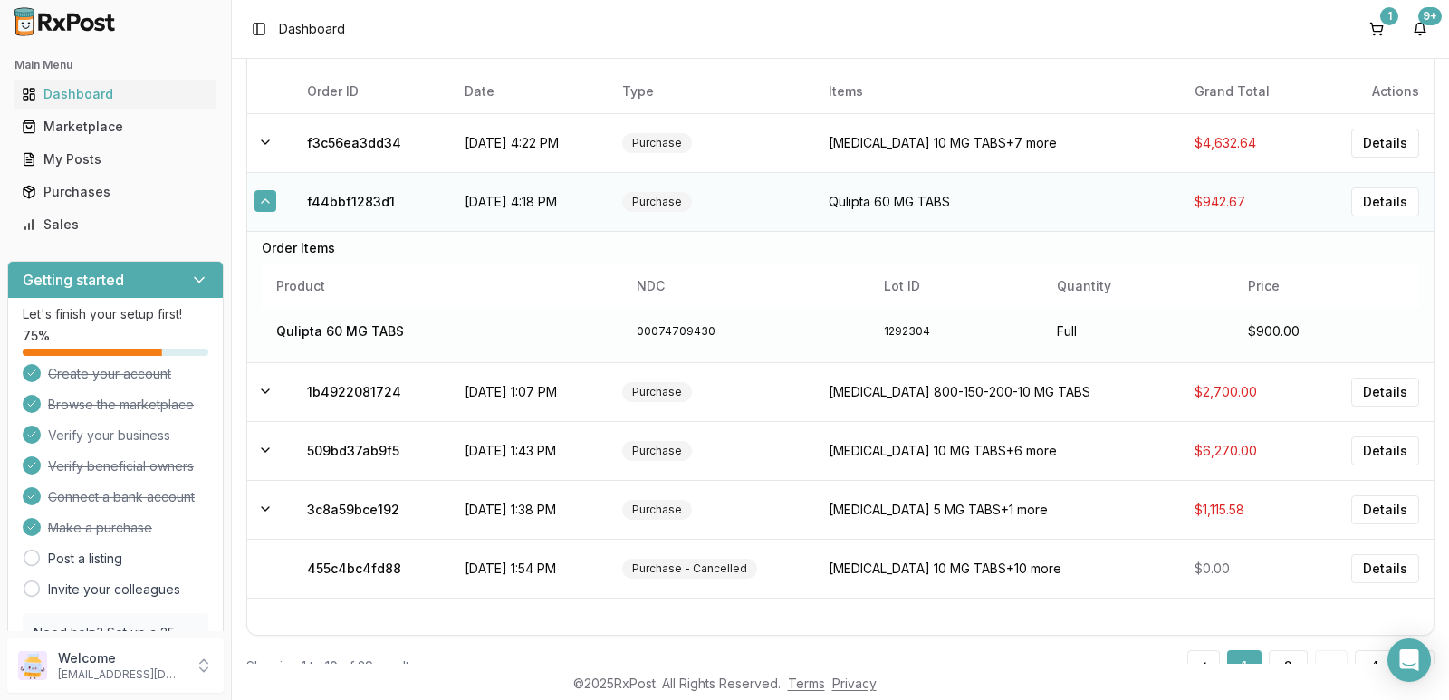
click at [263, 202] on button at bounding box center [265, 201] width 22 height 22
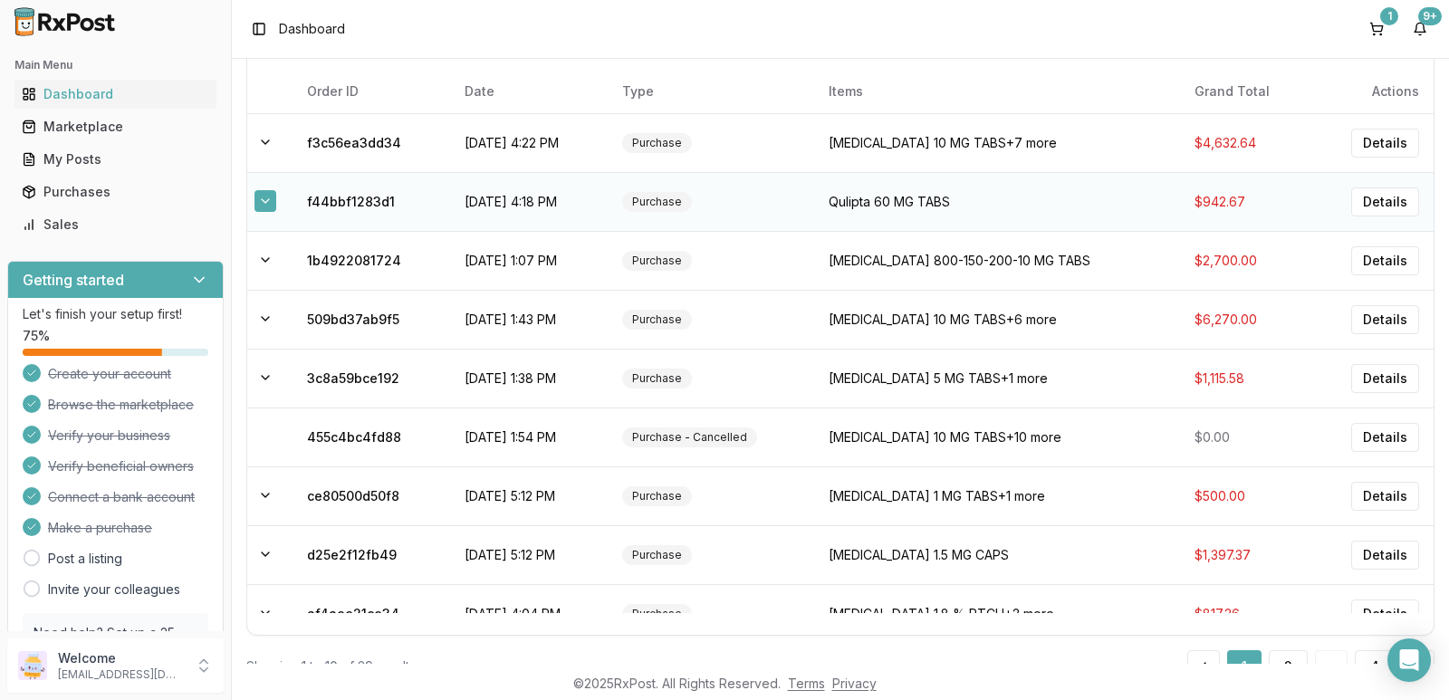
click at [263, 202] on button at bounding box center [265, 201] width 22 height 22
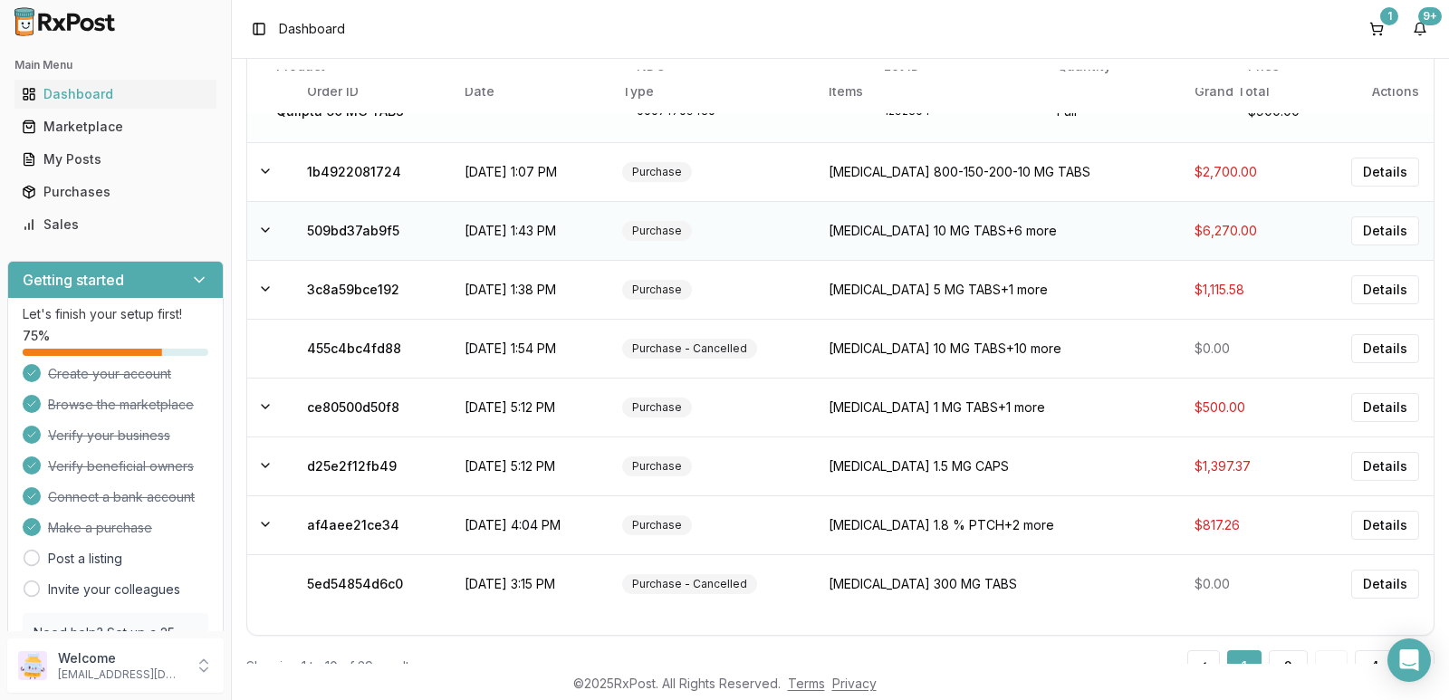
scroll to position [288, 0]
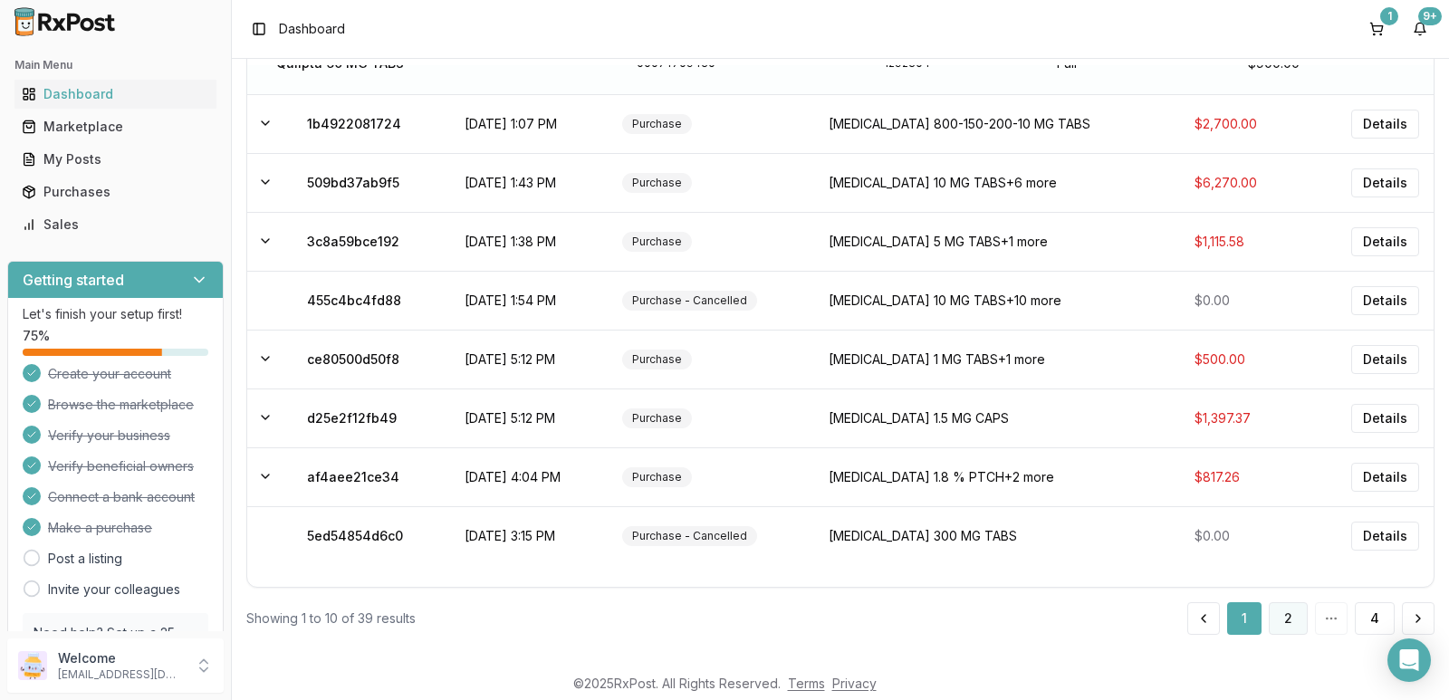
click at [1279, 621] on button "2" at bounding box center [1288, 618] width 39 height 33
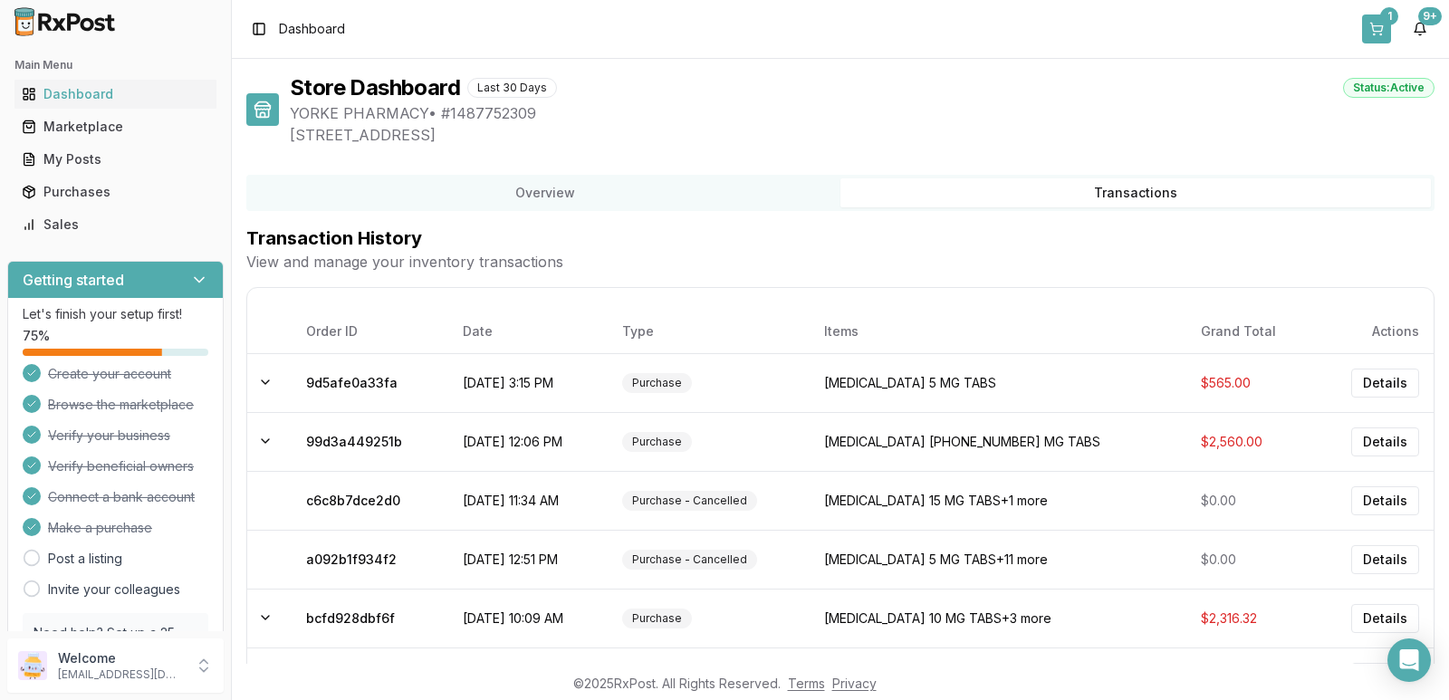
click at [1382, 23] on div "1" at bounding box center [1389, 16] width 18 height 18
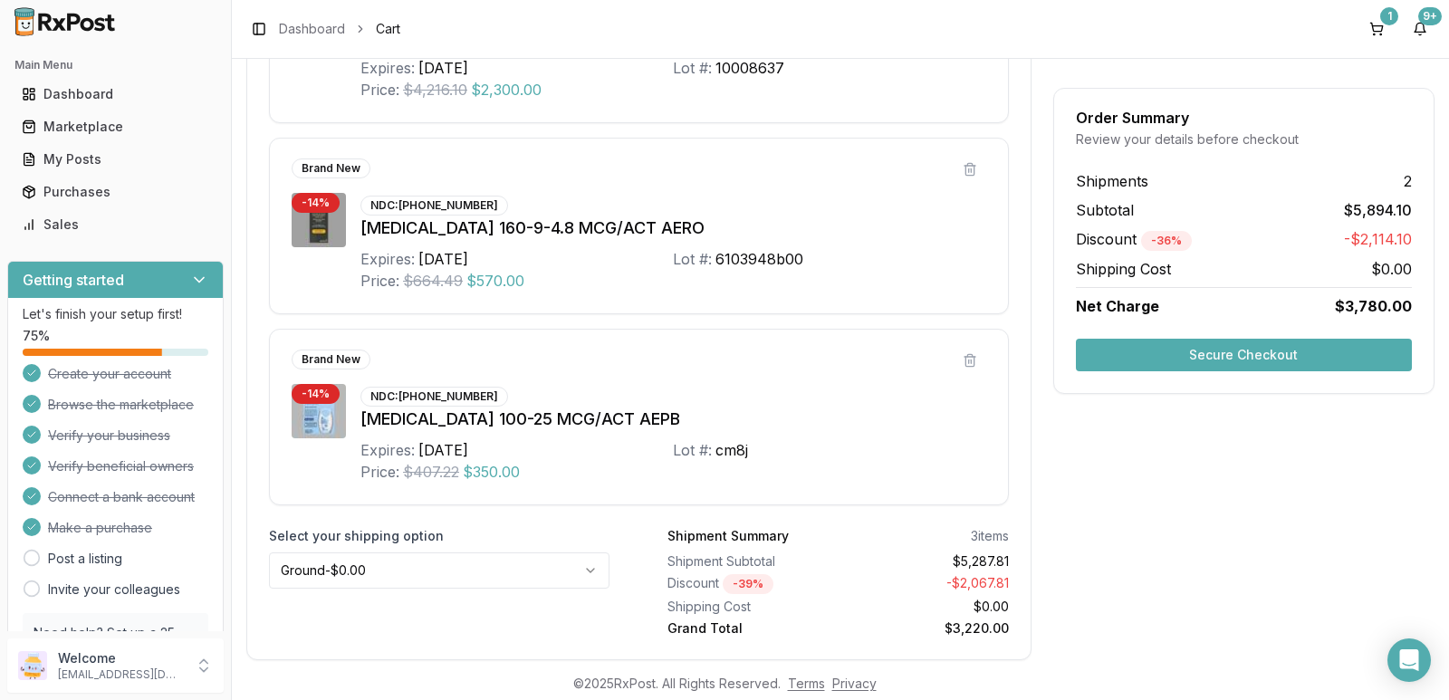
scroll to position [543, 0]
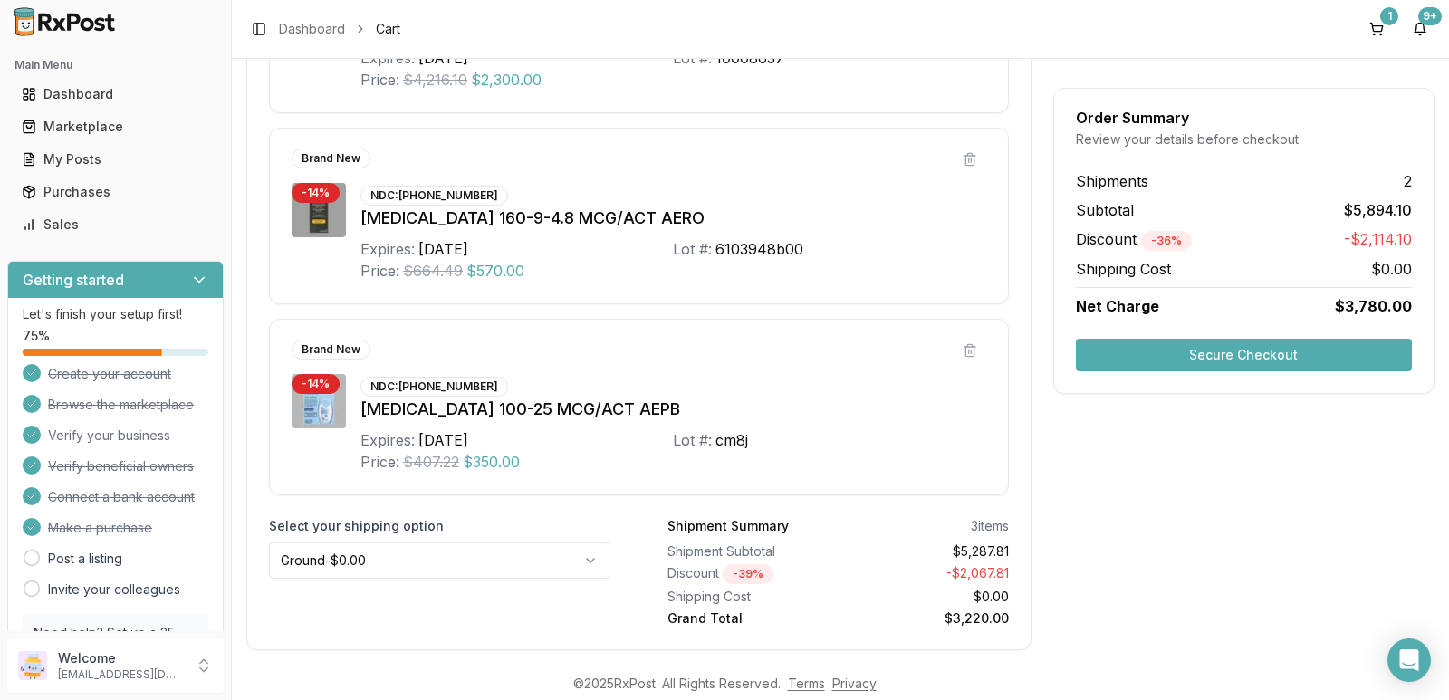
click at [1171, 352] on button "Secure Checkout" at bounding box center [1244, 355] width 336 height 33
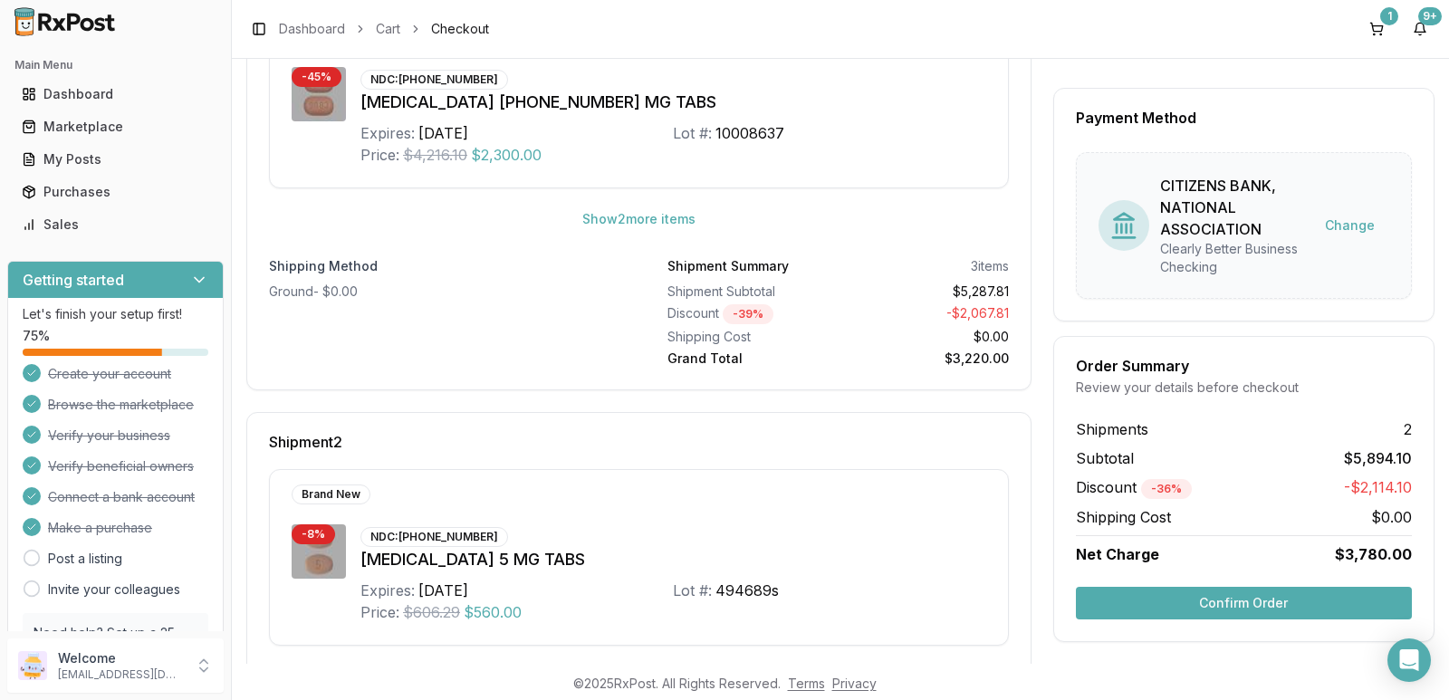
scroll to position [473, 0]
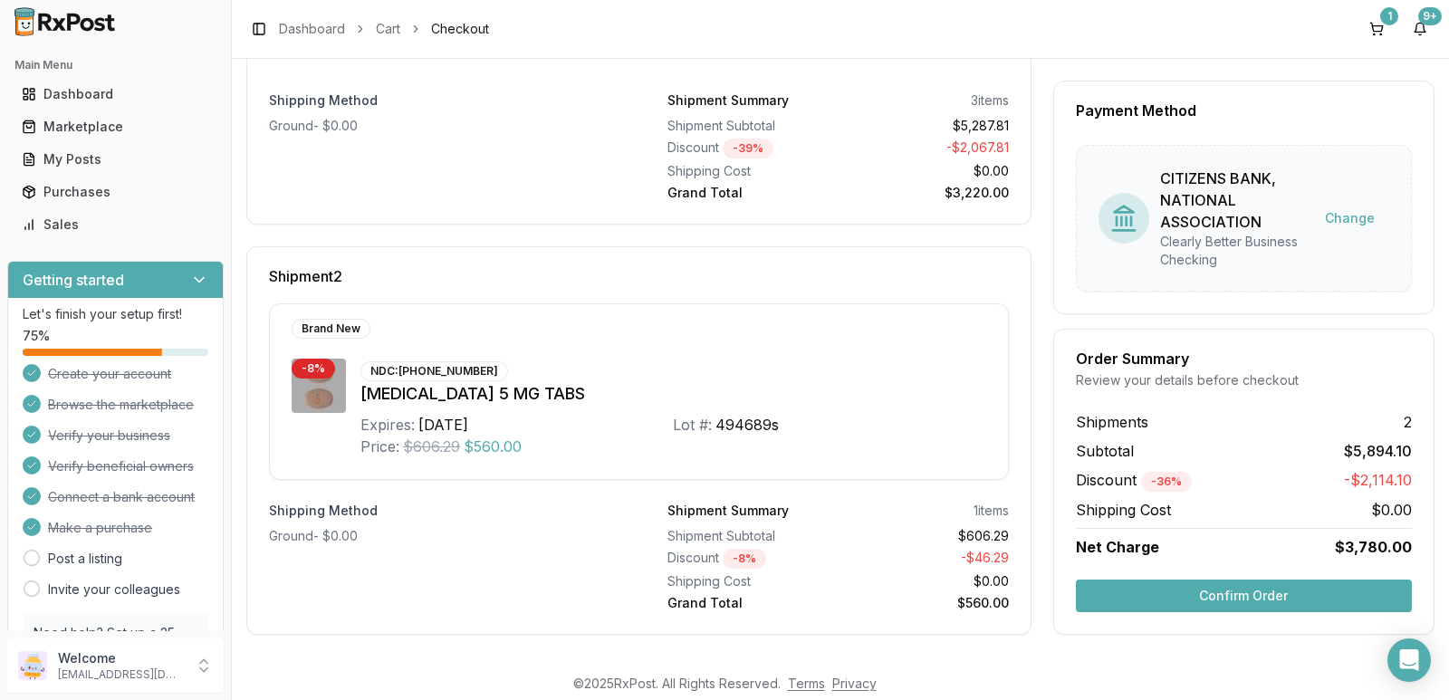
click at [987, 543] on div "$606.29" at bounding box center [926, 536] width 163 height 18
click at [1381, 22] on div "1" at bounding box center [1389, 16] width 18 height 18
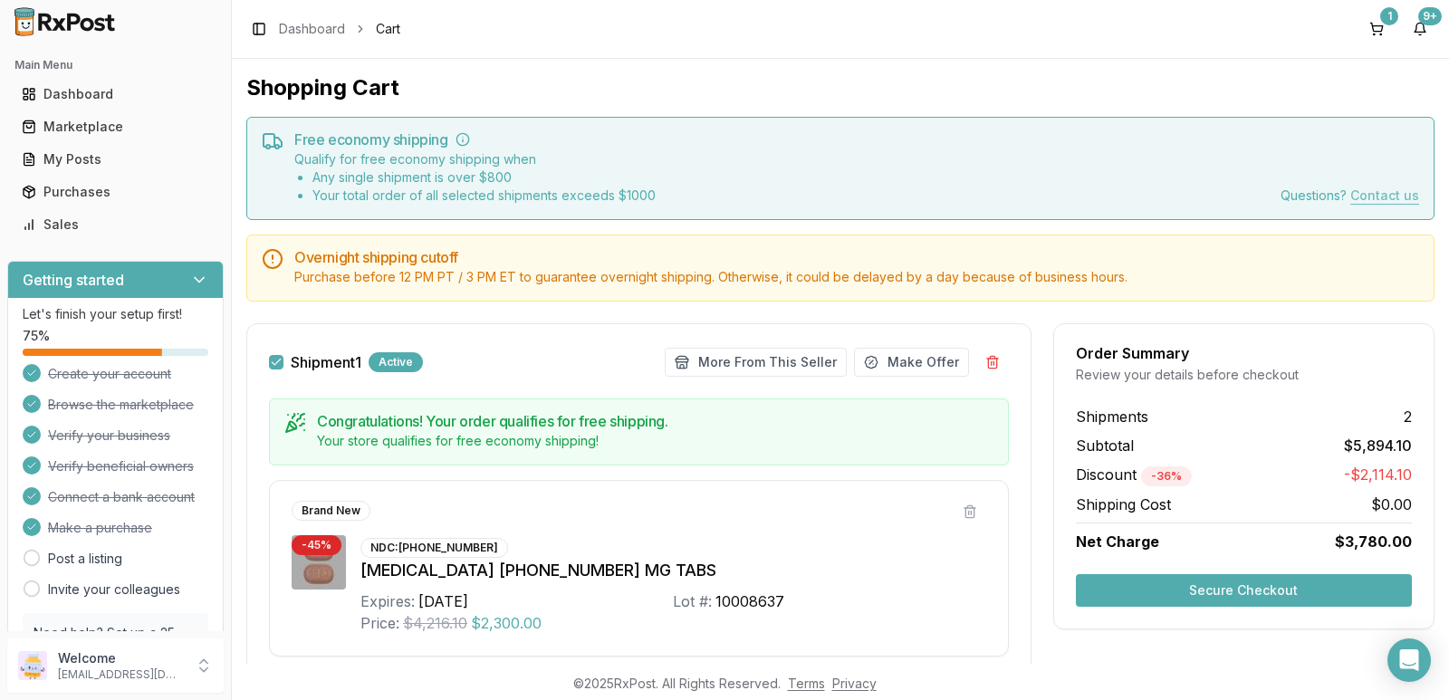
click at [1383, 196] on button "Contact us" at bounding box center [1384, 196] width 69 height 0
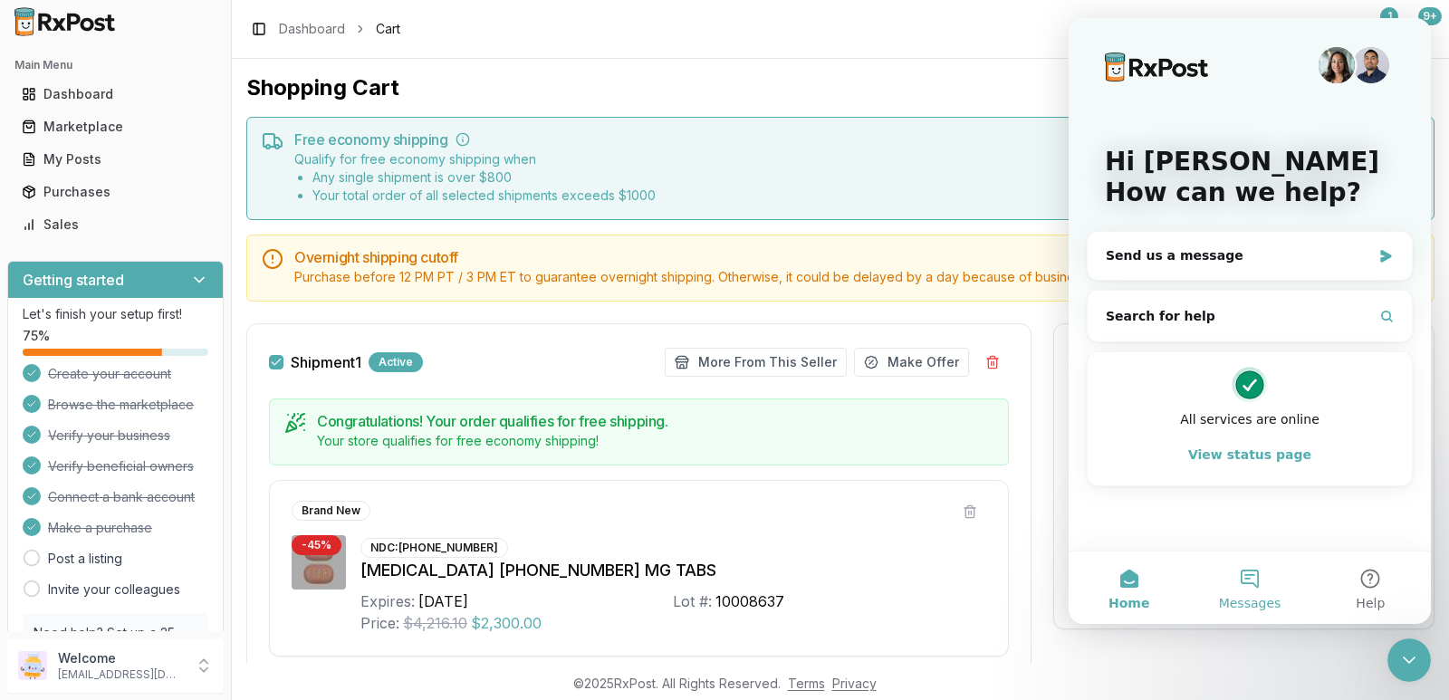
click at [1251, 597] on span "Messages" at bounding box center [1250, 603] width 62 height 13
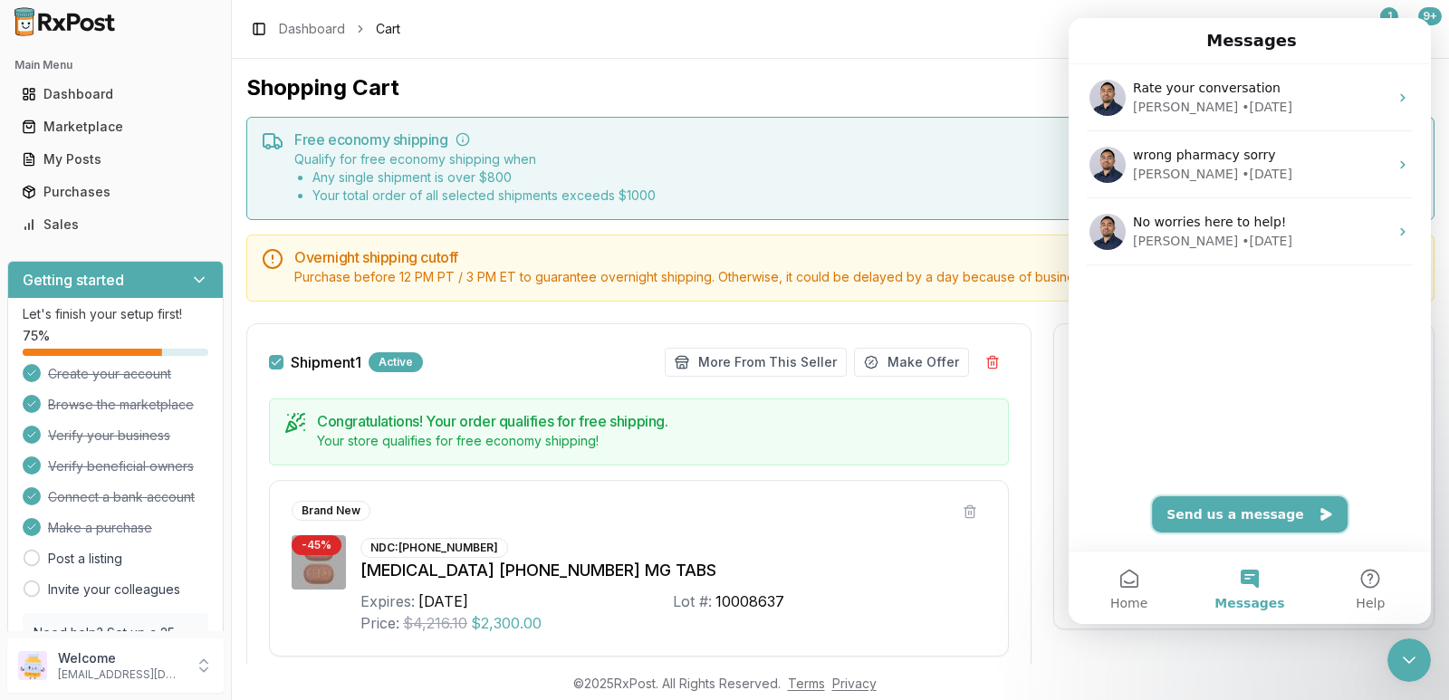
click at [1248, 514] on button "Send us a message" at bounding box center [1250, 514] width 196 height 36
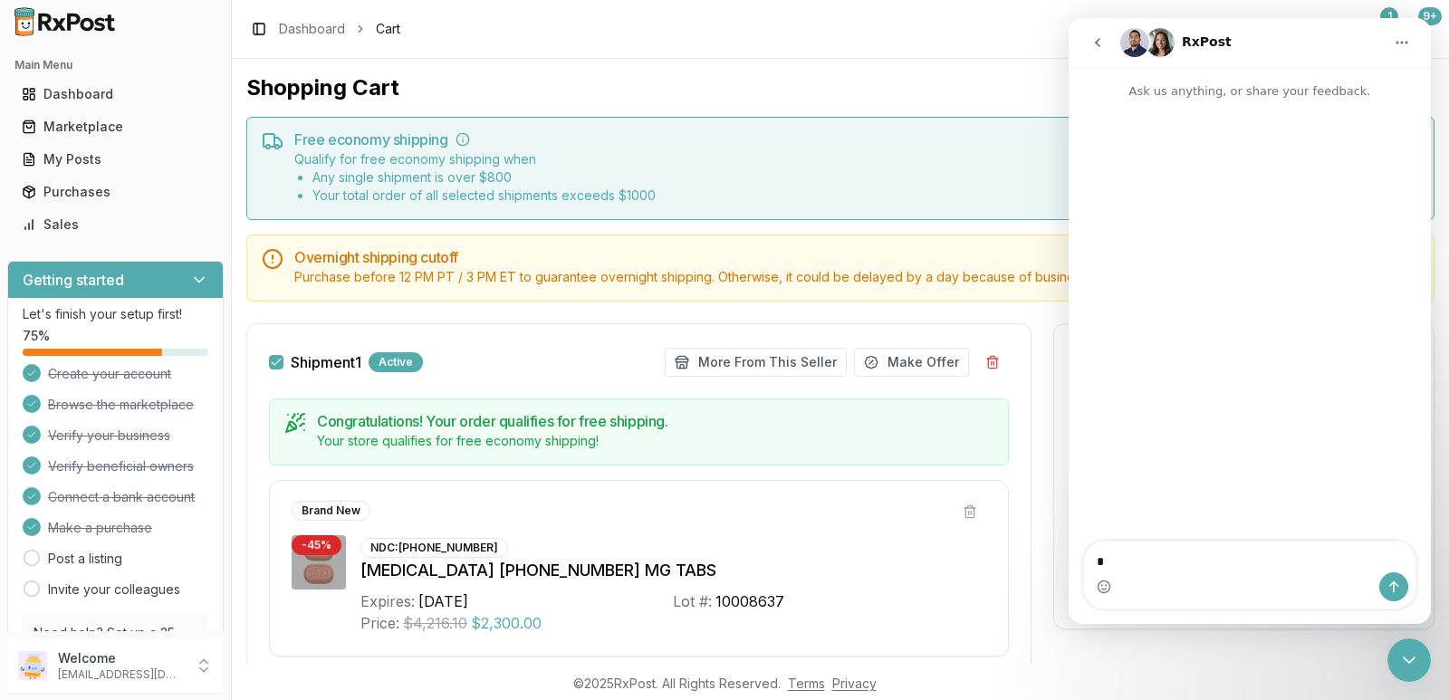
type textarea "**"
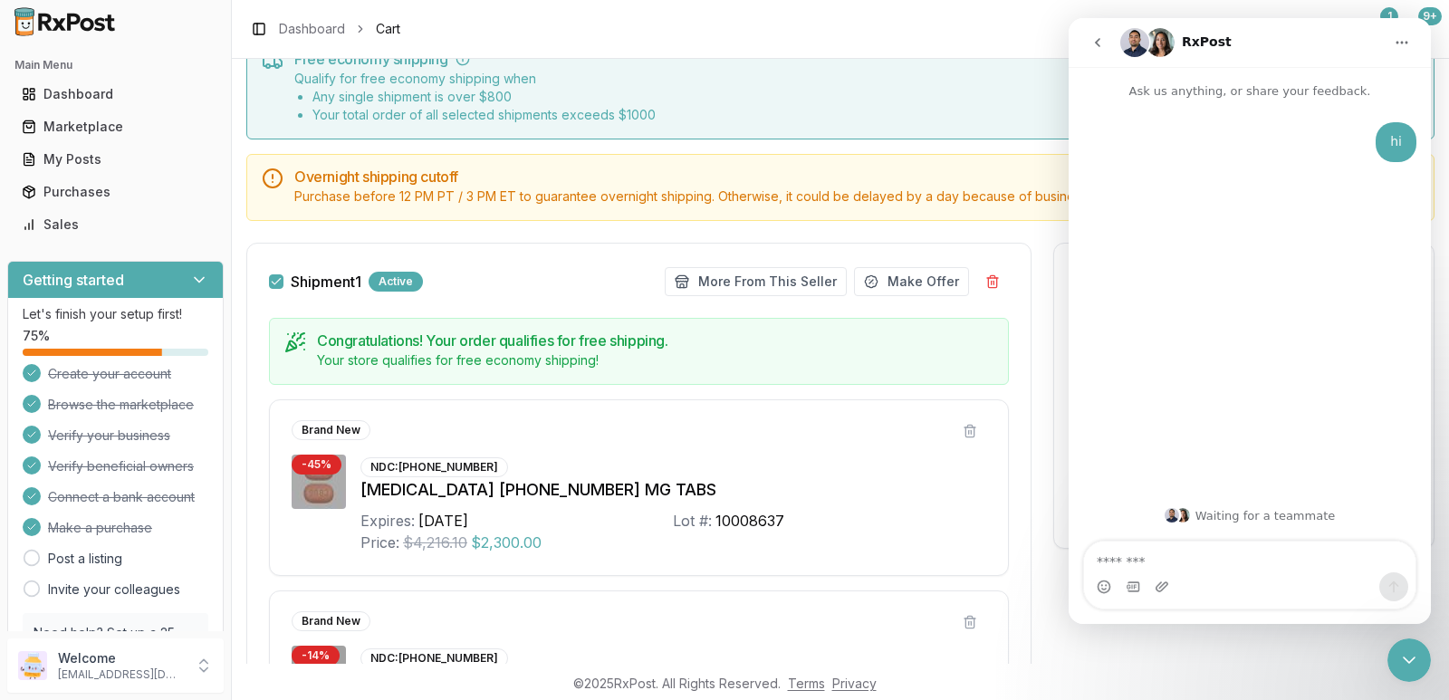
scroll to position [181, 0]
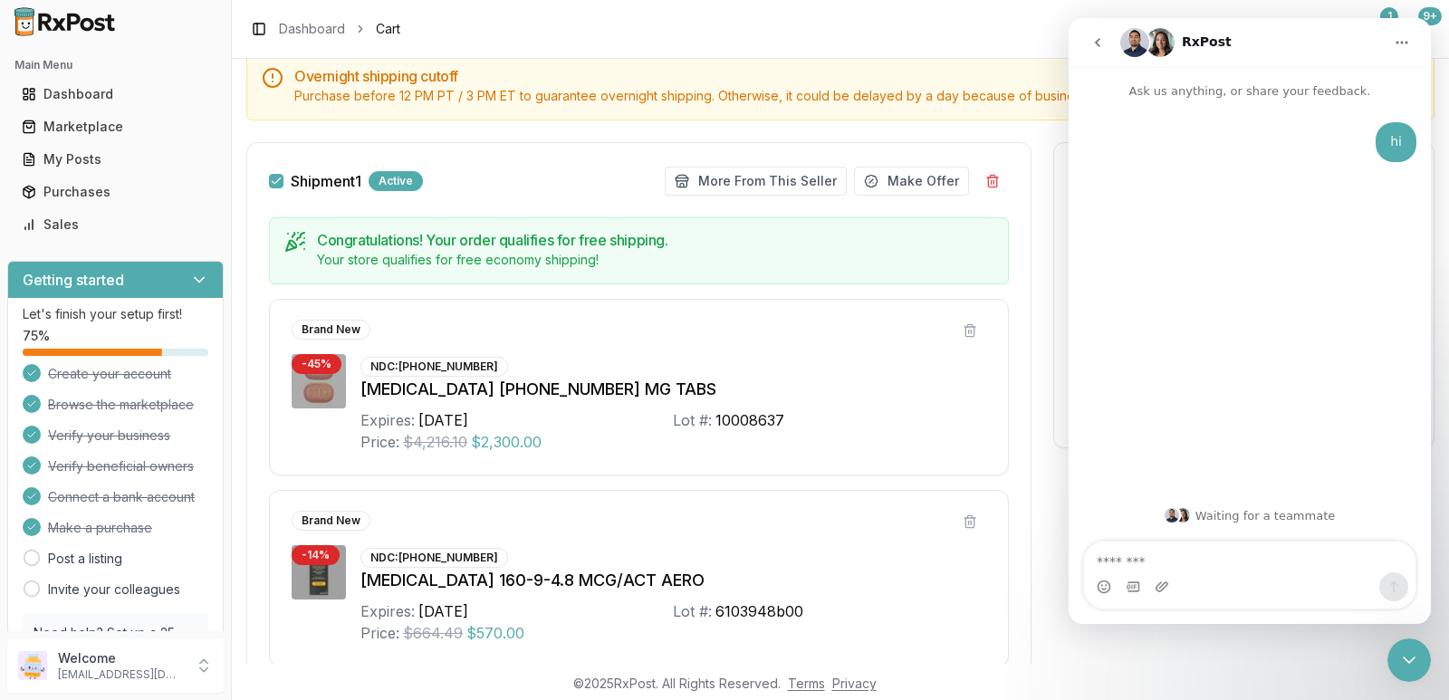
click at [568, 274] on div "Congratulations! Your order qualifies for free shipping. Your store qualifies f…" at bounding box center [639, 250] width 740 height 67
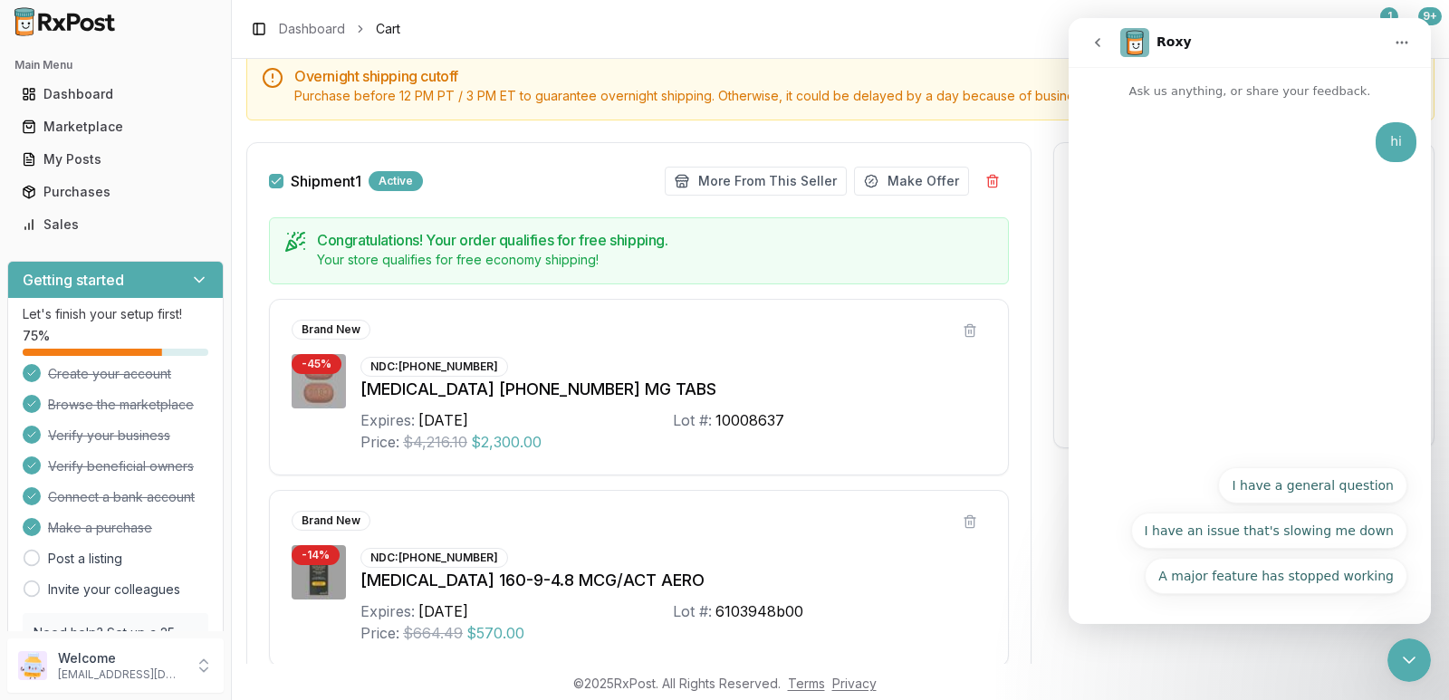
drag, startPoint x: 1188, startPoint y: 34, endPoint x: 375, endPoint y: 84, distance: 814.7
click html "Roxy Ask us anything, or share your feedback. hi Kevin • Just now A major featu…"
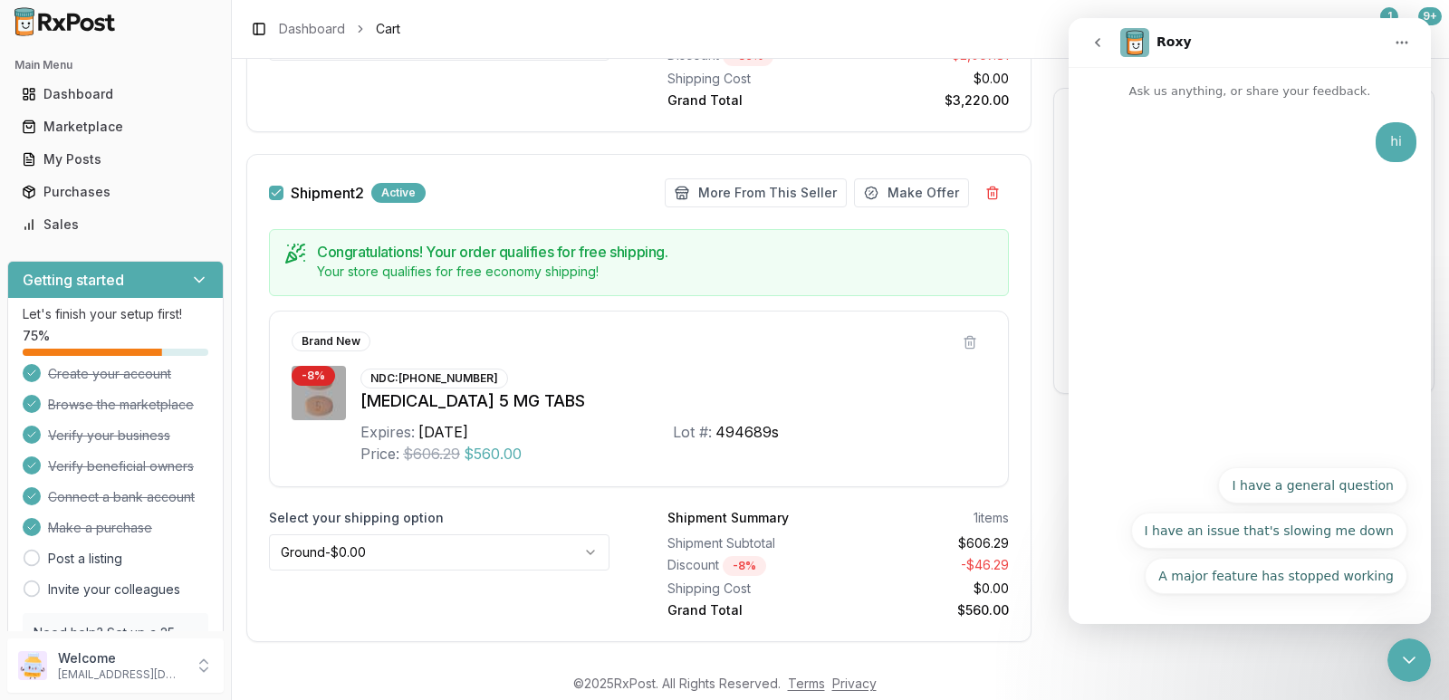
scroll to position [1090, 0]
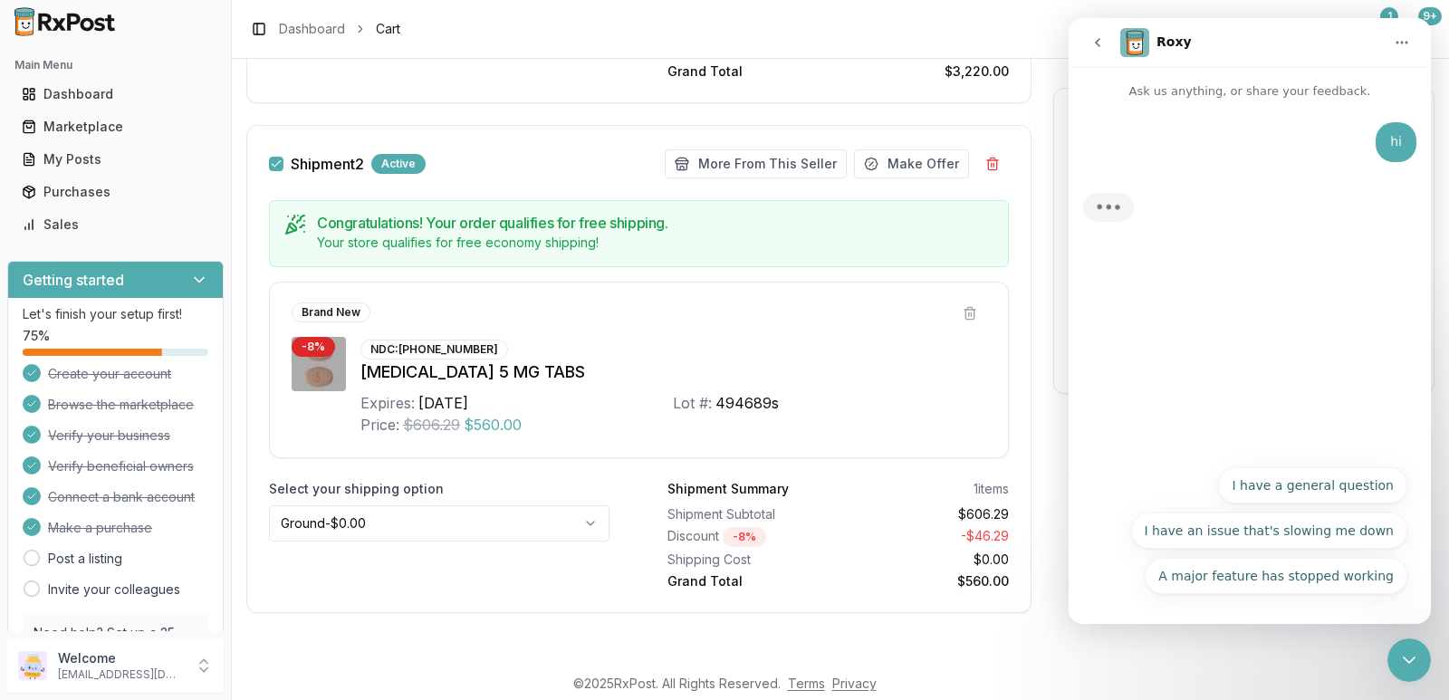
click at [733, 227] on h5 "Congratulations! Your order qualifies for free shipping." at bounding box center [655, 223] width 676 height 14
click at [1099, 44] on icon "go back" at bounding box center [1097, 42] width 14 height 14
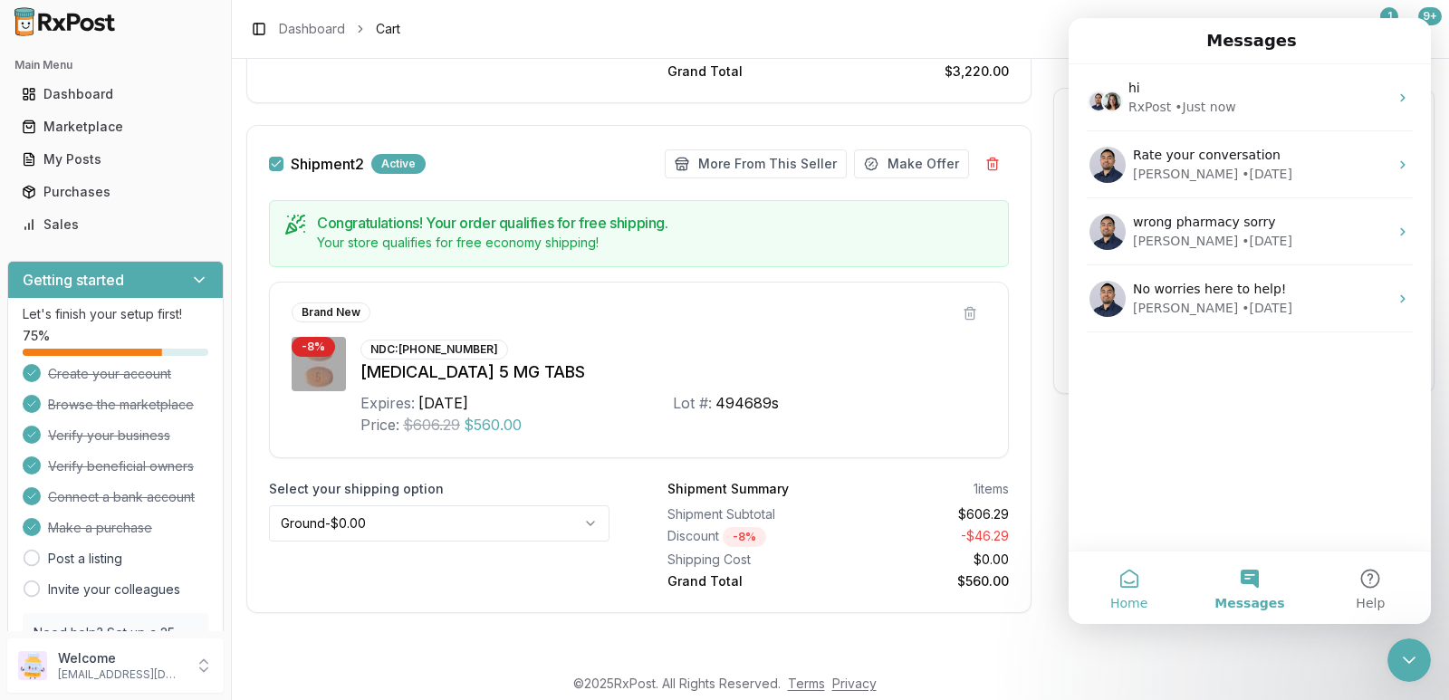
click at [1127, 591] on button "Home" at bounding box center [1129, 587] width 120 height 72
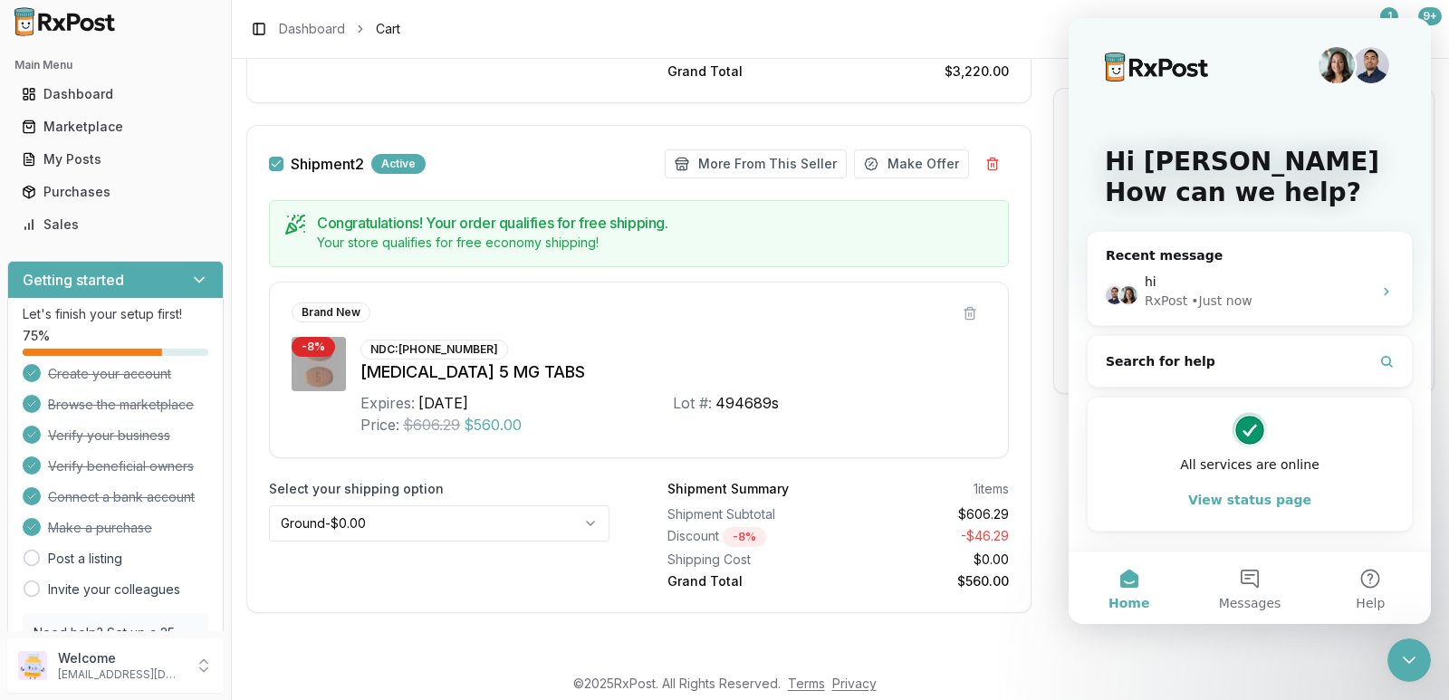
click at [1026, 390] on div "Shipment 2 Active More From This Seller Make Offer Congratulations! Your order …" at bounding box center [638, 369] width 785 height 488
click at [116, 672] on p "[EMAIL_ADDRESS][DOMAIN_NAME]" at bounding box center [121, 674] width 126 height 14
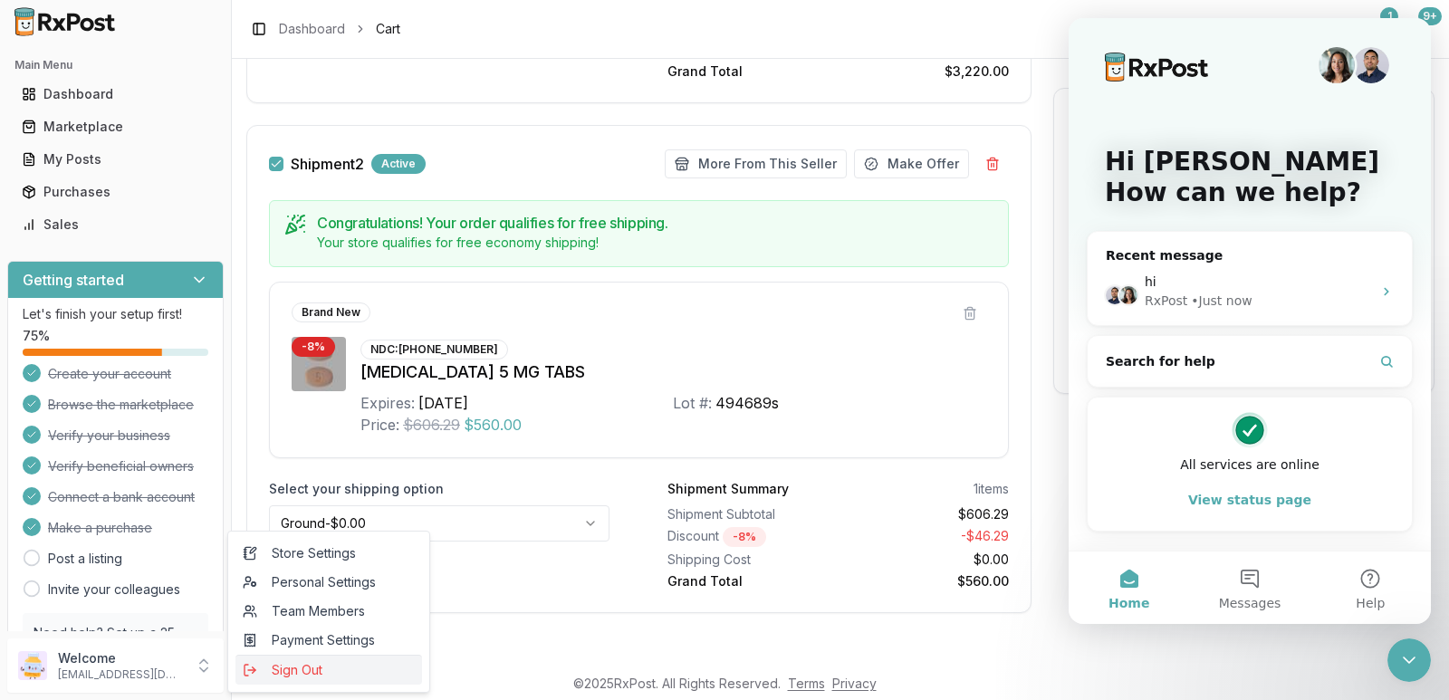
click at [322, 670] on span "Sign Out" at bounding box center [329, 670] width 172 height 18
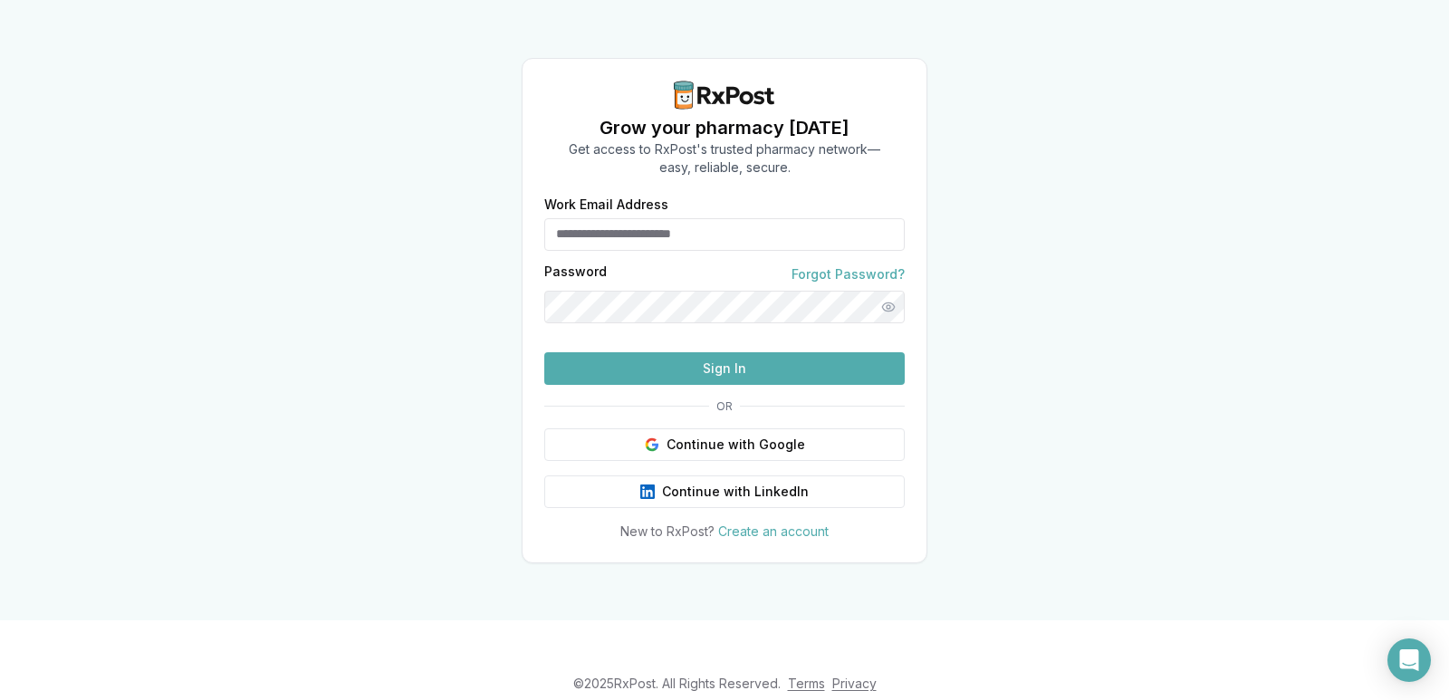
type input "**********"
click at [734, 385] on button "Sign In" at bounding box center [724, 368] width 360 height 33
click at [740, 385] on button "Sign In" at bounding box center [724, 368] width 360 height 33
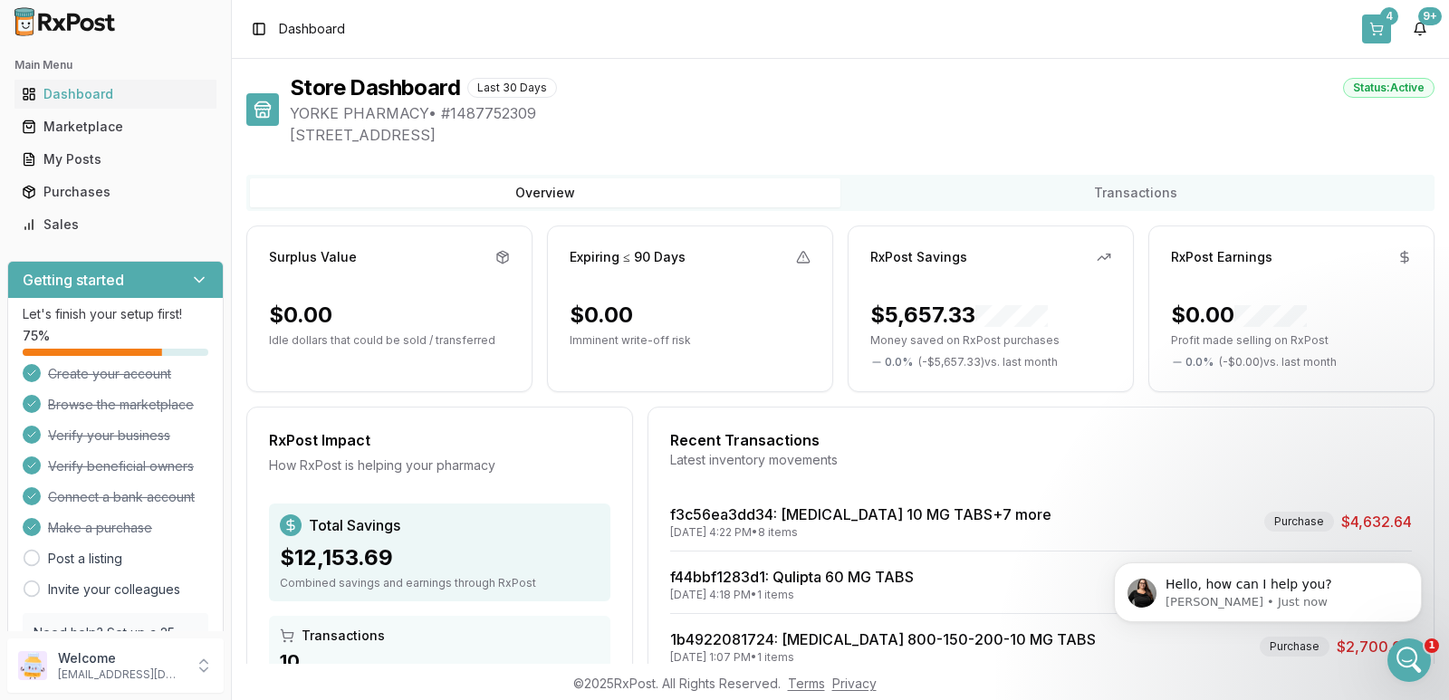
click at [1385, 19] on div "4" at bounding box center [1389, 16] width 18 height 18
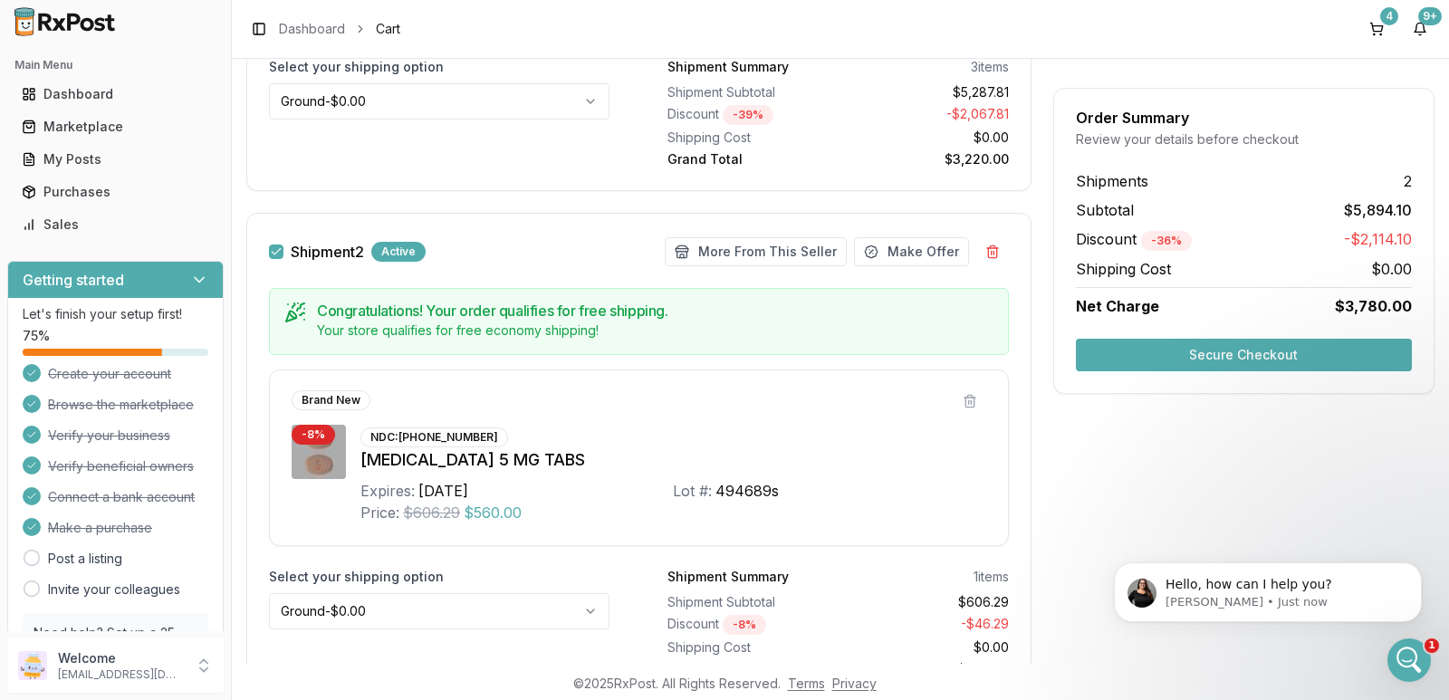
scroll to position [1090, 0]
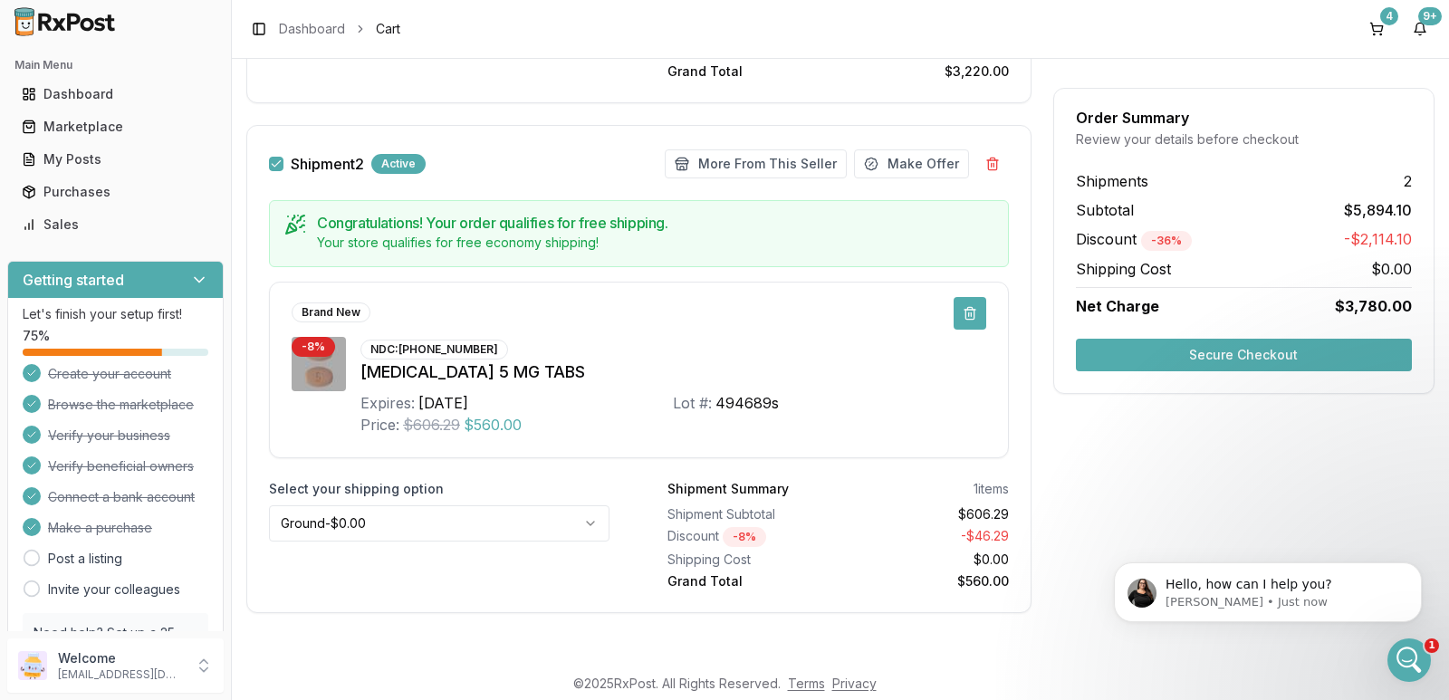
click at [958, 309] on button at bounding box center [970, 313] width 33 height 33
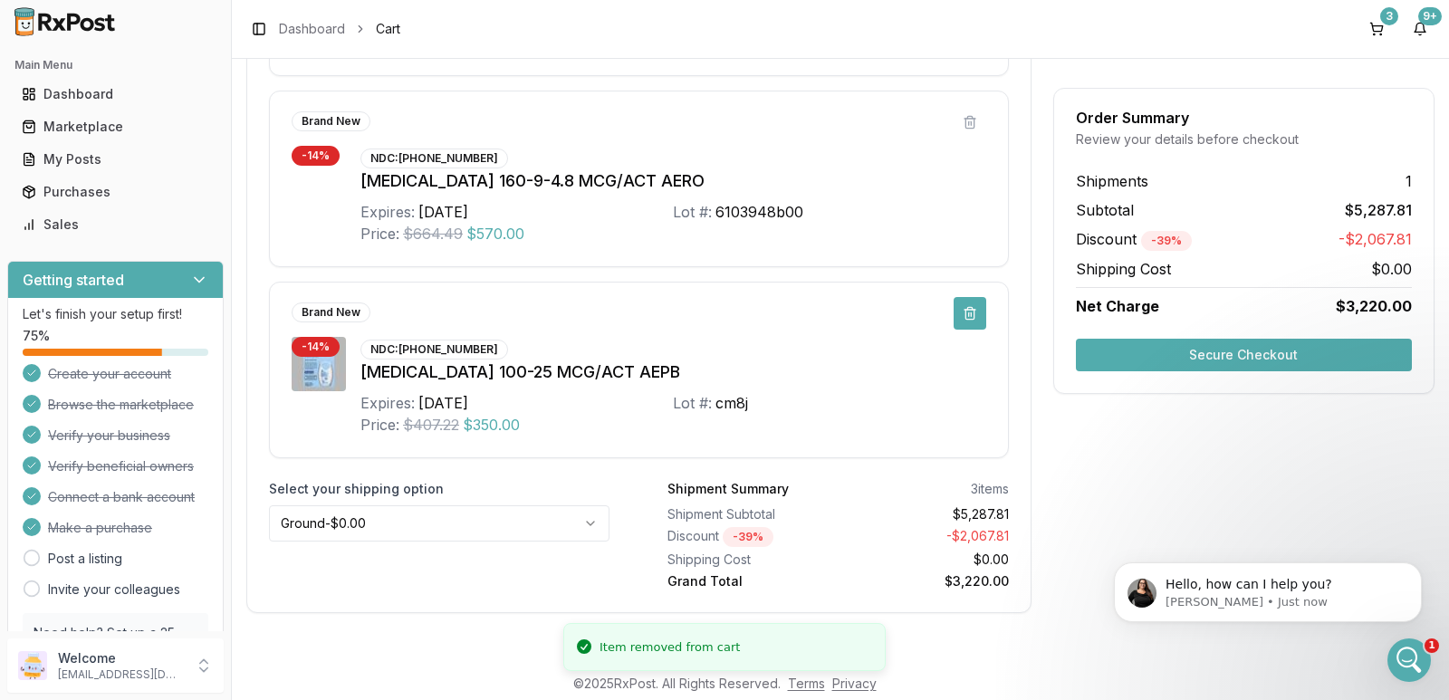
scroll to position [580, 0]
click at [1264, 359] on button "Secure Checkout" at bounding box center [1244, 355] width 336 height 33
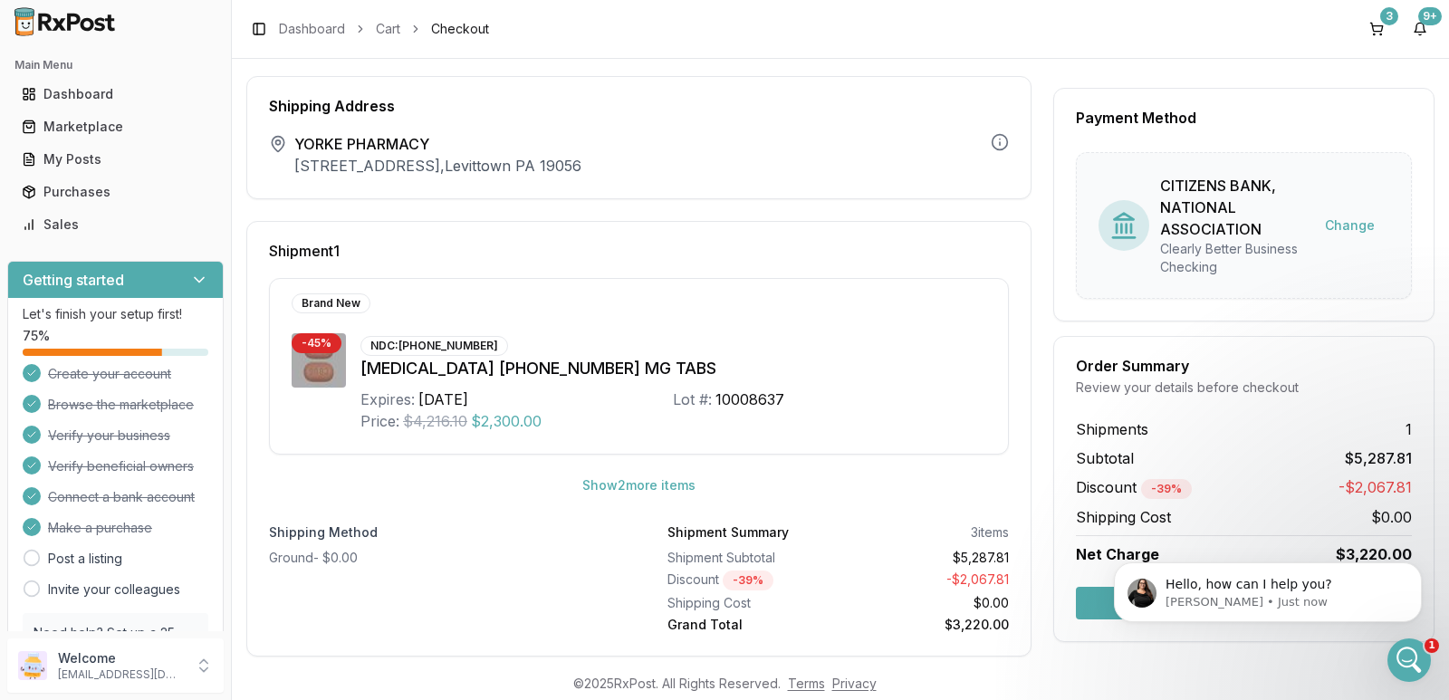
scroll to position [62, 0]
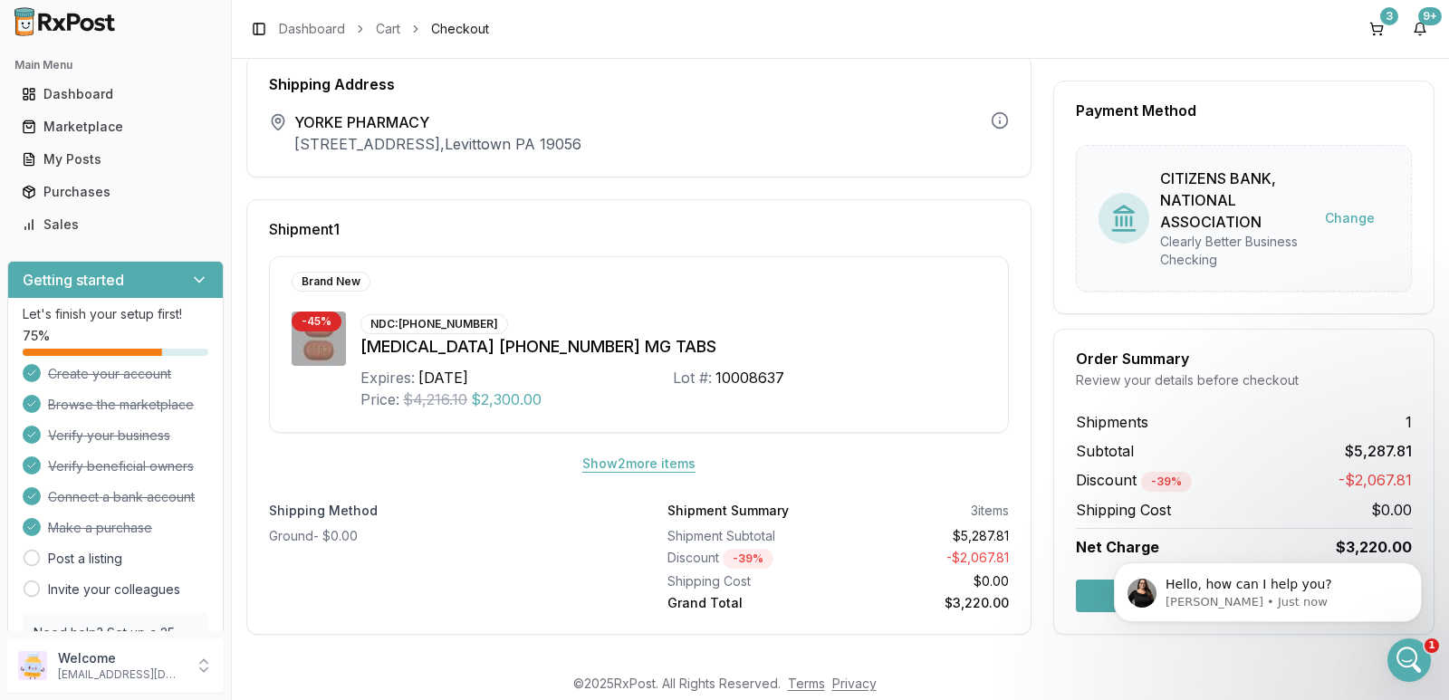
click at [665, 462] on button "Show 2 more item s" at bounding box center [639, 463] width 142 height 33
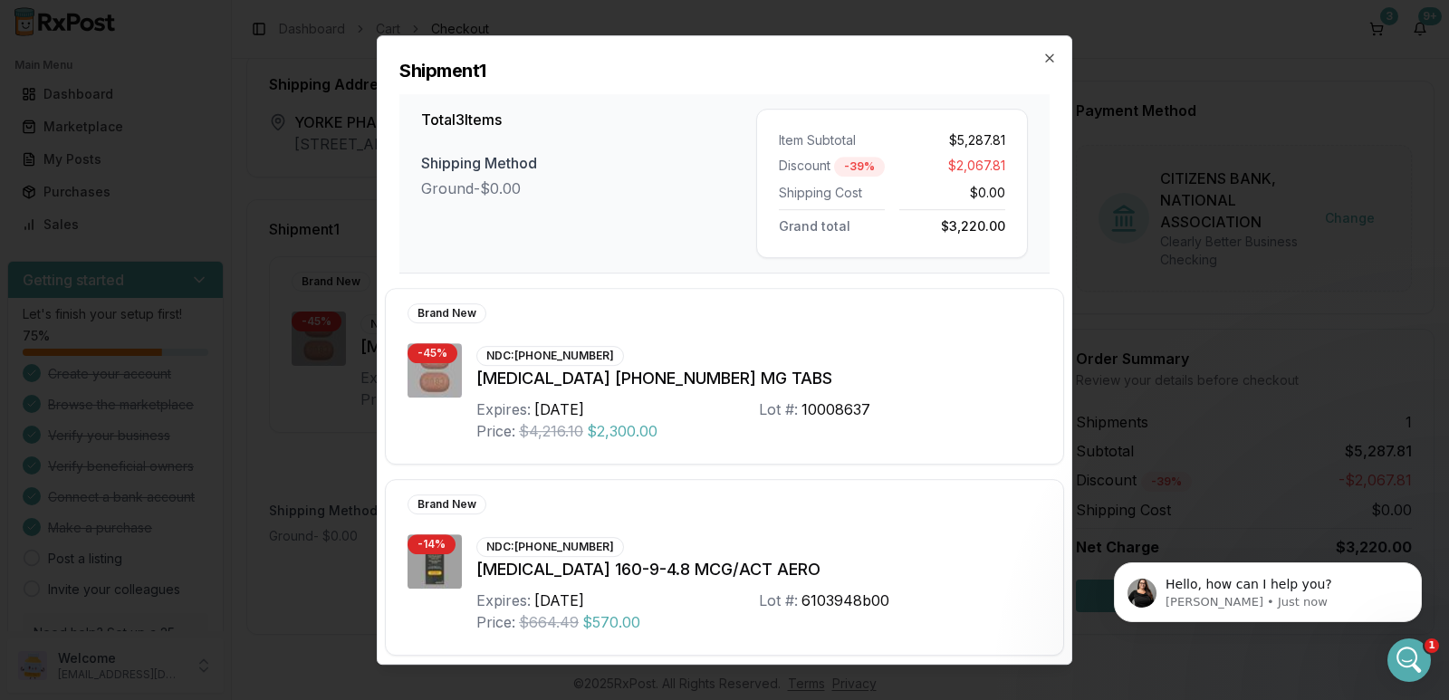
scroll to position [196, 0]
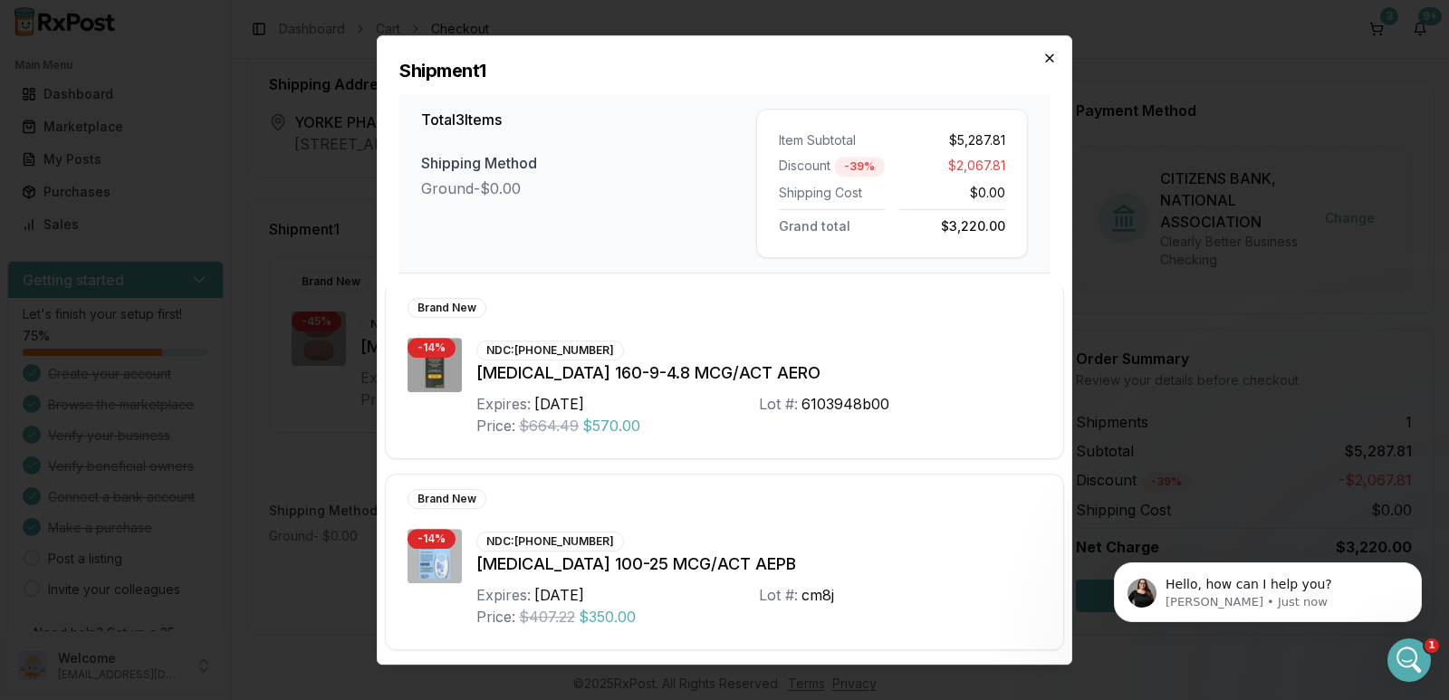
click at [1048, 56] on icon "button" at bounding box center [1049, 57] width 7 height 7
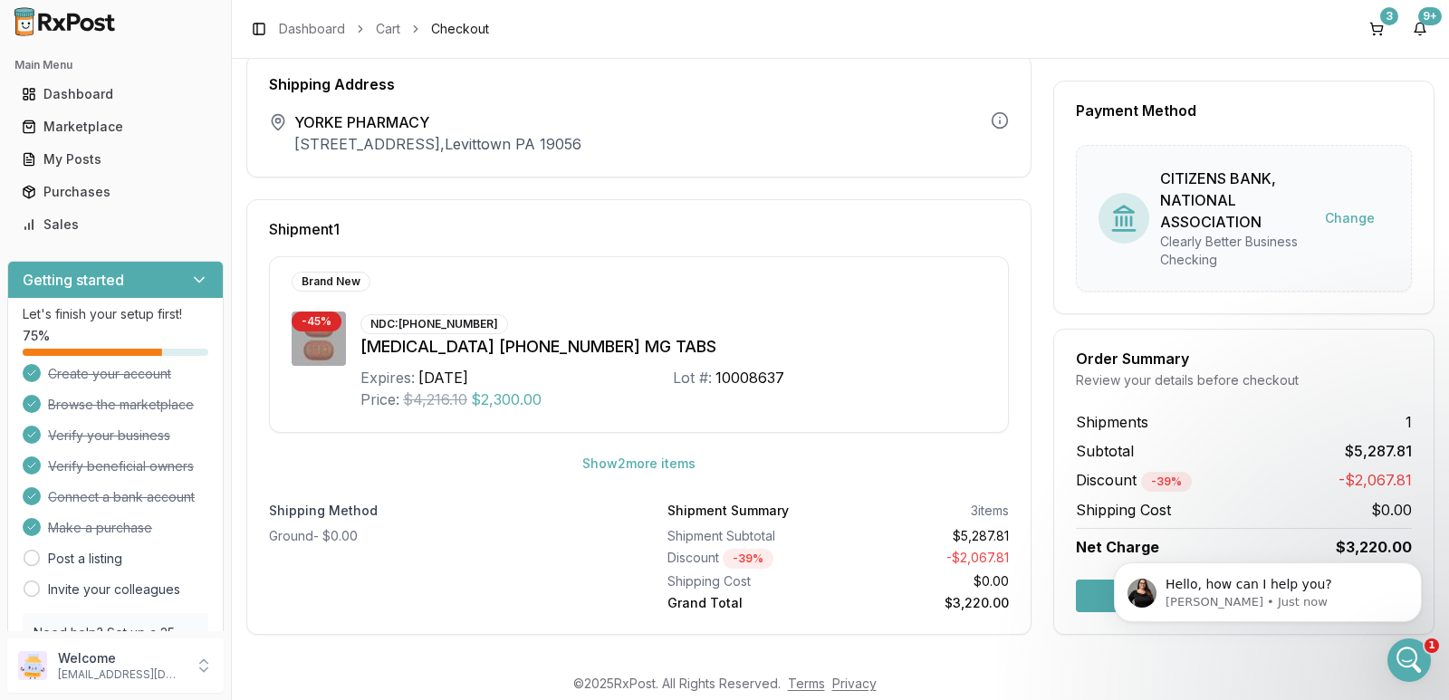
click html "Hello, how can I help you? Rachel • Just now"
click at [1417, 568] on icon "Dismiss notification" at bounding box center [1417, 567] width 10 height 10
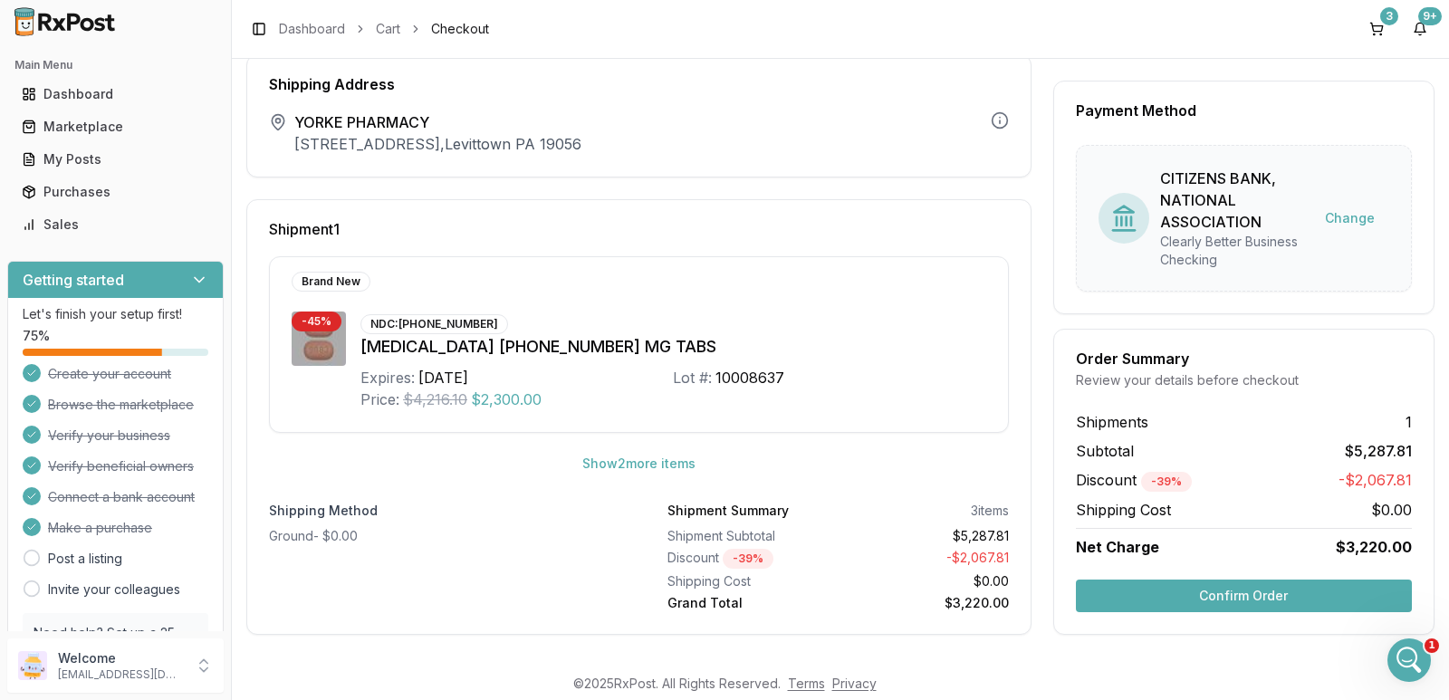
click at [1279, 593] on button "Confirm Order" at bounding box center [1244, 596] width 336 height 33
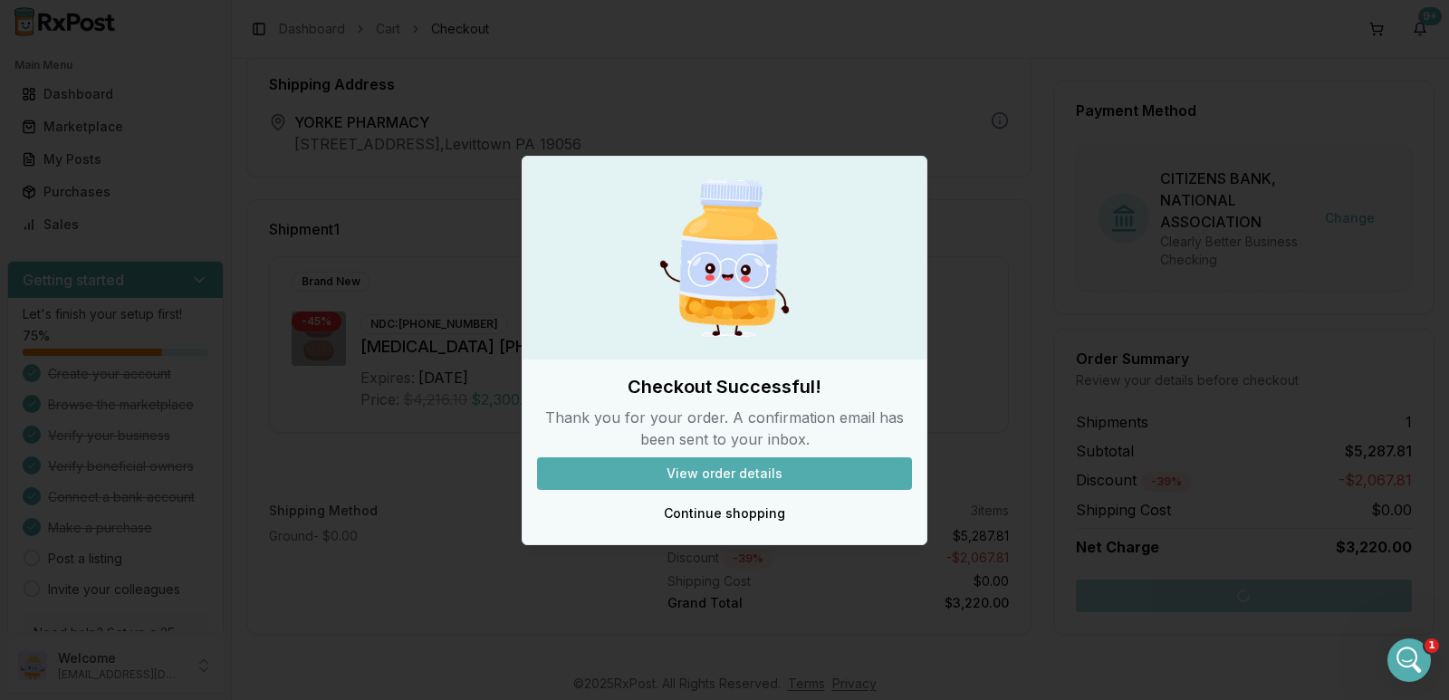
click at [755, 472] on button "View order details" at bounding box center [724, 473] width 375 height 33
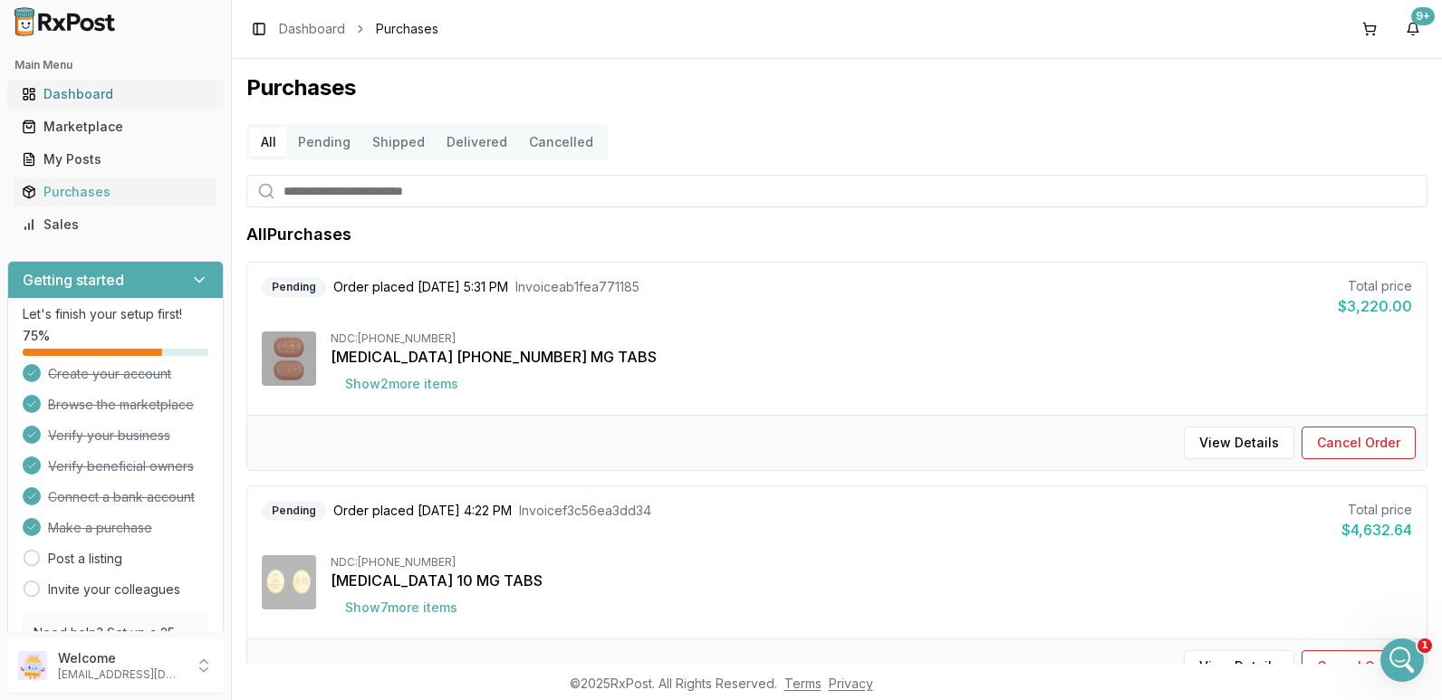
click at [72, 94] on div "Dashboard" at bounding box center [115, 94] width 187 height 18
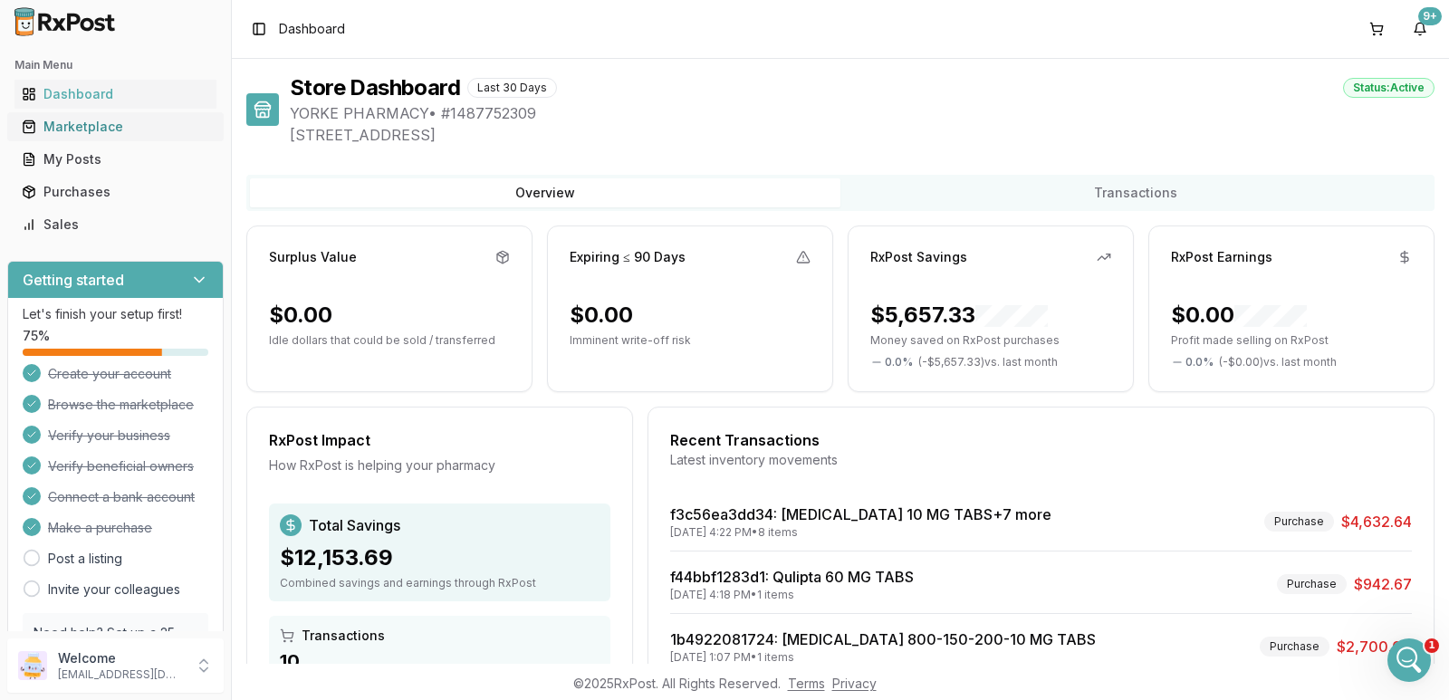
click at [110, 129] on div "Marketplace" at bounding box center [115, 127] width 187 height 18
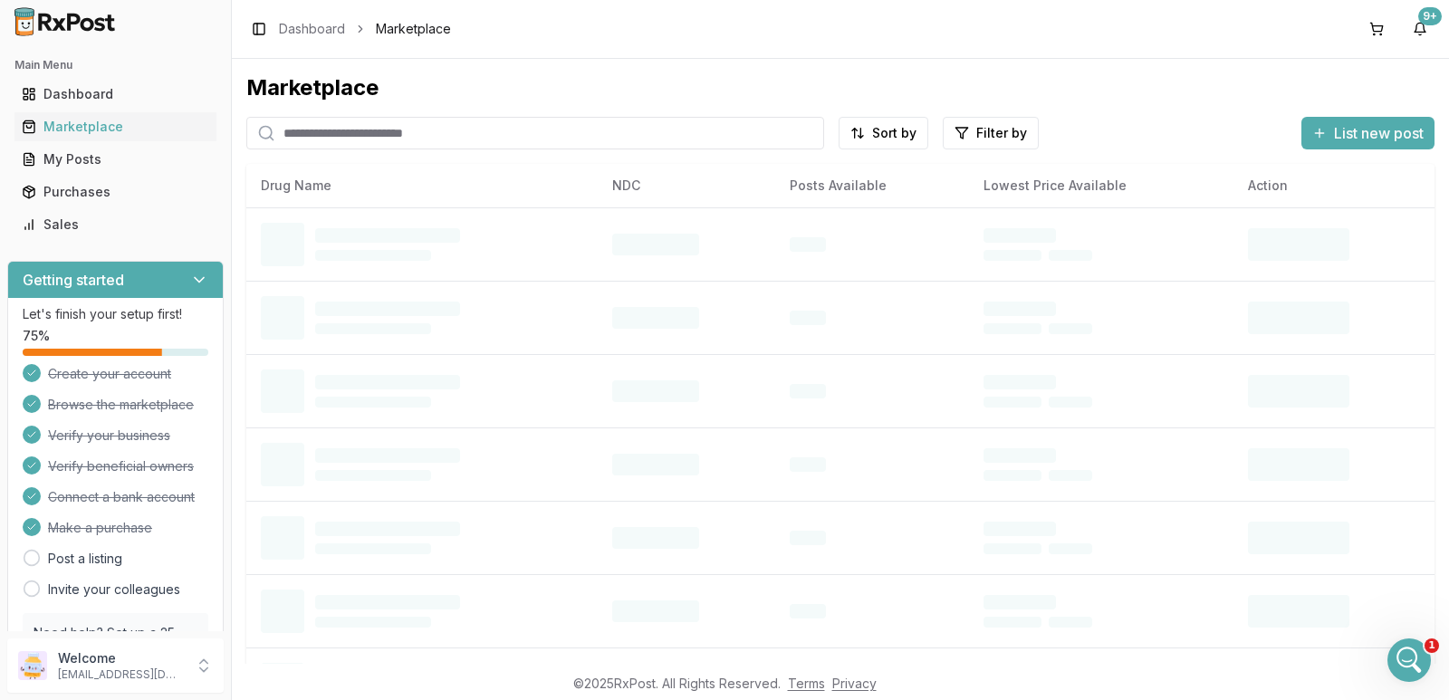
click at [380, 140] on input "search" at bounding box center [535, 133] width 578 height 33
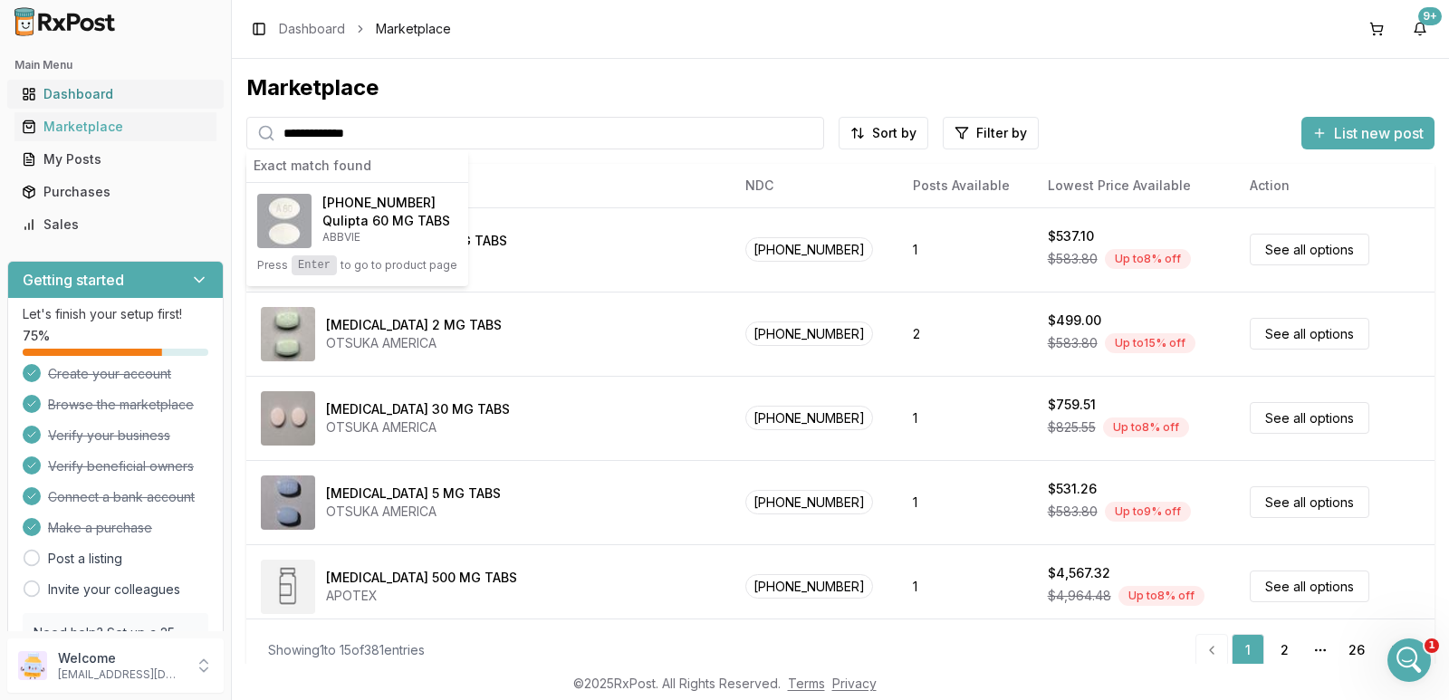
click at [43, 95] on div "**********" at bounding box center [724, 350] width 1449 height 700
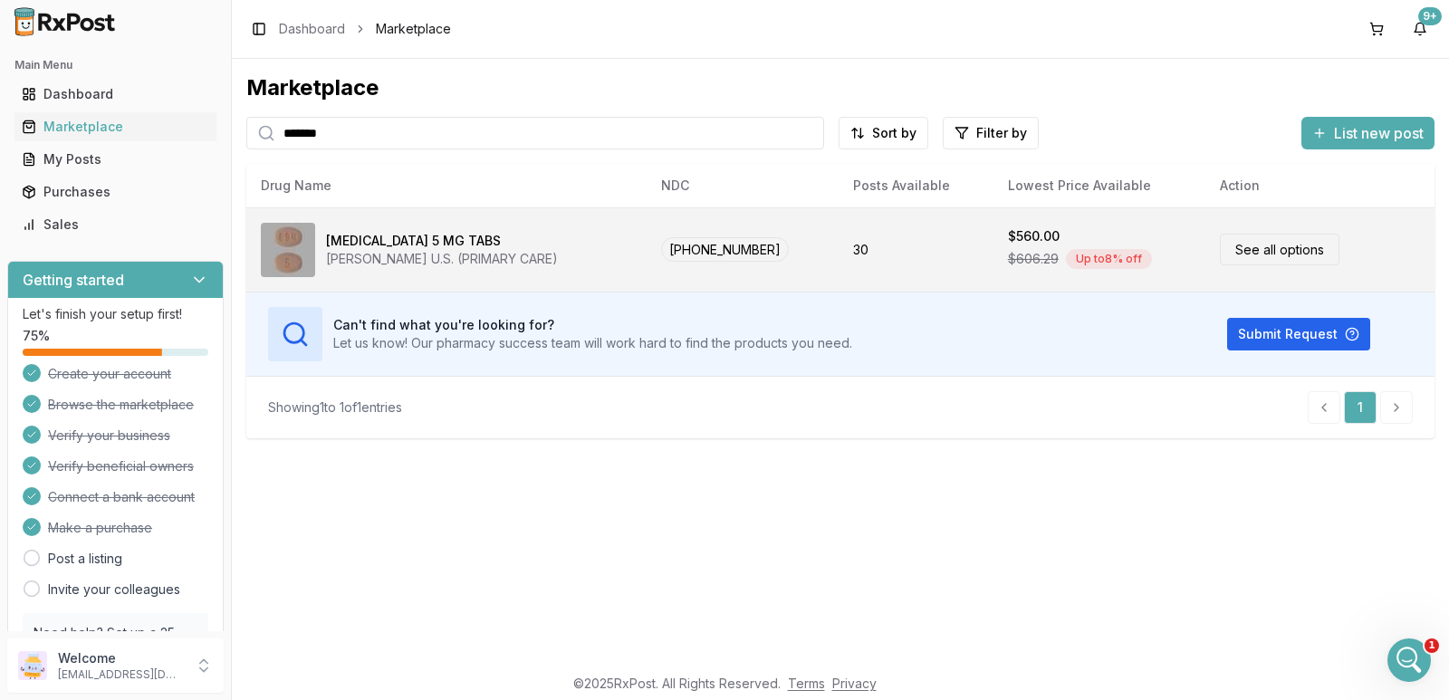
type input "*******"
click at [393, 235] on div "[MEDICAL_DATA] 5 MG TABS" at bounding box center [413, 241] width 175 height 18
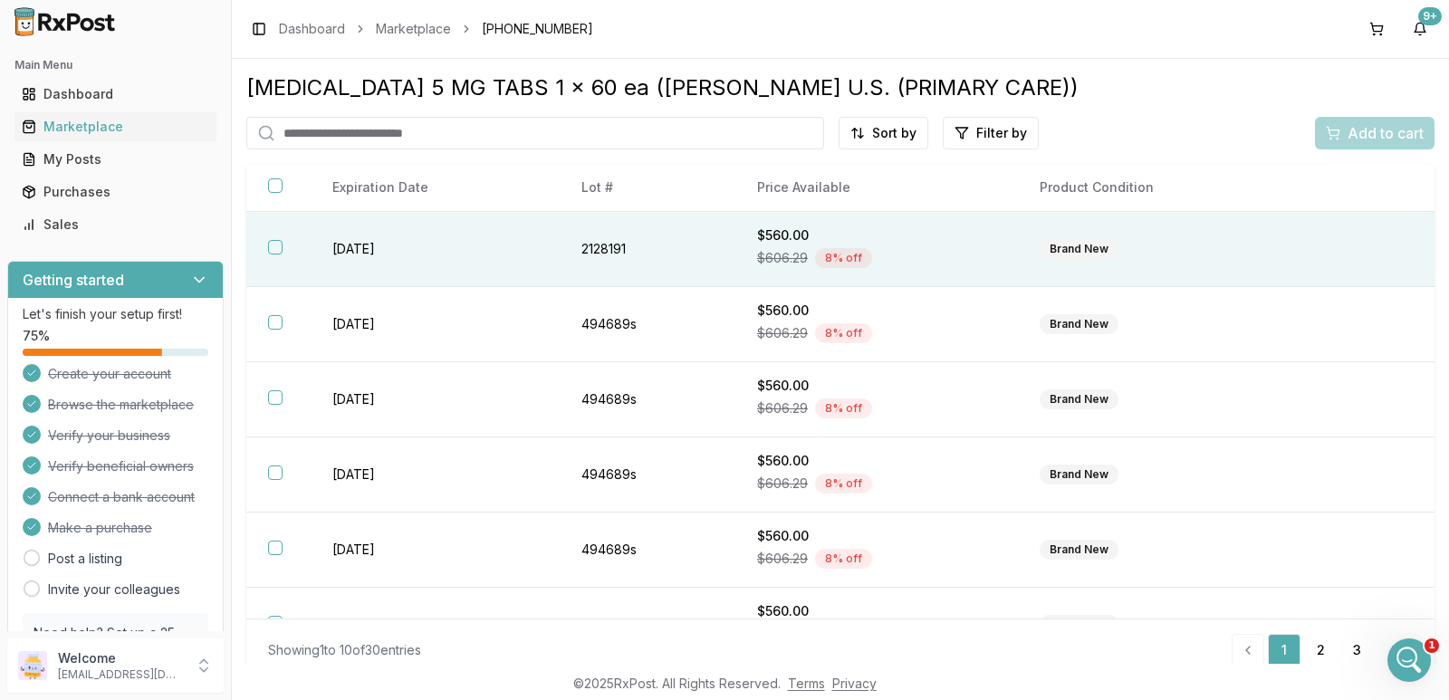
click at [278, 242] on button "button" at bounding box center [275, 247] width 14 height 14
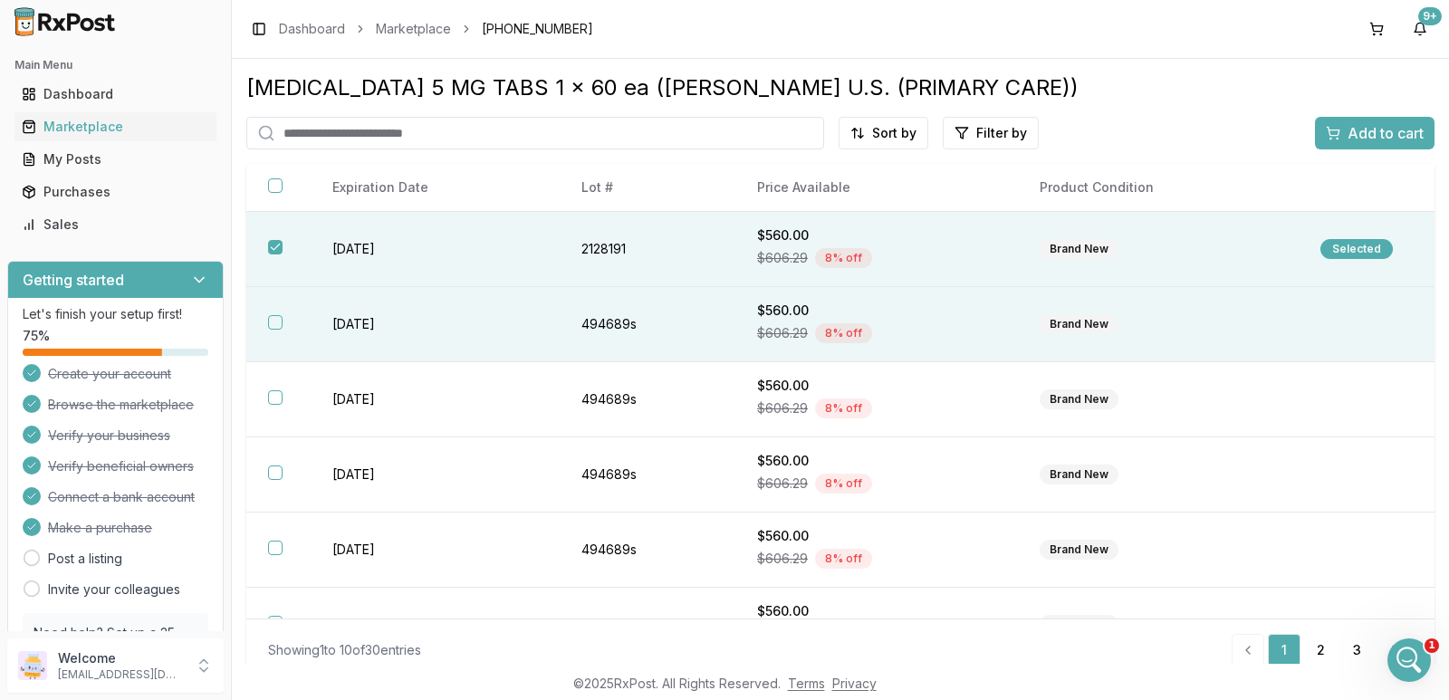
click at [273, 321] on button "button" at bounding box center [275, 322] width 14 height 14
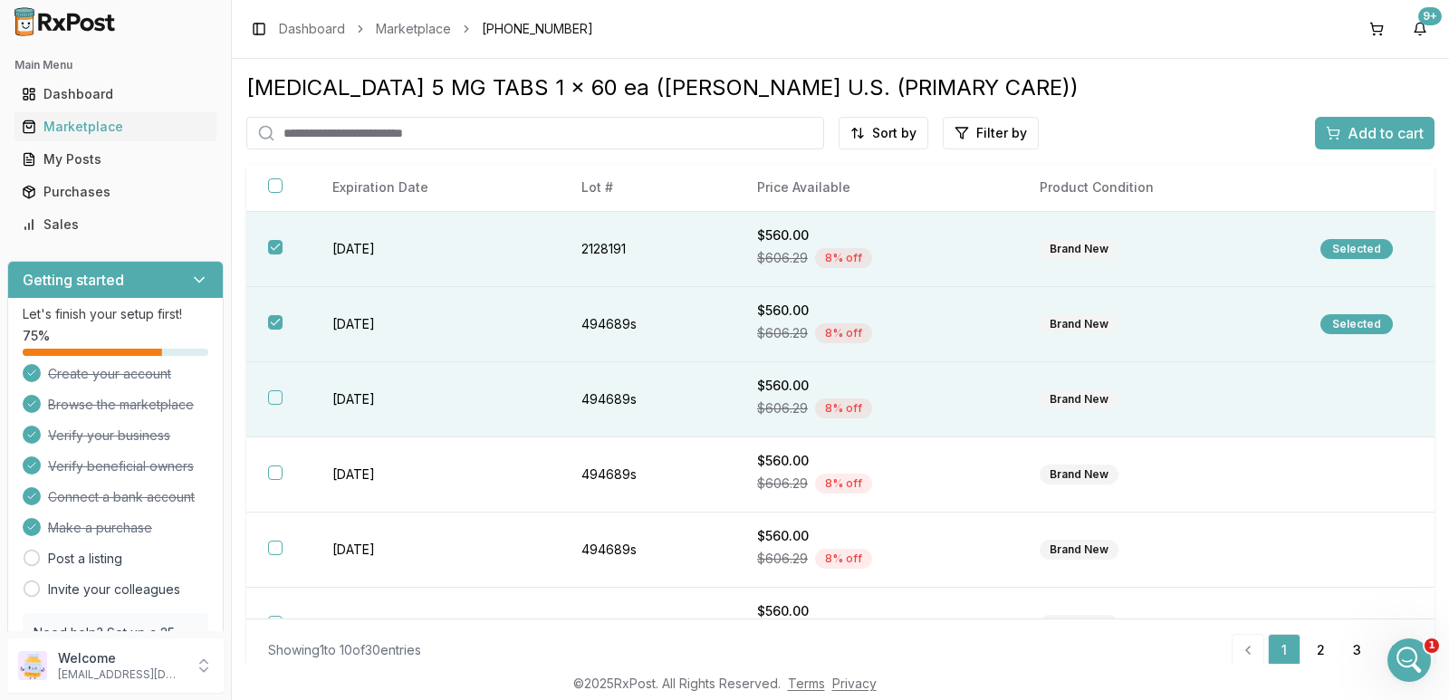
click at [271, 405] on th at bounding box center [278, 399] width 64 height 75
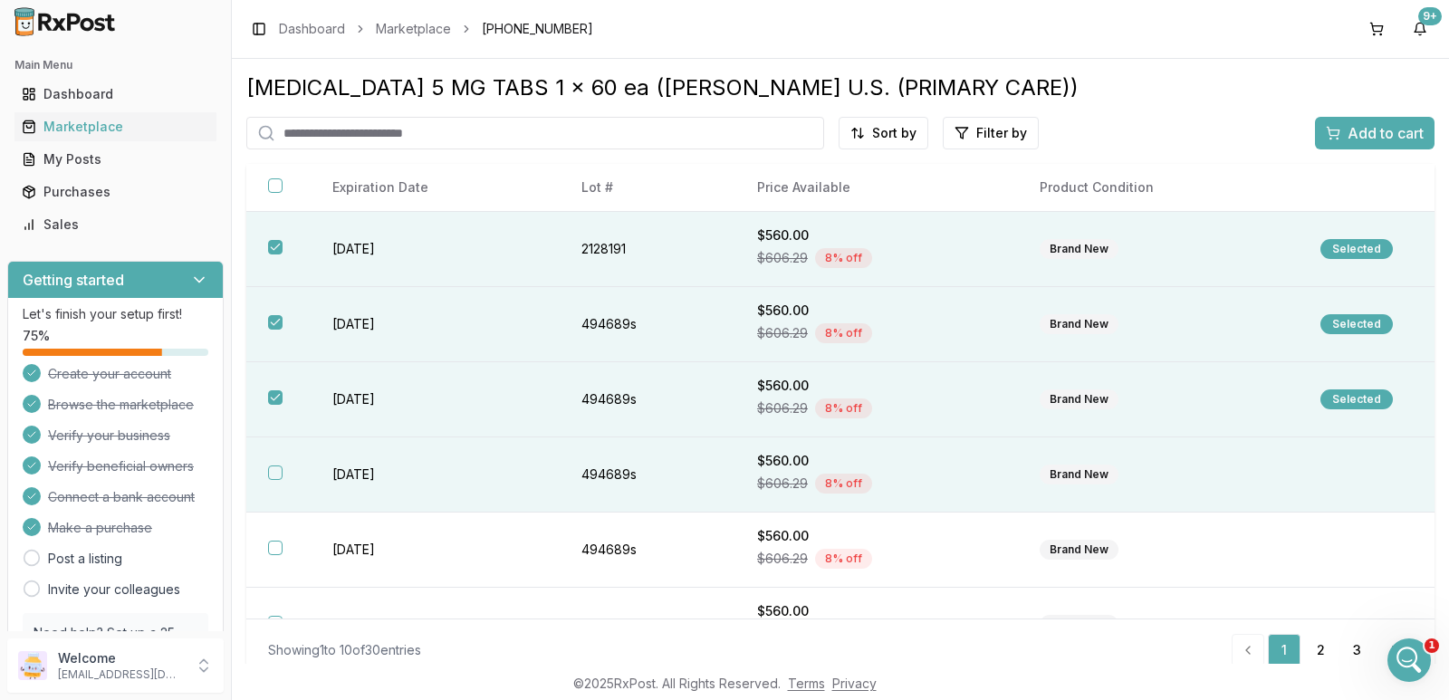
click at [281, 476] on button "button" at bounding box center [275, 472] width 14 height 14
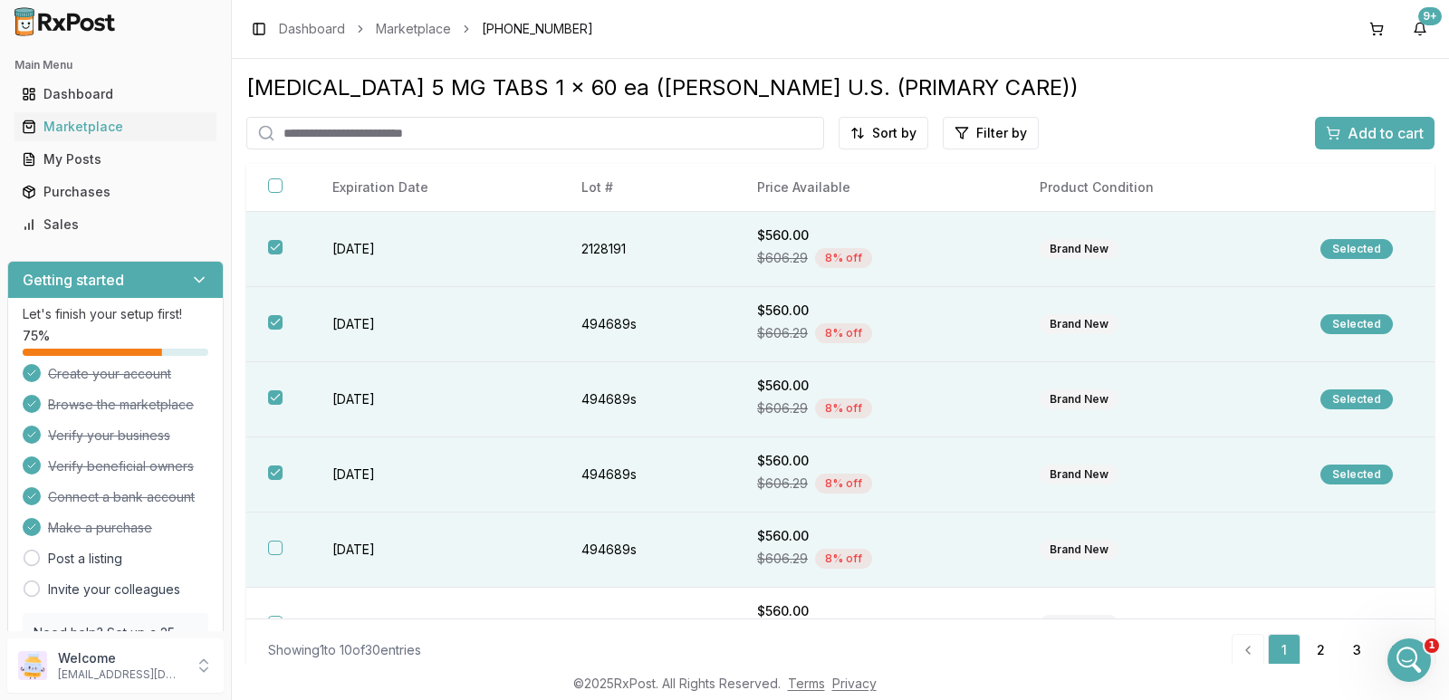
click at [275, 538] on th at bounding box center [278, 550] width 64 height 75
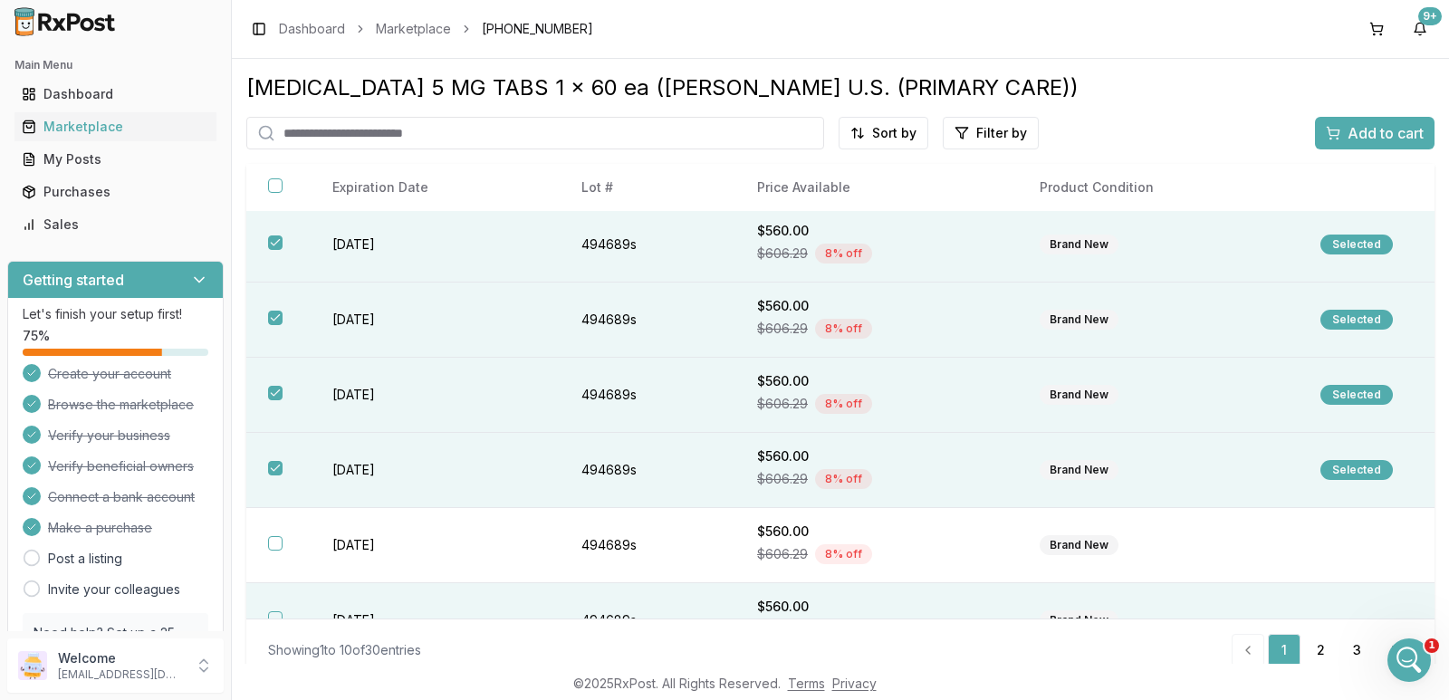
scroll to position [181, 0]
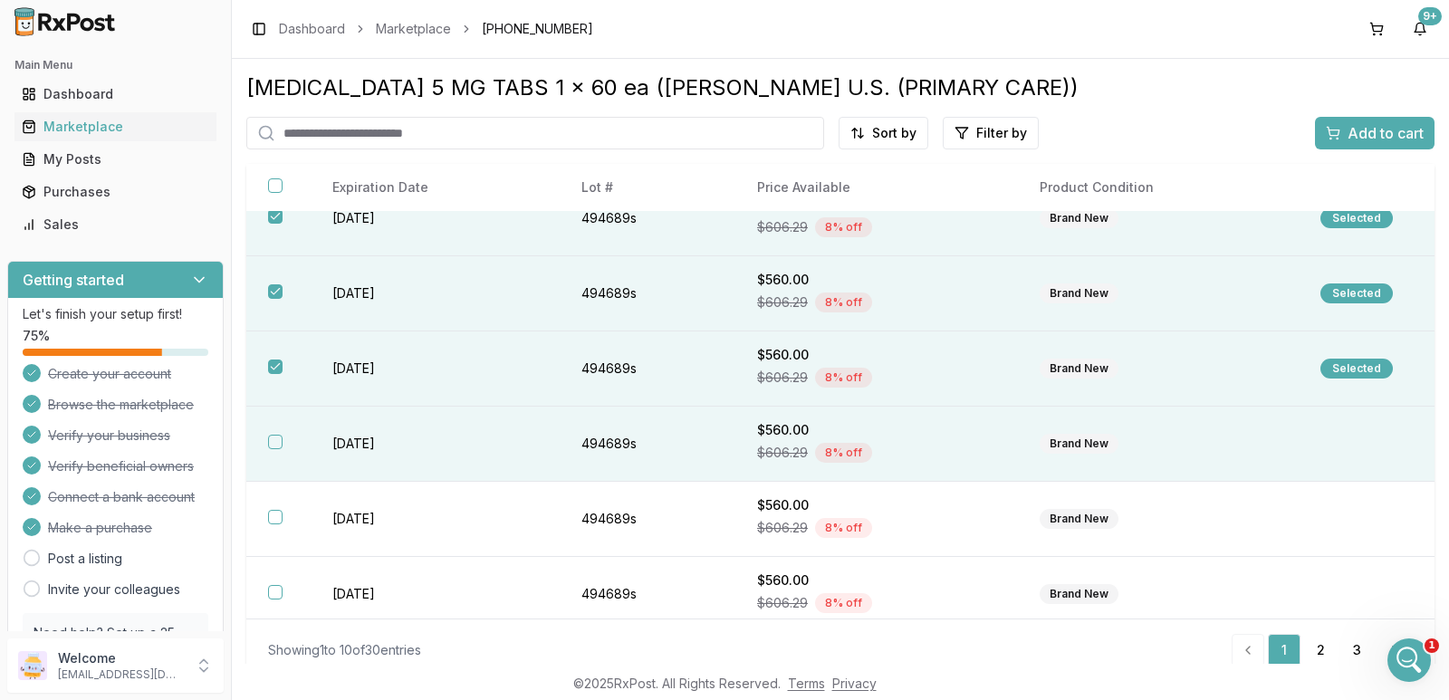
click at [277, 447] on button "button" at bounding box center [275, 442] width 14 height 14
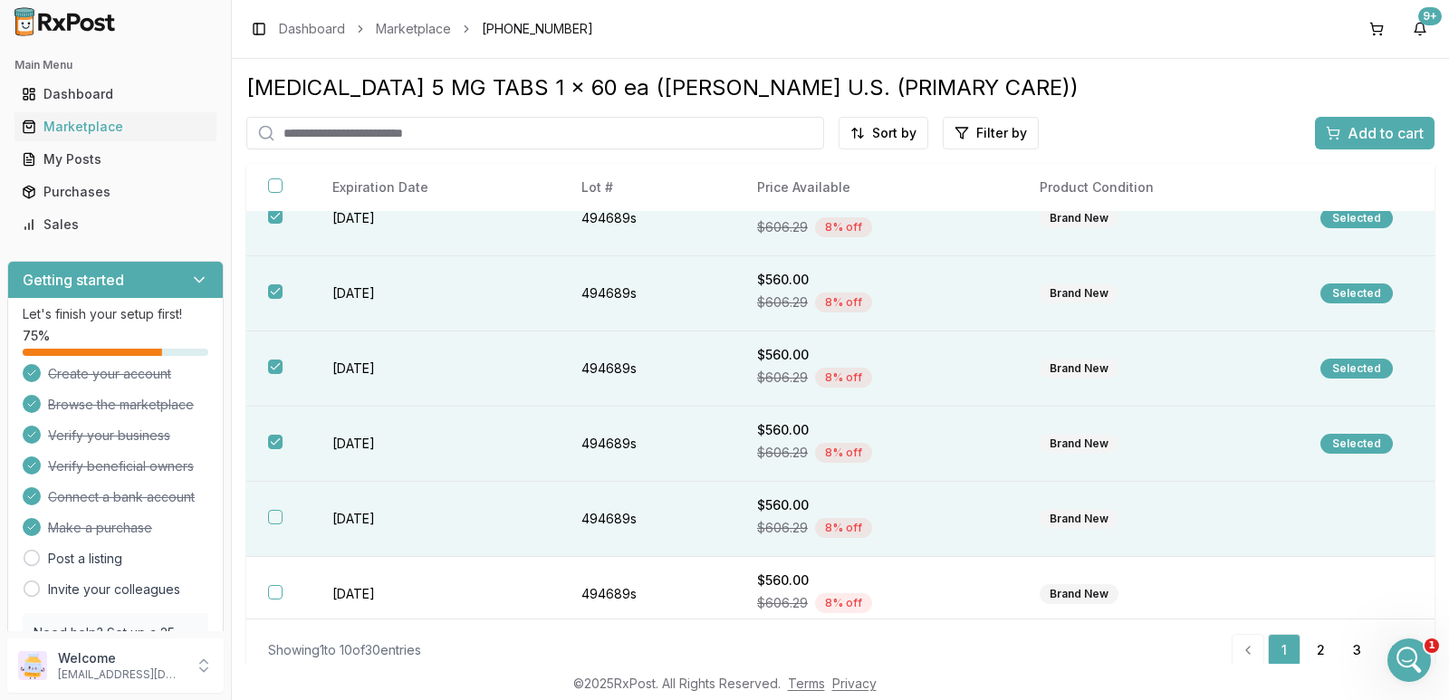
click at [280, 504] on th at bounding box center [278, 519] width 64 height 75
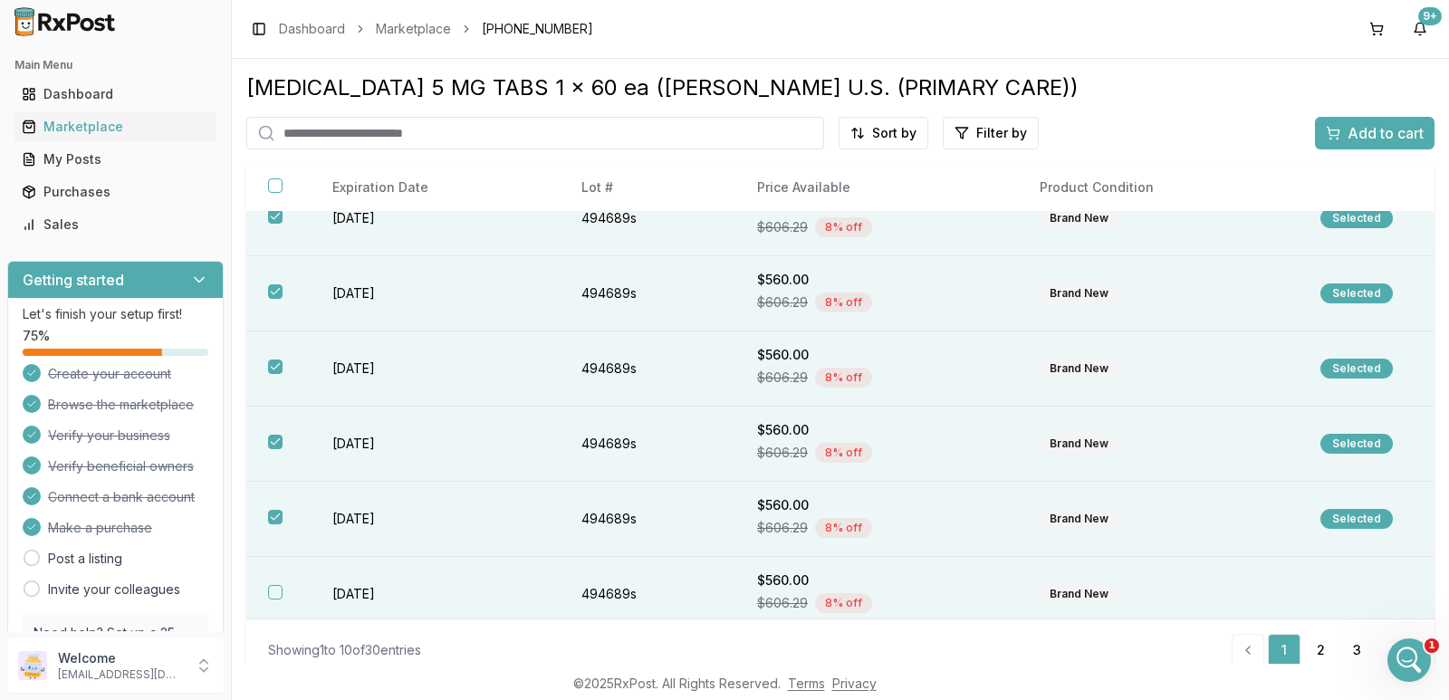
click at [274, 588] on button "button" at bounding box center [275, 592] width 14 height 14
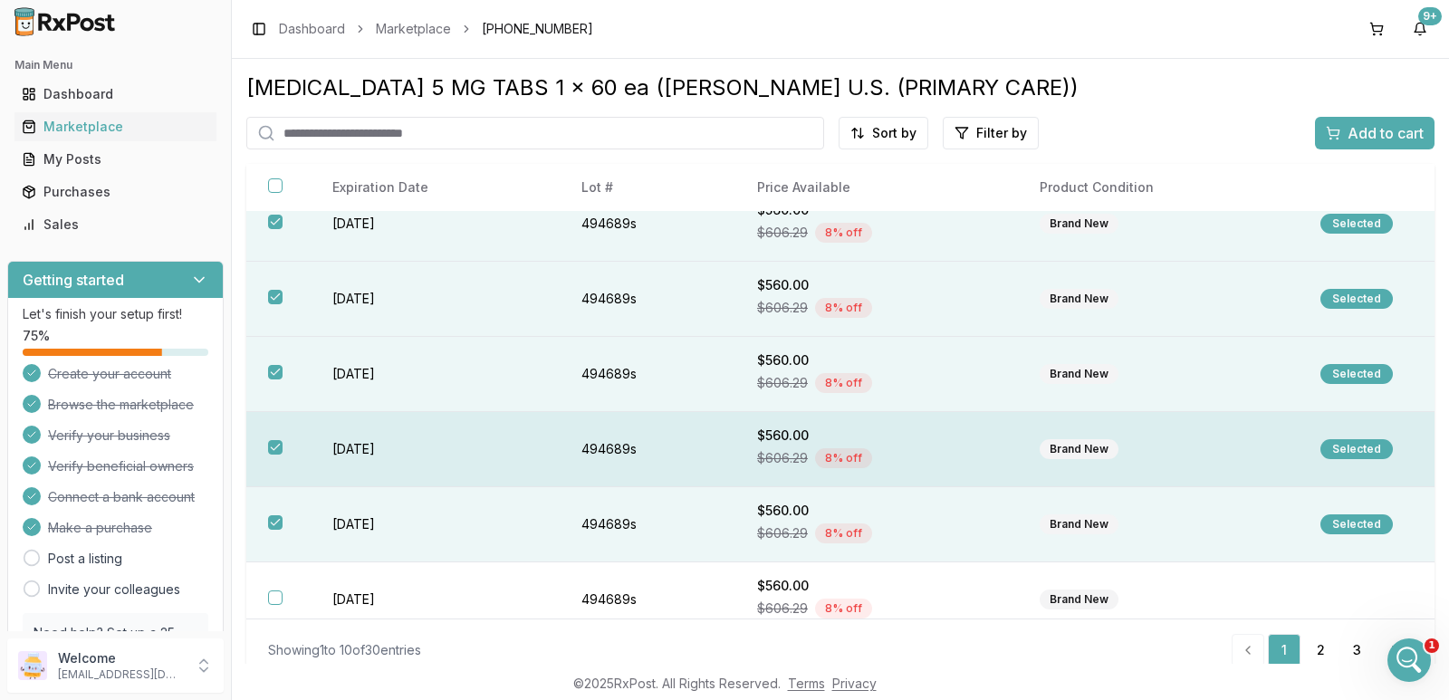
scroll to position [344, 0]
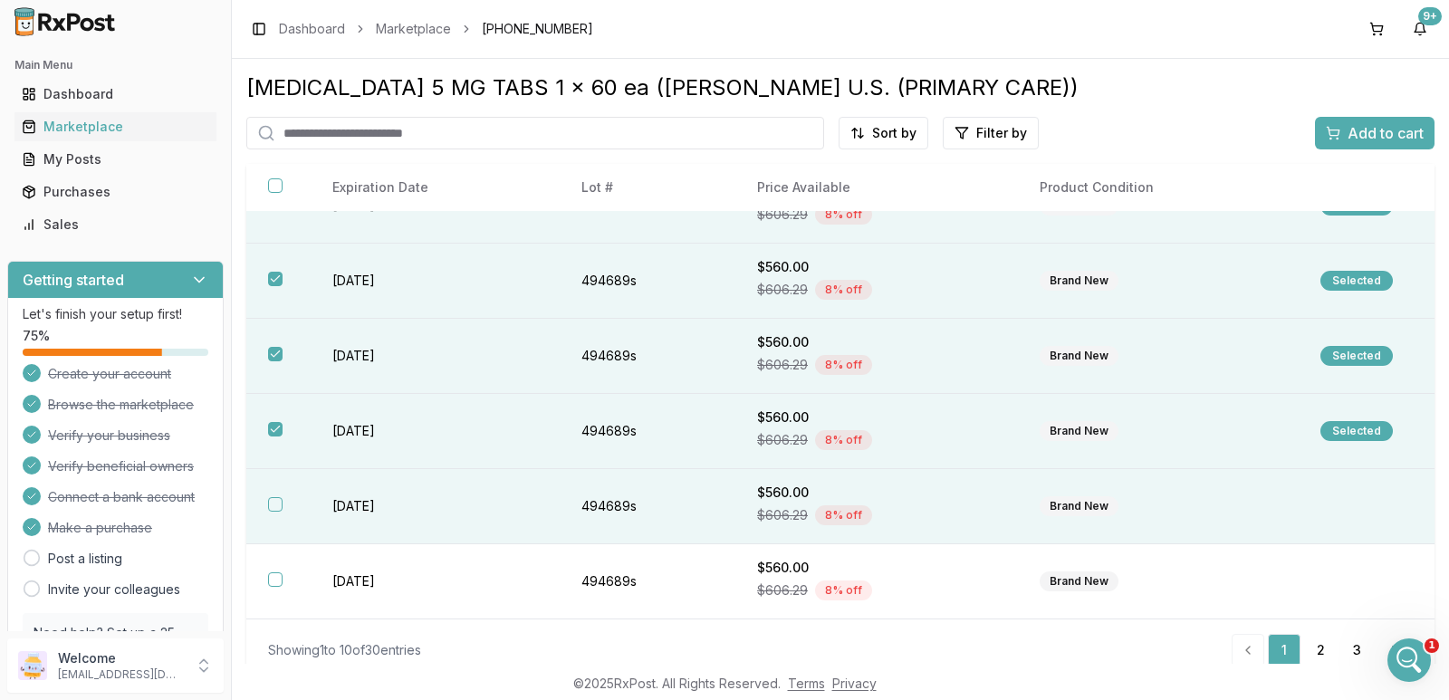
drag, startPoint x: 279, startPoint y: 506, endPoint x: 279, endPoint y: 526, distance: 19.9
click at [279, 506] on button "button" at bounding box center [275, 504] width 14 height 14
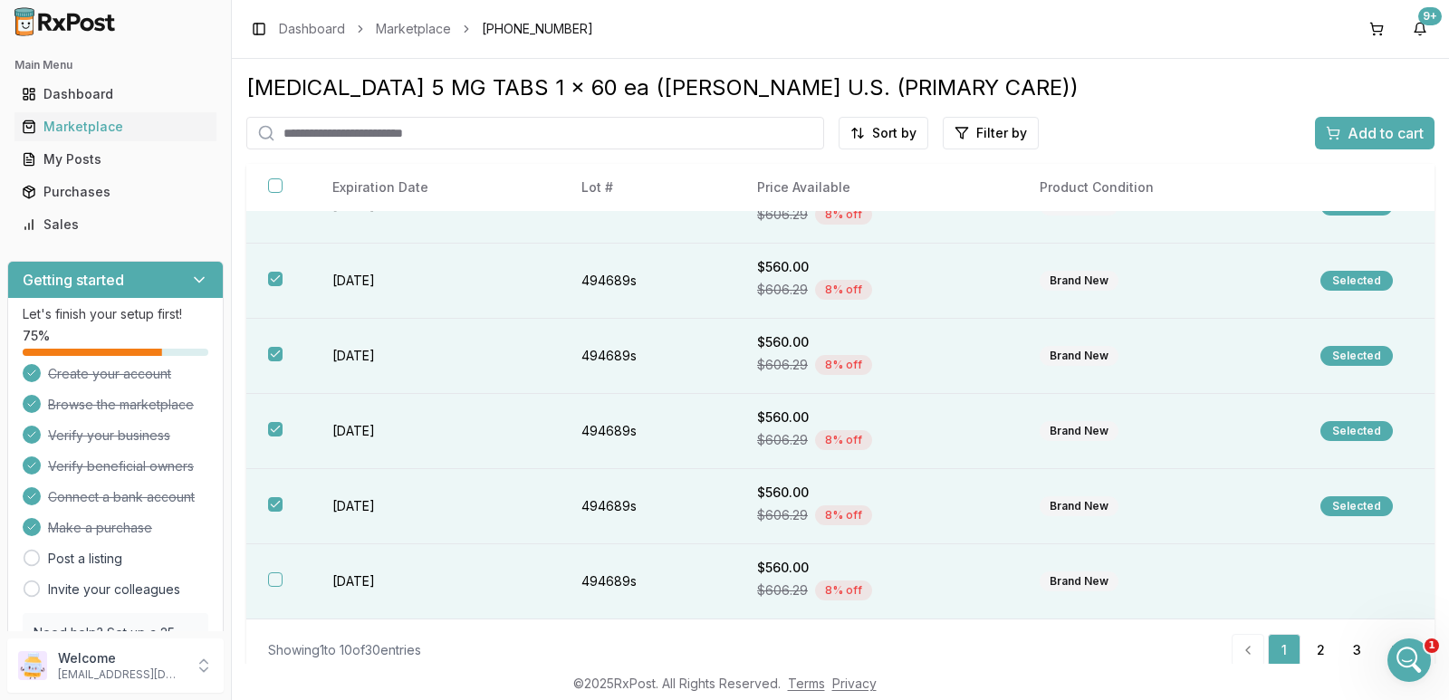
click at [275, 577] on button "button" at bounding box center [275, 579] width 14 height 14
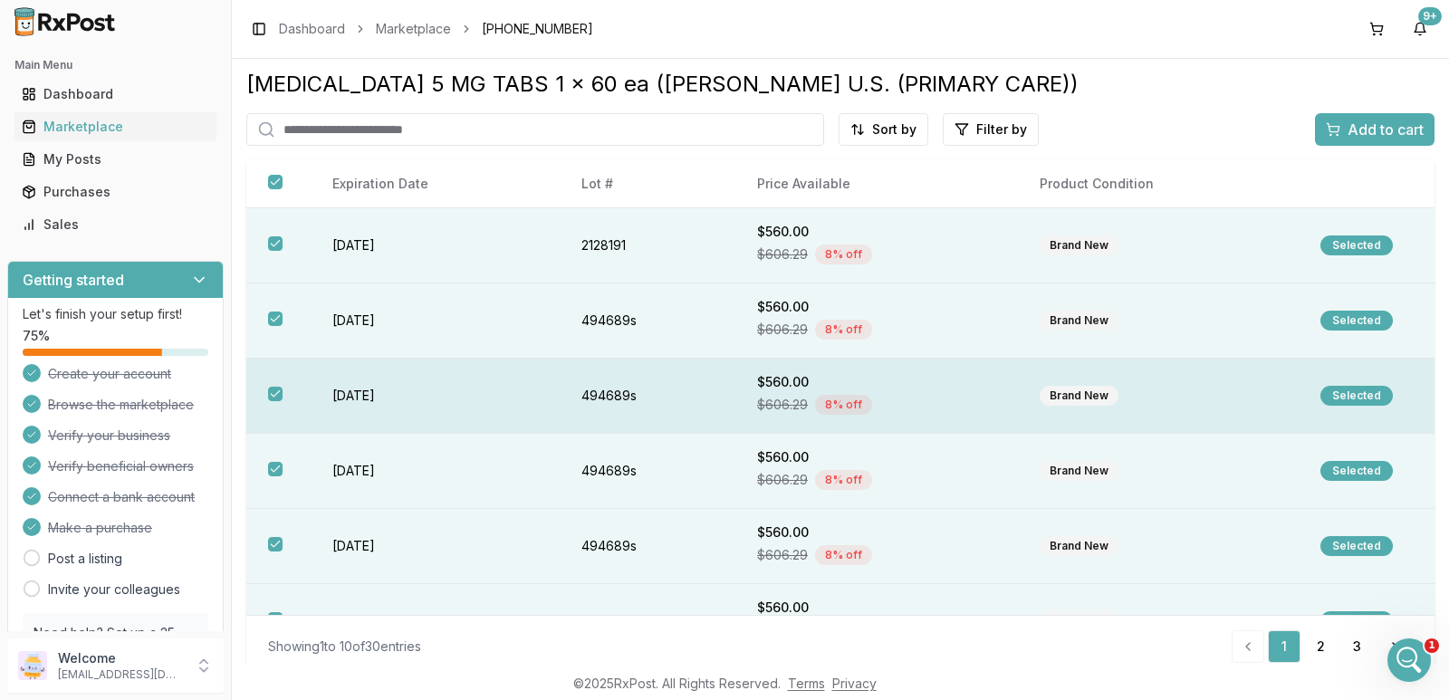
scroll to position [0, 0]
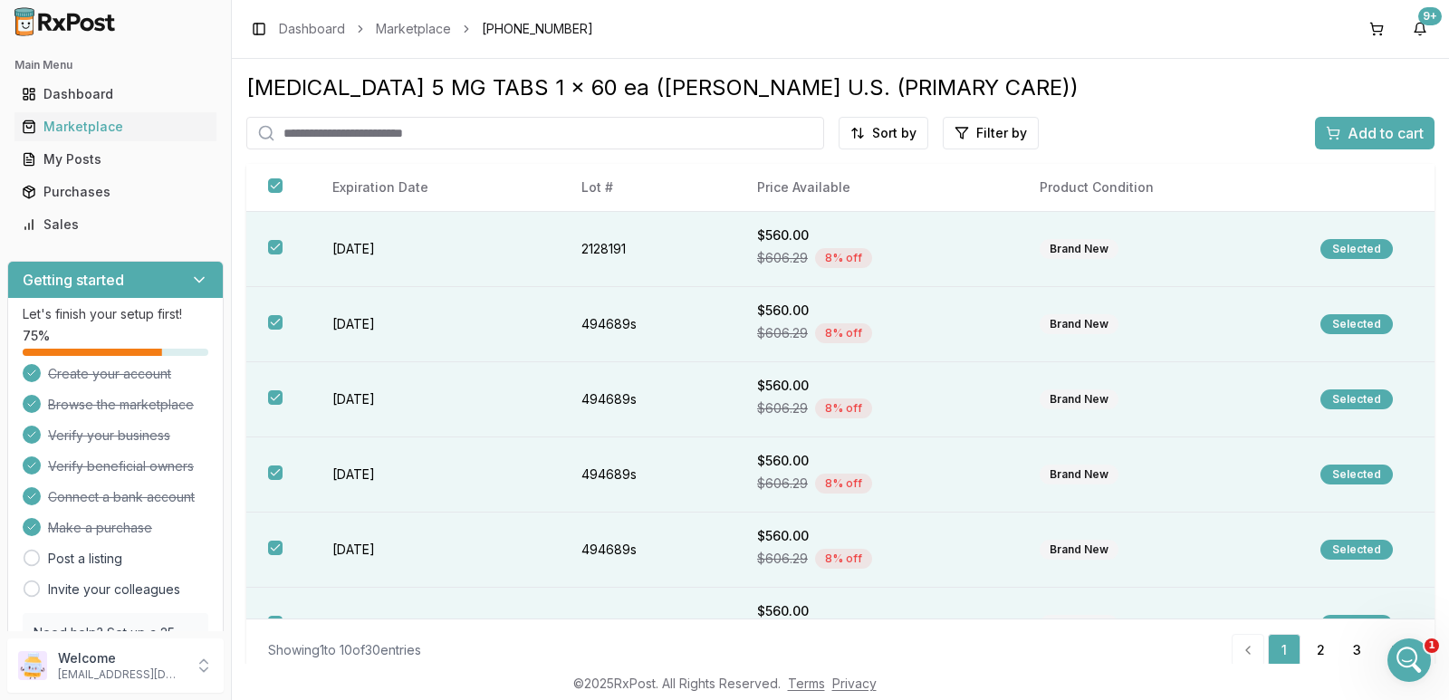
click at [1383, 132] on span "Add to cart" at bounding box center [1385, 133] width 76 height 22
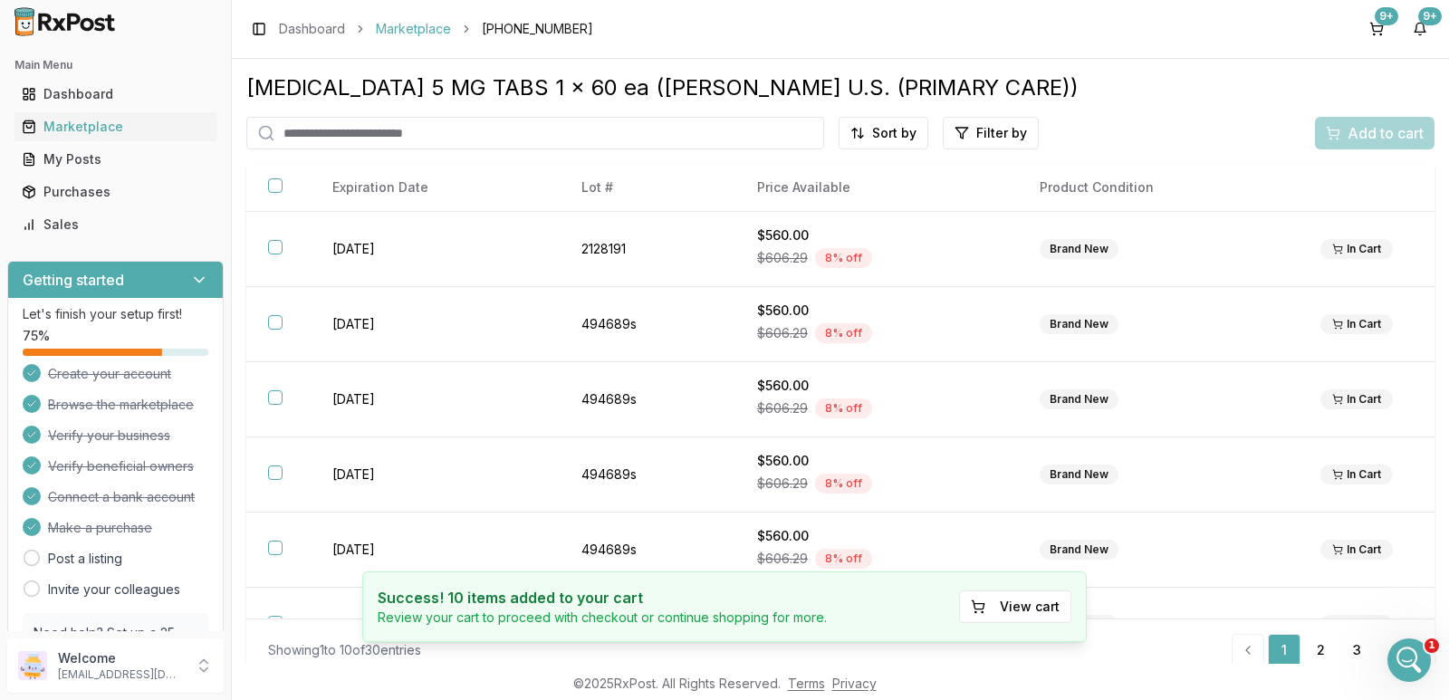
click at [423, 28] on link "Marketplace" at bounding box center [413, 29] width 75 height 18
click at [401, 25] on link "Marketplace" at bounding box center [413, 29] width 75 height 18
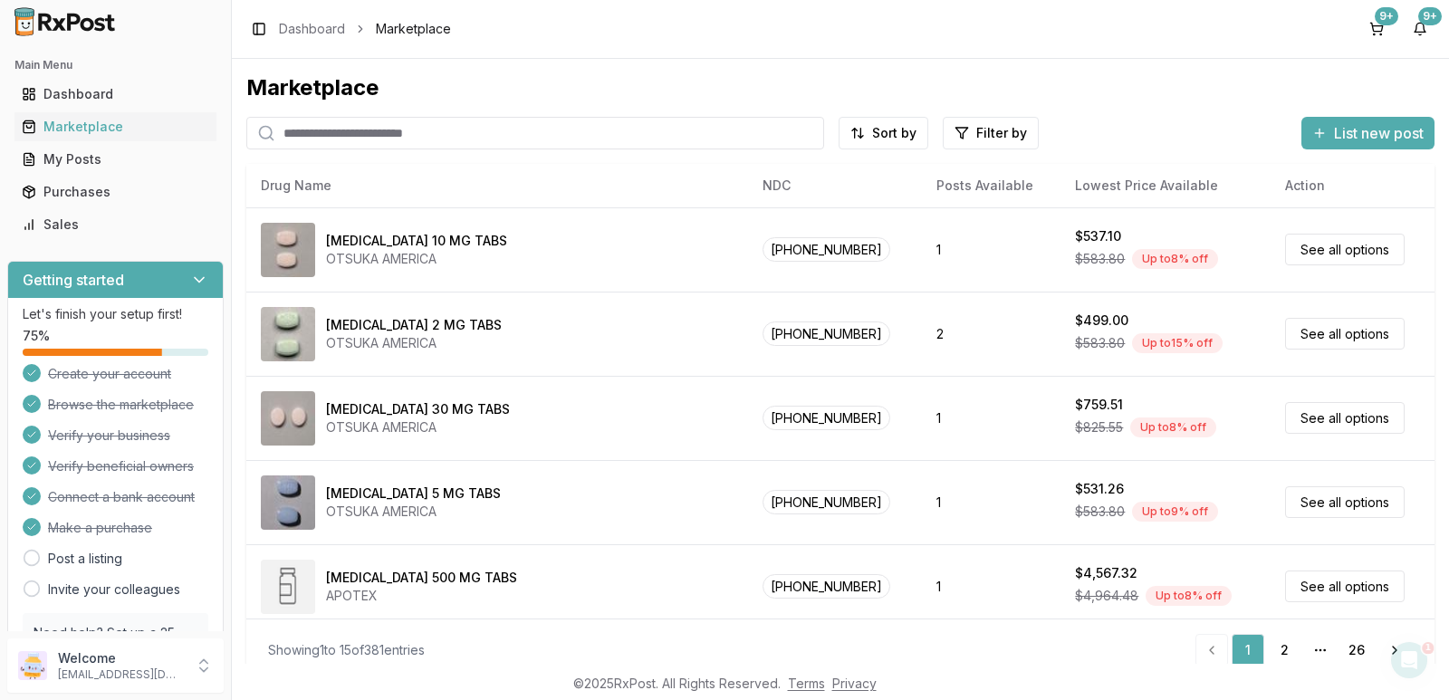
click at [389, 127] on input "search" at bounding box center [535, 133] width 578 height 33
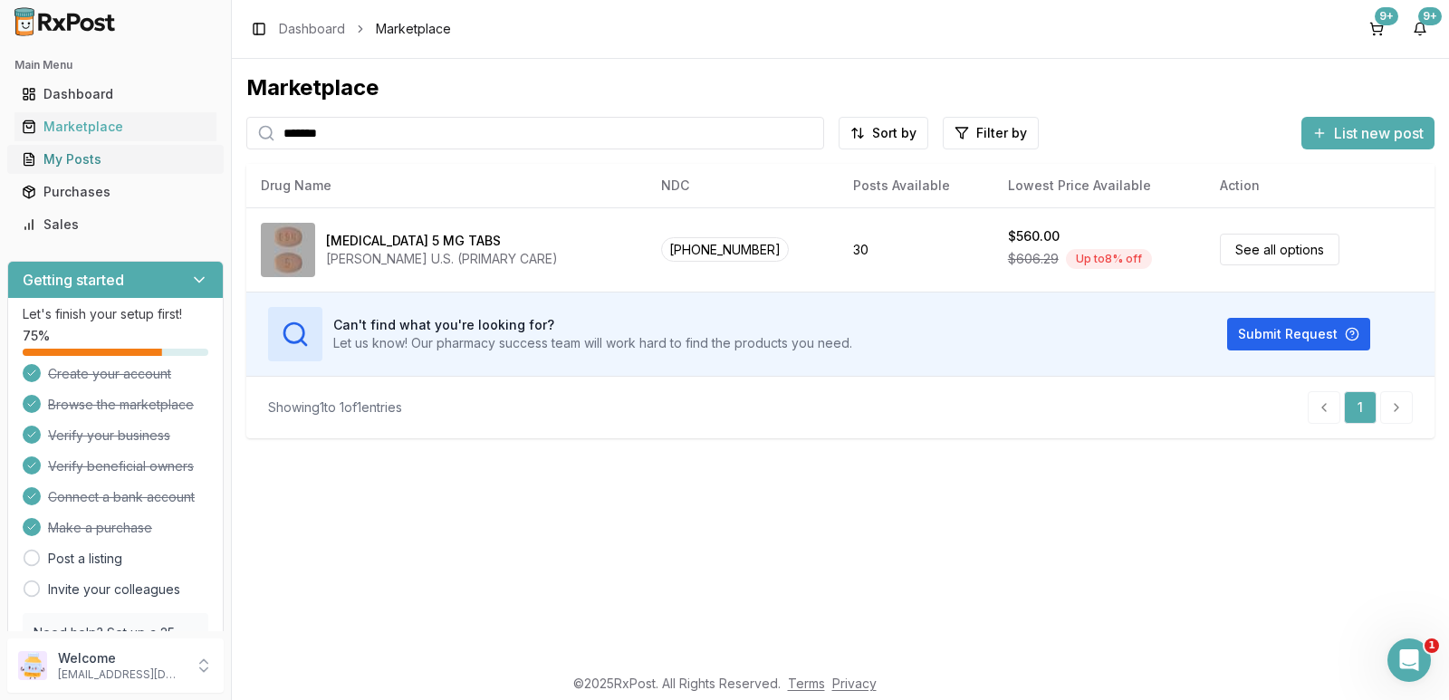
click at [137, 143] on div "Main Menu Dashboard Marketplace My Posts Purchases Sales Getting started Let's …" at bounding box center [724, 350] width 1449 height 700
click at [345, 136] on input "*******" at bounding box center [535, 133] width 578 height 33
type input "*******"
click at [1377, 26] on button "9+" at bounding box center [1376, 28] width 29 height 29
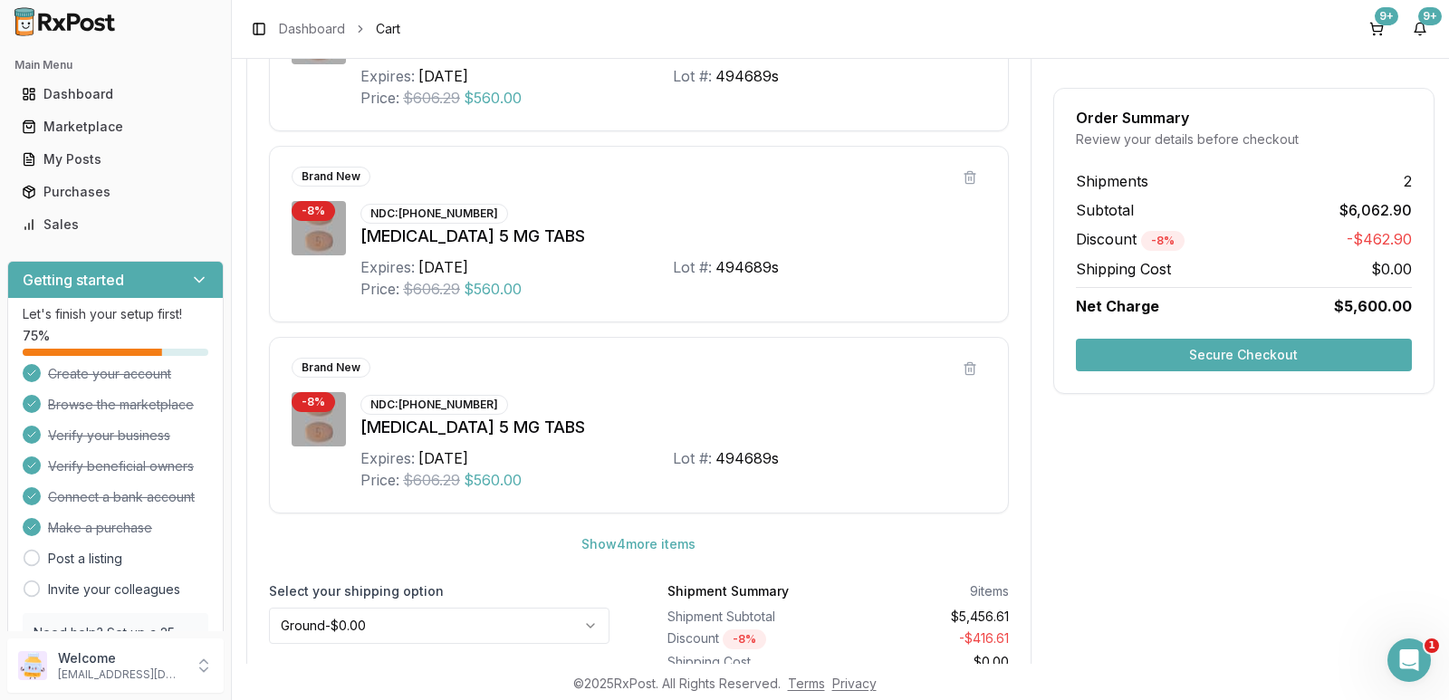
scroll to position [1449, 0]
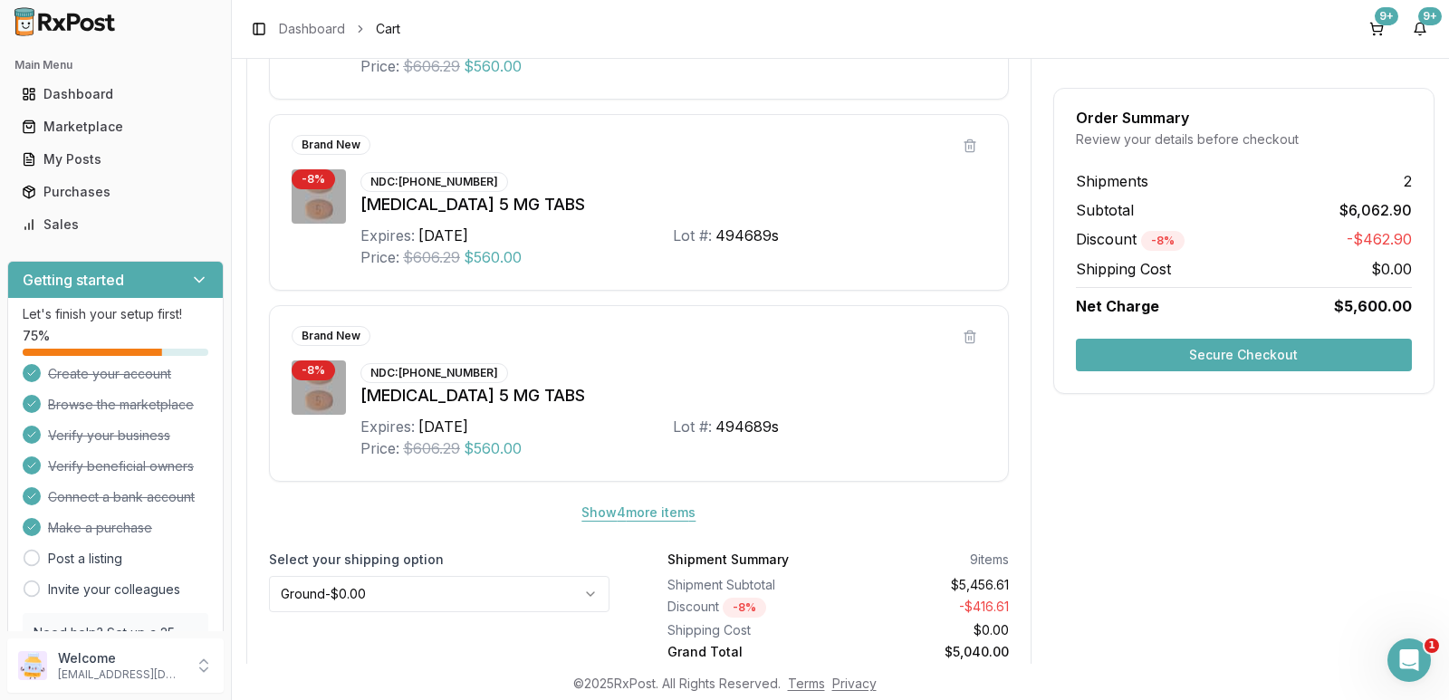
click at [675, 514] on button "Show 4 more item s" at bounding box center [638, 512] width 143 height 33
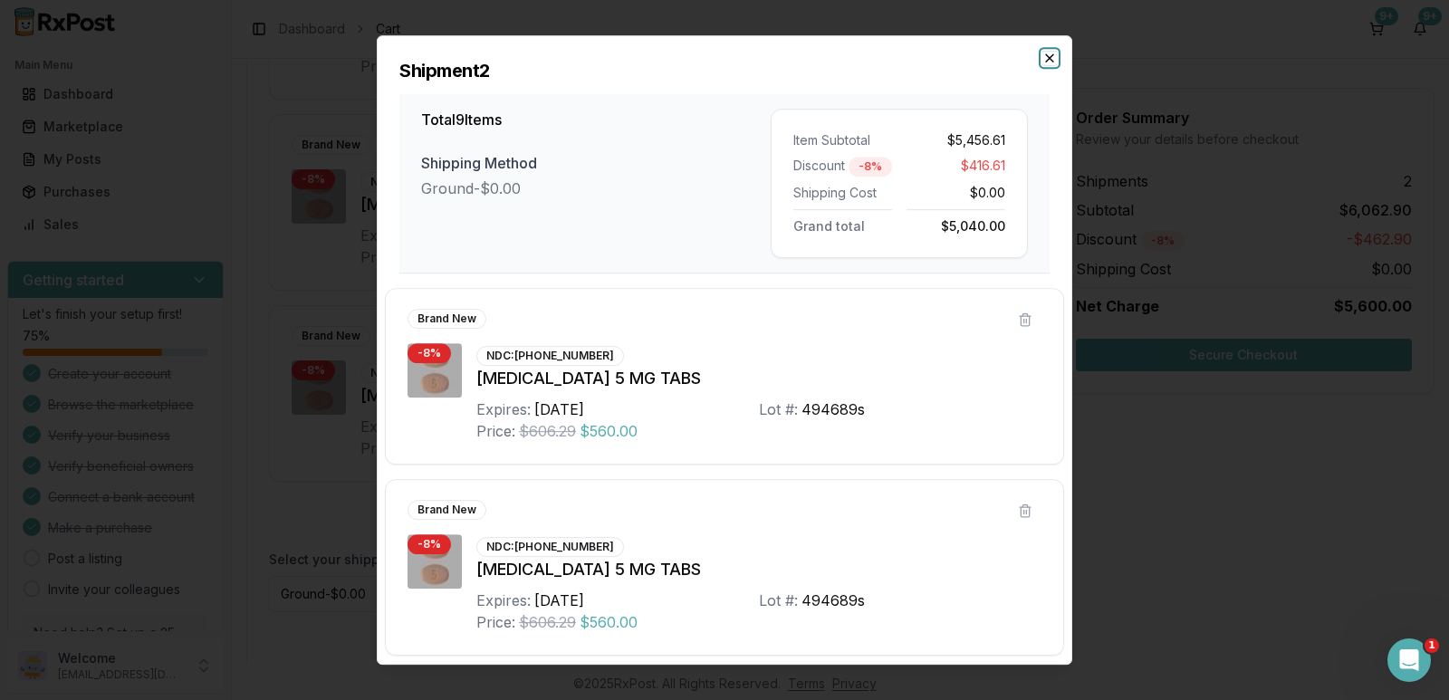
click at [1045, 54] on icon "button" at bounding box center [1049, 58] width 14 height 14
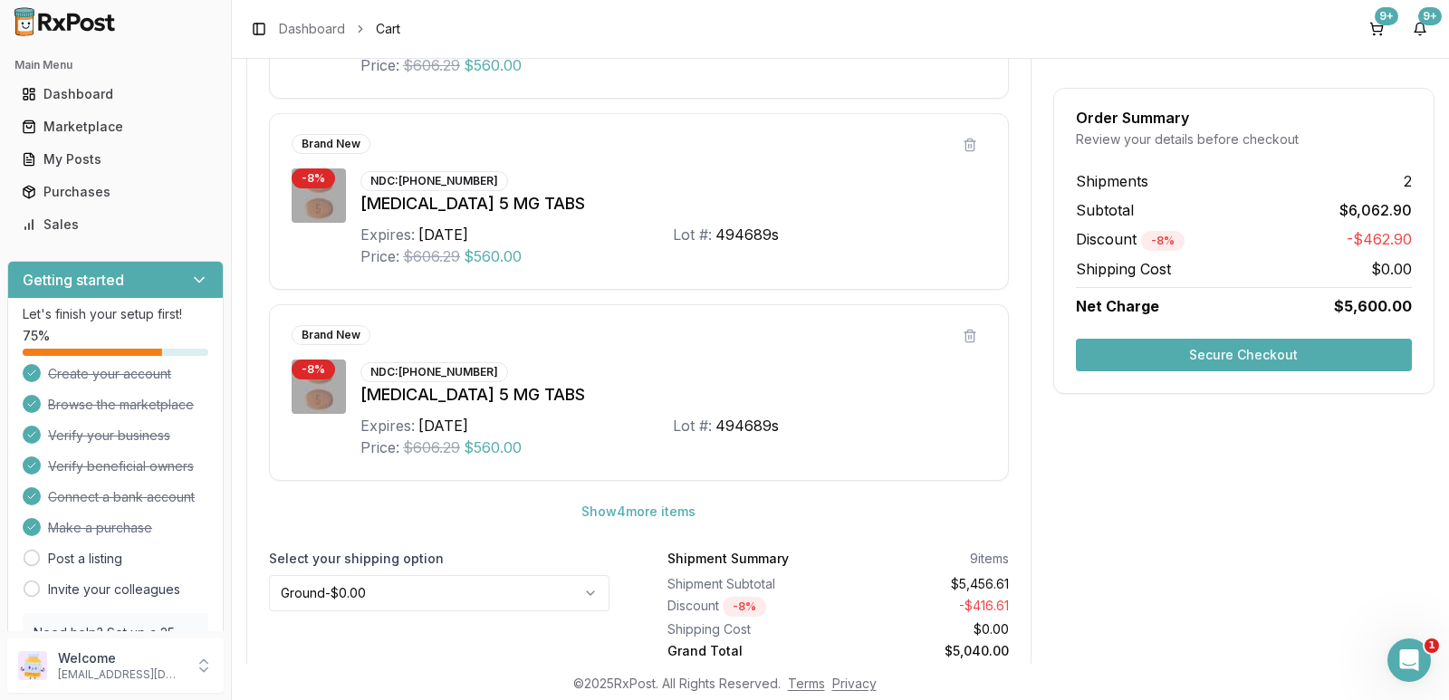
scroll to position [1519, 0]
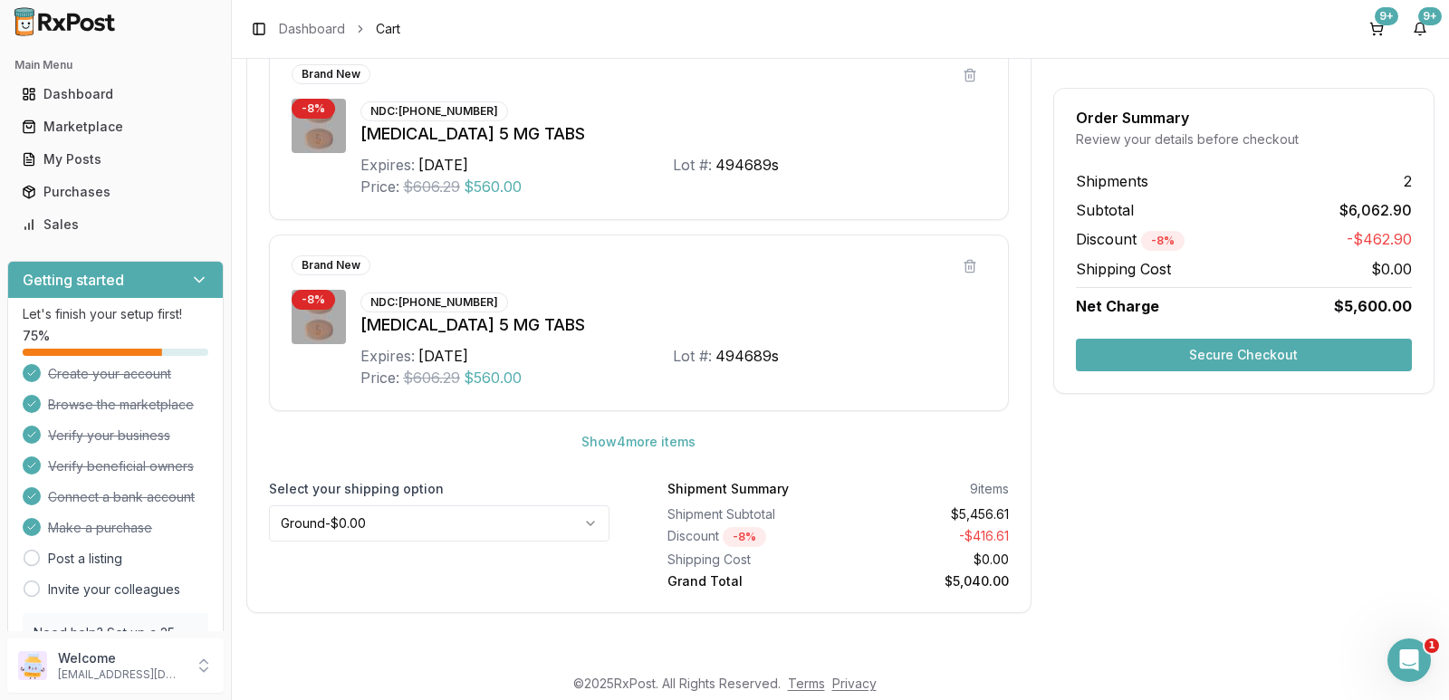
click at [546, 513] on html "Main Menu Dashboard Marketplace My Posts Purchases Sales Getting started Let's …" at bounding box center [724, 350] width 1449 height 700
click at [1259, 356] on button "Secure Checkout" at bounding box center [1244, 355] width 336 height 33
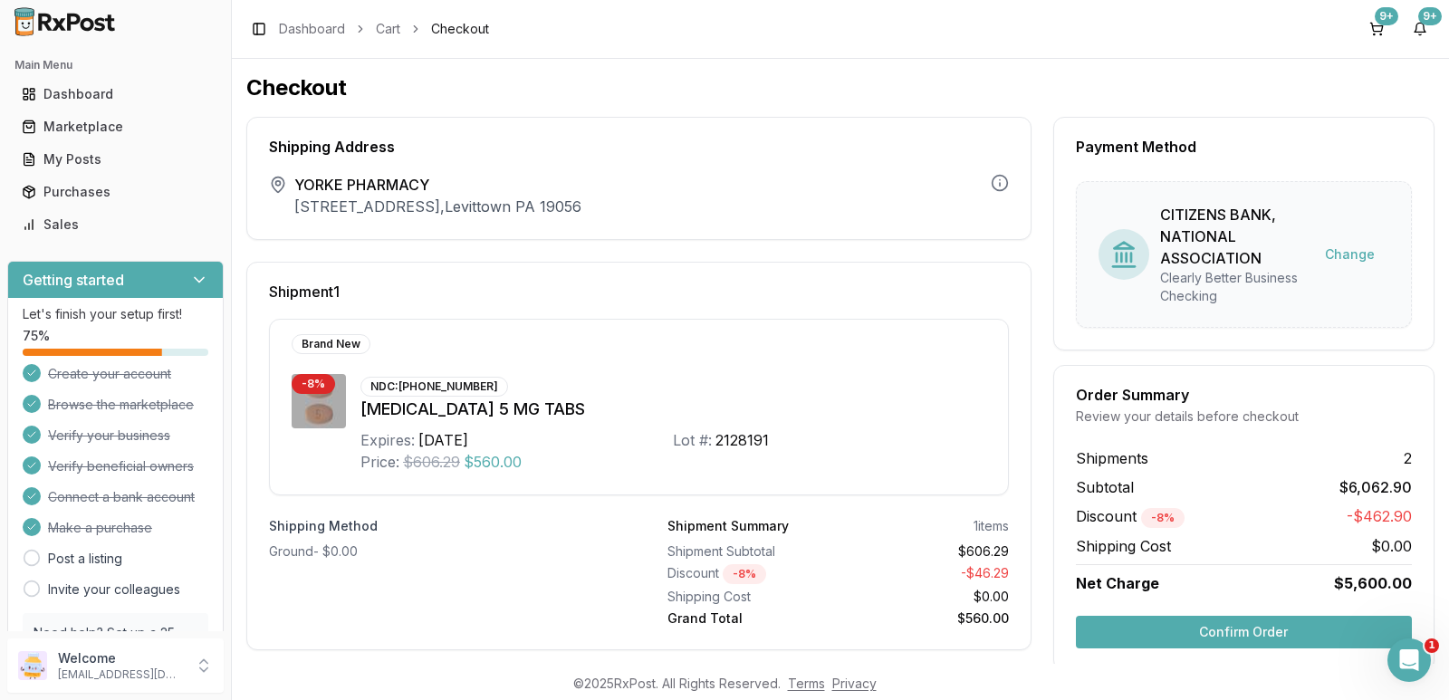
click at [1241, 632] on button "Confirm Order" at bounding box center [1244, 632] width 336 height 33
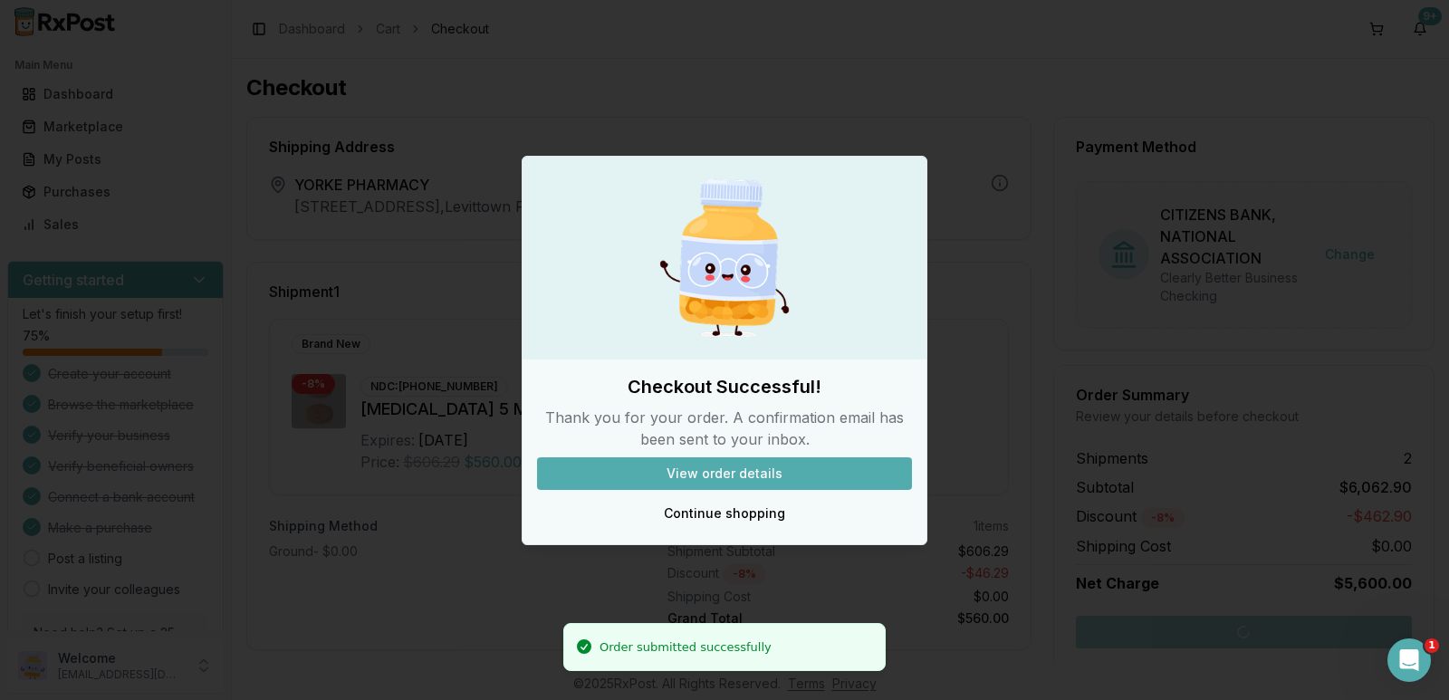
click at [742, 476] on button "View order details" at bounding box center [724, 473] width 375 height 33
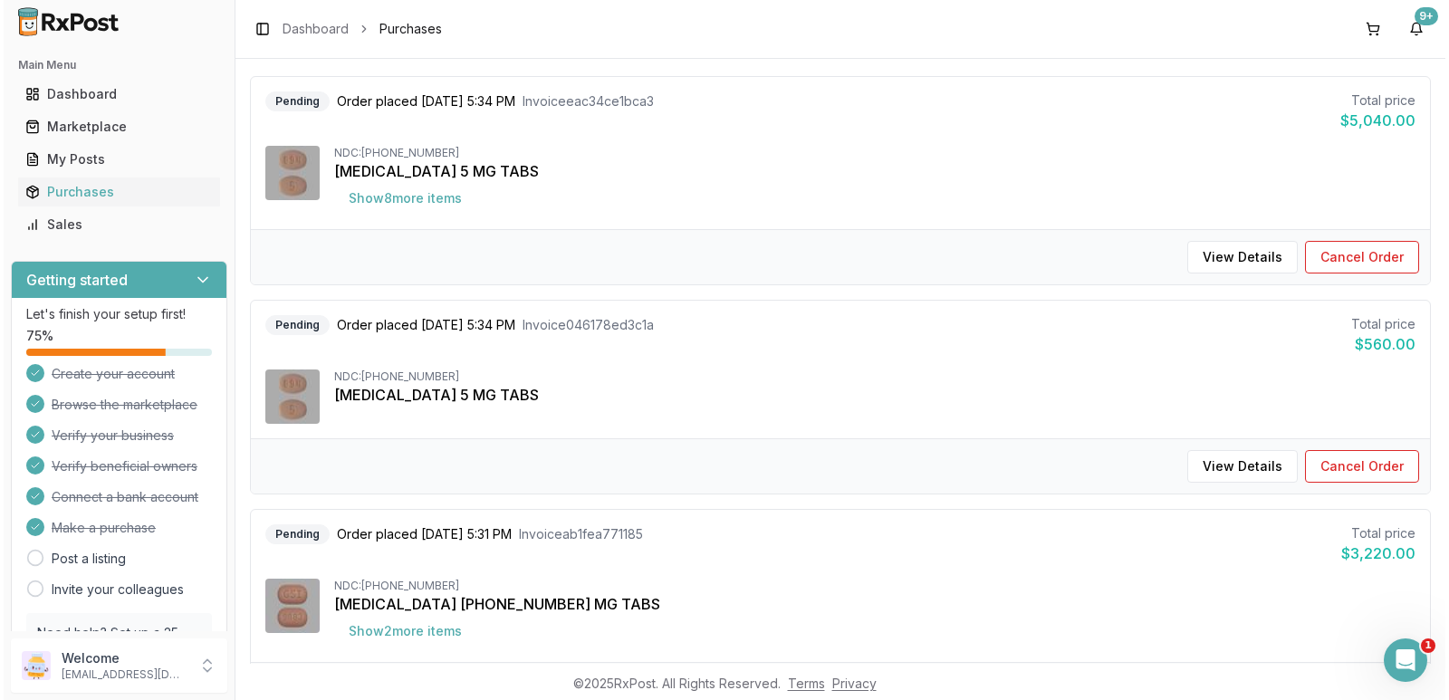
scroll to position [181, 0]
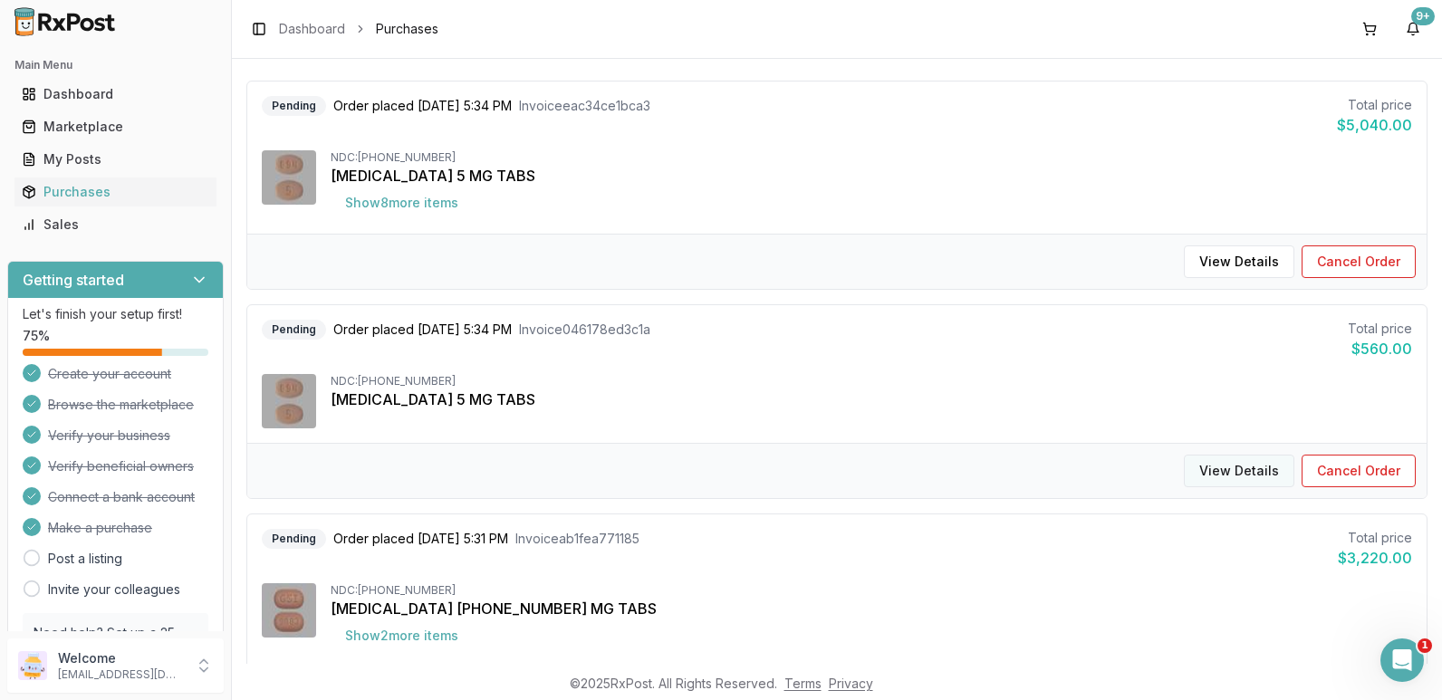
click at [1259, 471] on button "View Details" at bounding box center [1239, 471] width 110 height 33
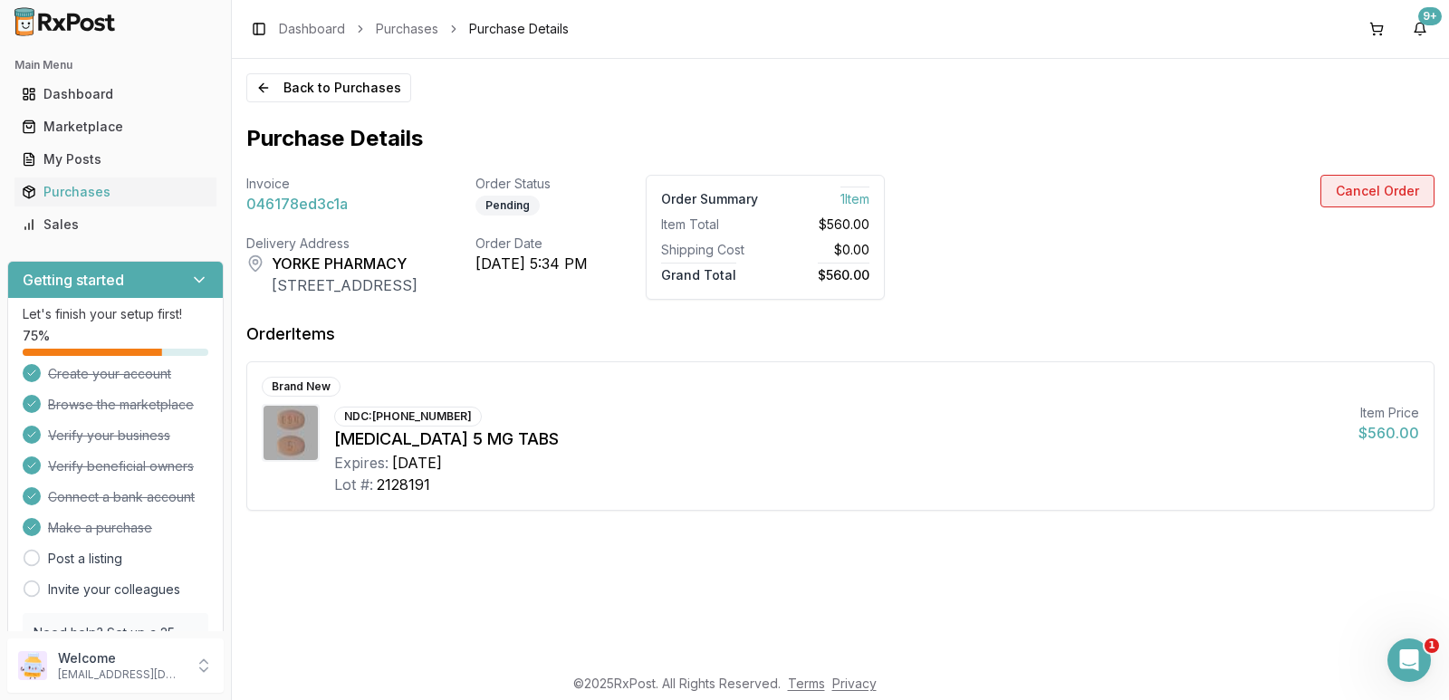
click at [1394, 188] on button "Cancel Order" at bounding box center [1377, 191] width 114 height 33
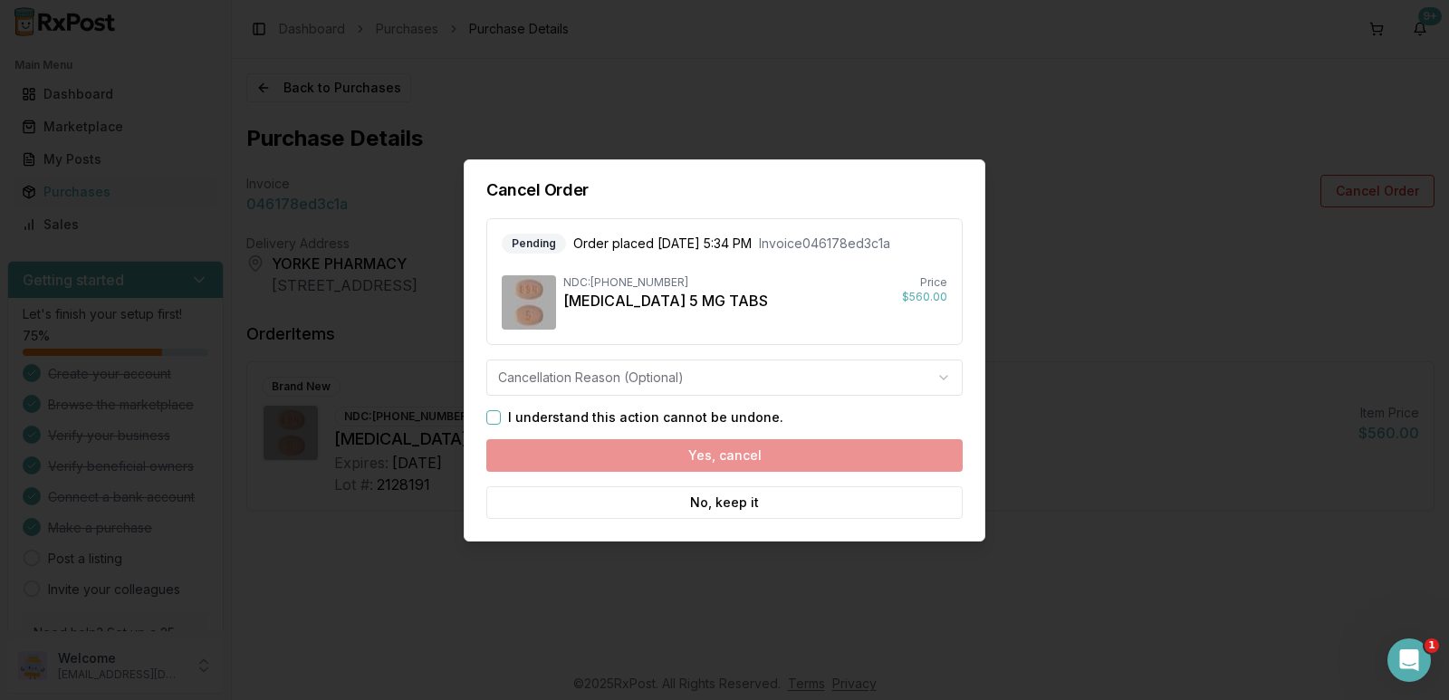
click at [499, 418] on button "I understand this action cannot be undone." at bounding box center [493, 417] width 14 height 14
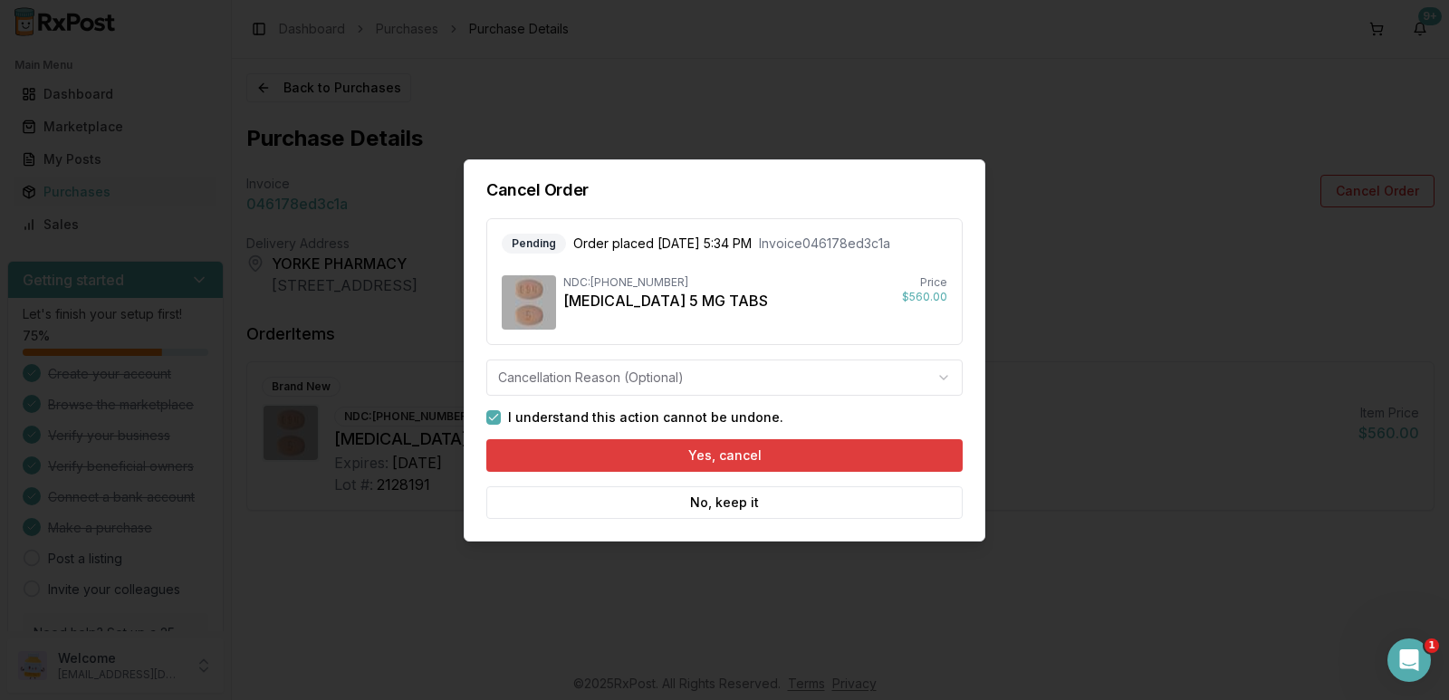
click at [796, 454] on button "Yes, cancel" at bounding box center [724, 455] width 476 height 33
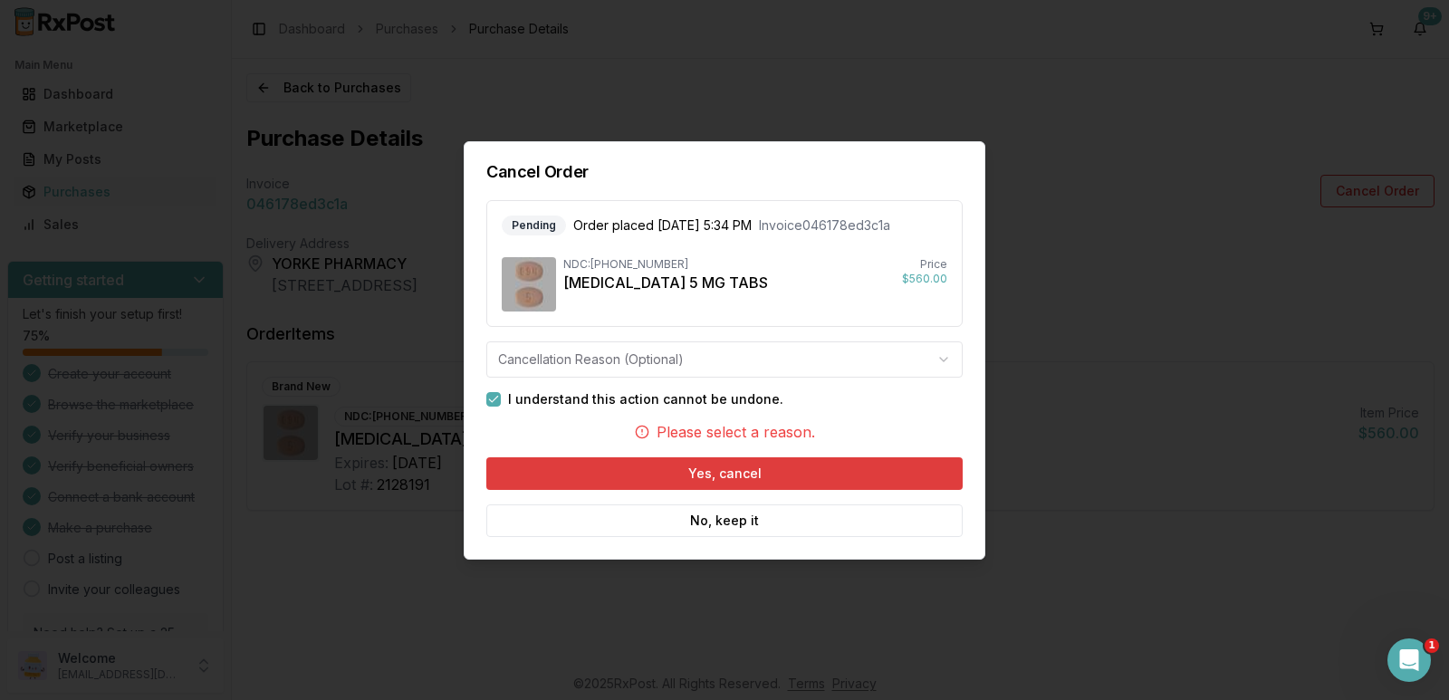
click at [730, 476] on button "Yes, cancel" at bounding box center [724, 473] width 476 height 33
click at [693, 432] on div "Please select a reason." at bounding box center [724, 432] width 476 height 22
click at [644, 428] on icon at bounding box center [642, 432] width 14 height 14
click at [953, 362] on body "Main Menu Dashboard Marketplace My Posts Purchases Sales Getting started Let's …" at bounding box center [724, 350] width 1449 height 700
click at [675, 476] on button "Yes, cancel" at bounding box center [724, 473] width 476 height 33
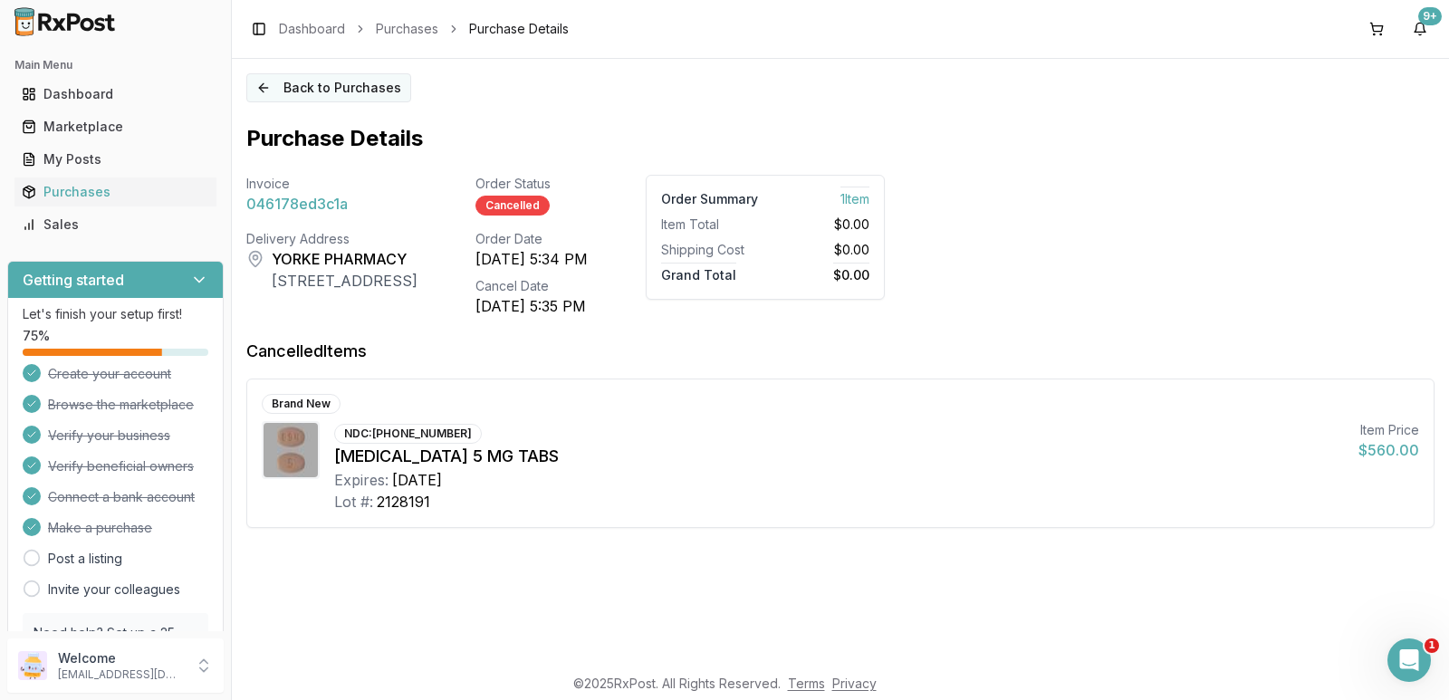
click at [262, 87] on button "Back to Purchases" at bounding box center [328, 87] width 165 height 29
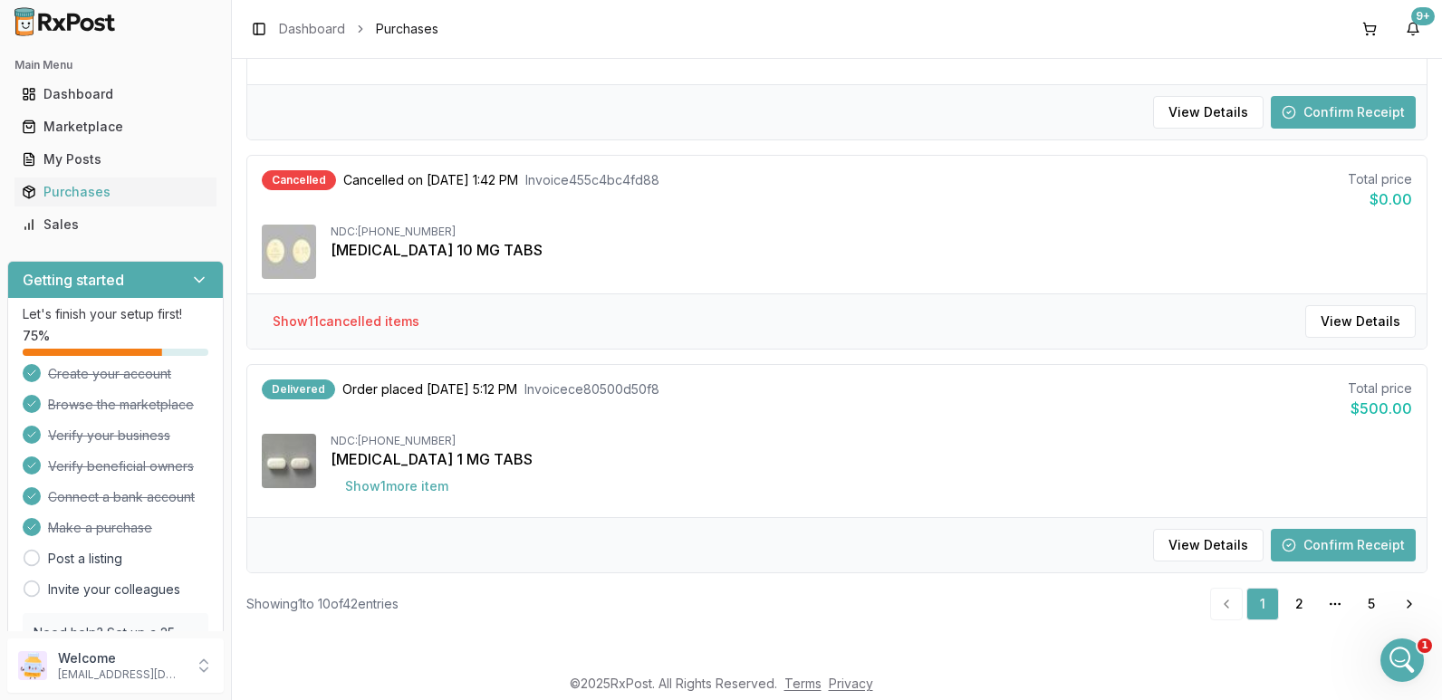
click at [388, 246] on div "[MEDICAL_DATA] 10 MG TABS" at bounding box center [871, 250] width 1081 height 22
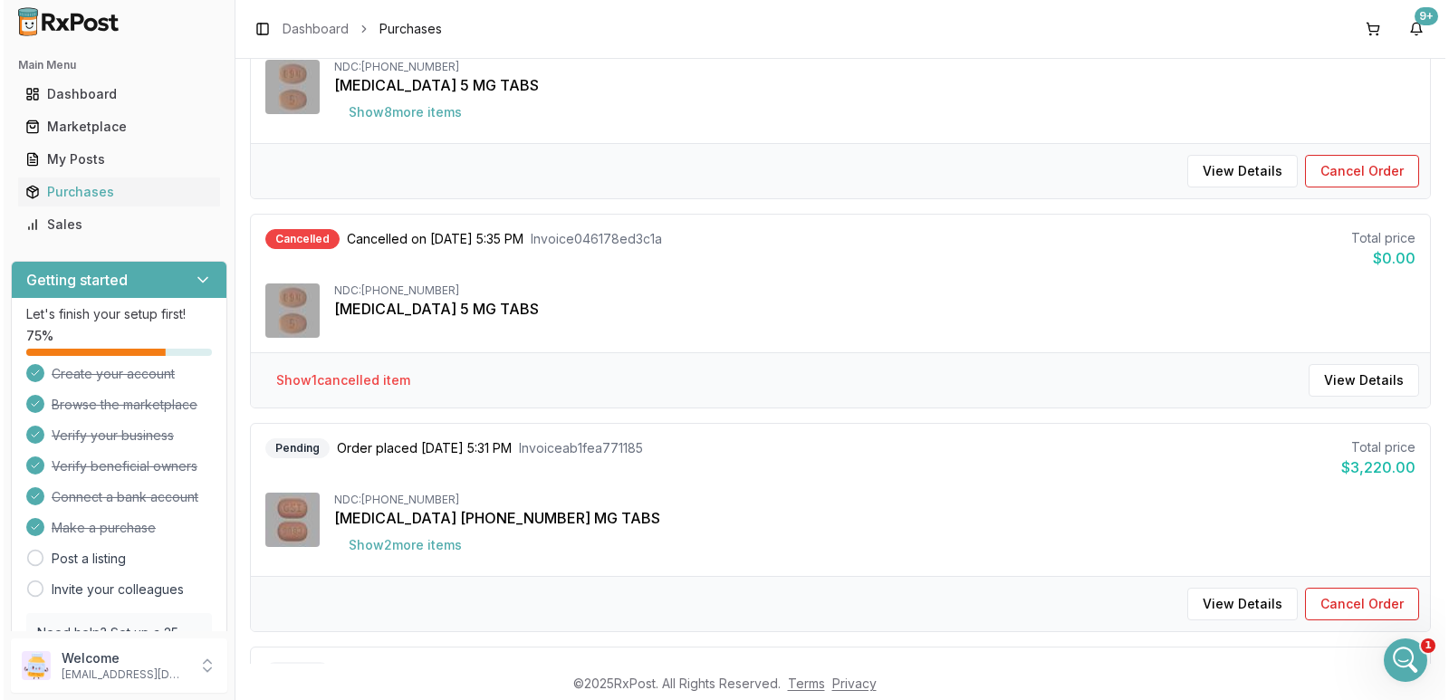
scroll to position [543, 0]
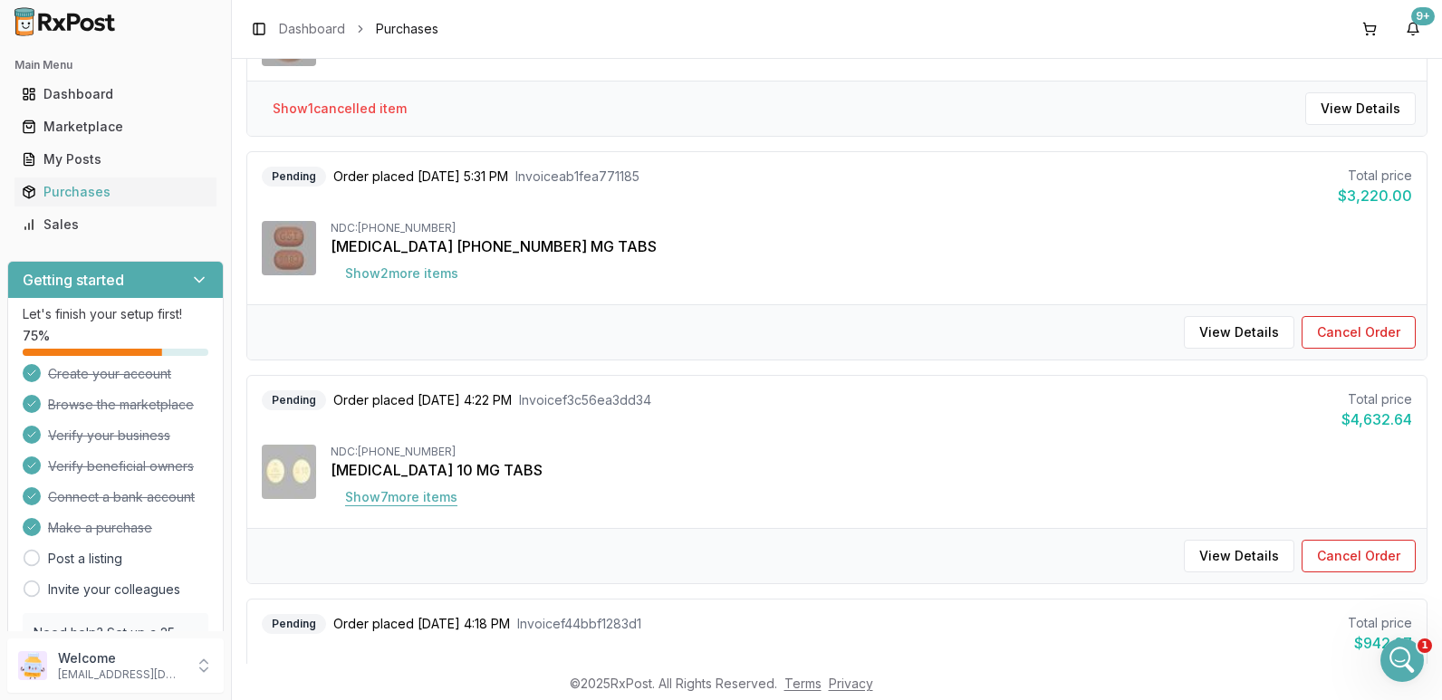
click at [431, 495] on button "Show 7 more item s" at bounding box center [401, 497] width 141 height 33
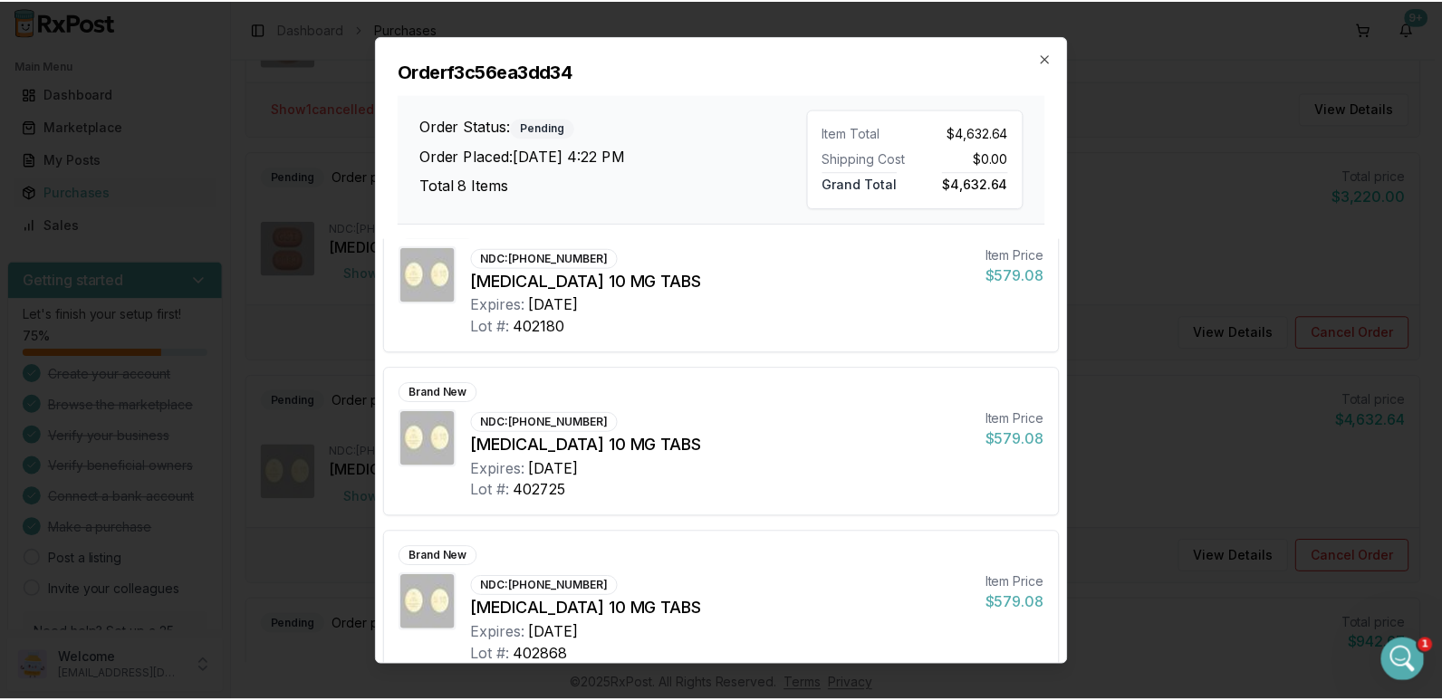
scroll to position [342, 0]
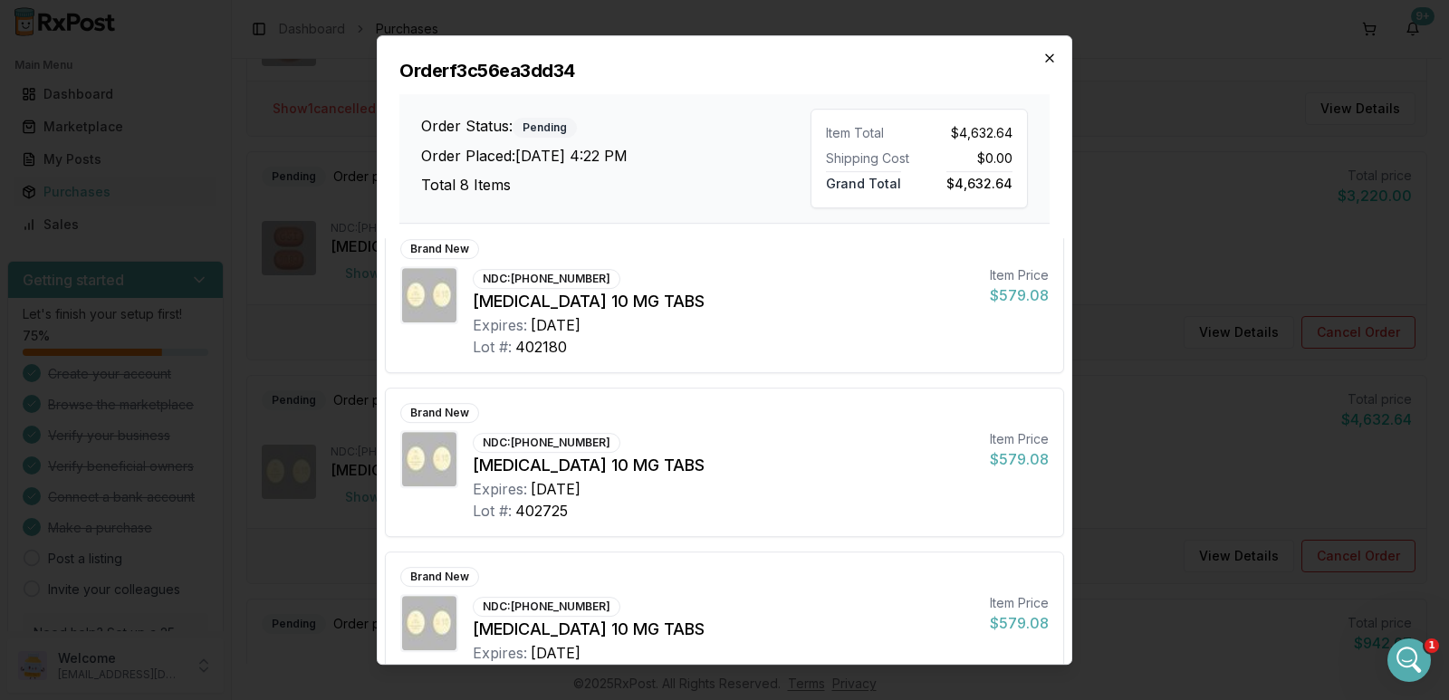
click at [1054, 53] on icon "button" at bounding box center [1049, 58] width 14 height 14
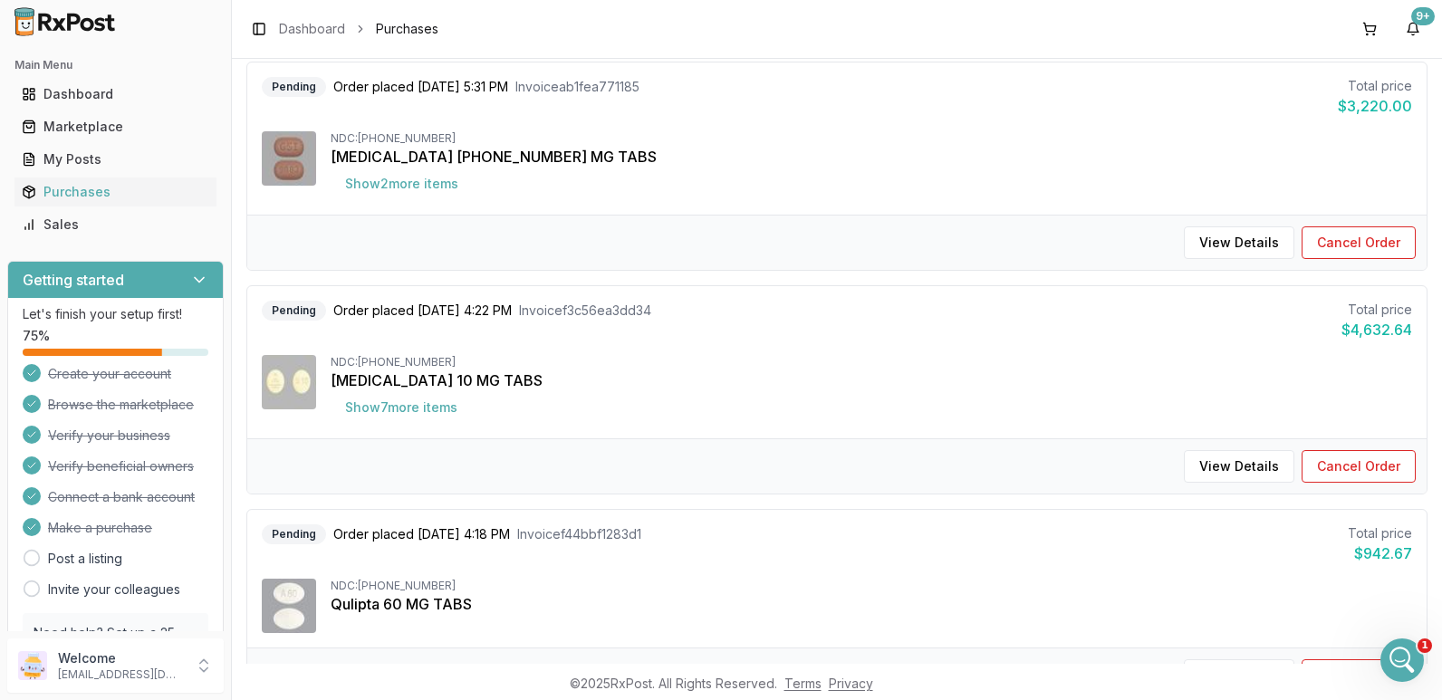
scroll to position [634, 0]
click at [430, 413] on button "Show 7 more item s" at bounding box center [401, 406] width 141 height 33
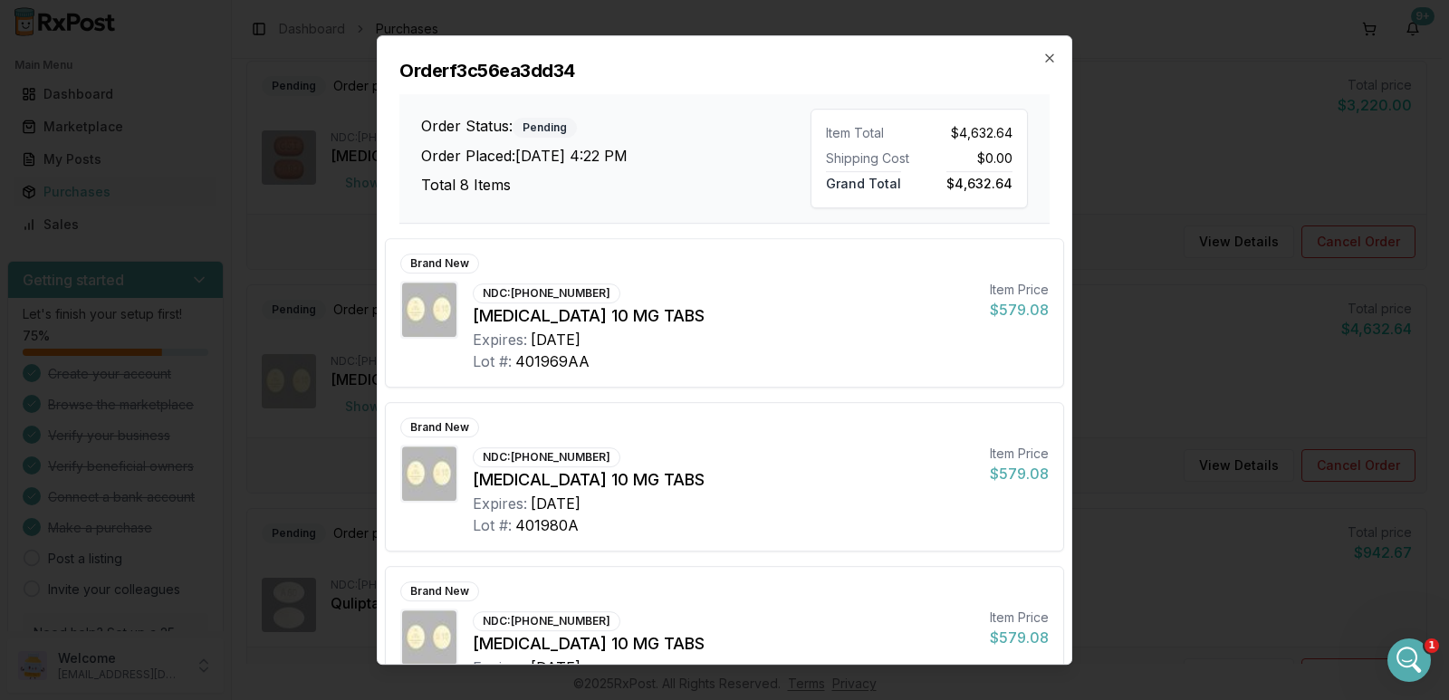
click at [1049, 48] on div "Order f3c56ea3dd34 Order Status: Pending Order Placed: 08/14/2025 4:22 PM Total…" at bounding box center [725, 129] width 694 height 187
click at [1049, 62] on icon "button" at bounding box center [1049, 58] width 14 height 14
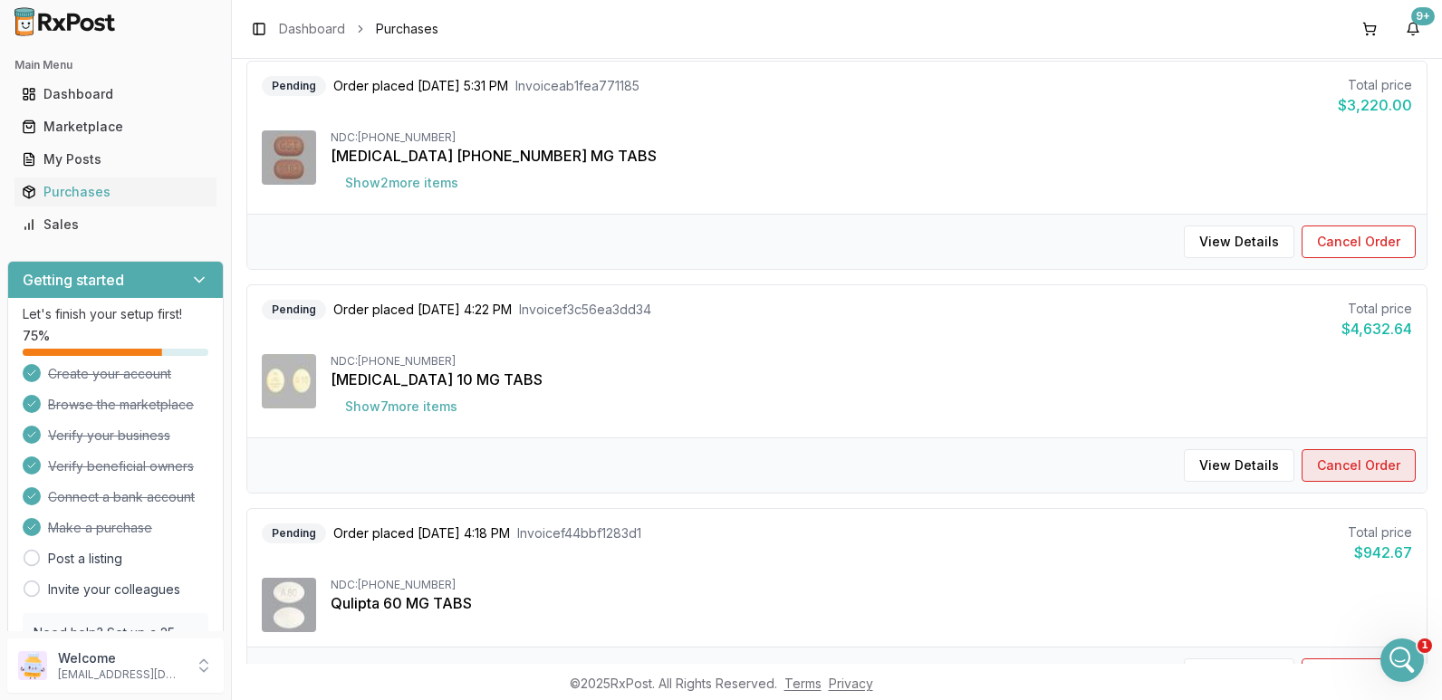
click at [1333, 467] on button "Cancel Order" at bounding box center [1358, 465] width 114 height 33
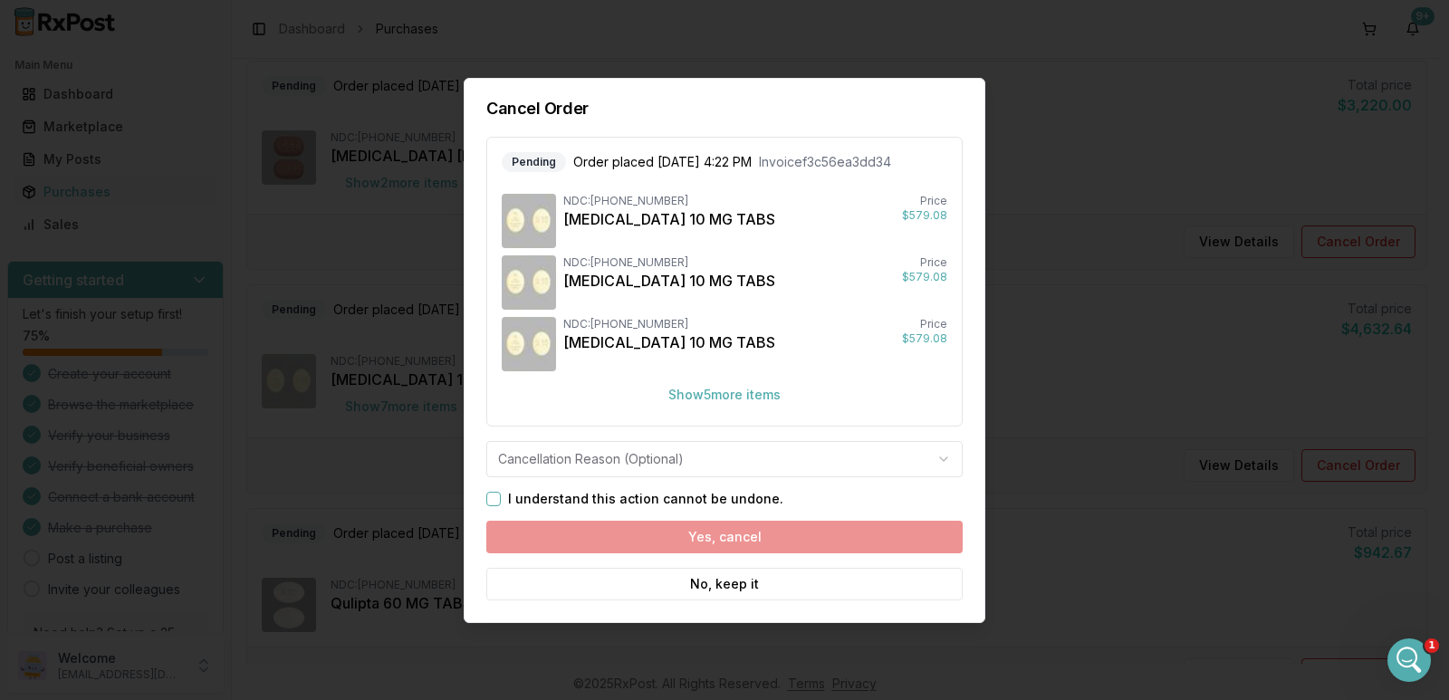
click at [496, 496] on button "I understand this action cannot be undone." at bounding box center [493, 499] width 14 height 14
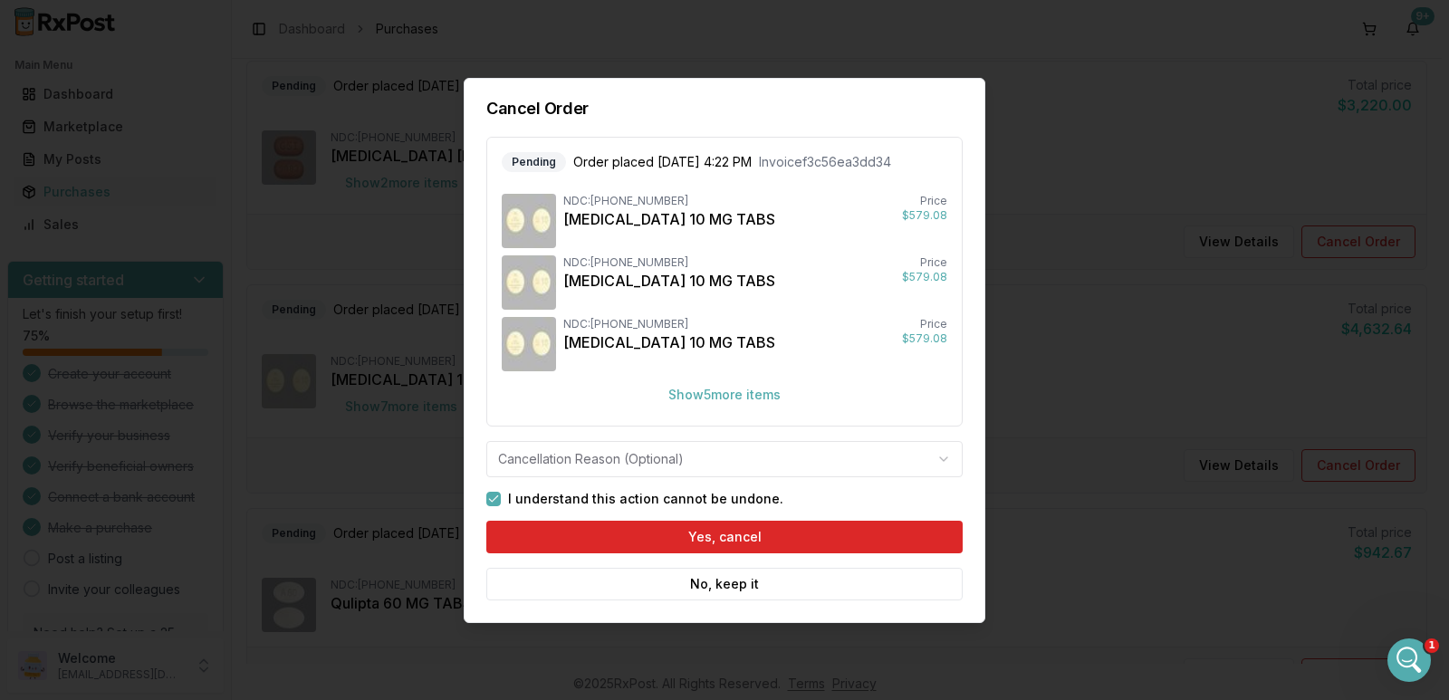
click at [709, 465] on body "Main Menu Dashboard Marketplace My Posts Purchases Sales Getting started Let's …" at bounding box center [721, 350] width 1442 height 700
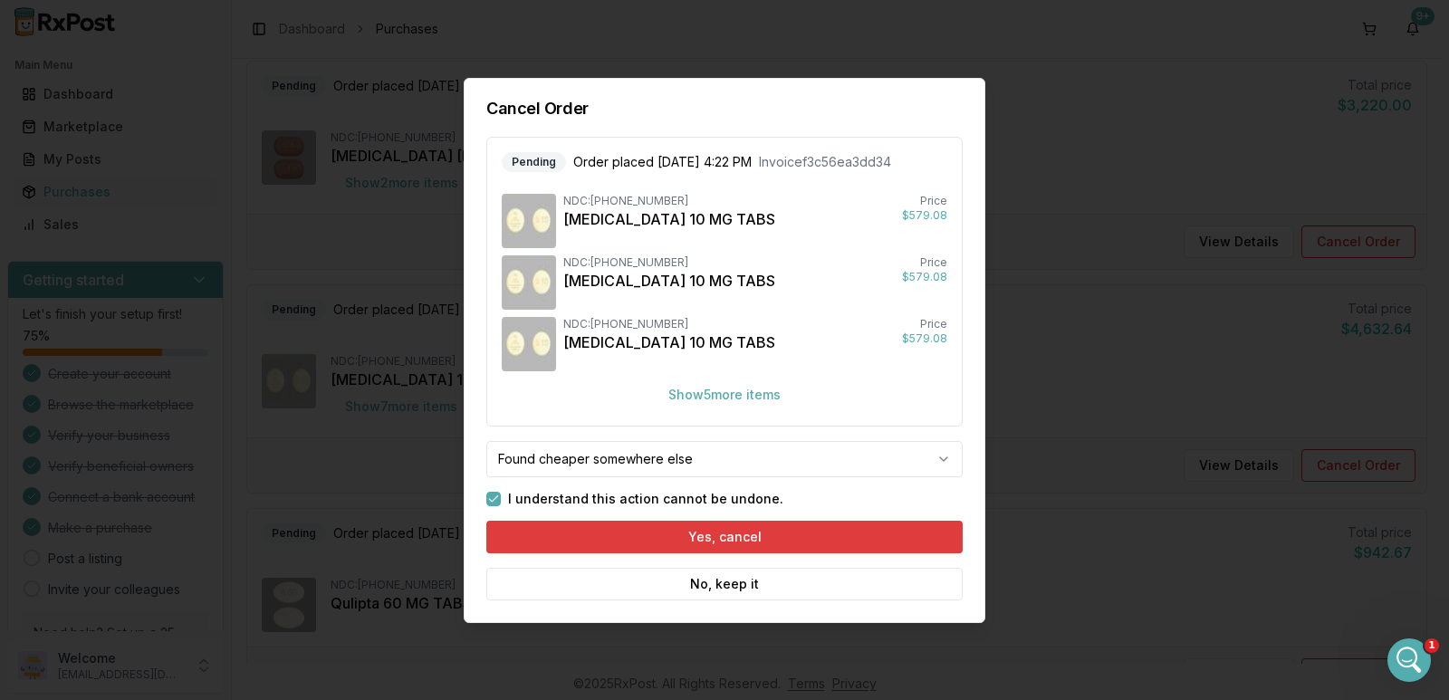
click at [656, 540] on button "Yes, cancel" at bounding box center [724, 537] width 476 height 33
